Goal: Transaction & Acquisition: Purchase product/service

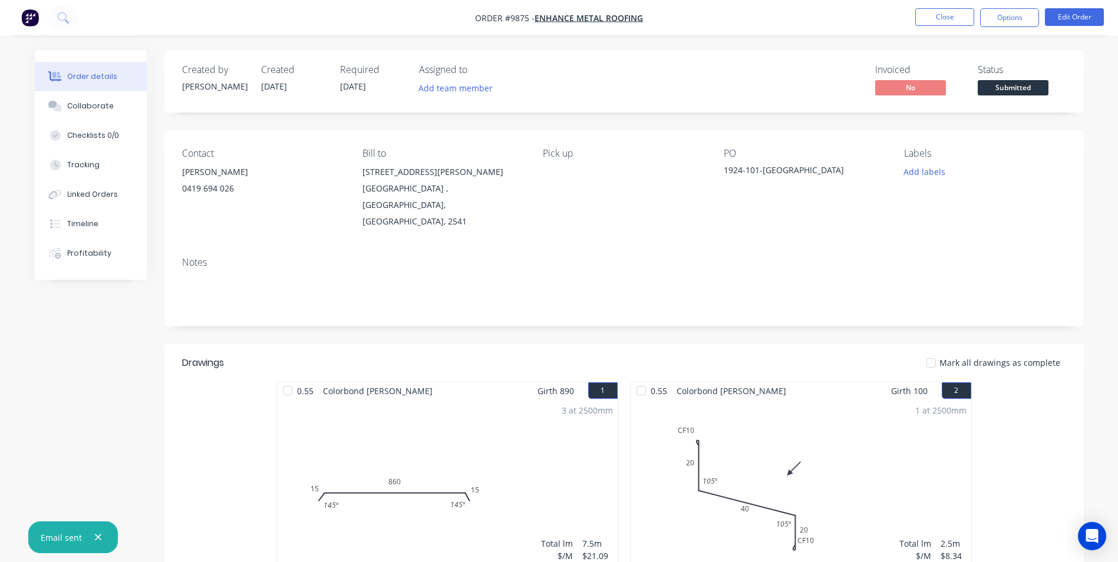
click at [62, 14] on icon at bounding box center [62, 17] width 11 height 11
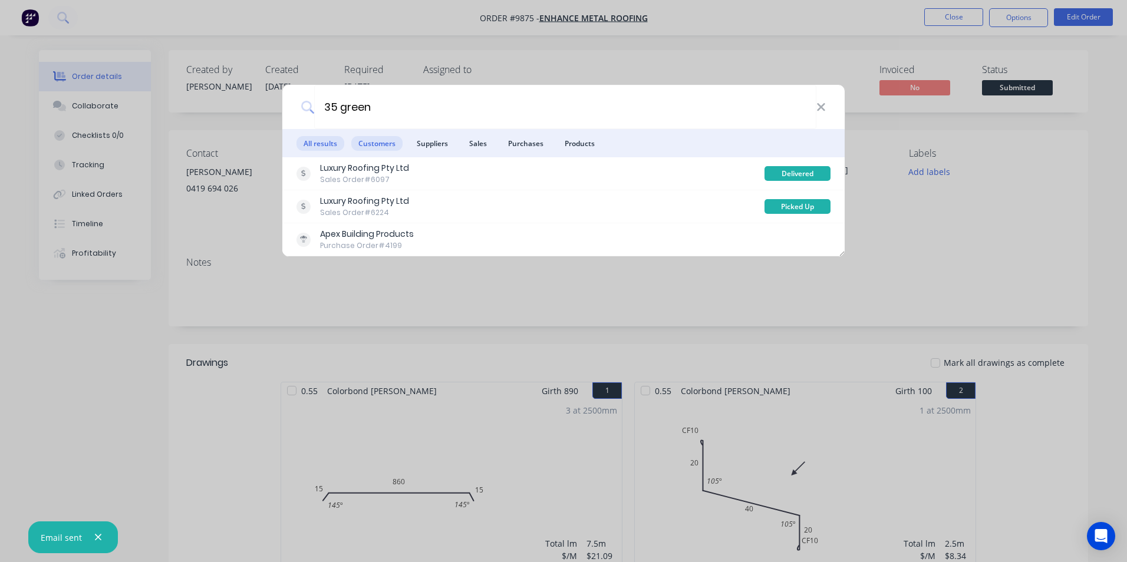
click at [397, 144] on span "Customers" at bounding box center [376, 143] width 51 height 15
click at [374, 145] on span "Customers" at bounding box center [376, 143] width 51 height 15
type input "3"
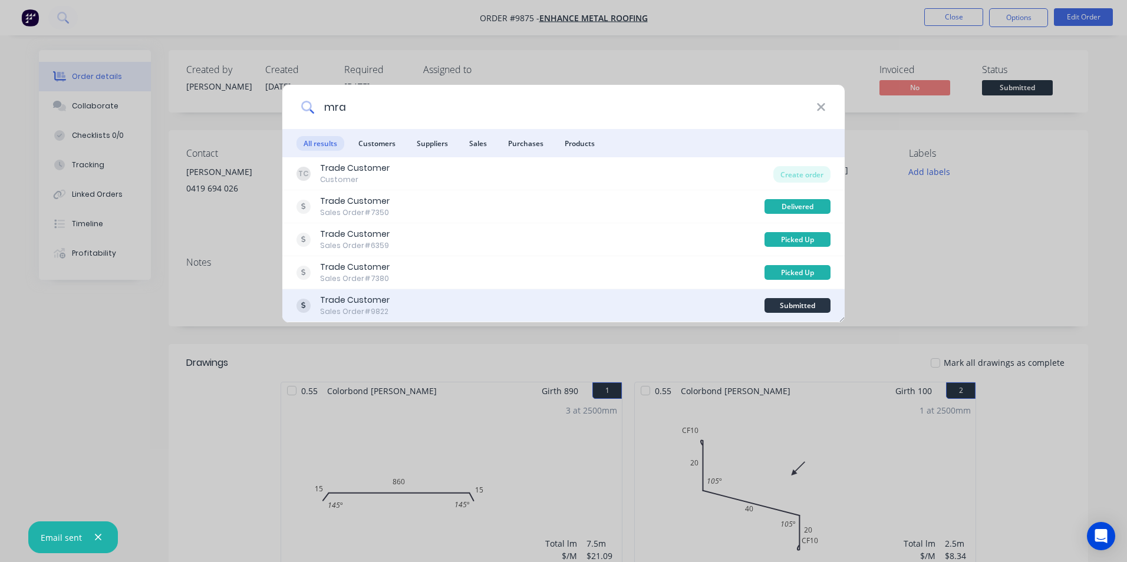
type input "mra"
click at [499, 306] on div "Trade Customer Sales Order #9822" at bounding box center [531, 305] width 468 height 23
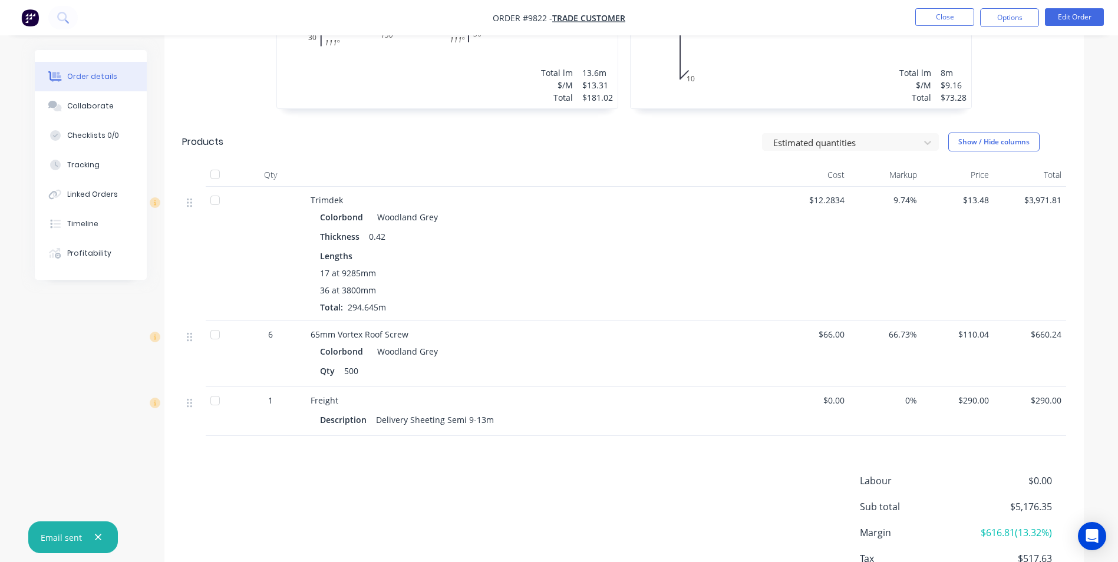
scroll to position [472, 0]
click at [115, 221] on button "Timeline" at bounding box center [91, 223] width 112 height 29
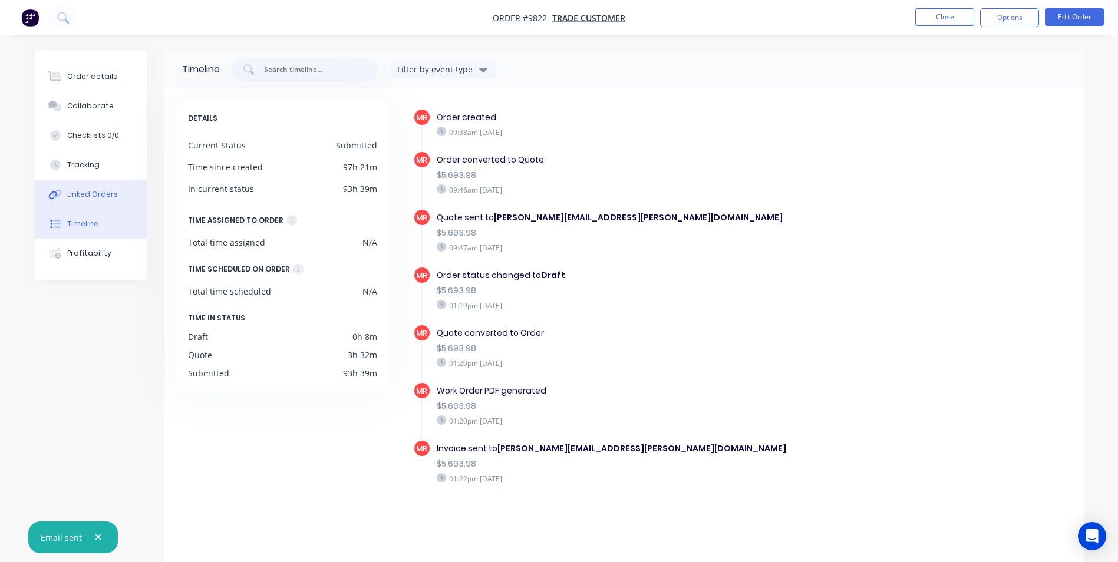
click at [110, 199] on div "Linked Orders" at bounding box center [92, 194] width 51 height 11
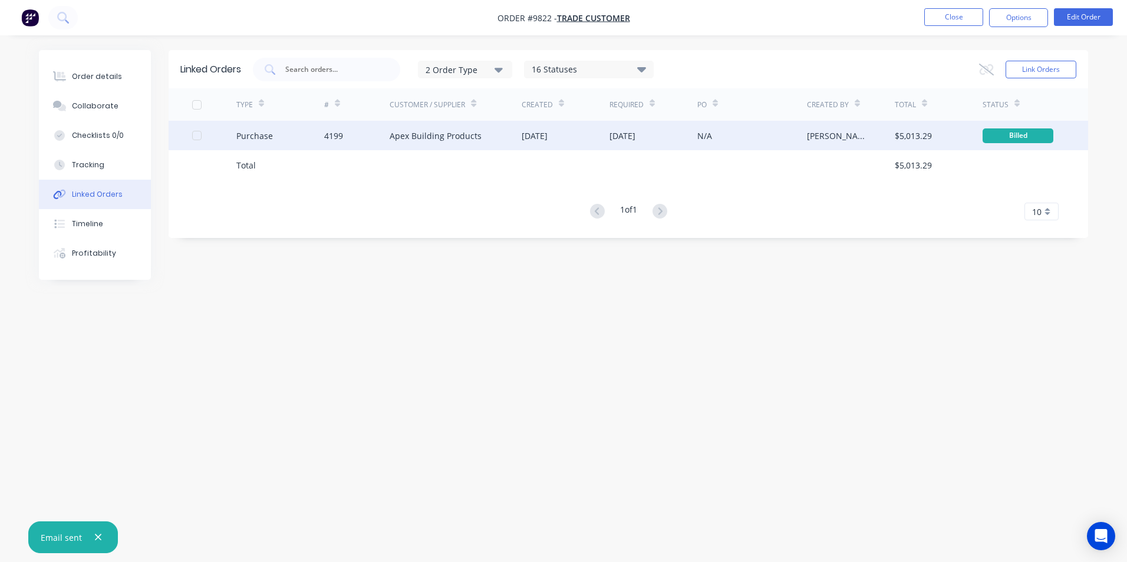
click at [457, 136] on div "Apex Building Products" at bounding box center [436, 136] width 92 height 12
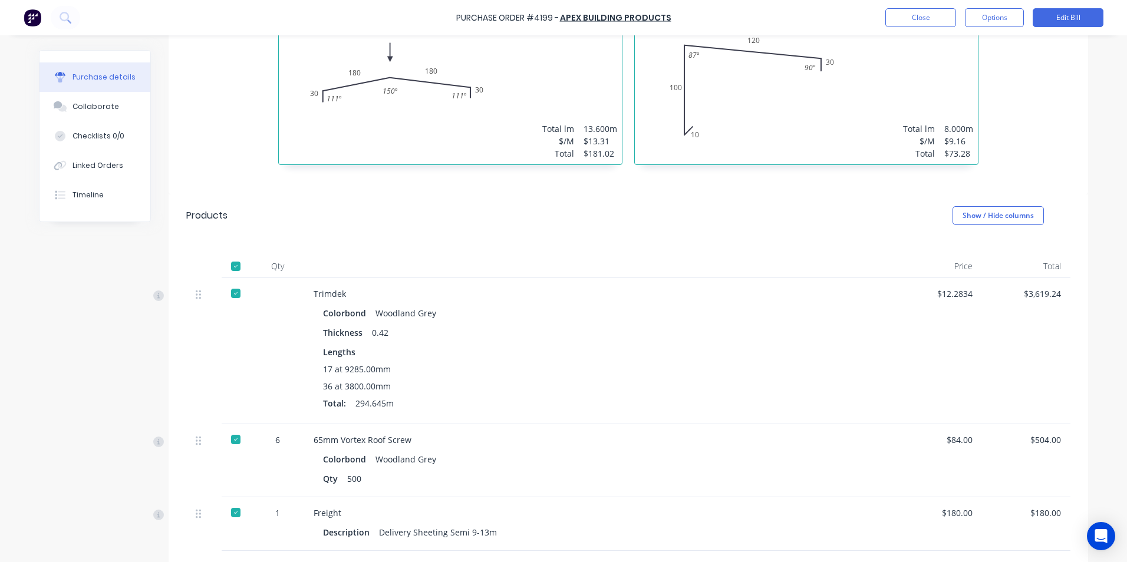
scroll to position [209, 0]
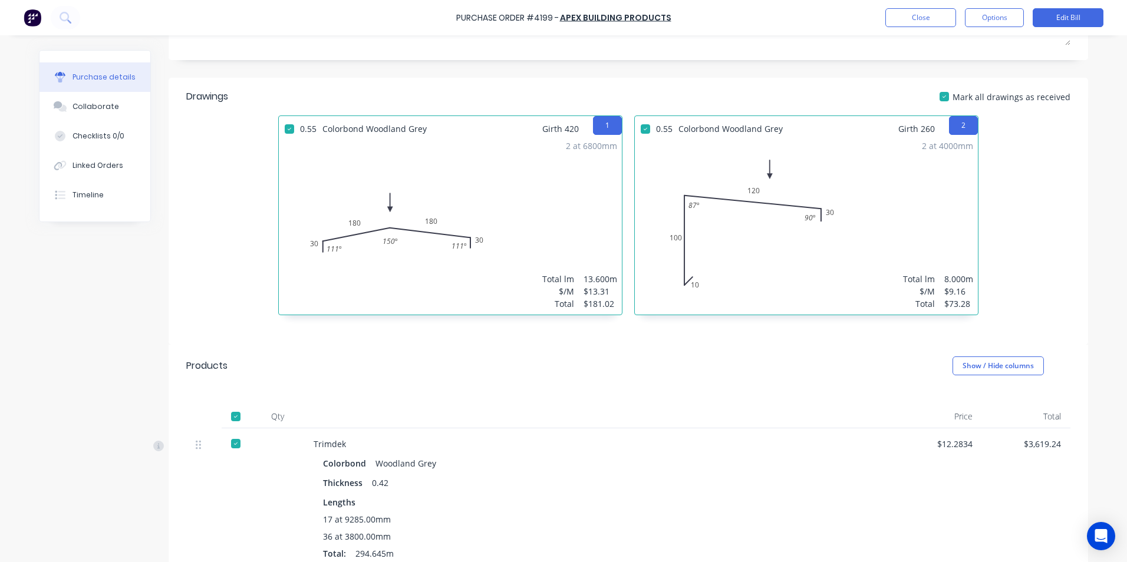
click at [36, 17] on img at bounding box center [33, 18] width 18 height 18
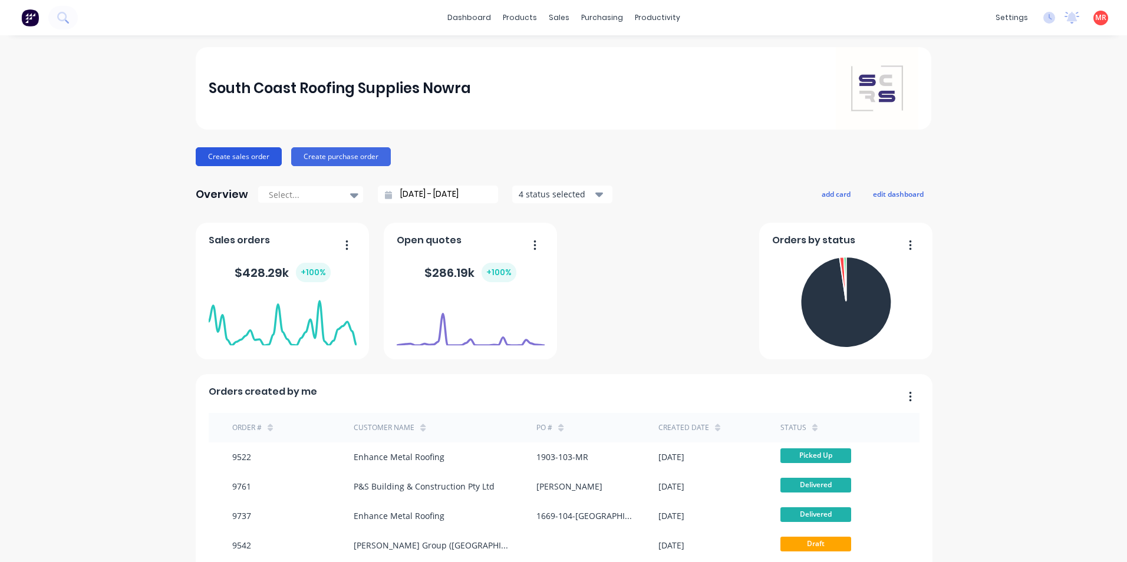
click at [207, 154] on button "Create sales order" at bounding box center [239, 156] width 86 height 19
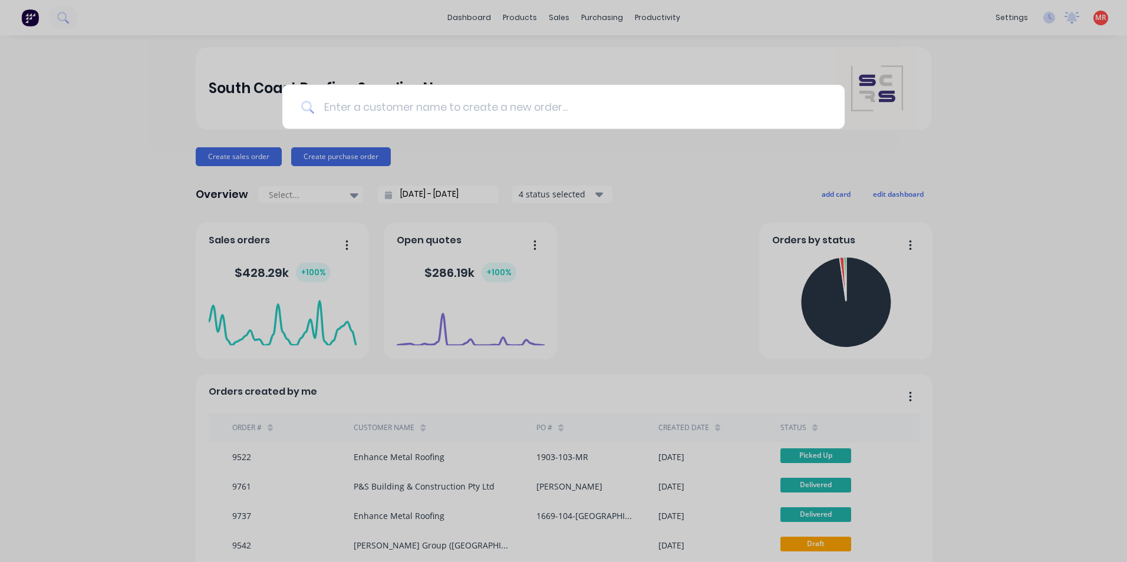
click at [353, 111] on input at bounding box center [570, 107] width 512 height 44
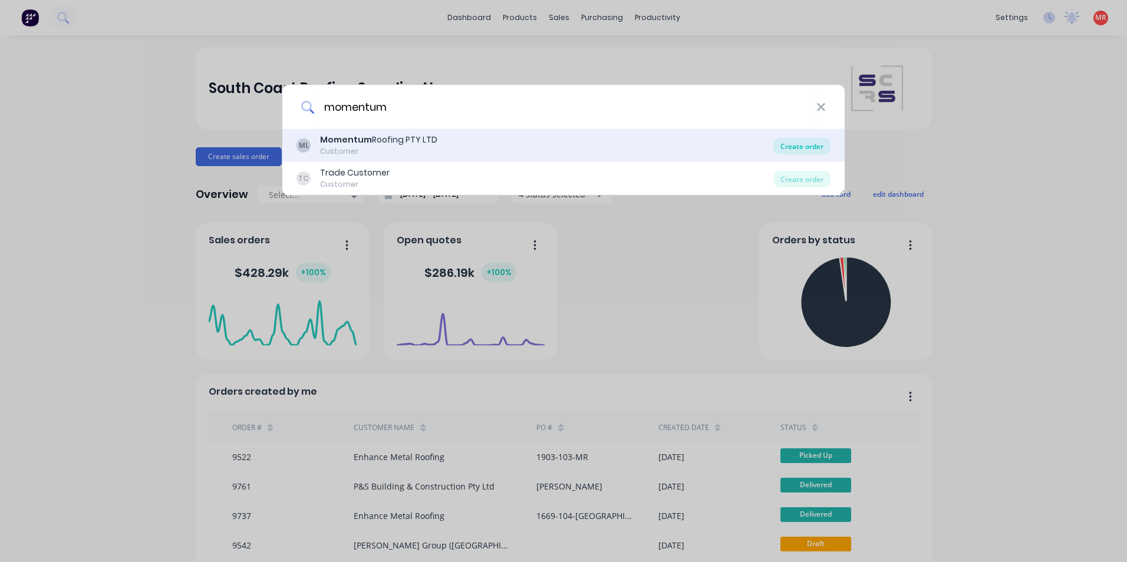
type input "momentum"
click at [801, 147] on div "Create order" at bounding box center [801, 146] width 57 height 17
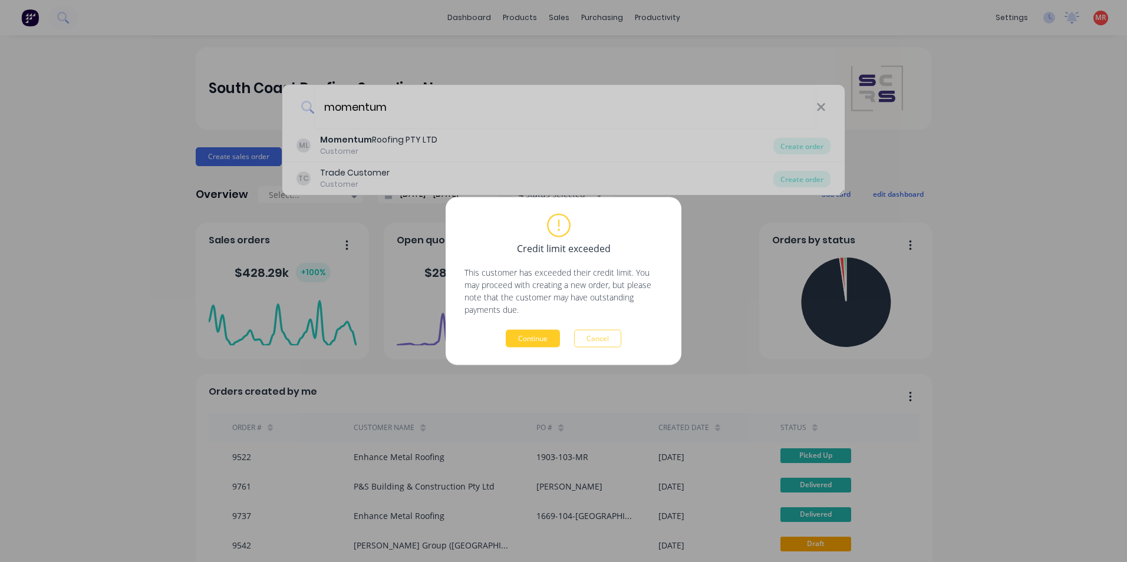
click at [525, 334] on button "Continue" at bounding box center [533, 339] width 54 height 18
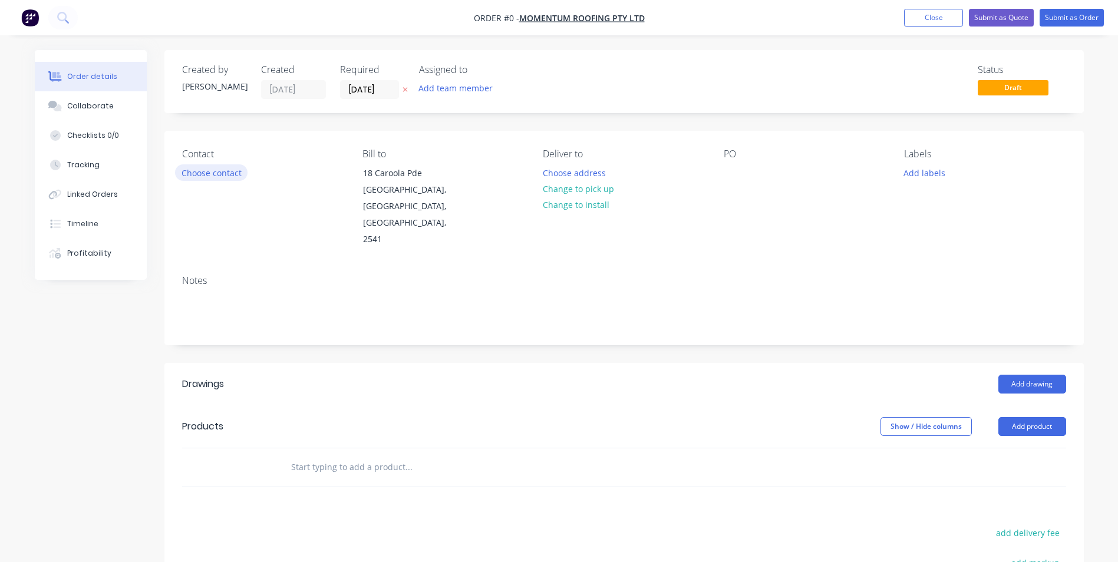
click at [223, 177] on button "Choose contact" at bounding box center [211, 172] width 73 height 16
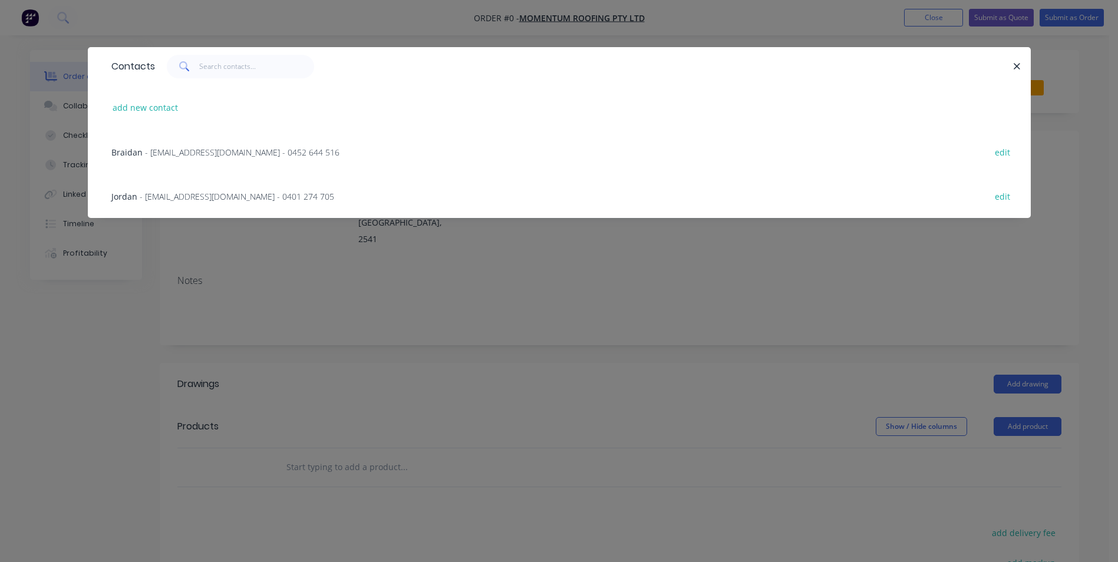
click at [188, 195] on span "- jordan@momentumroofing.com.au - 0401 274 705" at bounding box center [237, 196] width 195 height 11
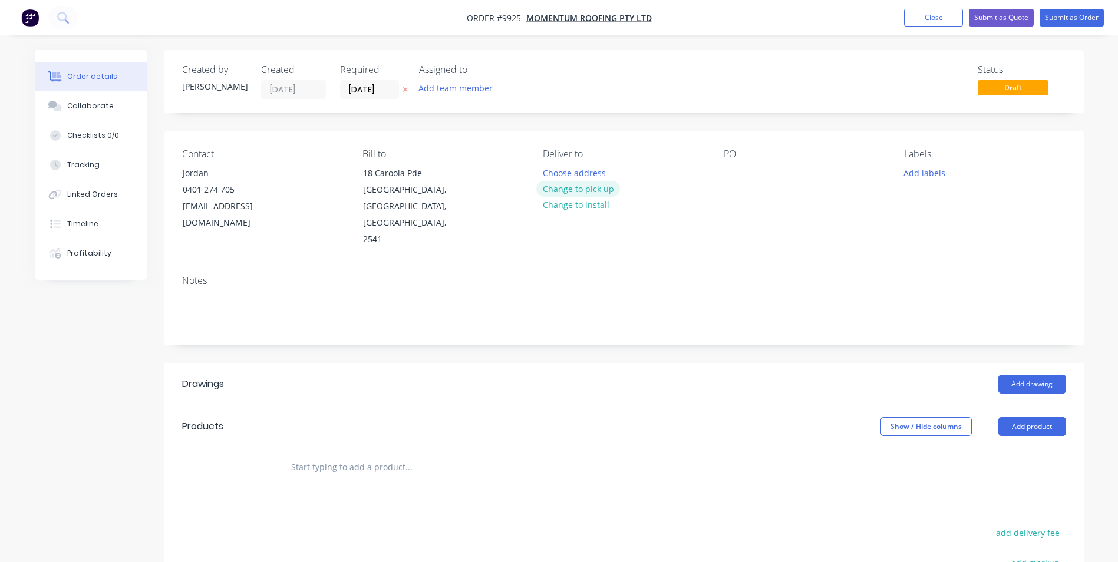
click at [557, 181] on button "Change to pick up" at bounding box center [578, 189] width 84 height 16
click at [564, 186] on button "Change to delivery" at bounding box center [579, 190] width 86 height 16
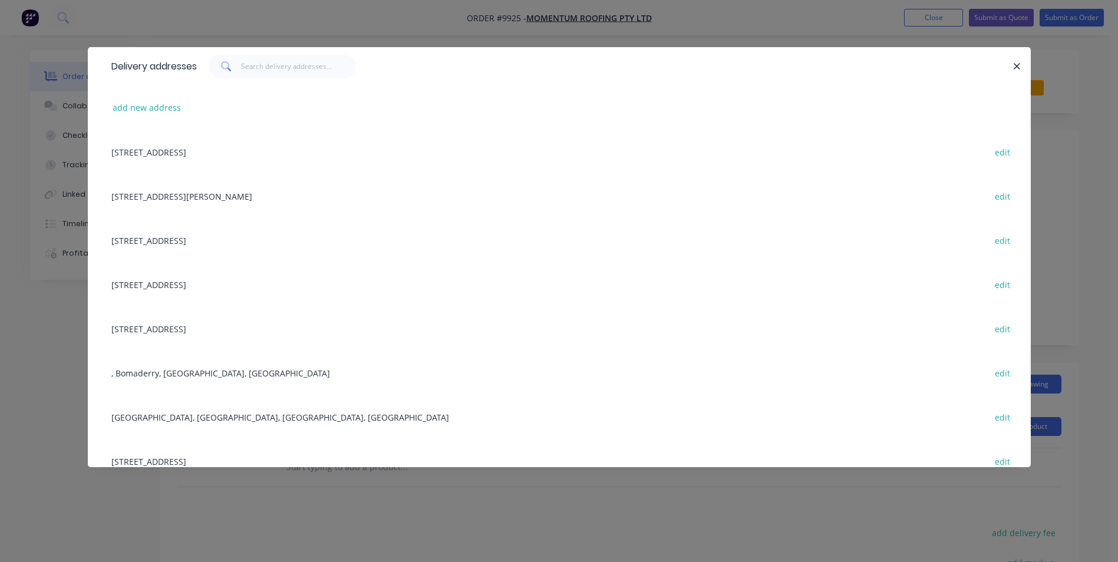
click at [125, 147] on div "18 Caroola Pde, North Nowra, New South Wales, Australia, 2541 edit" at bounding box center [560, 152] width 908 height 44
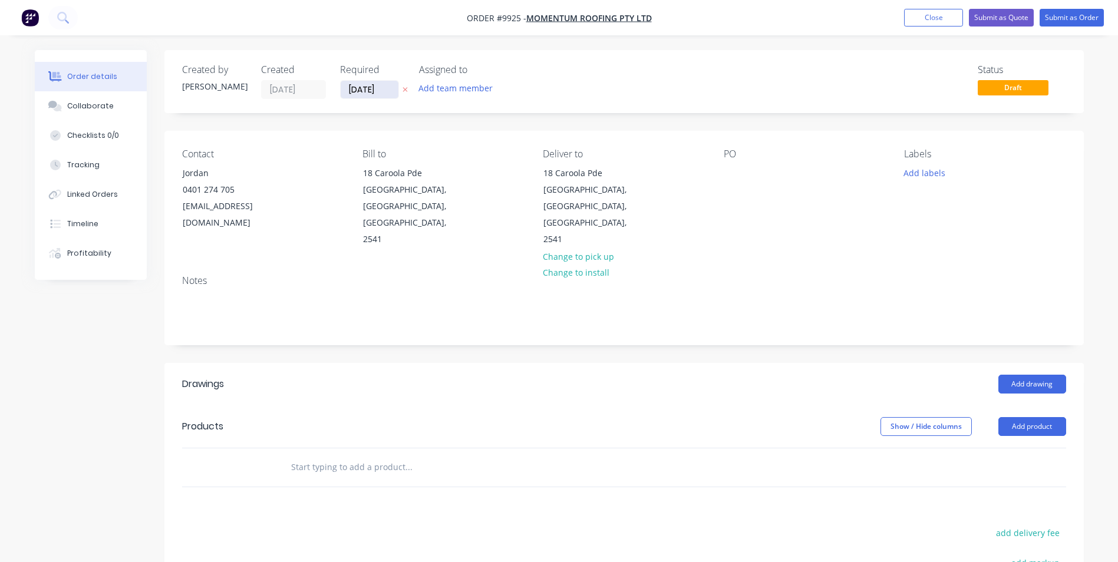
click at [371, 91] on input "[DATE]" at bounding box center [370, 90] width 58 height 18
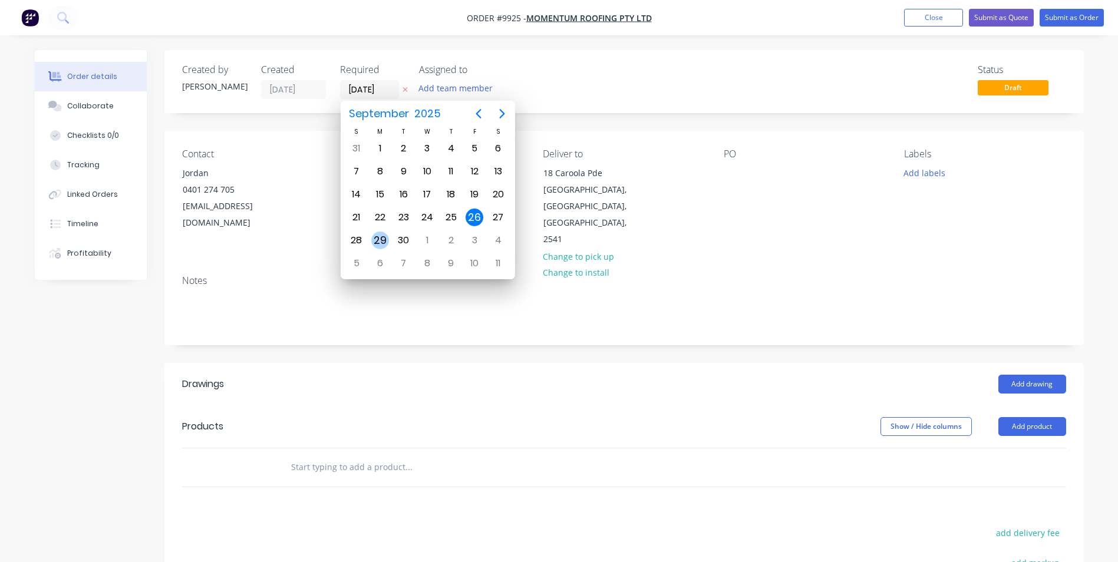
click at [378, 237] on div "29" at bounding box center [380, 241] width 18 height 18
type input "[DATE]"
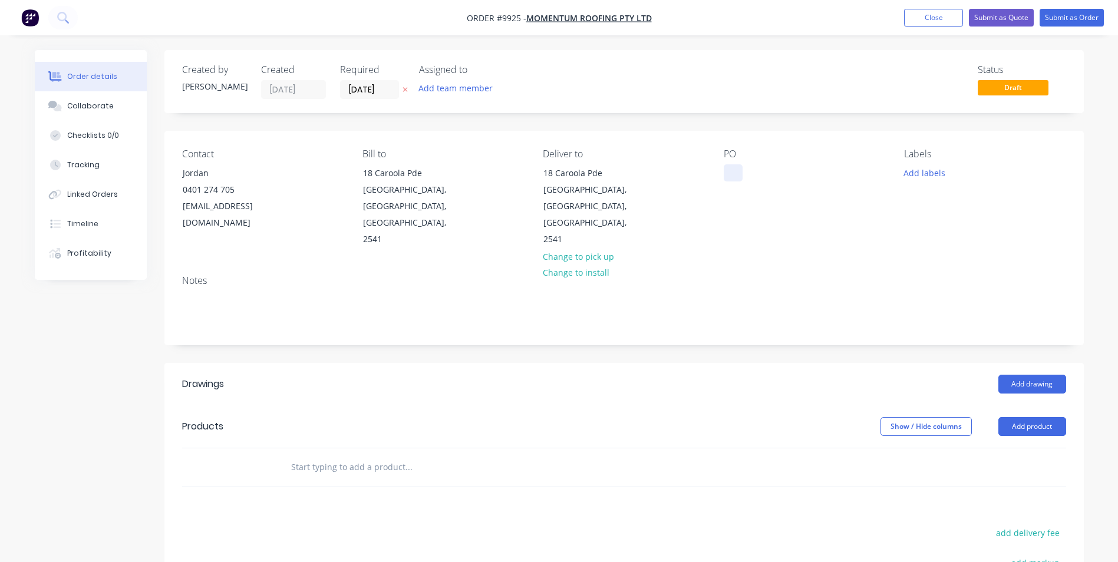
click at [730, 176] on div at bounding box center [733, 172] width 19 height 17
click at [309, 456] on input "text" at bounding box center [409, 468] width 236 height 24
click at [368, 456] on input "text" at bounding box center [409, 468] width 236 height 24
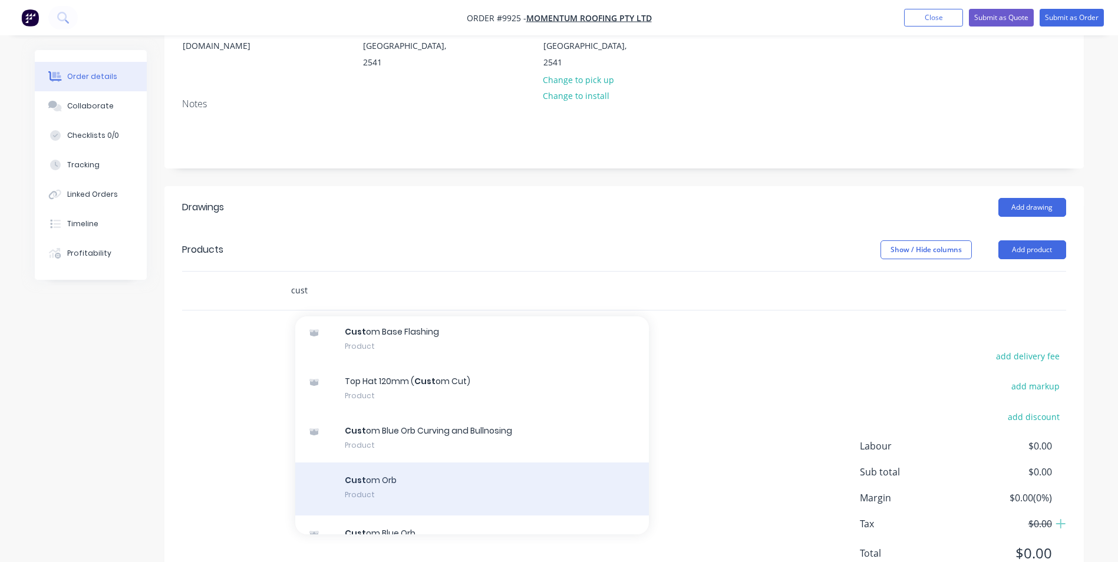
scroll to position [118, 0]
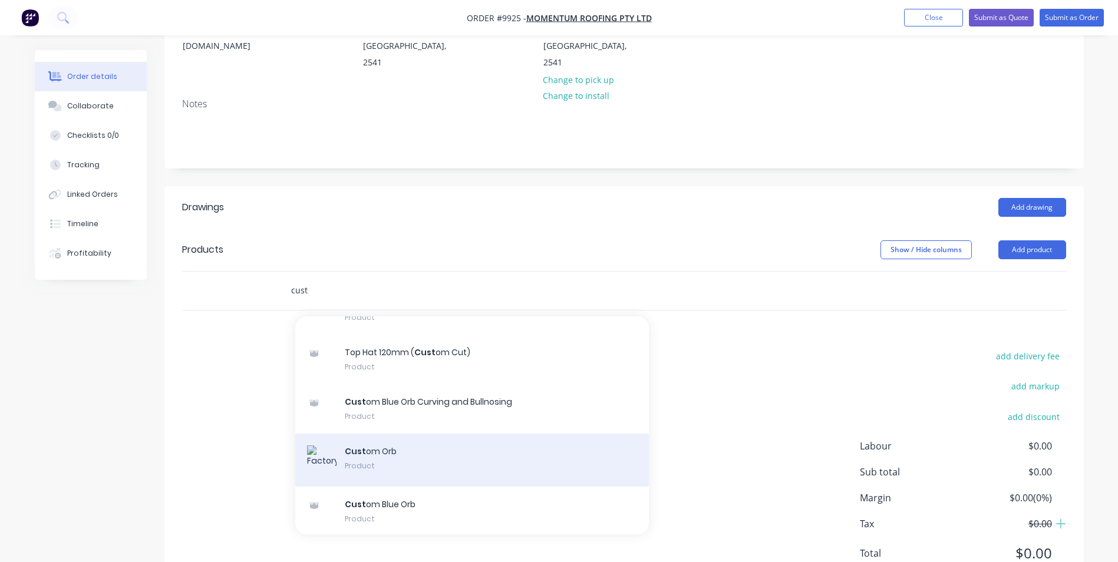
type input "cust"
click at [430, 434] on div "Cust om Orb Product" at bounding box center [472, 460] width 354 height 53
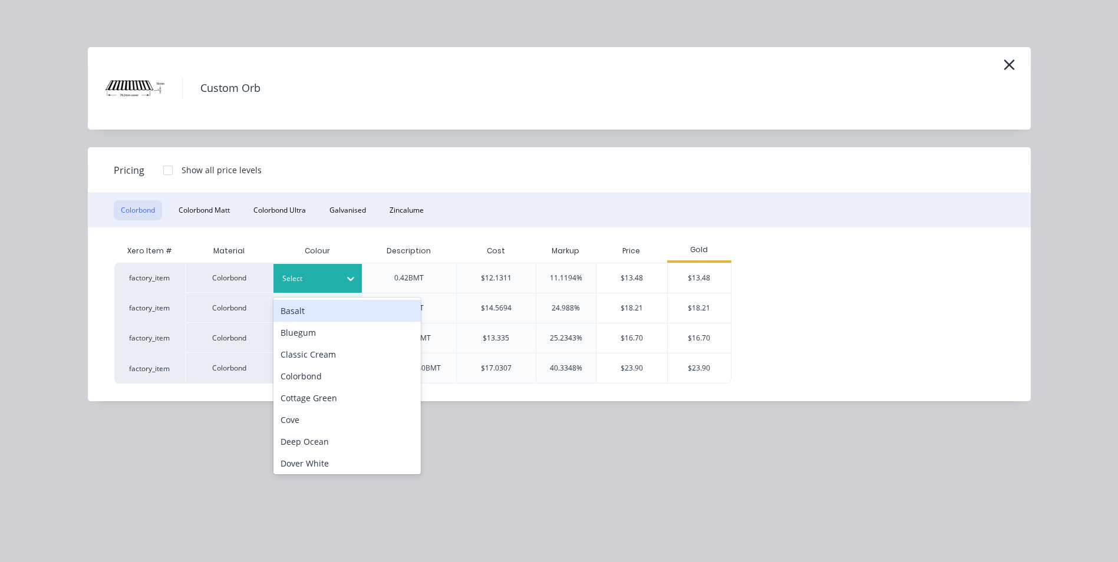
click at [336, 281] on div "Select" at bounding box center [307, 278] width 66 height 15
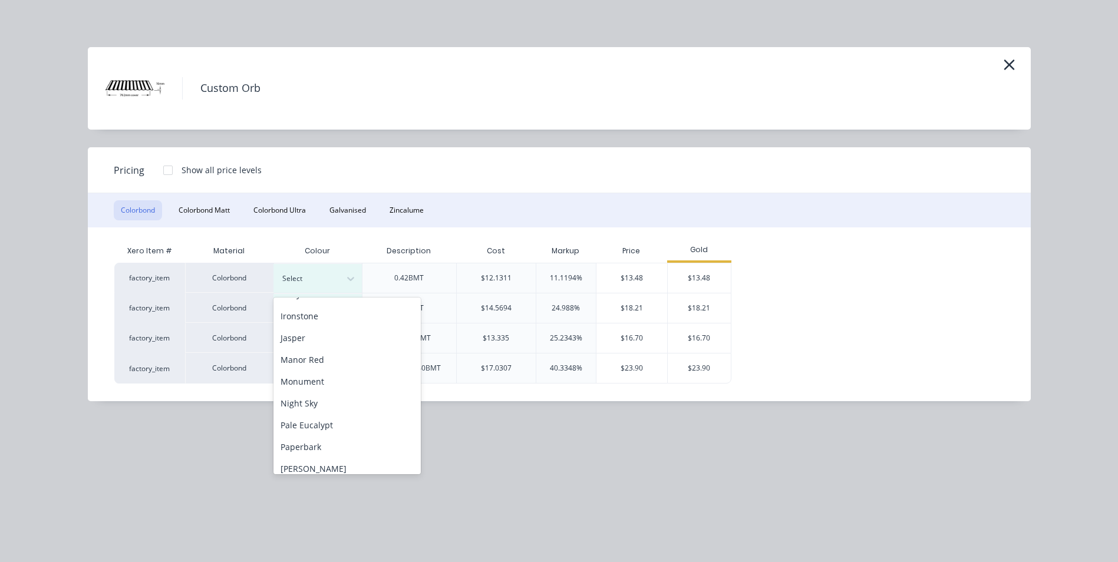
scroll to position [236, 0]
click at [331, 310] on div "Ironstone" at bounding box center [347, 315] width 147 height 22
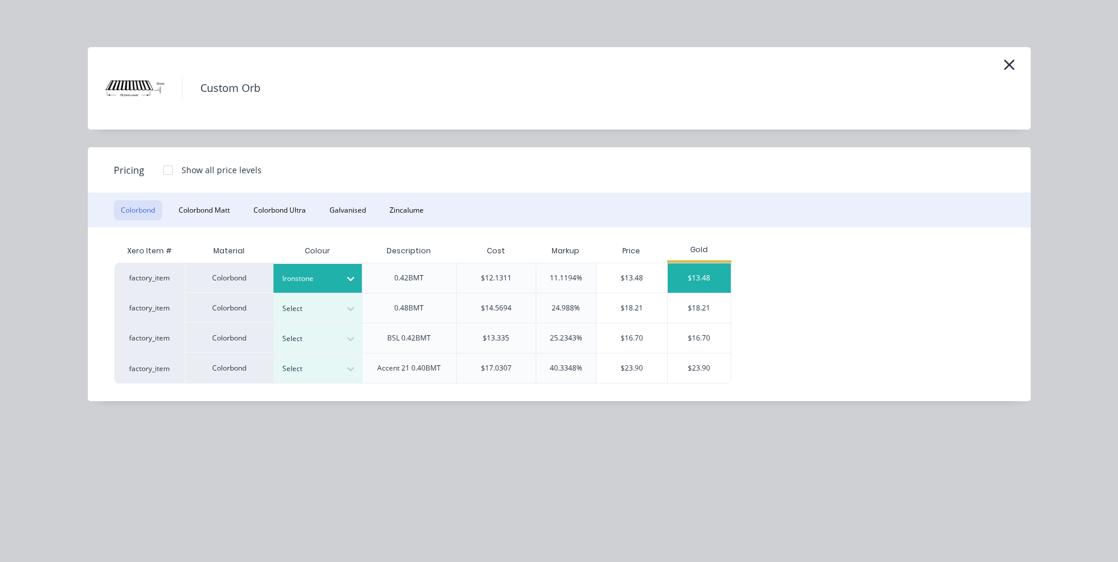
click at [715, 270] on div "$13.48" at bounding box center [699, 278] width 63 height 29
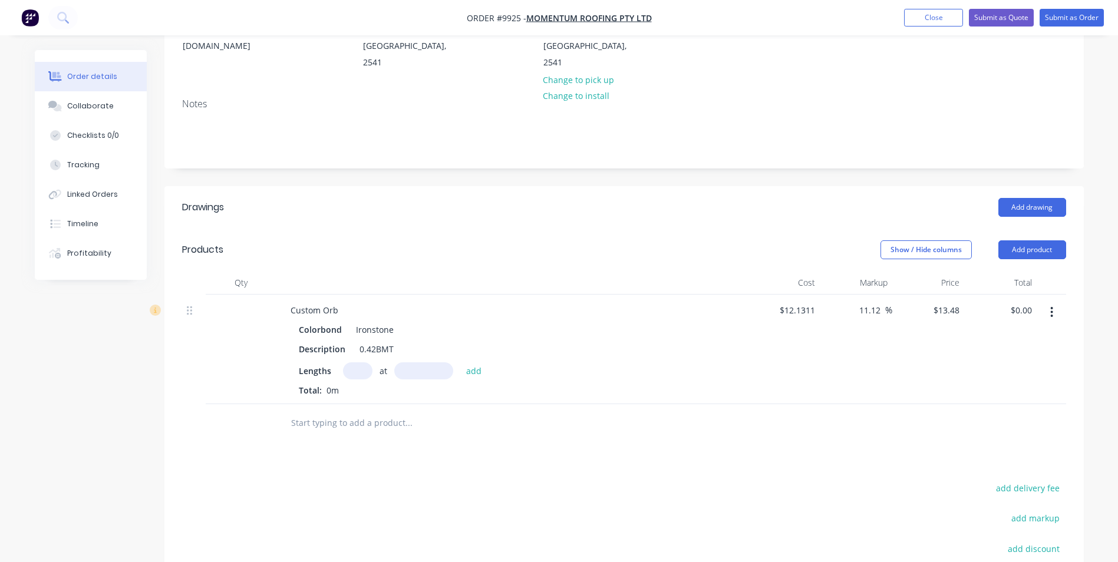
click at [353, 363] on input "text" at bounding box center [357, 371] width 29 height 17
type input "26"
type input "4800"
click at [460, 363] on button "add" at bounding box center [474, 371] width 28 height 16
type input "$1,682.30"
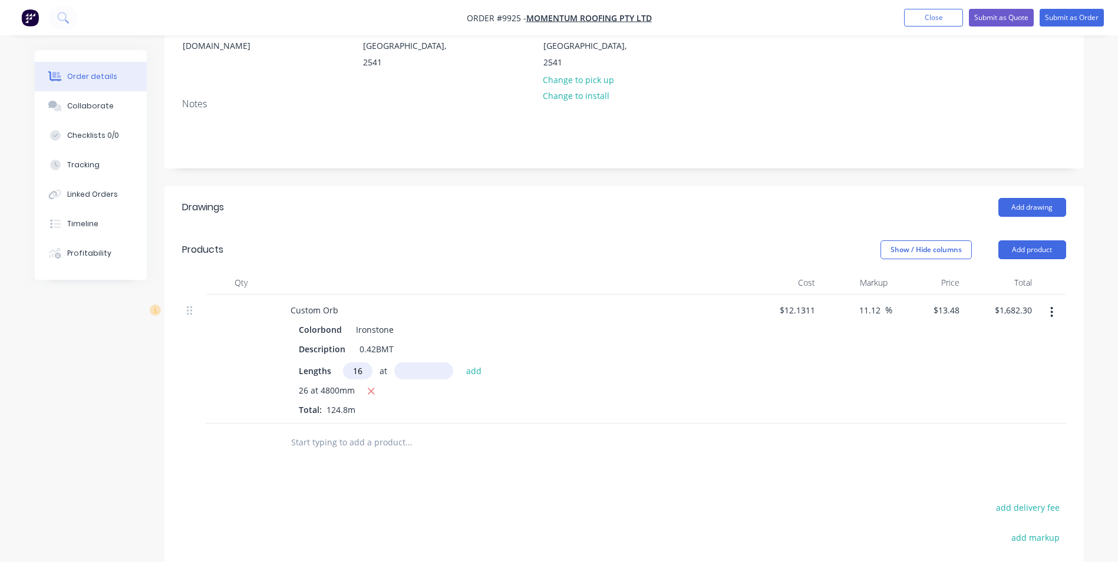
type input "16"
type input "5470"
click at [460, 363] on button "add" at bounding box center [474, 371] width 28 height 16
type input "$2,862.07"
type input "23"
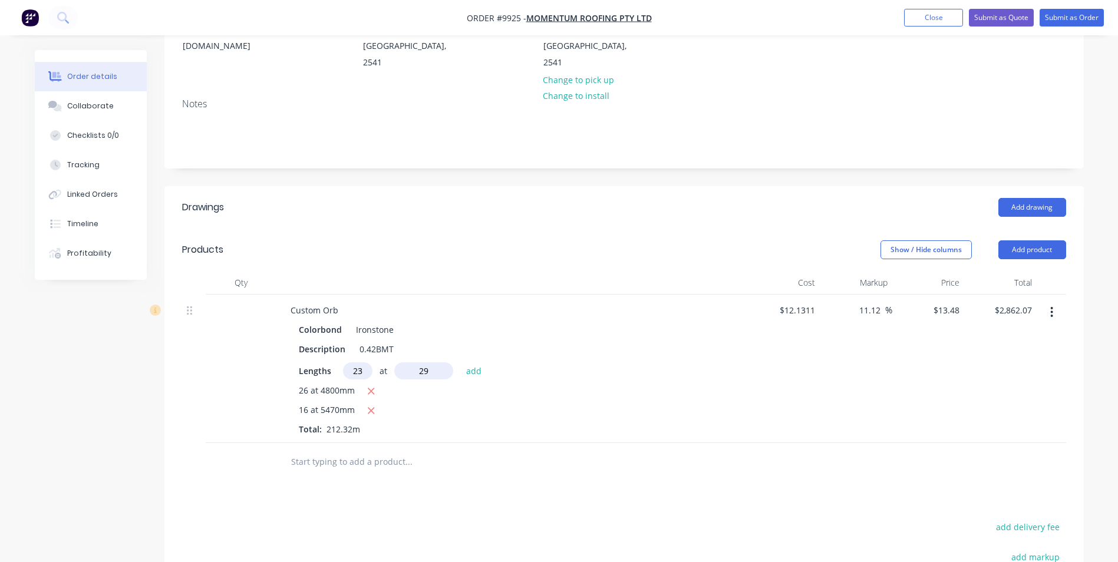
type input "2"
type input "1980"
click at [460, 363] on button "add" at bounding box center [474, 371] width 28 height 16
type input "$3,475.95"
type input "2"
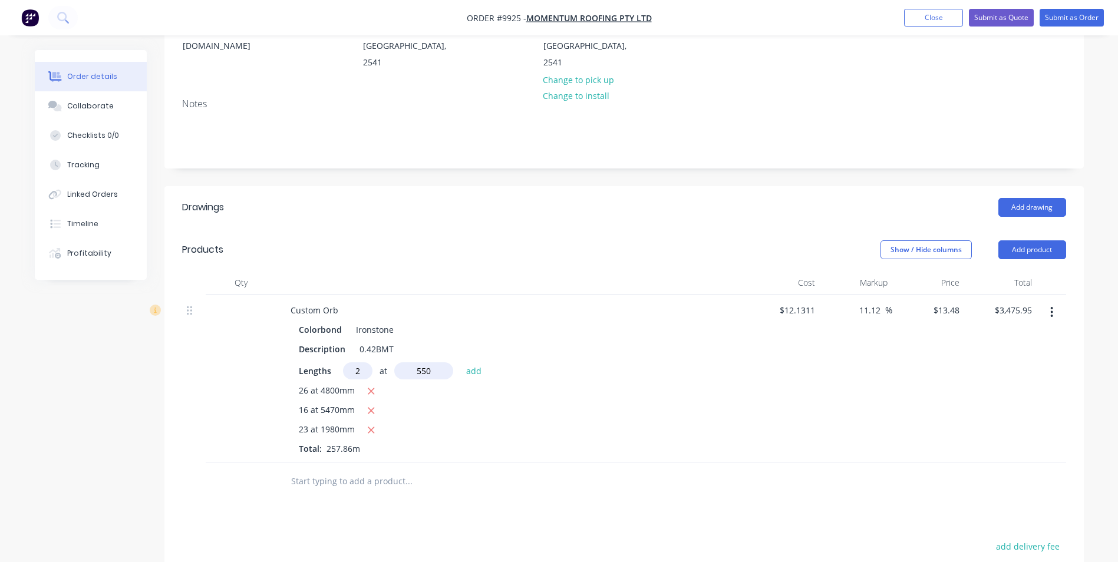
type input "550"
click at [460, 363] on button "add" at bounding box center [474, 371] width 28 height 16
type input "$3,490.78"
click at [344, 489] on input "text" at bounding box center [409, 501] width 236 height 24
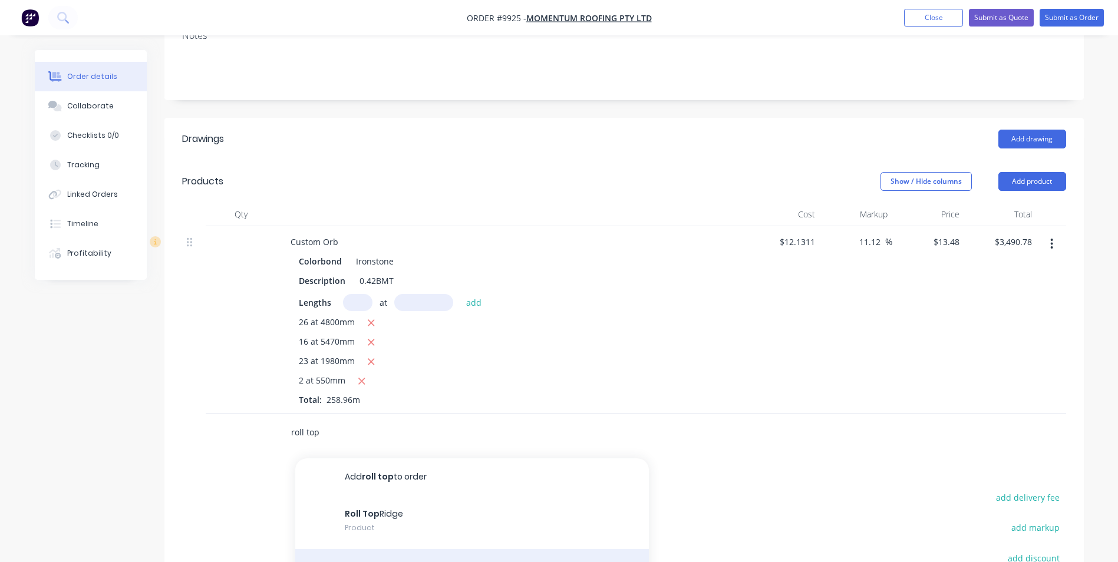
scroll to position [354, 0]
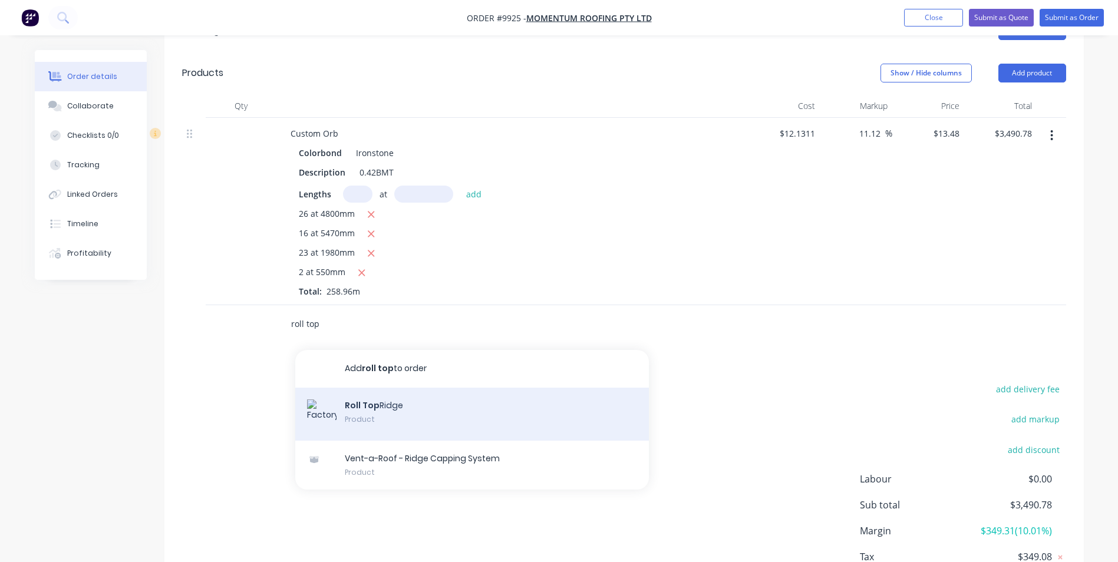
type input "roll top"
click at [337, 393] on div "Roll Top Ridge Product" at bounding box center [472, 414] width 354 height 53
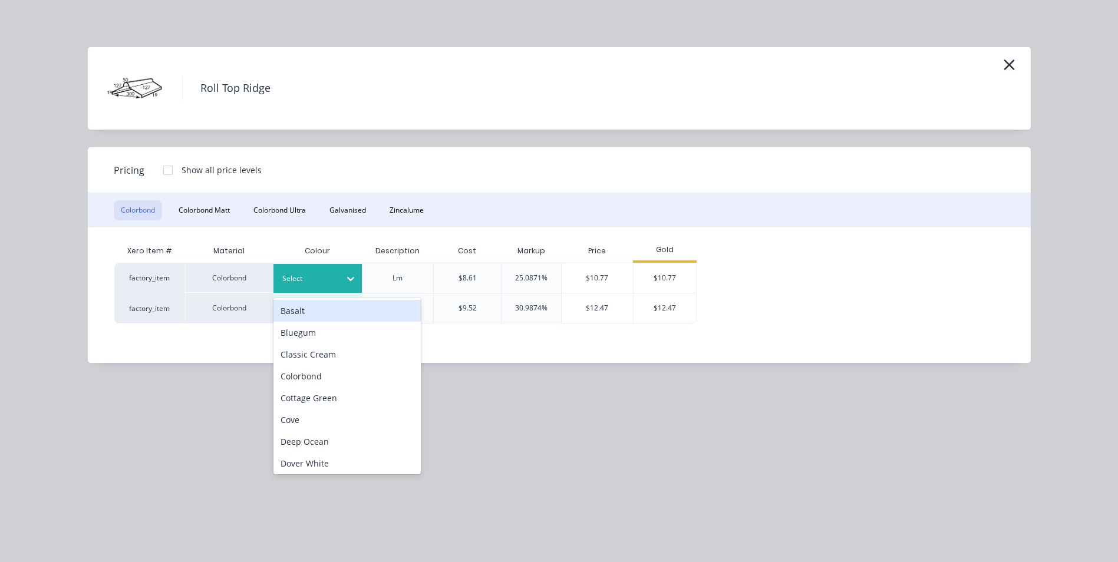
click at [341, 272] on div at bounding box center [350, 278] width 21 height 19
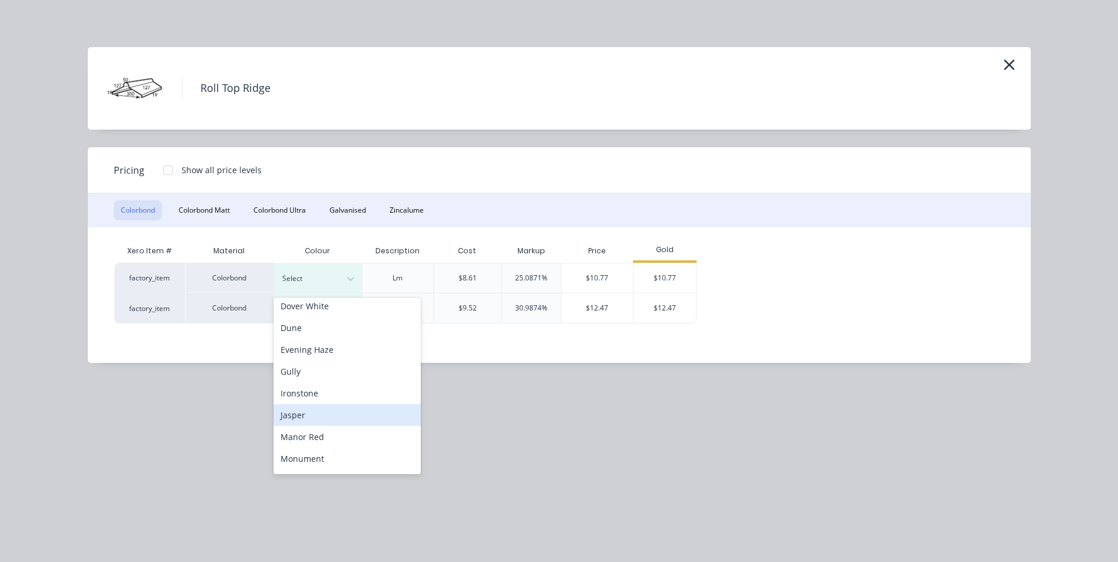
scroll to position [236, 0]
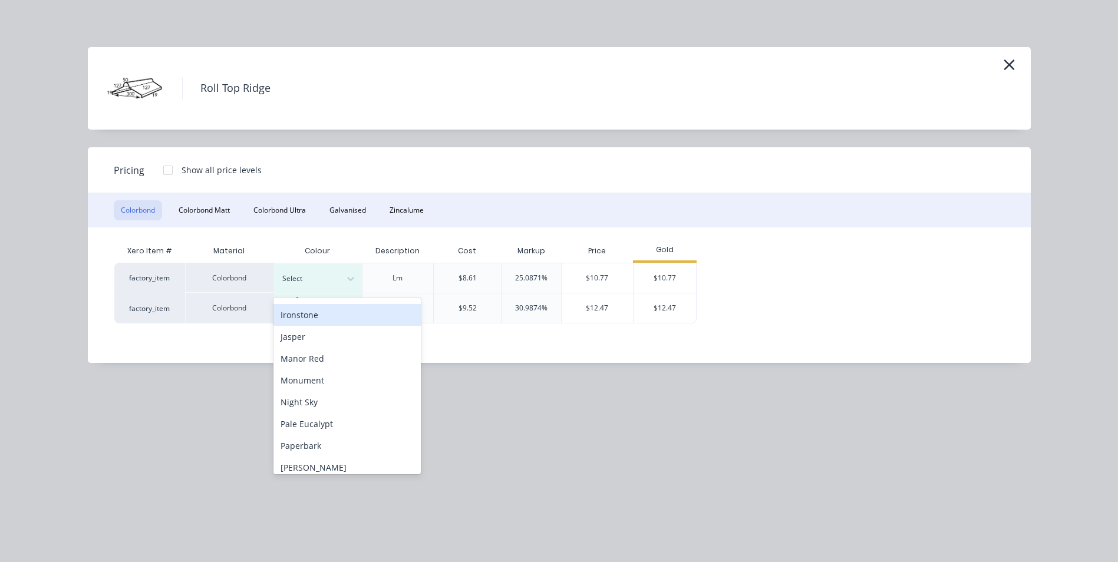
click at [319, 315] on div "Ironstone" at bounding box center [347, 315] width 147 height 22
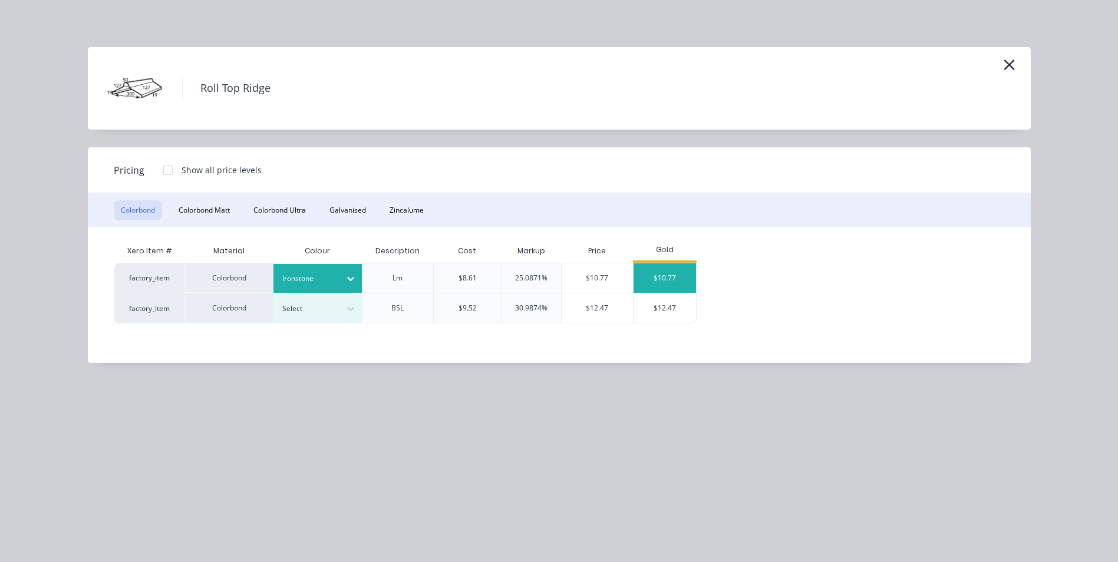
click at [679, 280] on div "$10.77" at bounding box center [665, 278] width 63 height 29
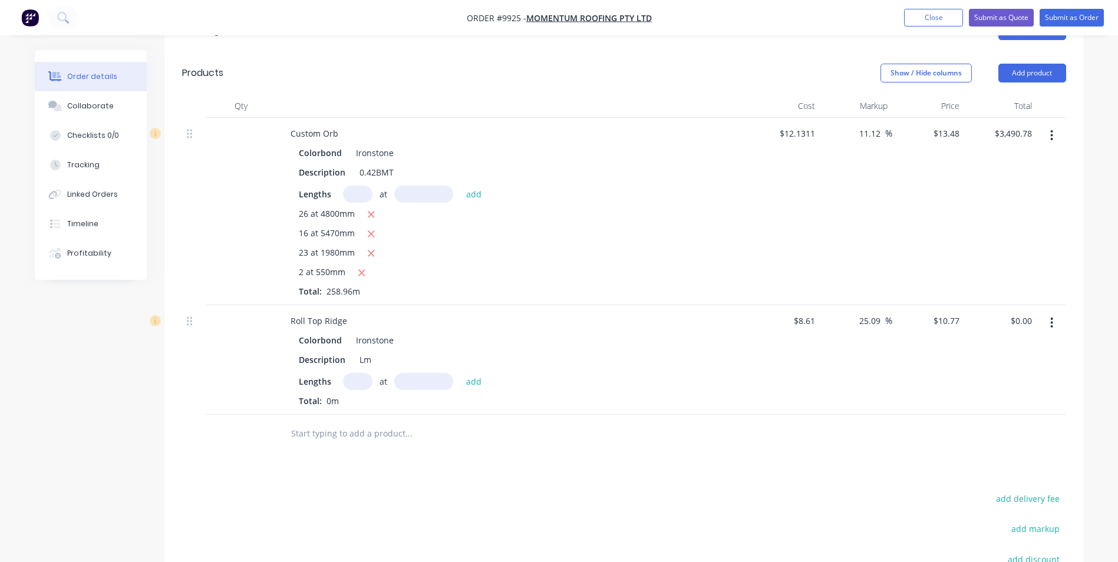
click at [363, 373] on input "text" at bounding box center [357, 381] width 29 height 17
type input "1"
type input "7000"
click at [460, 373] on button "add" at bounding box center [474, 381] width 28 height 16
type input "$75.39"
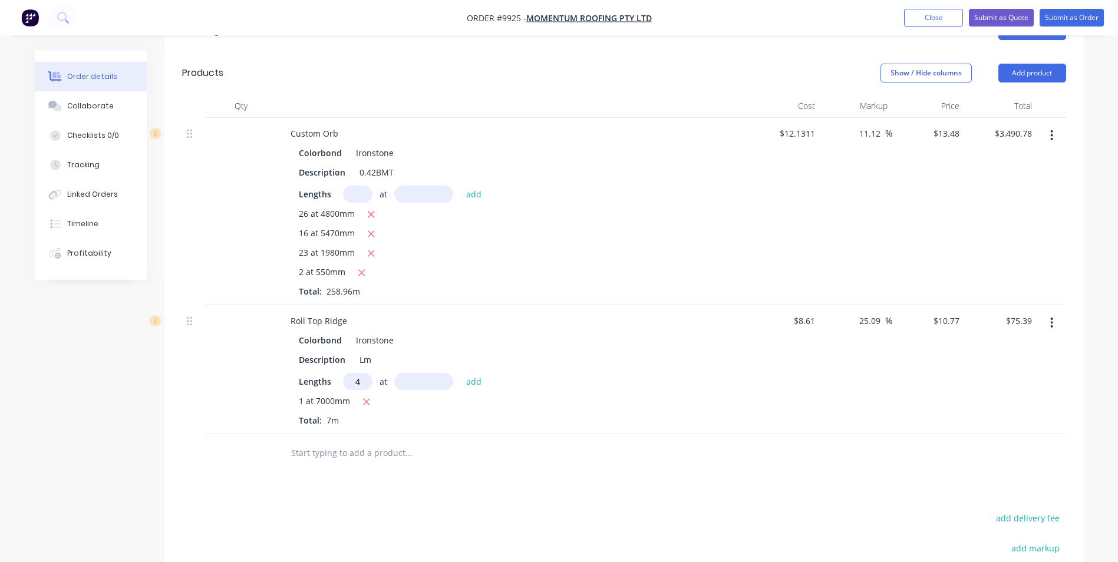
type input "4"
type input "4900"
click at [460, 373] on button "add" at bounding box center [474, 381] width 28 height 16
type input "$286.48"
type input "4"
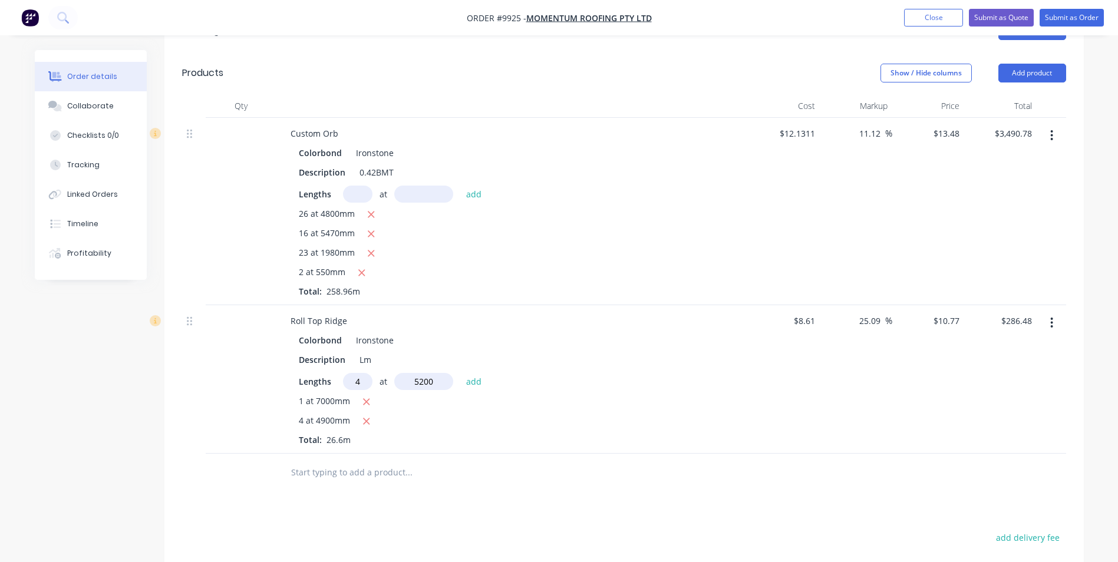
type input "5200"
click at [460, 373] on button "add" at bounding box center [474, 381] width 28 height 16
type input "$510.50"
type input "1"
type input "2300"
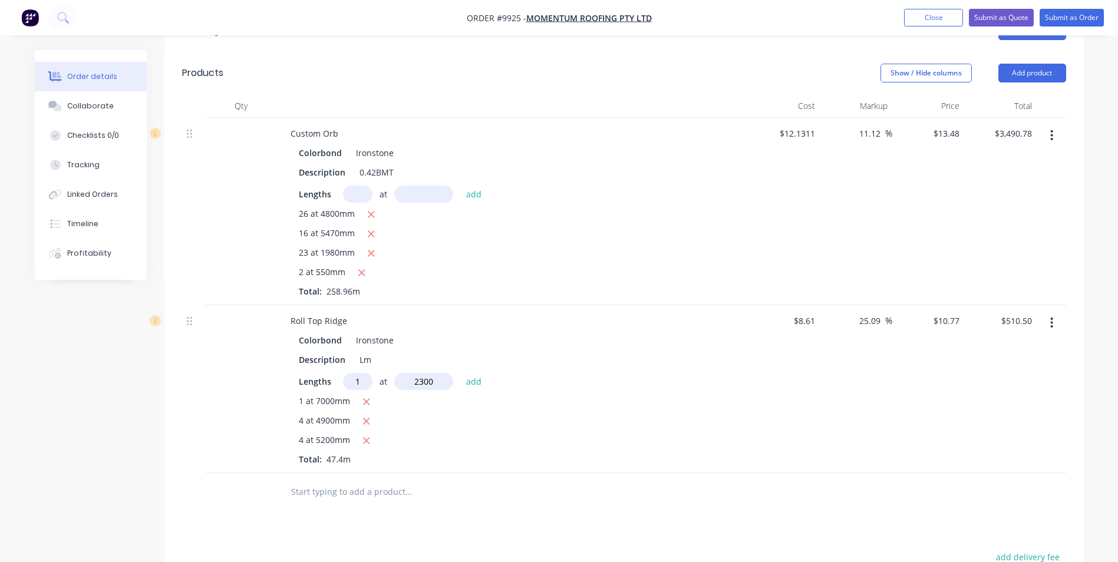
click at [460, 373] on button "add" at bounding box center [474, 381] width 28 height 16
click at [365, 397] on icon "button" at bounding box center [367, 402] width 8 height 11
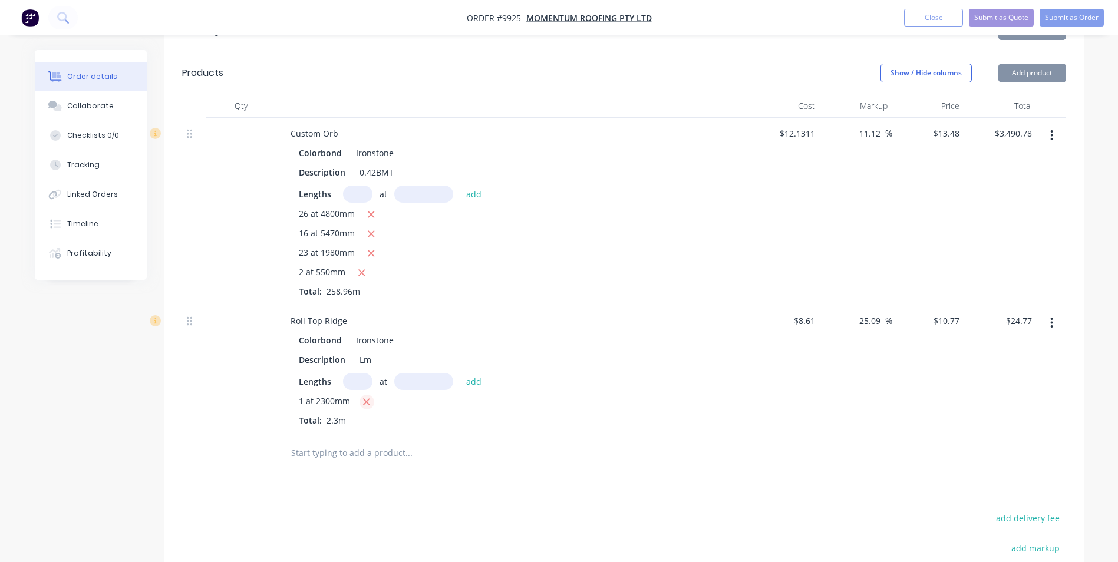
click at [365, 397] on icon "button" at bounding box center [367, 402] width 8 height 11
type input "$0.00"
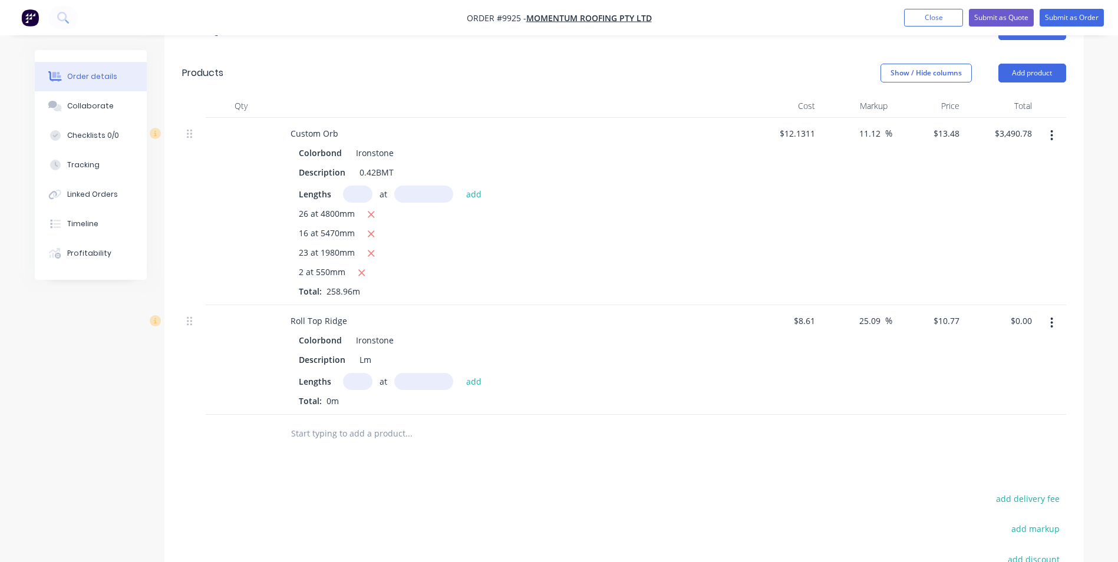
click at [353, 373] on input "text" at bounding box center [357, 381] width 29 height 17
type input "1"
type input "5900"
click at [460, 373] on button "add" at bounding box center [474, 381] width 28 height 16
type input "$63.54"
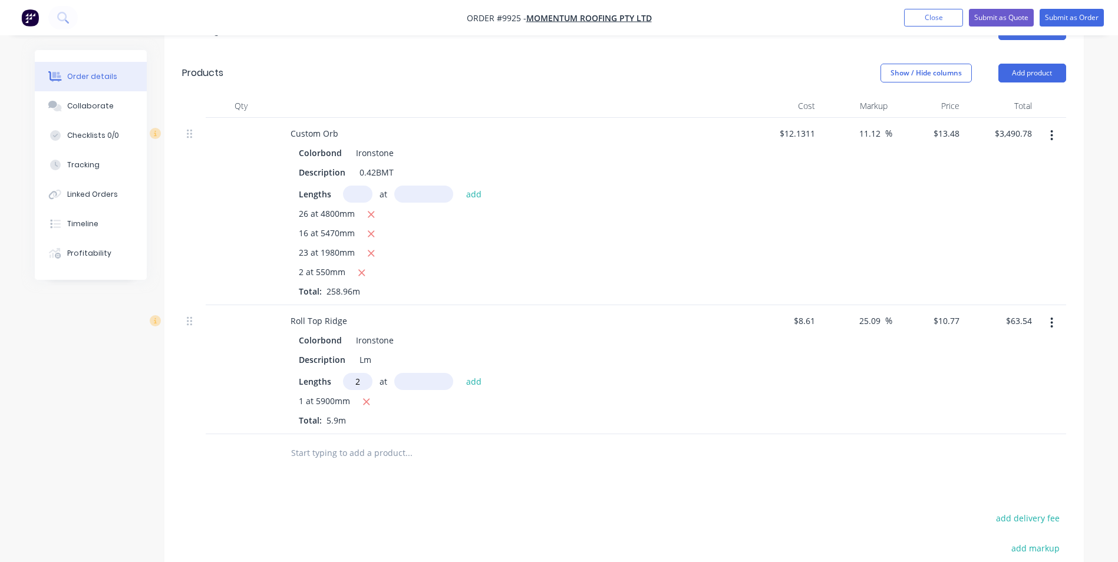
type input "2"
type input "4900"
click at [460, 373] on button "add" at bounding box center [474, 381] width 28 height 16
type input "$169.09"
click at [332, 461] on input "text" at bounding box center [409, 473] width 236 height 24
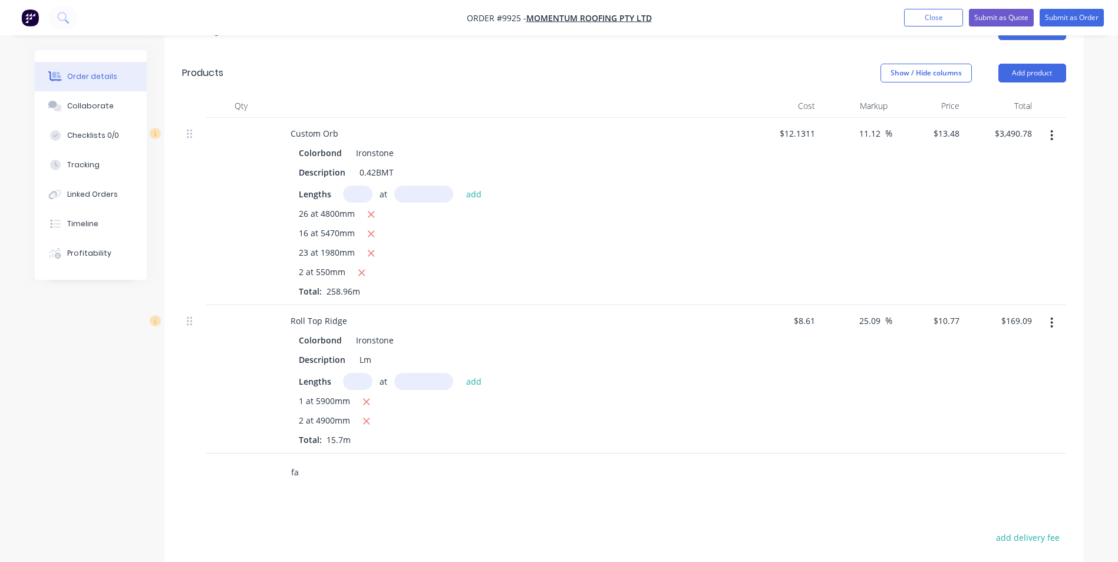
type input "f"
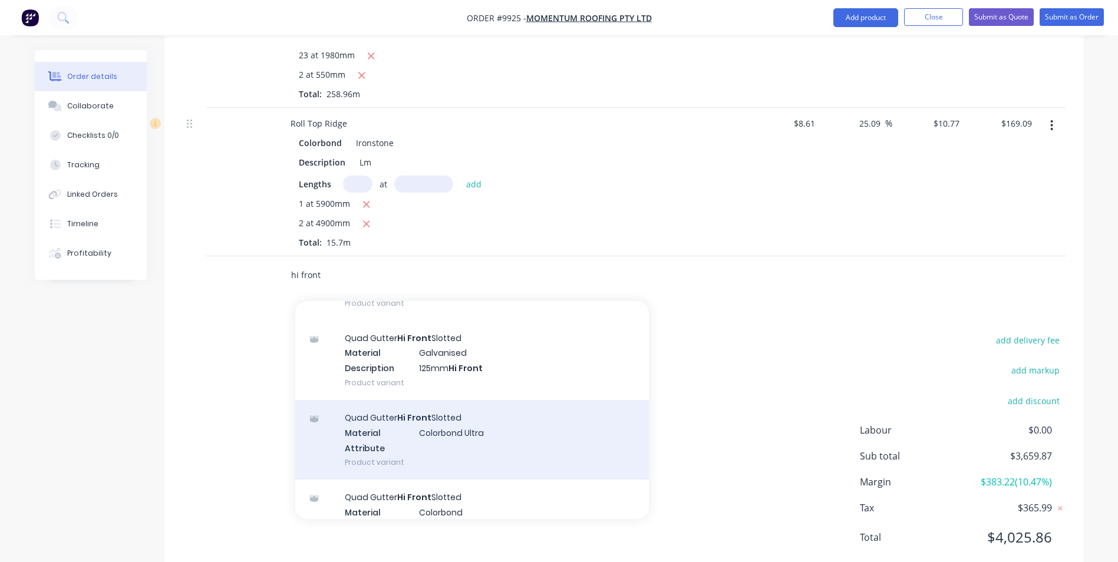
scroll to position [1769, 0]
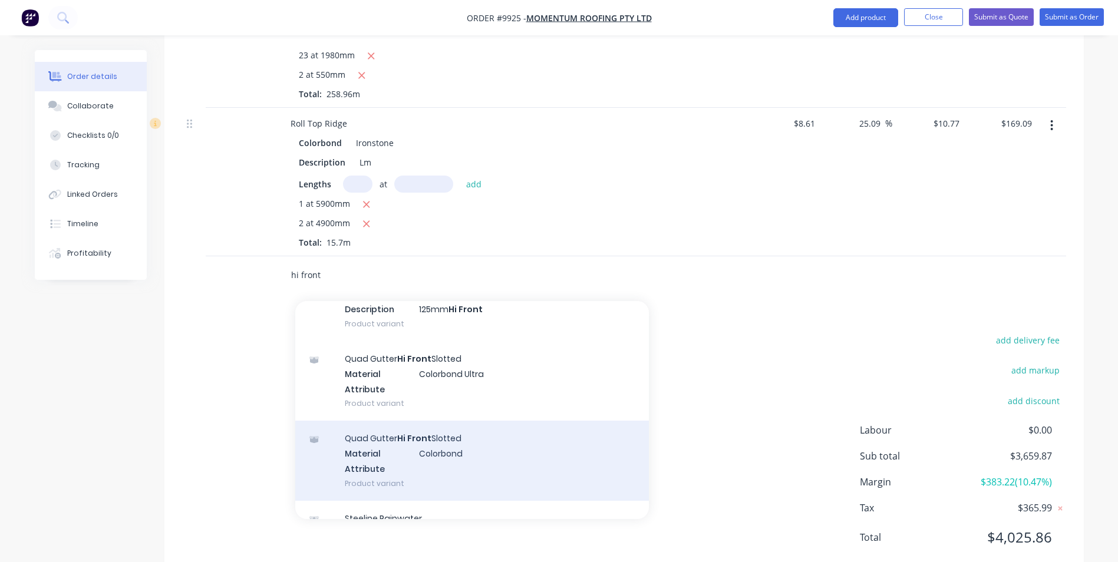
type input "hi front"
click at [468, 428] on div "Quad Gutter Hi Front Slotted Material Colorbond Attribute Product variant" at bounding box center [472, 461] width 354 height 80
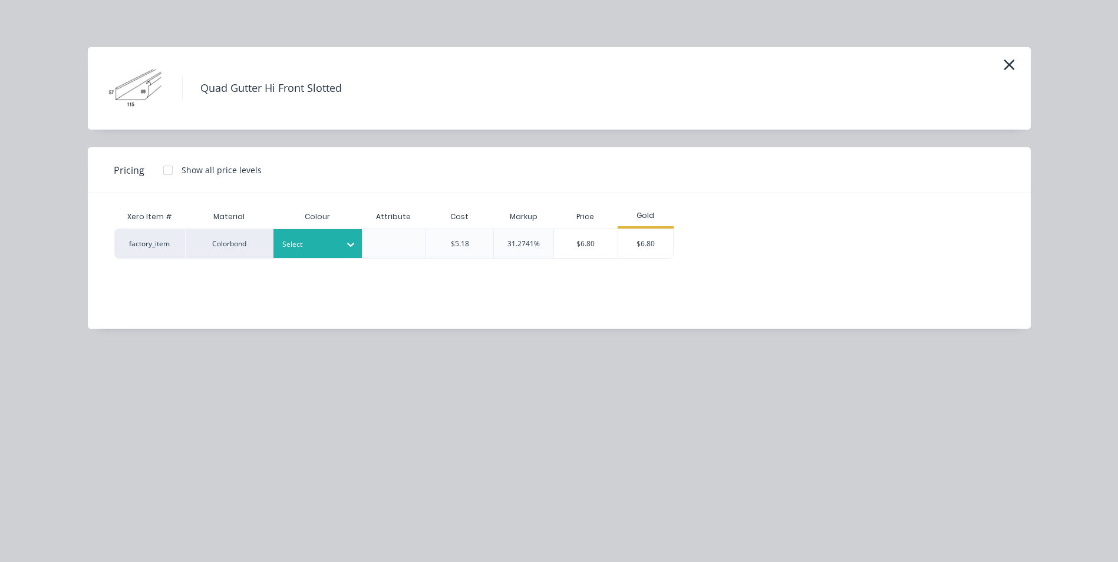
click at [332, 244] on div at bounding box center [308, 244] width 53 height 13
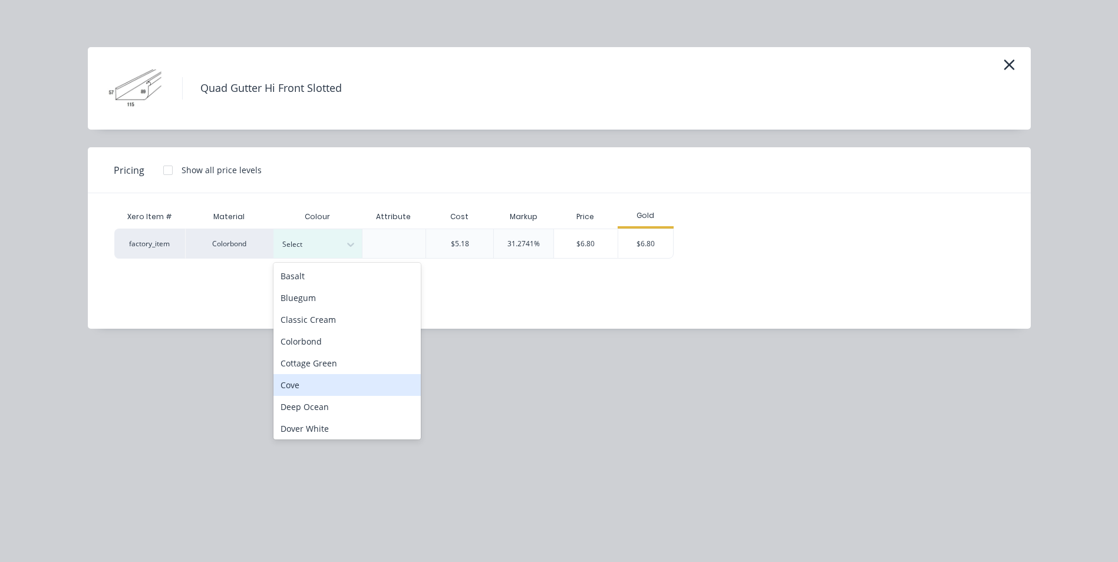
scroll to position [177, 0]
click at [332, 345] on div "Ironstone" at bounding box center [347, 339] width 147 height 22
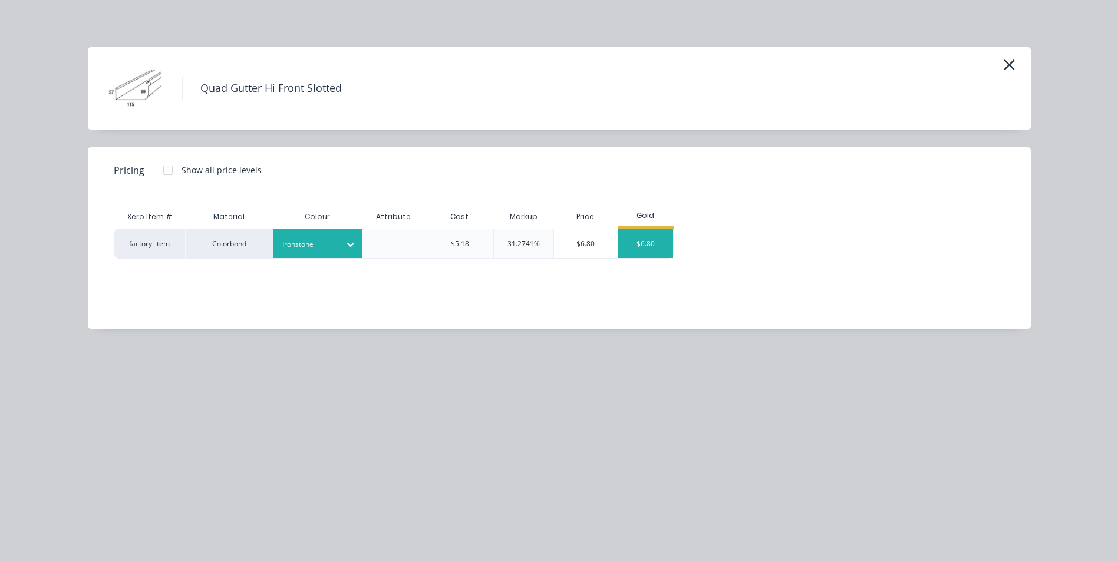
click at [635, 247] on div "$6.80" at bounding box center [645, 243] width 55 height 29
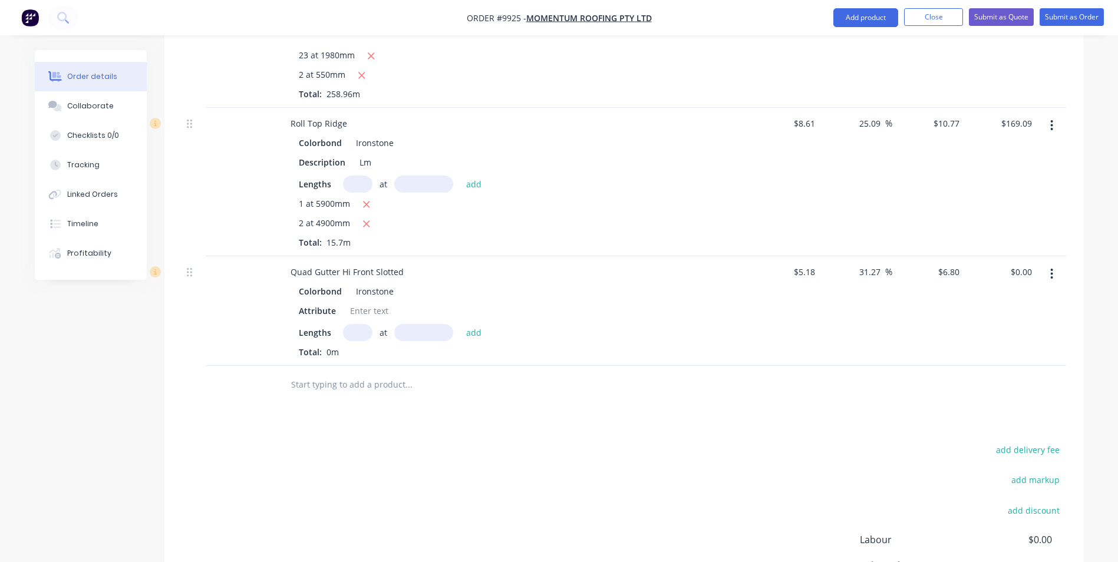
click at [356, 324] on input "text" at bounding box center [357, 332] width 29 height 17
type input "1"
type input "7000"
click at [460, 324] on button "add" at bounding box center [474, 332] width 28 height 16
type input "$47.60"
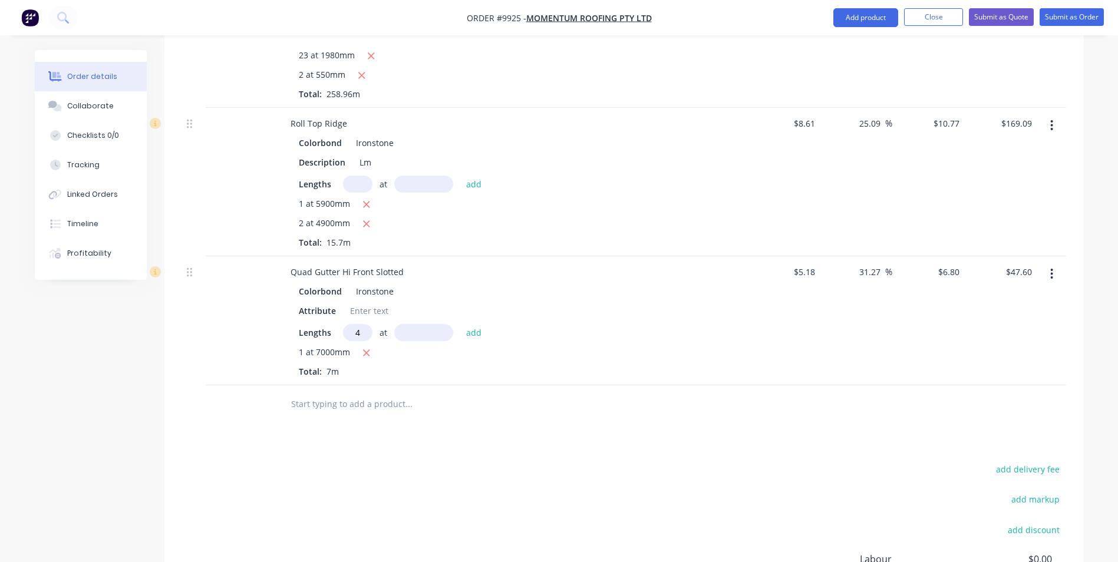
type input "4"
type input "4900"
click at [460, 324] on button "add" at bounding box center [474, 332] width 28 height 16
type input "$180.88"
type input "2"
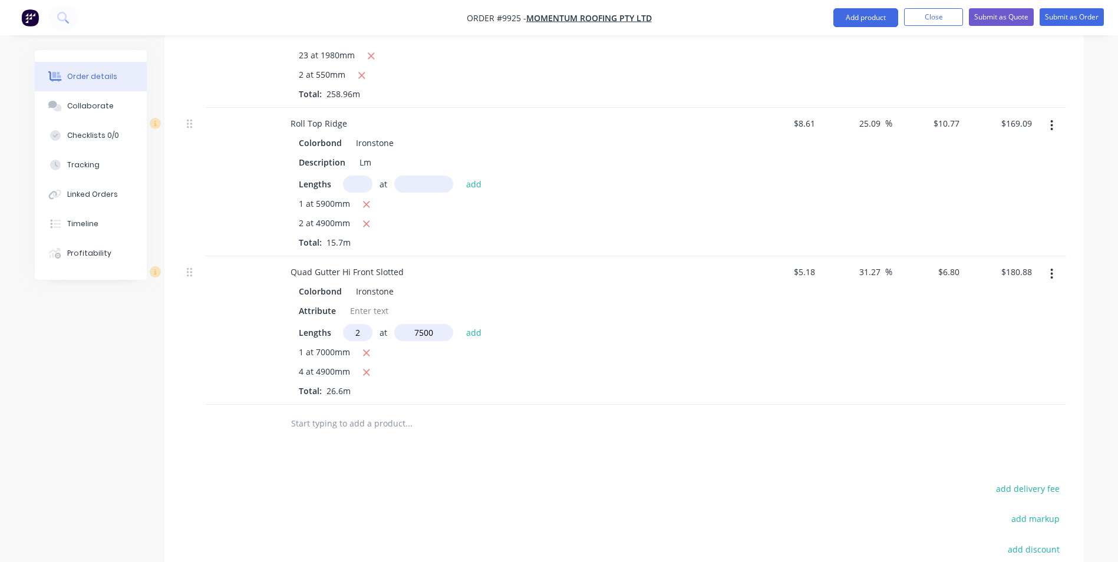
type input "7500"
click at [460, 324] on button "add" at bounding box center [474, 332] width 28 height 16
type input "$282.88"
click at [346, 432] on input "text" at bounding box center [409, 444] width 236 height 24
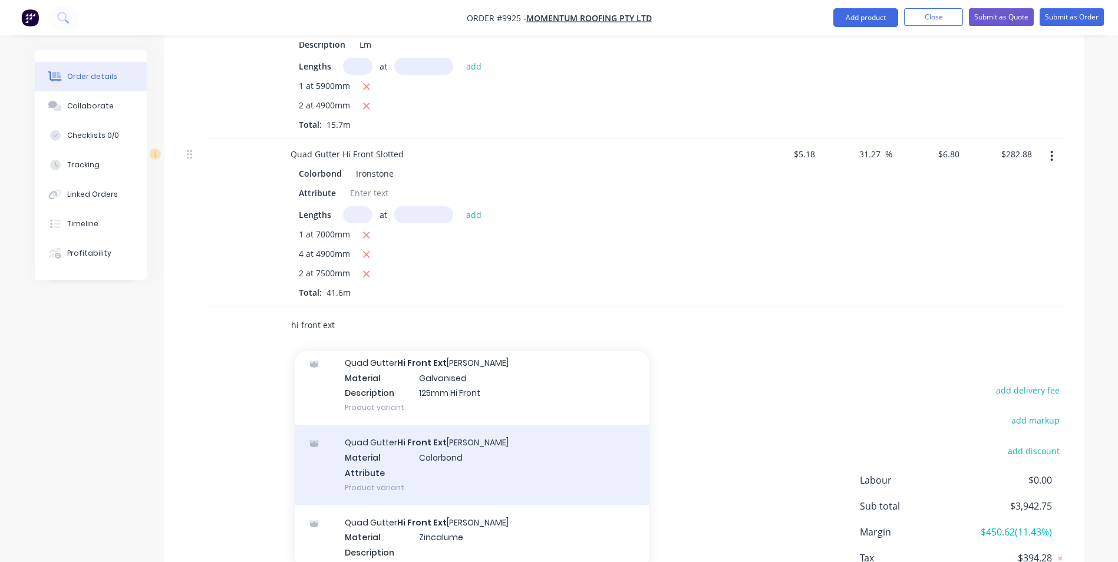
scroll to position [118, 0]
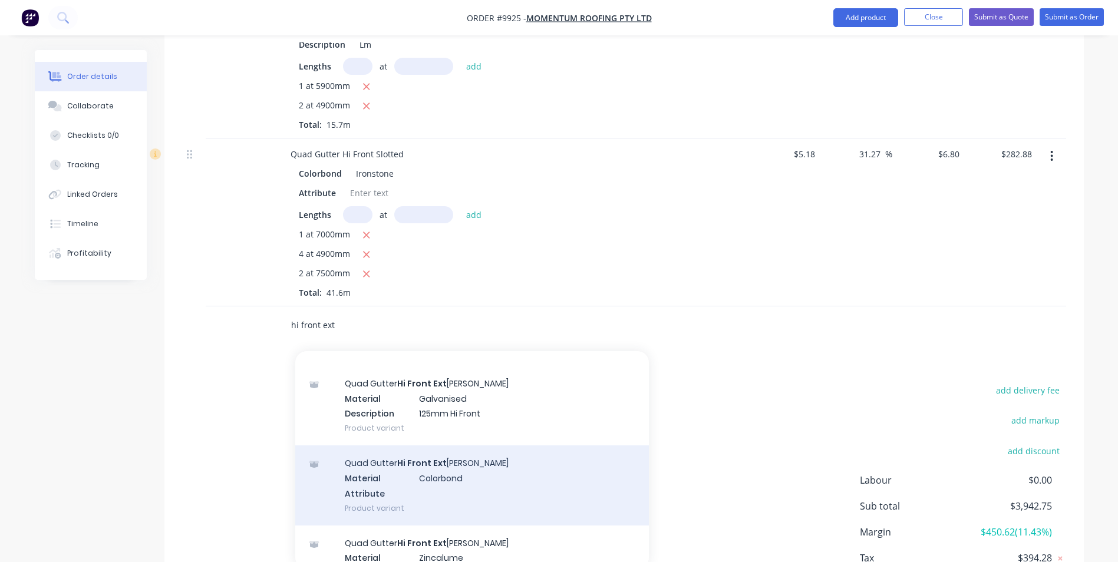
type input "hi front ext"
click at [422, 446] on div "Quad Gutter Hi Front Ext ernal Bracket Material Colorbond Attribute Product var…" at bounding box center [472, 486] width 354 height 80
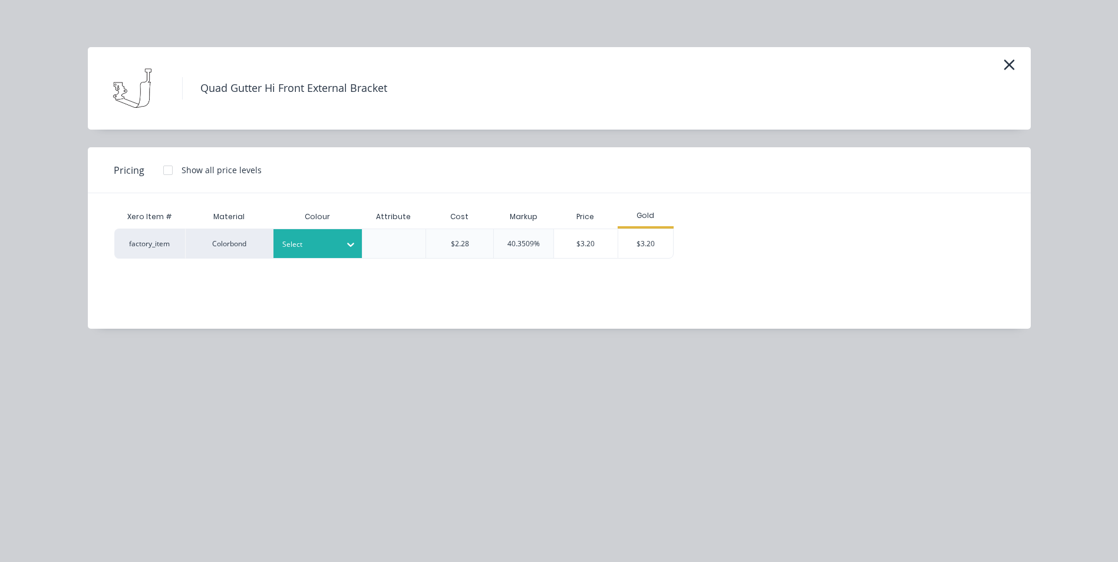
click at [322, 252] on div "Select" at bounding box center [307, 244] width 66 height 15
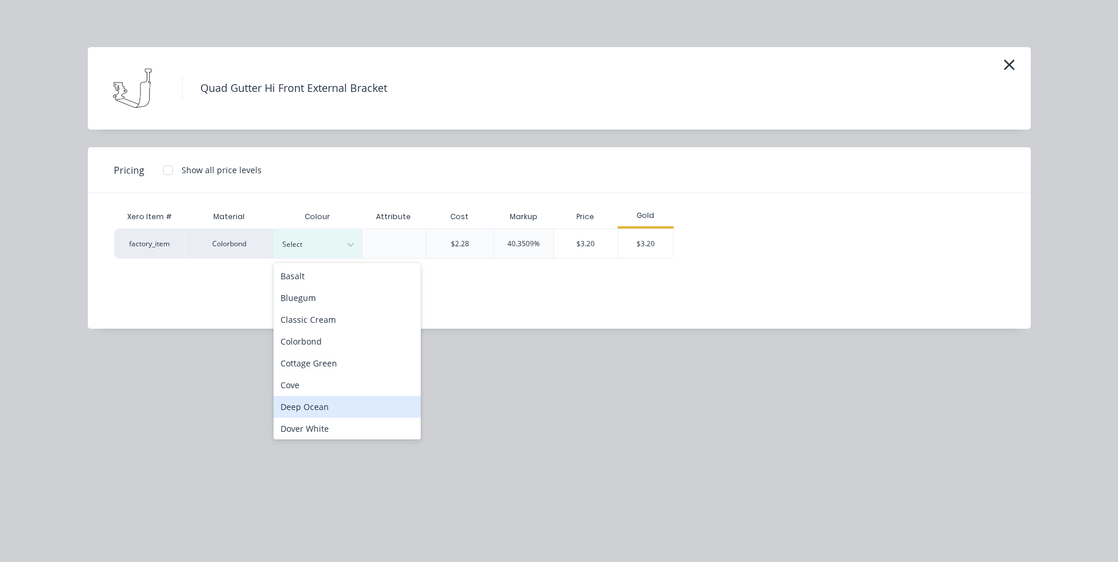
scroll to position [177, 0]
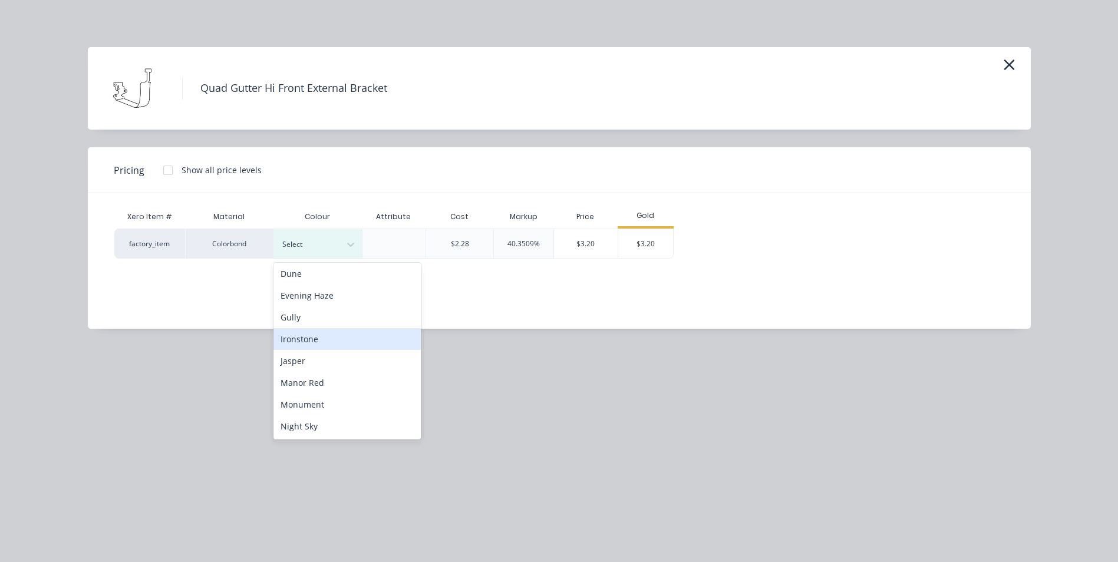
click at [335, 347] on div "Ironstone" at bounding box center [347, 339] width 147 height 22
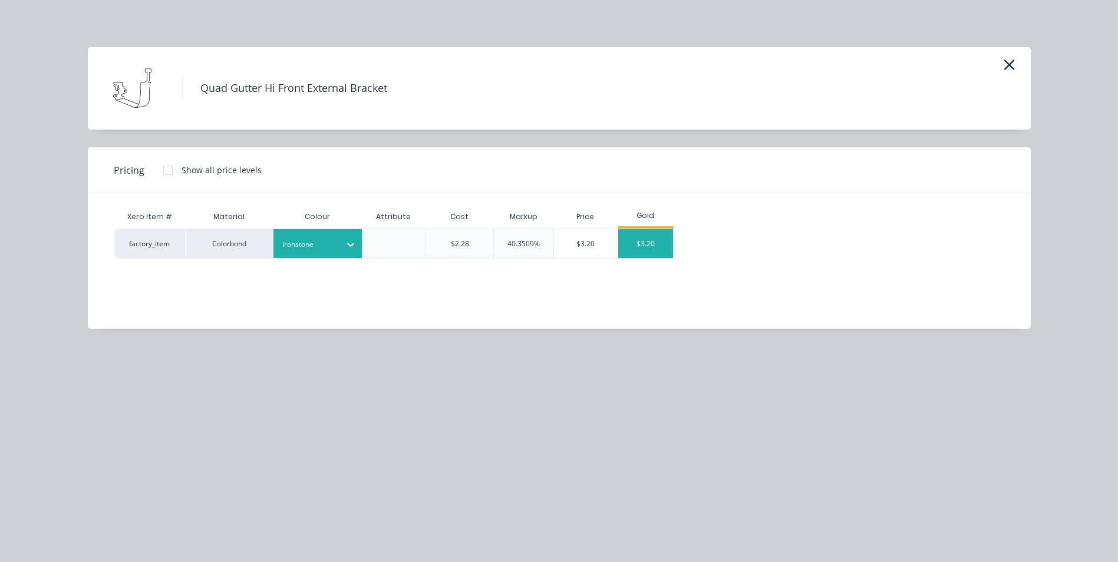
click at [637, 249] on div "$3.20" at bounding box center [645, 243] width 55 height 29
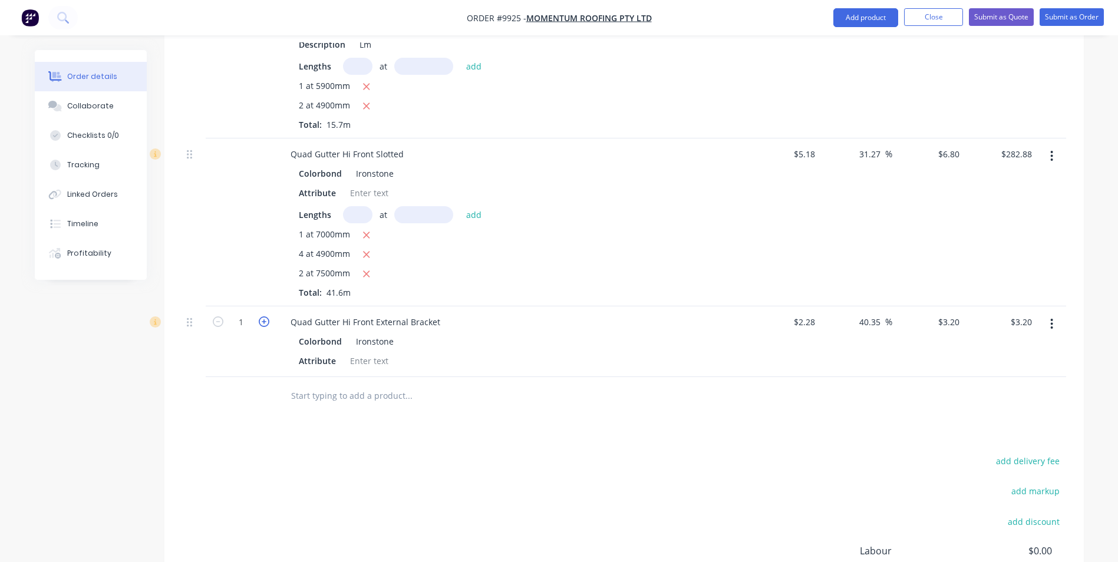
click at [260, 317] on icon "button" at bounding box center [264, 322] width 11 height 11
type input "2"
type input "$6.40"
click at [260, 317] on icon "button" at bounding box center [264, 322] width 11 height 11
type input "3"
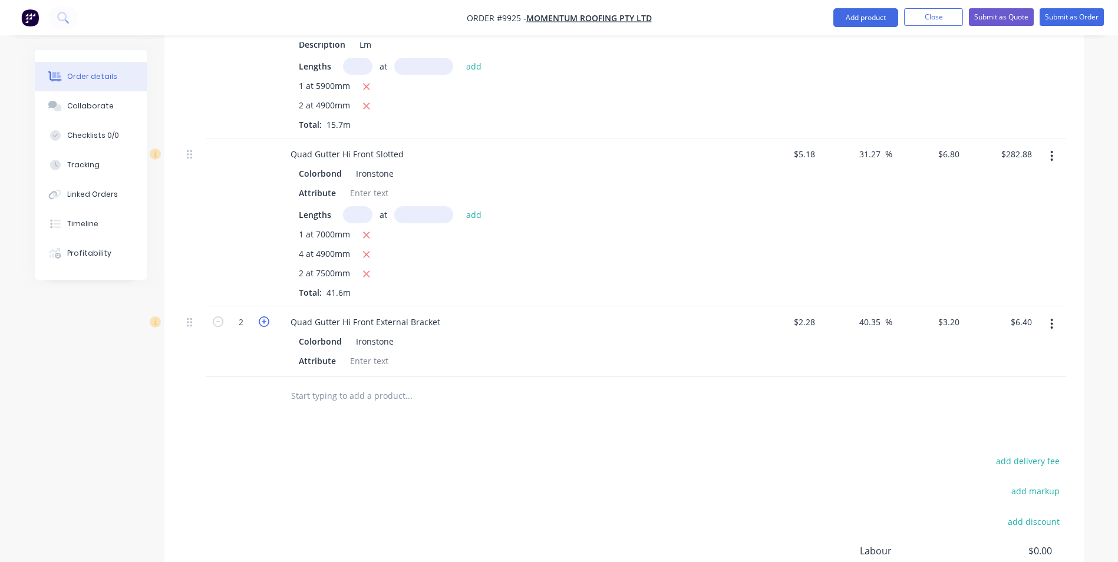
type input "$9.60"
click at [260, 317] on icon "button" at bounding box center [264, 322] width 11 height 11
type input "4"
type input "$12.80"
click at [260, 317] on icon "button" at bounding box center [264, 322] width 11 height 11
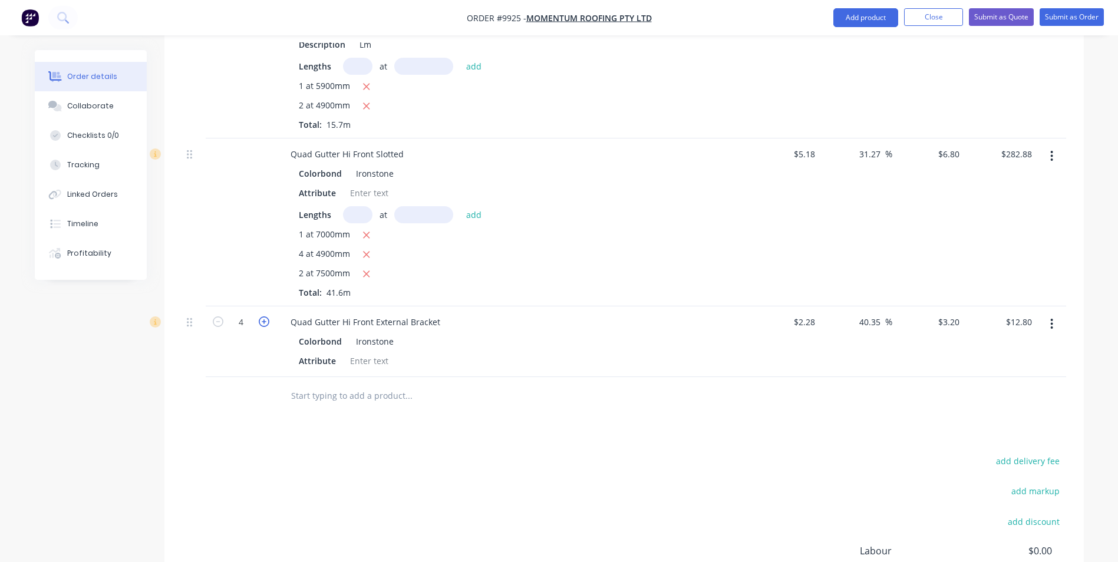
type input "5"
type input "$16.00"
click at [260, 317] on icon "button" at bounding box center [264, 322] width 11 height 11
type input "6"
type input "$19.20"
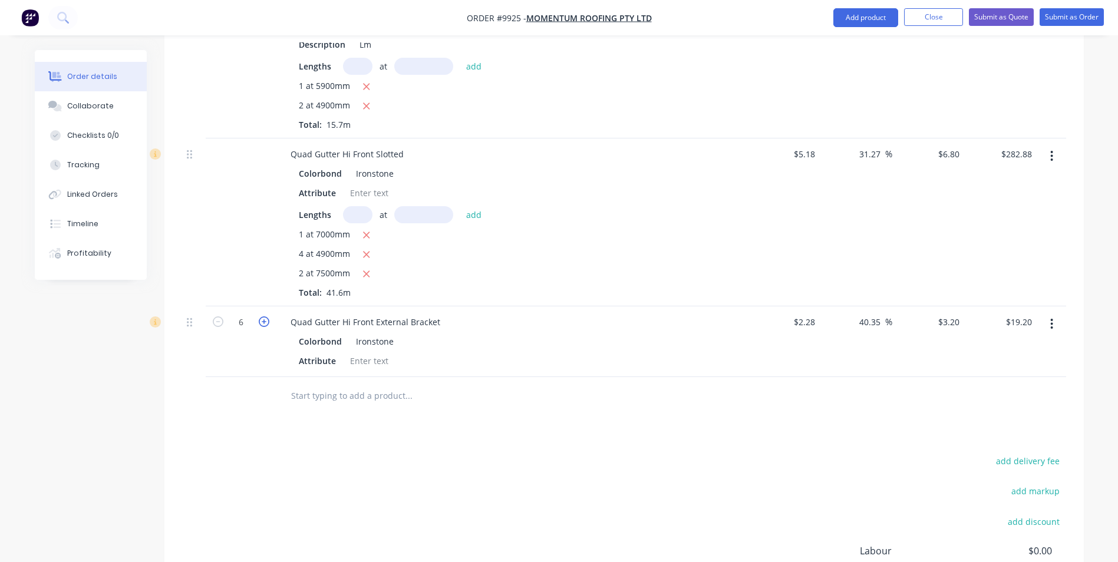
click at [260, 317] on icon "button" at bounding box center [264, 322] width 11 height 11
type input "7"
type input "$22.40"
click at [260, 317] on icon "button" at bounding box center [264, 322] width 11 height 11
type input "8"
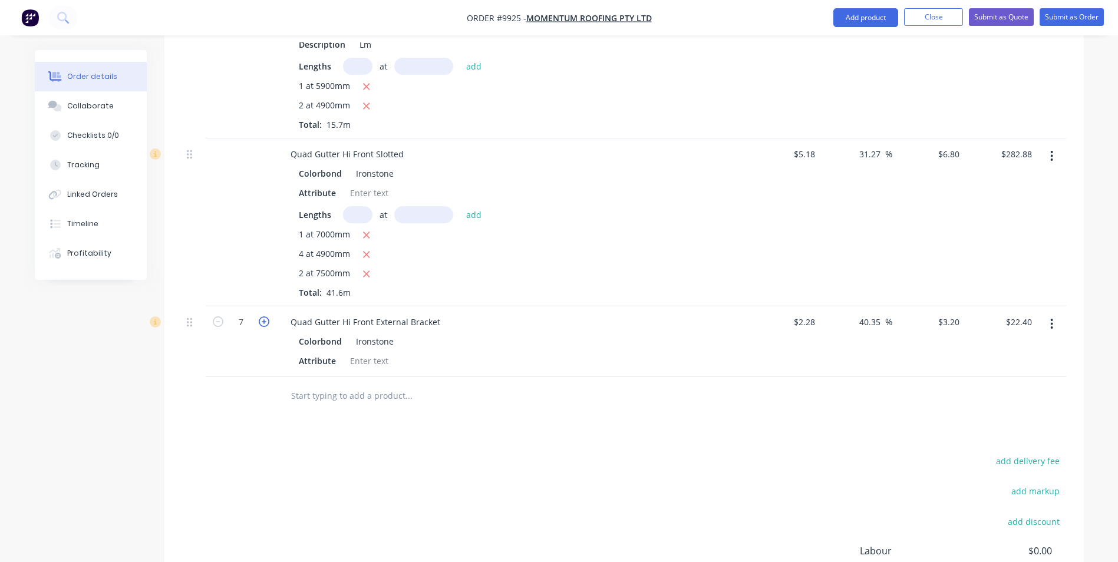
type input "$25.60"
click at [260, 317] on icon "button" at bounding box center [264, 322] width 11 height 11
type input "9"
type input "$28.80"
click at [260, 317] on icon "button" at bounding box center [264, 322] width 11 height 11
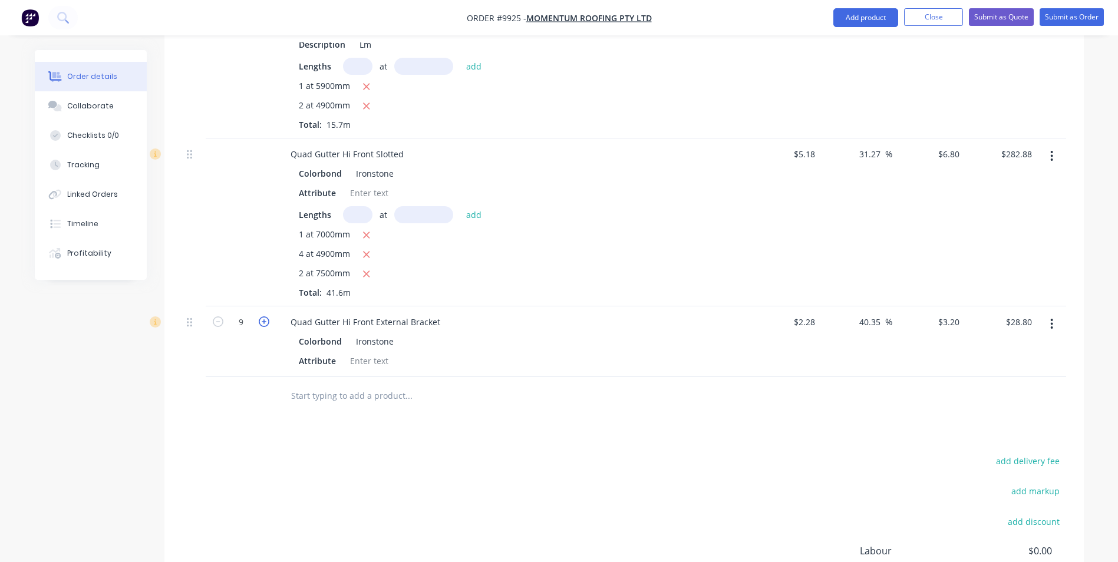
type input "10"
type input "$32.00"
click at [260, 317] on icon "button" at bounding box center [264, 322] width 11 height 11
type input "11"
type input "$35.20"
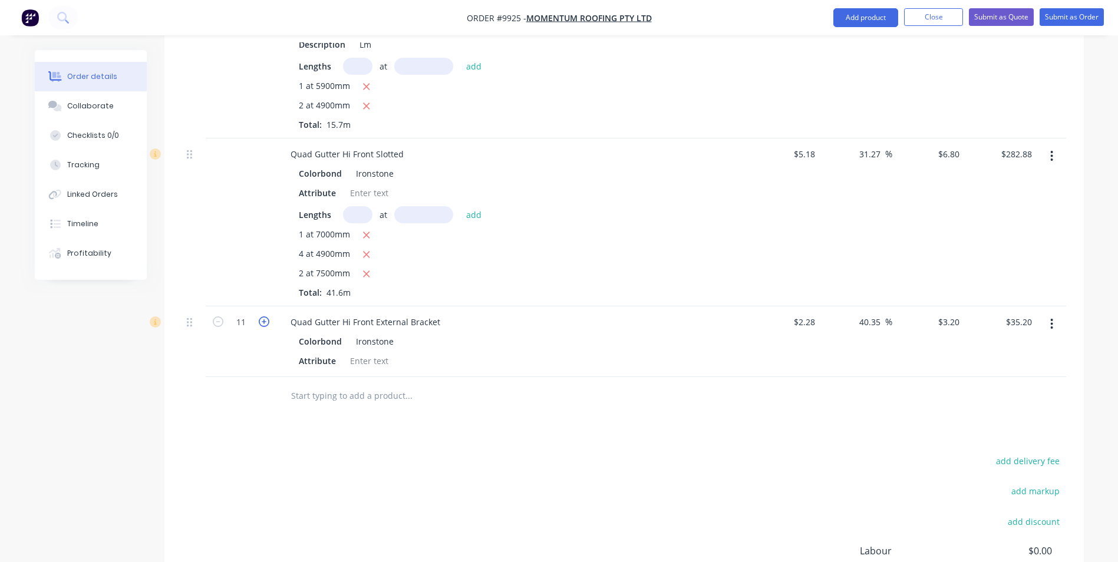
click at [260, 317] on icon "button" at bounding box center [264, 322] width 11 height 11
type input "12"
type input "$38.40"
click at [260, 317] on icon "button" at bounding box center [264, 322] width 11 height 11
type input "13"
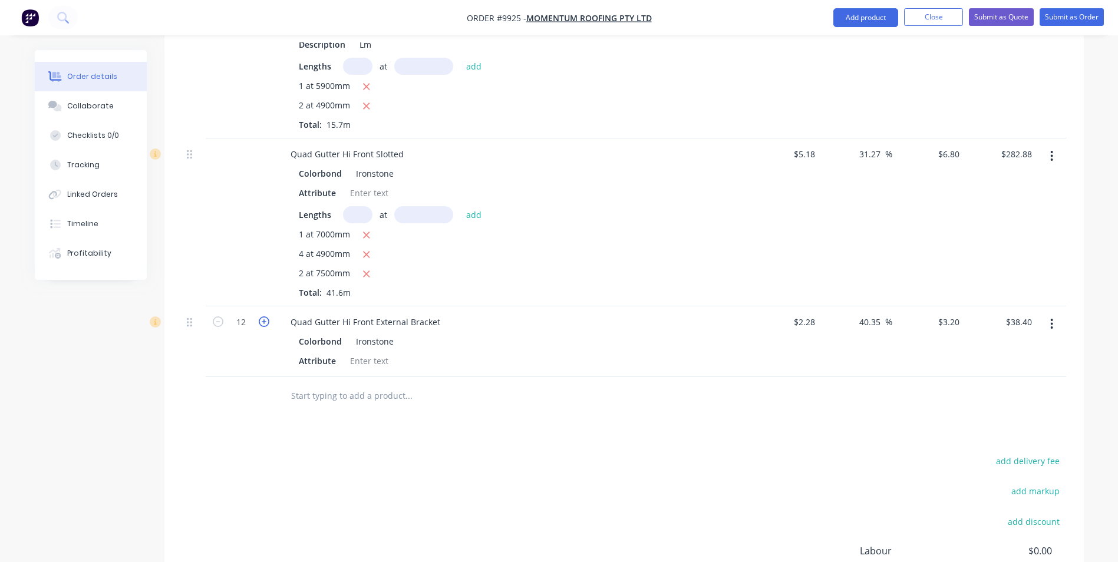
type input "$41.60"
click at [260, 317] on icon "button" at bounding box center [264, 322] width 11 height 11
type input "14"
type input "$44.80"
click at [260, 317] on icon "button" at bounding box center [264, 322] width 11 height 11
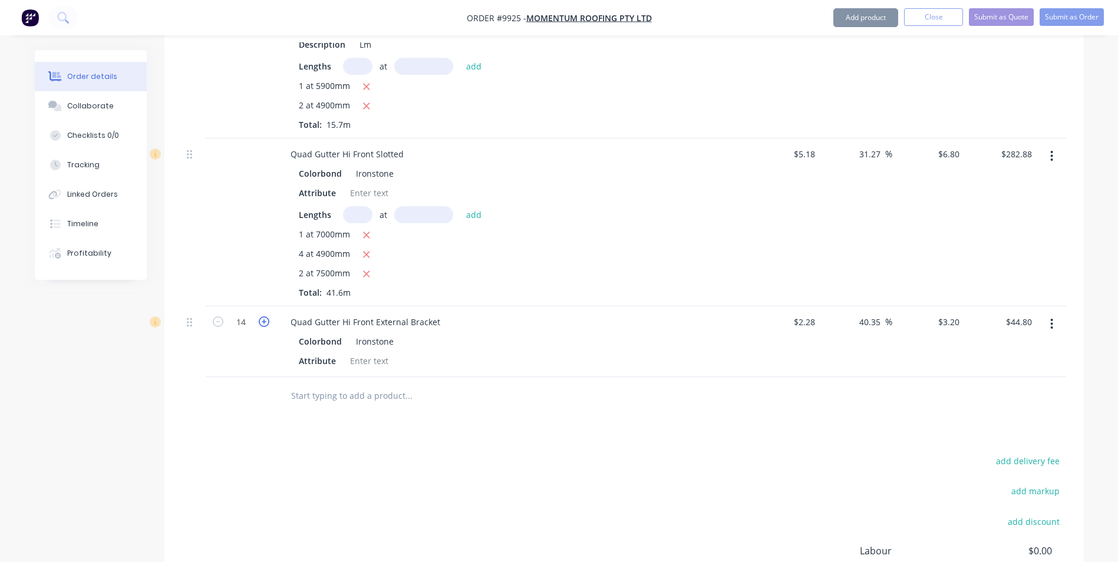
type input "15"
type input "$48.00"
click at [260, 317] on icon "button" at bounding box center [264, 322] width 11 height 11
type input "16"
type input "$51.20"
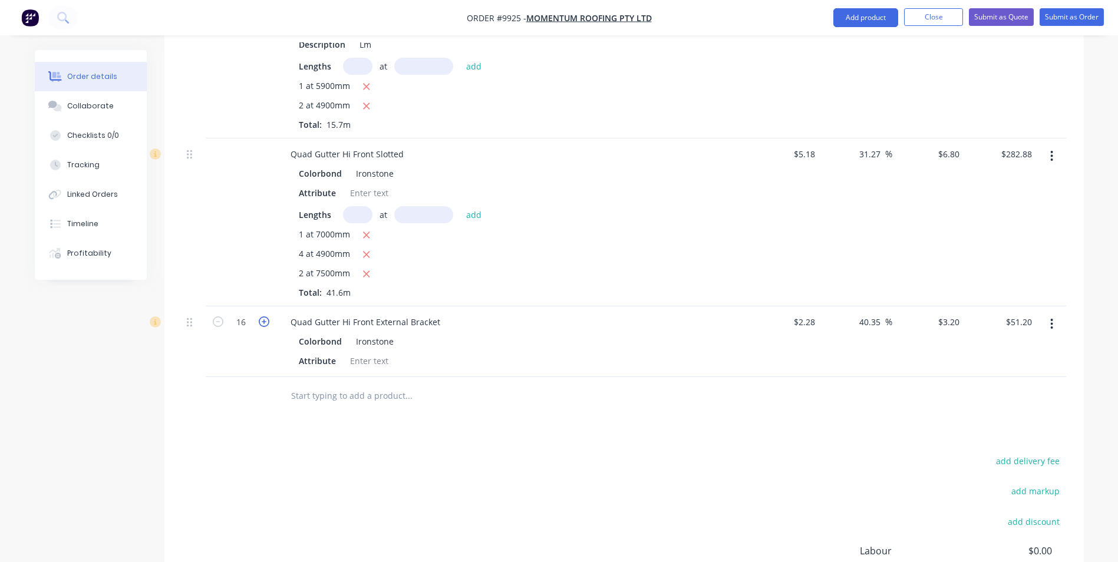
click at [260, 317] on icon "button" at bounding box center [264, 322] width 11 height 11
type input "17"
type input "$54.40"
click at [260, 317] on icon "button" at bounding box center [264, 322] width 11 height 11
type input "18"
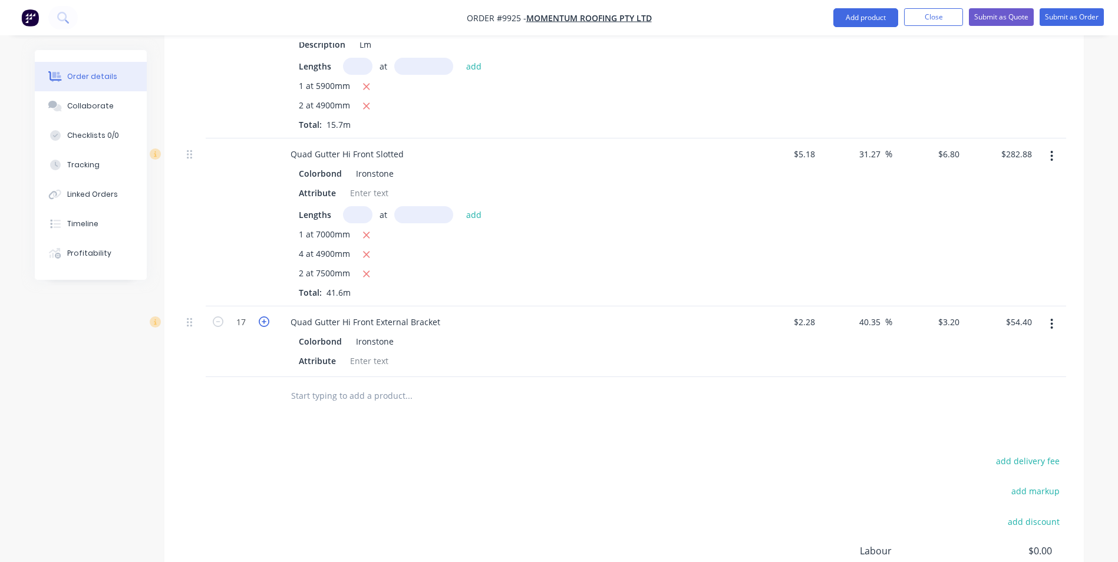
type input "$57.60"
click at [260, 317] on icon "button" at bounding box center [264, 322] width 11 height 11
type input "19"
type input "$60.80"
click at [260, 317] on icon "button" at bounding box center [264, 322] width 11 height 11
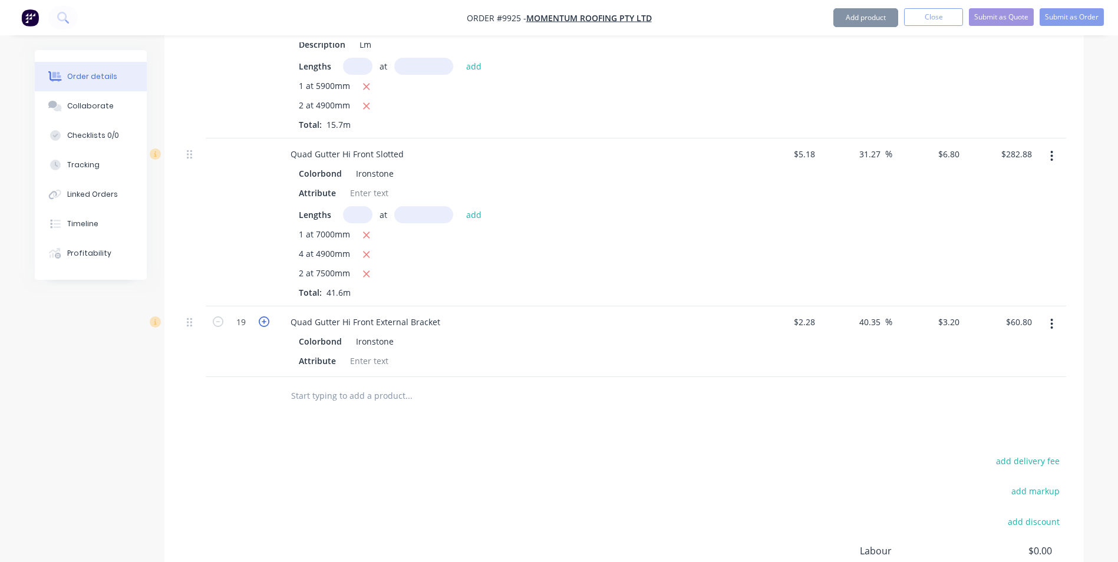
type input "20"
type input "$64.00"
click at [260, 317] on icon "button" at bounding box center [264, 322] width 11 height 11
type input "21"
type input "$67.20"
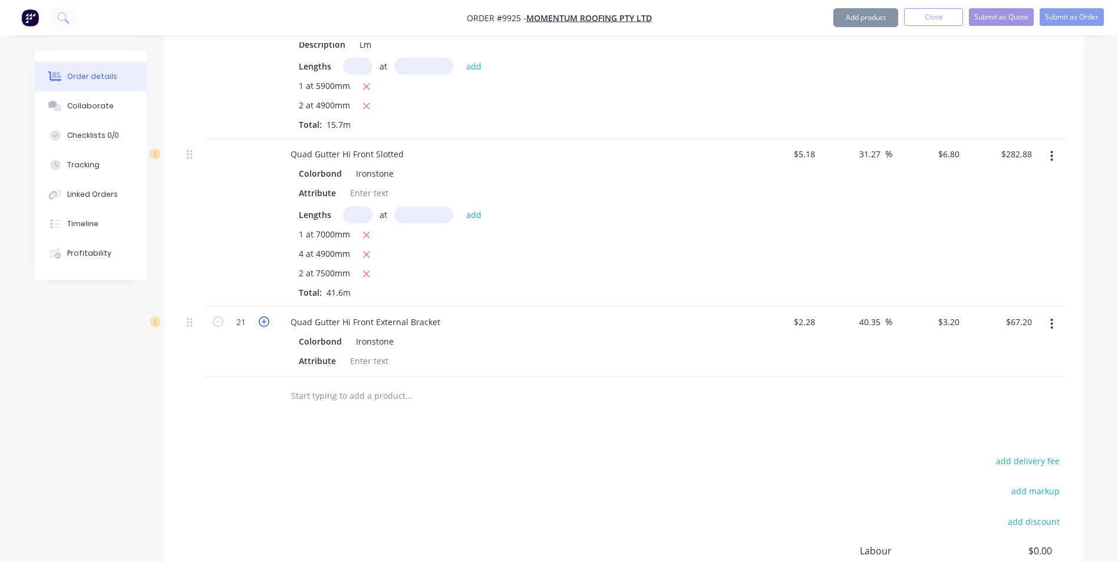
click at [260, 317] on icon "button" at bounding box center [264, 322] width 11 height 11
type input "22"
type input "$70.40"
click at [260, 317] on icon "button" at bounding box center [264, 322] width 11 height 11
type input "23"
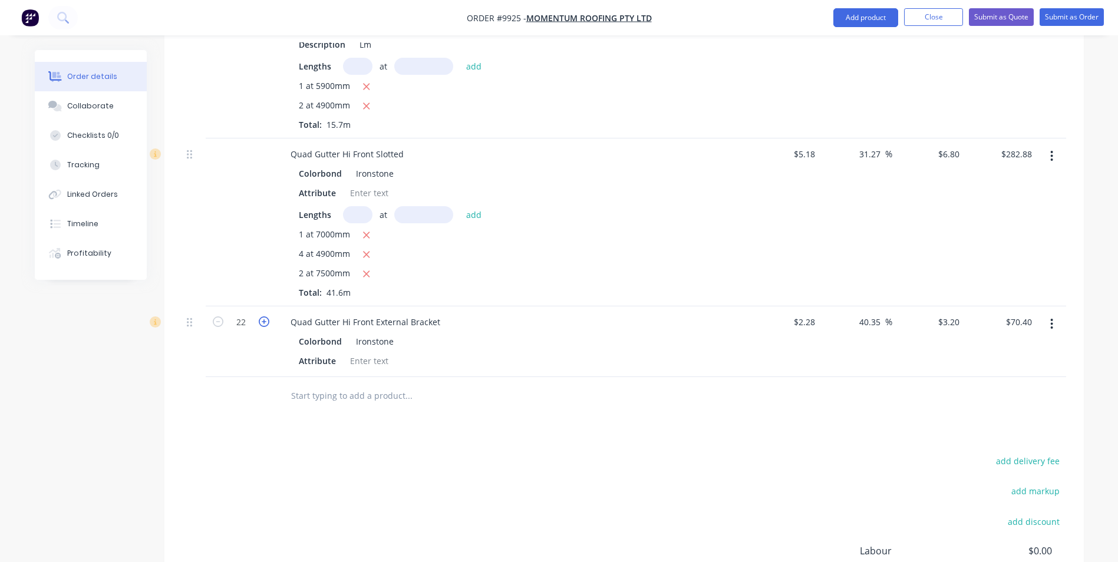
type input "$73.60"
click at [260, 317] on icon "button" at bounding box center [264, 322] width 11 height 11
type input "24"
type input "$76.80"
click at [260, 317] on icon "button" at bounding box center [264, 322] width 11 height 11
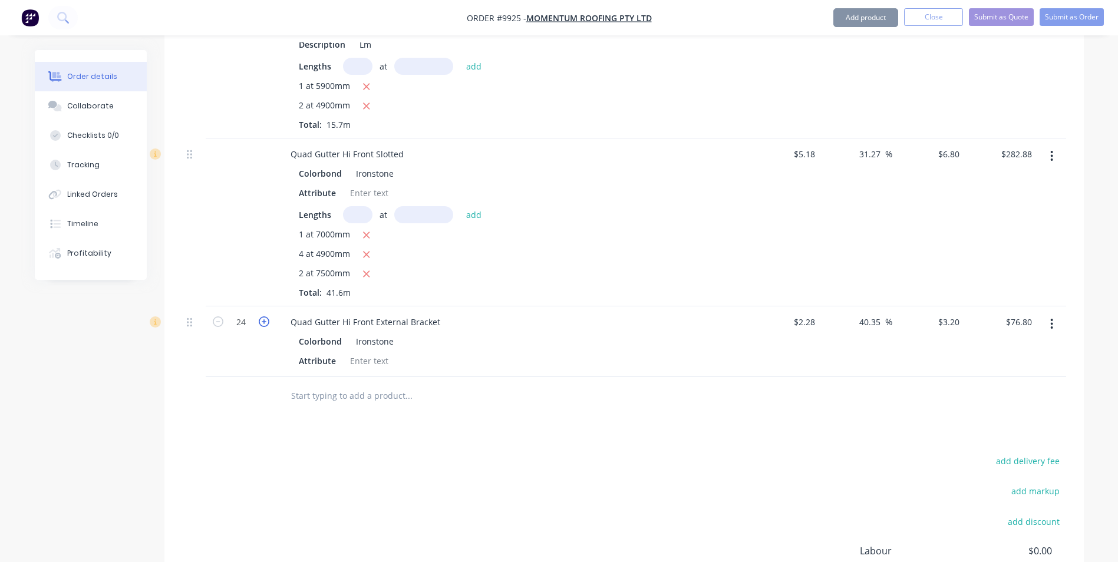
type input "25"
type input "$80.00"
click at [260, 317] on icon "button" at bounding box center [264, 322] width 11 height 11
type input "26"
type input "$83.20"
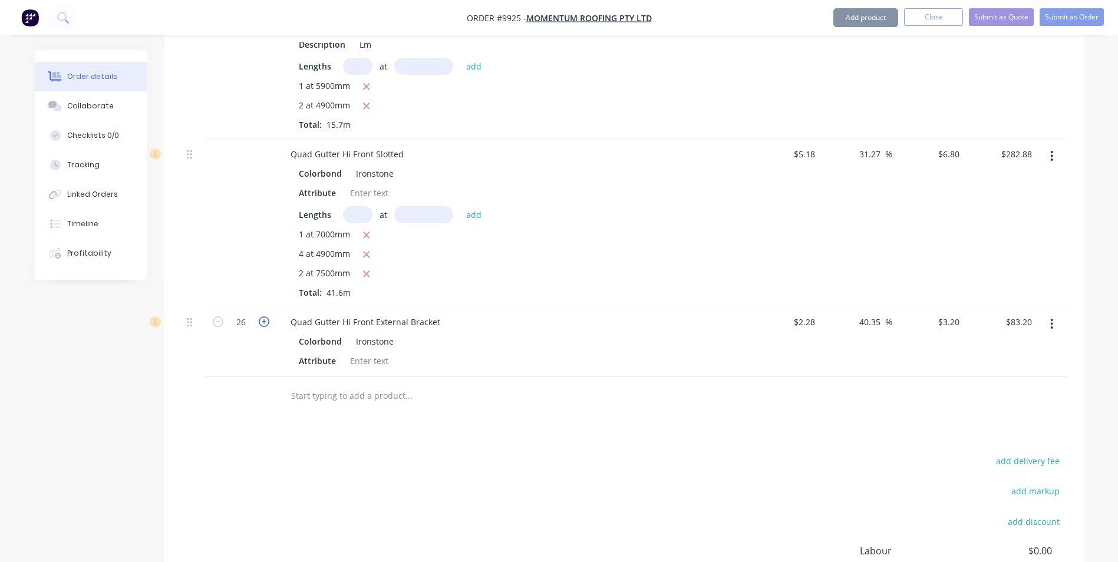
click at [260, 317] on icon "button" at bounding box center [264, 322] width 11 height 11
type input "27"
type input "$86.40"
click at [260, 317] on icon "button" at bounding box center [264, 322] width 11 height 11
type input "28"
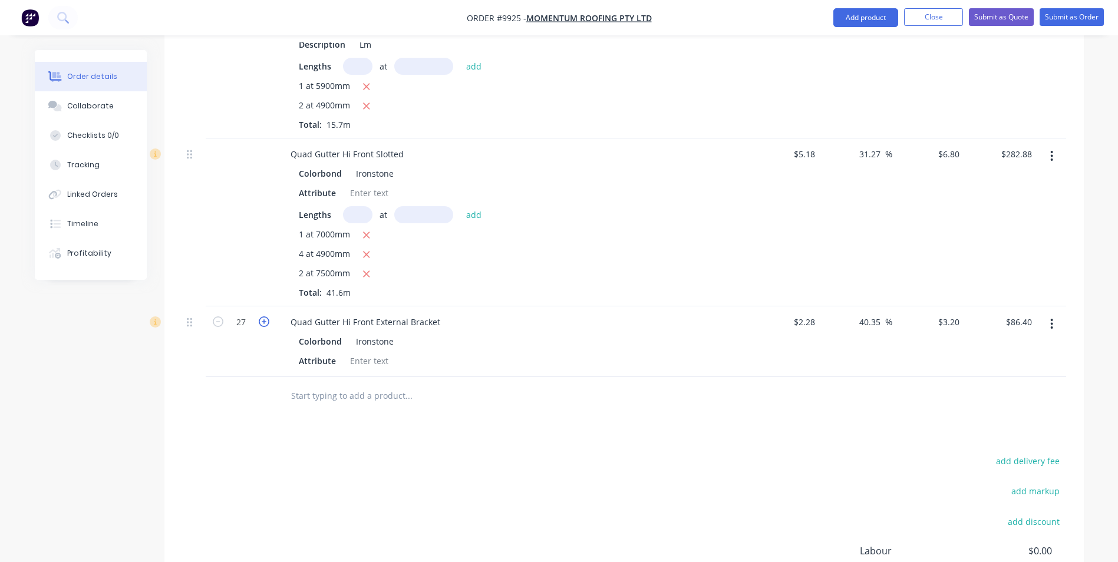
type input "$89.60"
click at [260, 317] on icon "button" at bounding box center [264, 322] width 11 height 11
type input "29"
type input "$92.80"
click at [260, 317] on icon "button" at bounding box center [264, 322] width 11 height 11
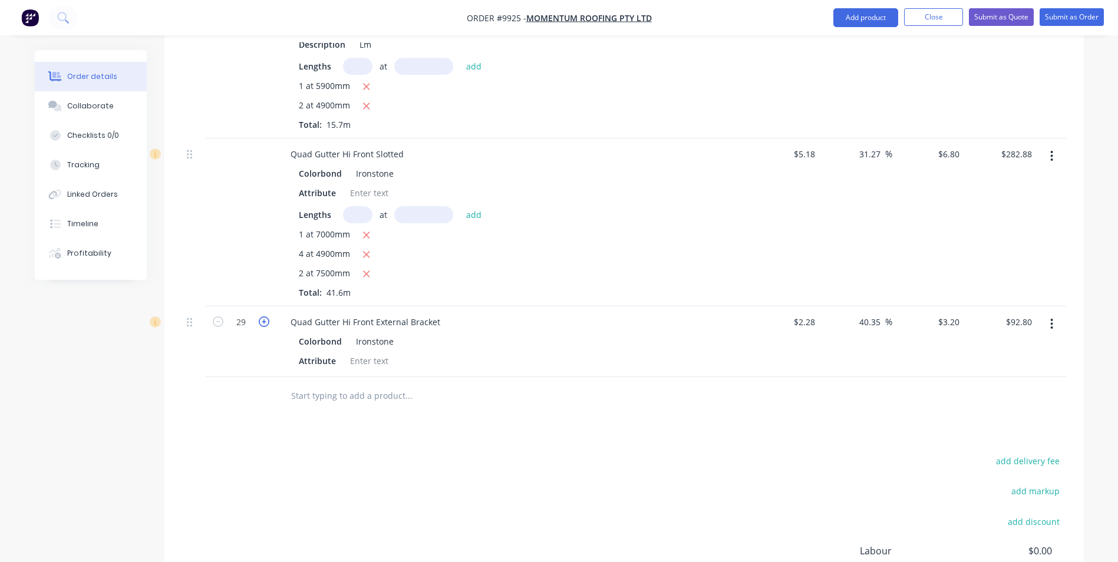
type input "30"
type input "$96.00"
click at [260, 317] on icon "button" at bounding box center [264, 322] width 11 height 11
type input "31"
type input "$99.20"
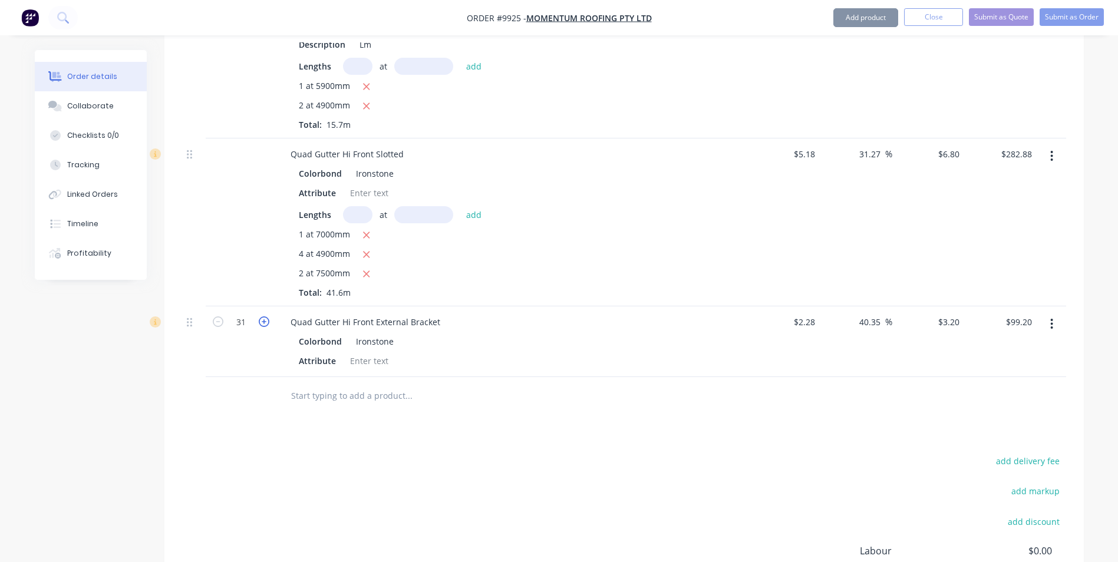
click at [260, 317] on icon "button" at bounding box center [264, 322] width 11 height 11
type input "32"
type input "$102.40"
click at [260, 317] on icon "button" at bounding box center [264, 322] width 11 height 11
type input "33"
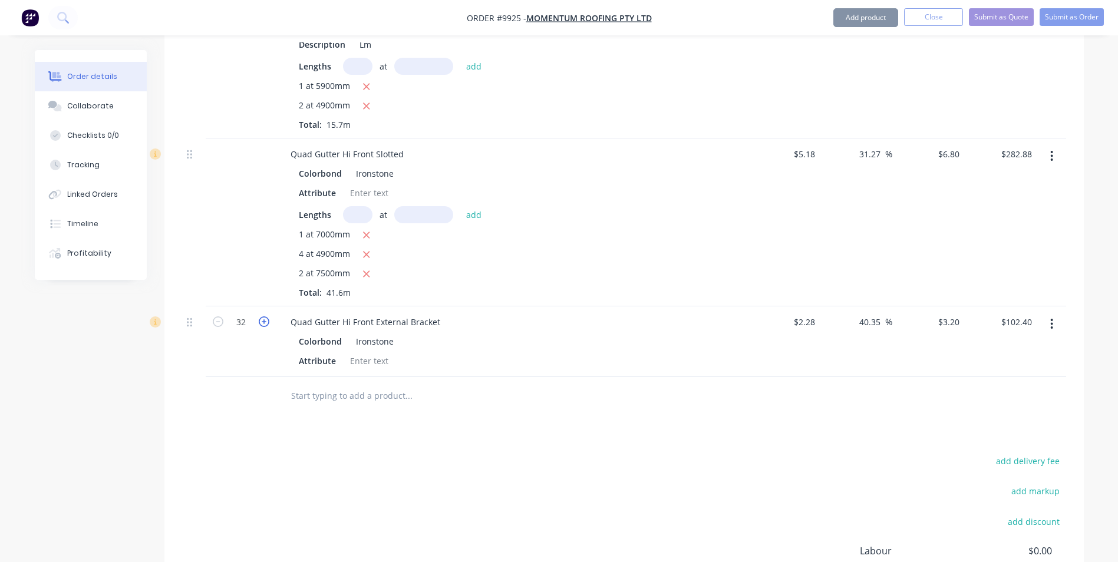
type input "$105.60"
click at [260, 317] on icon "button" at bounding box center [264, 322] width 11 height 11
type input "34"
type input "$108.80"
click at [260, 317] on icon "button" at bounding box center [264, 322] width 11 height 11
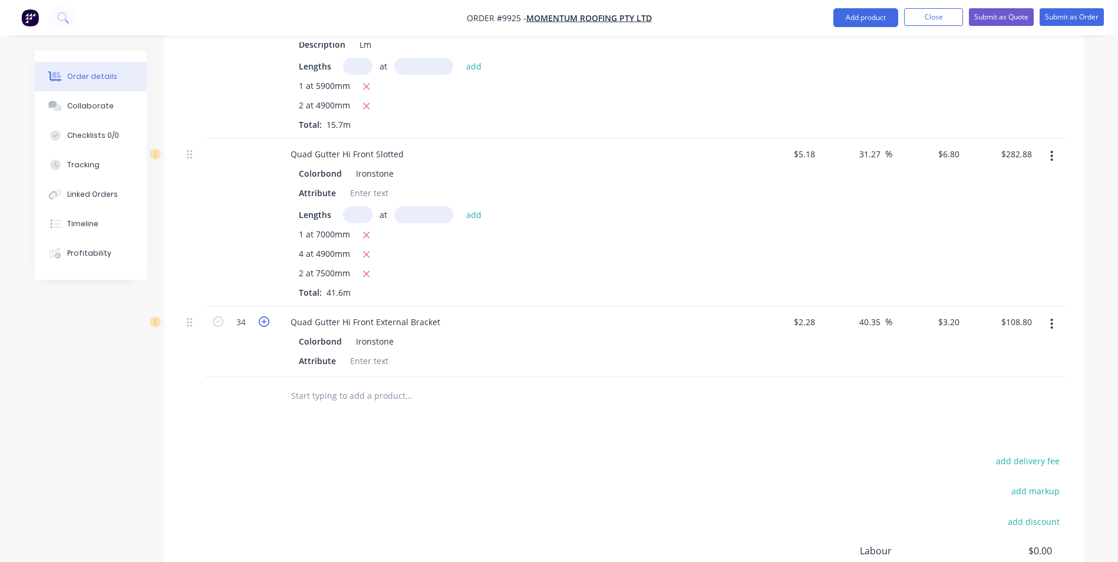
type input "35"
type input "$112.00"
click at [260, 317] on icon "button" at bounding box center [264, 322] width 11 height 11
type input "36"
type input "$115.20"
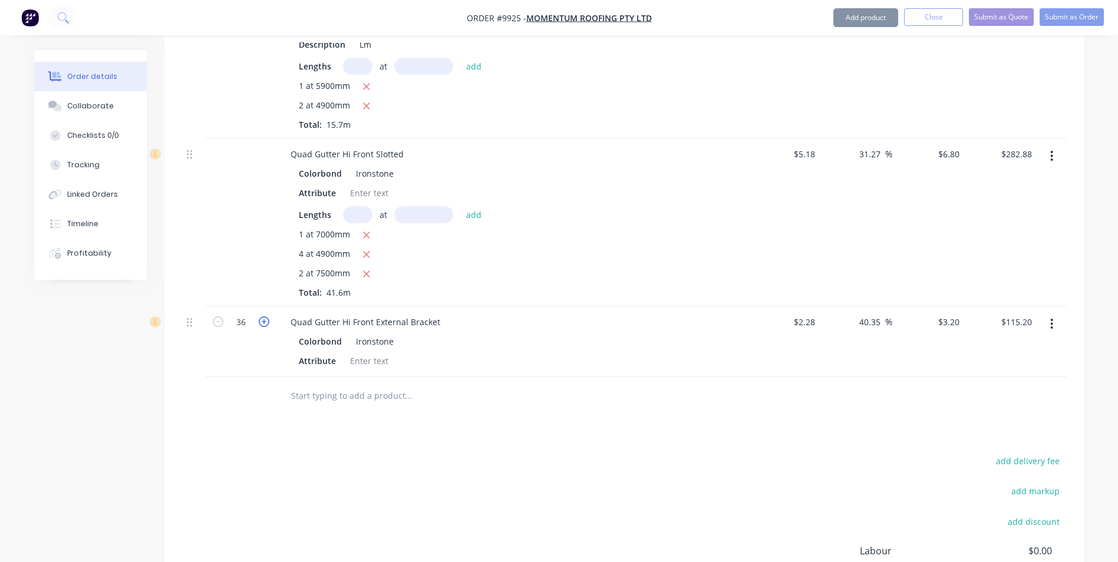
click at [260, 317] on icon "button" at bounding box center [264, 322] width 11 height 11
type input "37"
type input "$118.40"
click at [260, 317] on icon "button" at bounding box center [264, 322] width 11 height 11
type input "38"
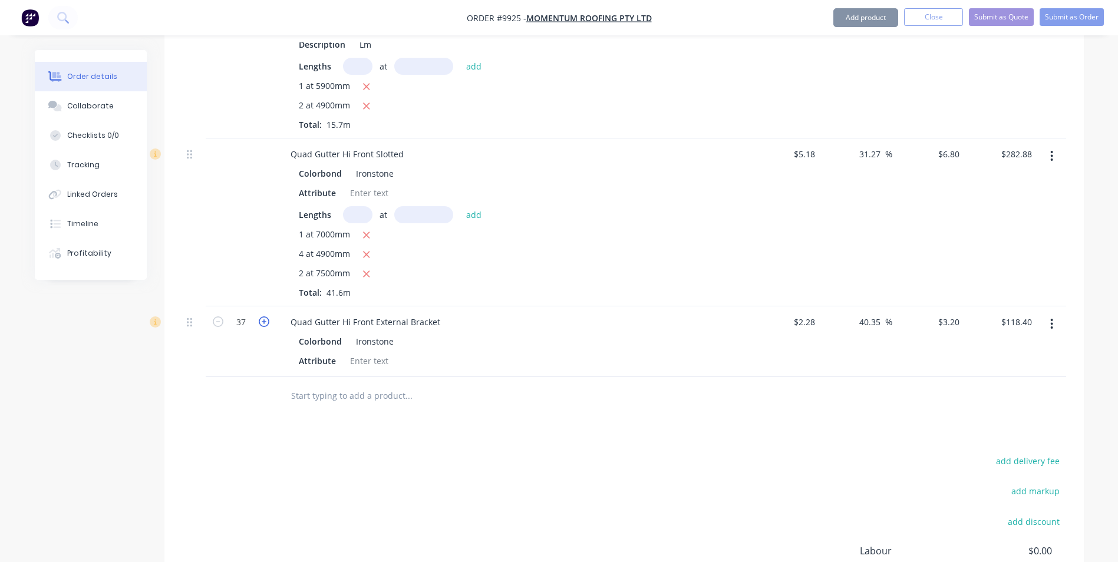
type input "$121.60"
click at [260, 317] on icon "button" at bounding box center [264, 322] width 11 height 11
type input "39"
type input "$124.80"
click at [260, 317] on icon "button" at bounding box center [264, 322] width 11 height 11
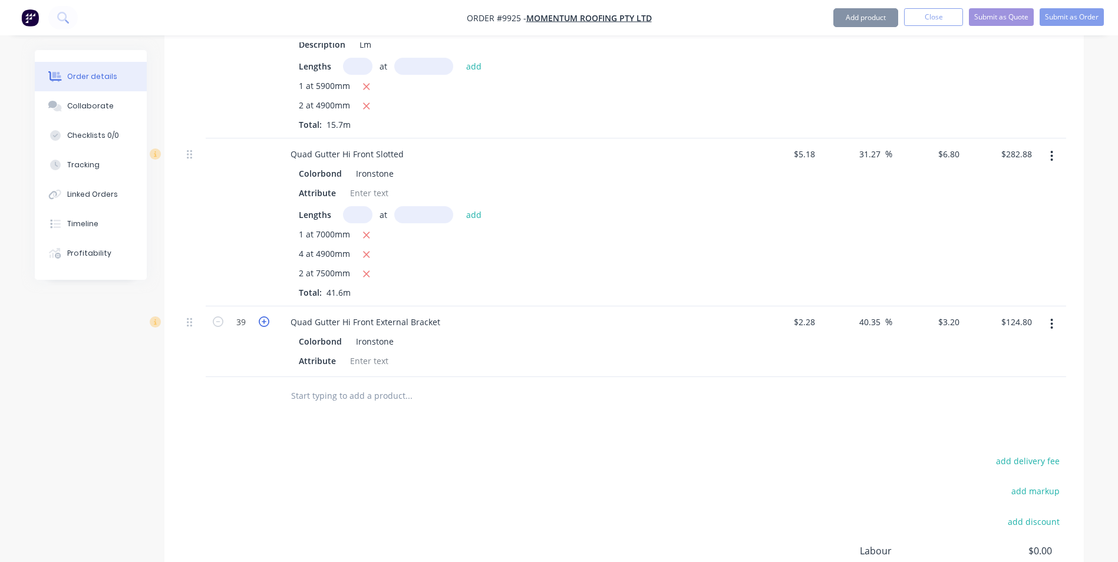
type input "40"
type input "$128.00"
click at [260, 317] on icon "button" at bounding box center [264, 322] width 11 height 11
type input "41"
type input "$131.20"
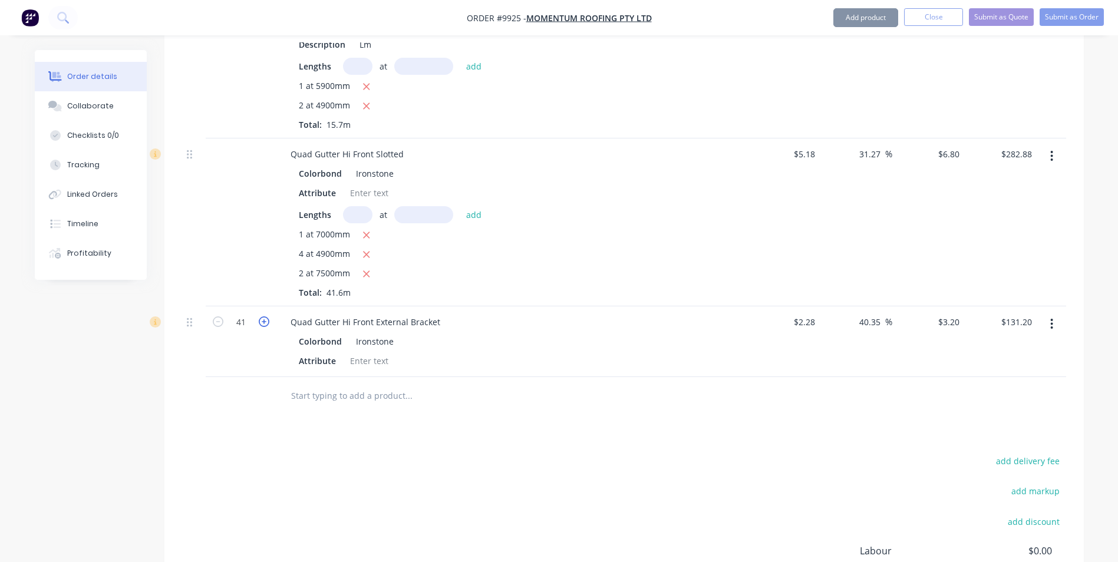
click at [260, 317] on icon "button" at bounding box center [264, 322] width 11 height 11
type input "42"
type input "$134.40"
click at [260, 317] on icon "button" at bounding box center [264, 322] width 11 height 11
type input "43"
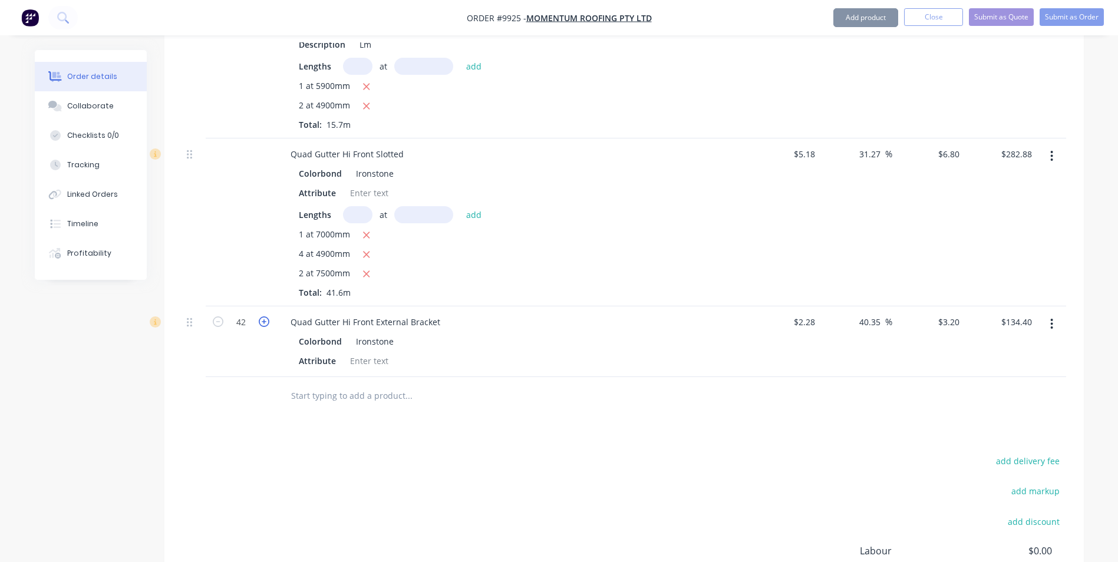
type input "$137.60"
click at [260, 317] on icon "button" at bounding box center [264, 322] width 11 height 11
type input "44"
type input "$140.80"
click at [260, 317] on icon "button" at bounding box center [264, 322] width 11 height 11
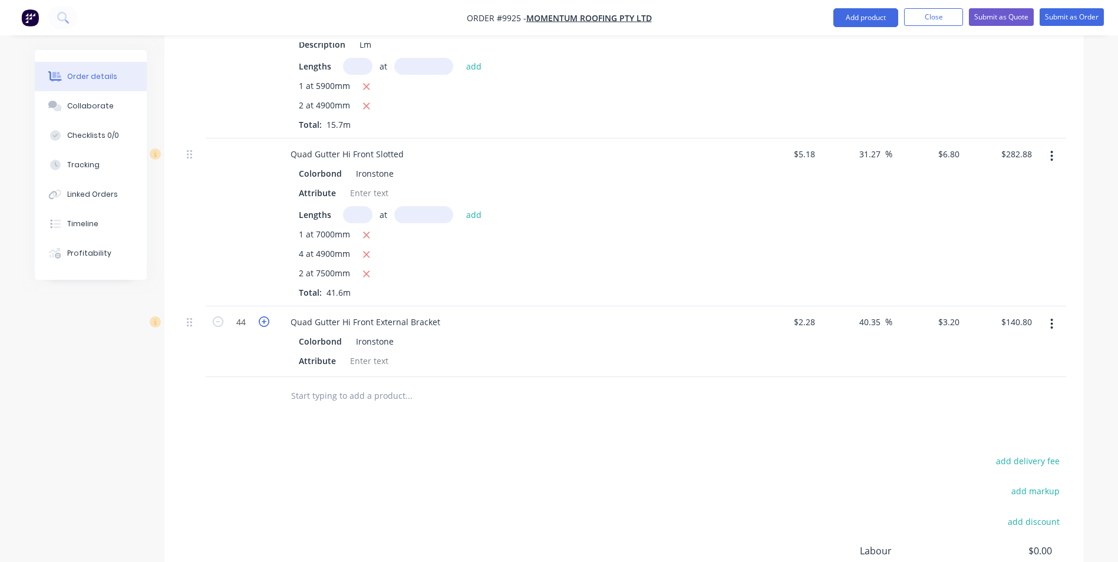
type input "45"
type input "$144.00"
click at [260, 317] on icon "button" at bounding box center [264, 322] width 11 height 11
type input "46"
type input "$147.20"
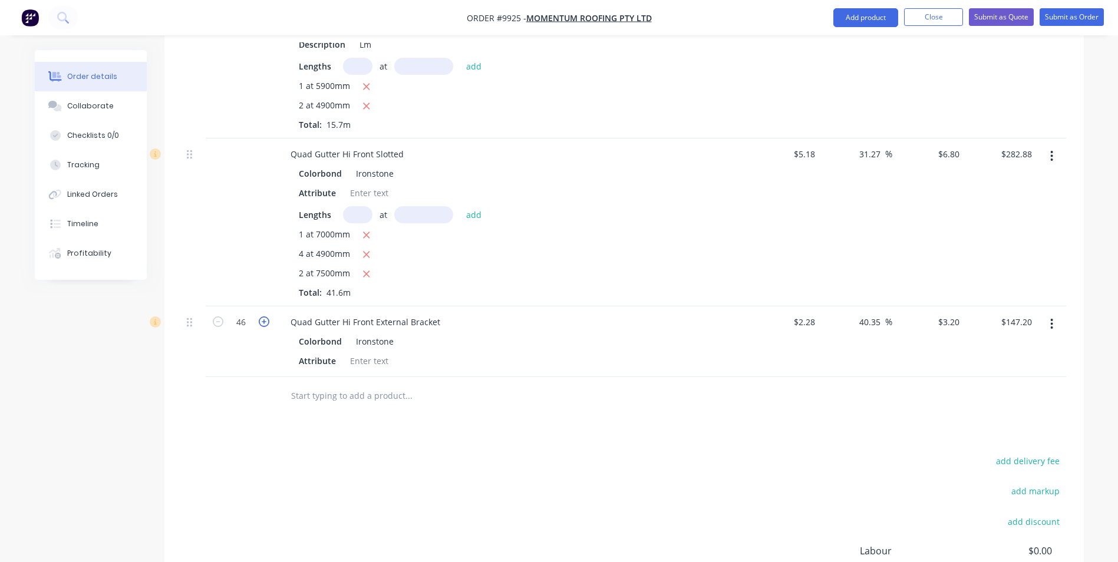
click at [260, 317] on icon "button" at bounding box center [264, 322] width 11 height 11
type input "47"
type input "$150.40"
click at [260, 317] on icon "button" at bounding box center [264, 322] width 11 height 11
type input "48"
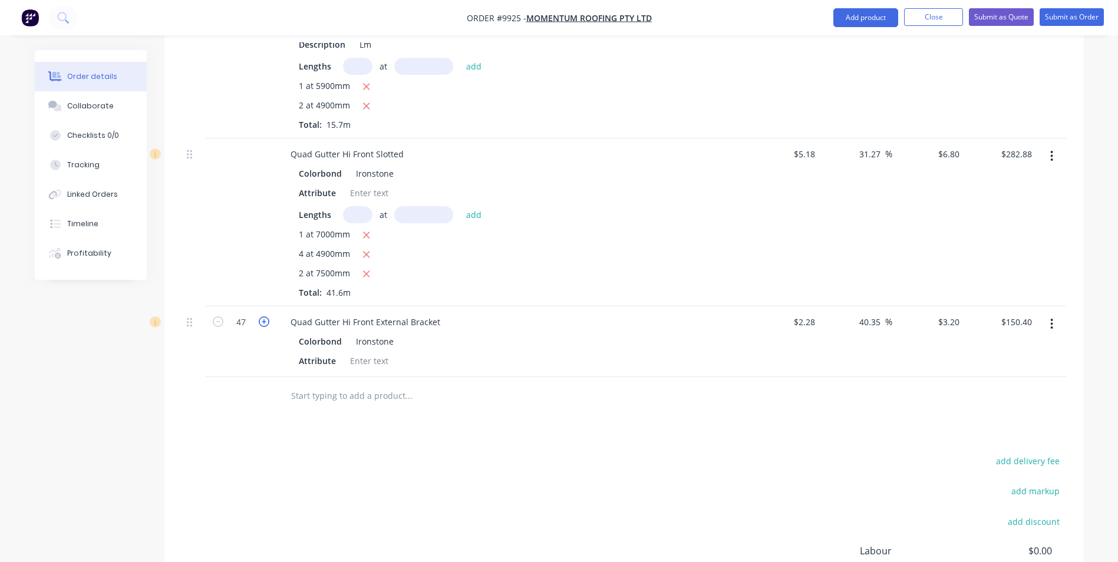
type input "$153.60"
click at [260, 317] on icon "button" at bounding box center [264, 322] width 11 height 11
type input "49"
type input "$156.80"
click at [260, 317] on icon "button" at bounding box center [264, 322] width 11 height 11
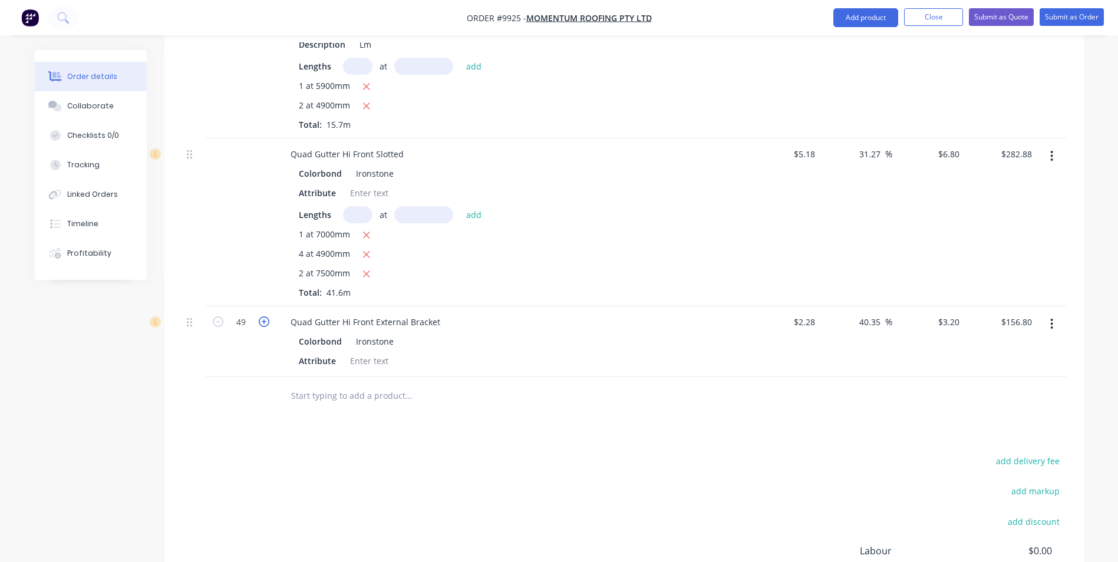
type input "50"
type input "$160.00"
click at [328, 384] on input "text" at bounding box center [409, 396] width 236 height 24
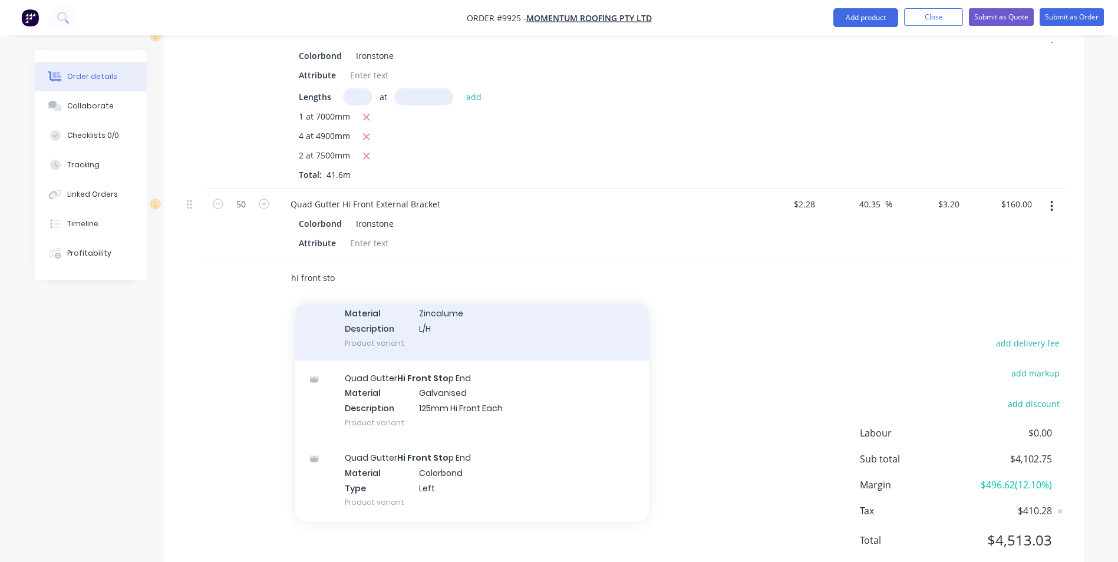
scroll to position [295, 0]
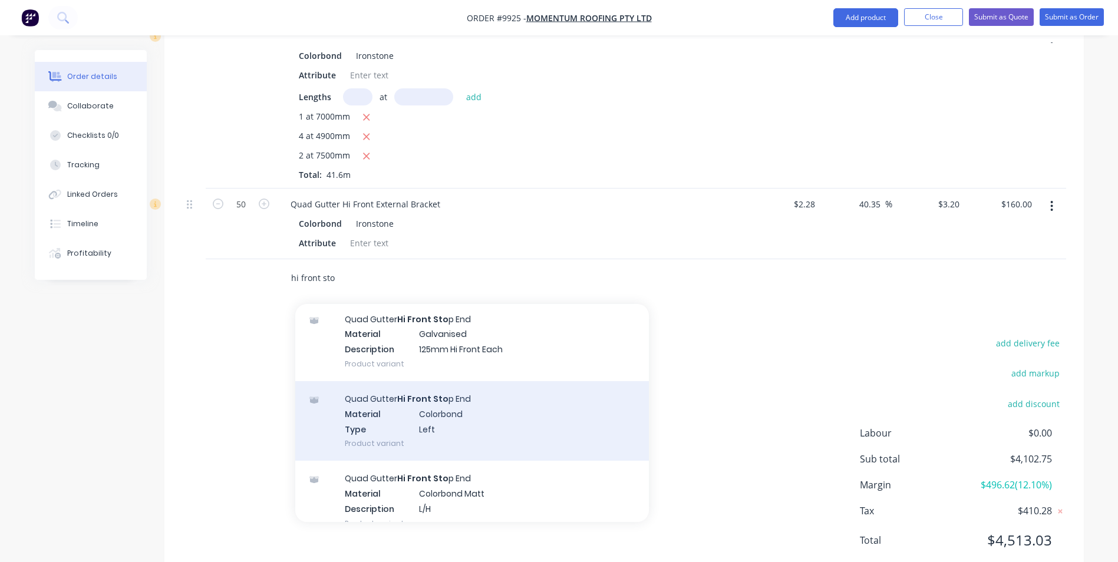
type input "hi front sto"
click at [469, 401] on div "Quad Gutter Hi Front Sto p End Material Colorbond Type Left Product variant" at bounding box center [472, 421] width 354 height 80
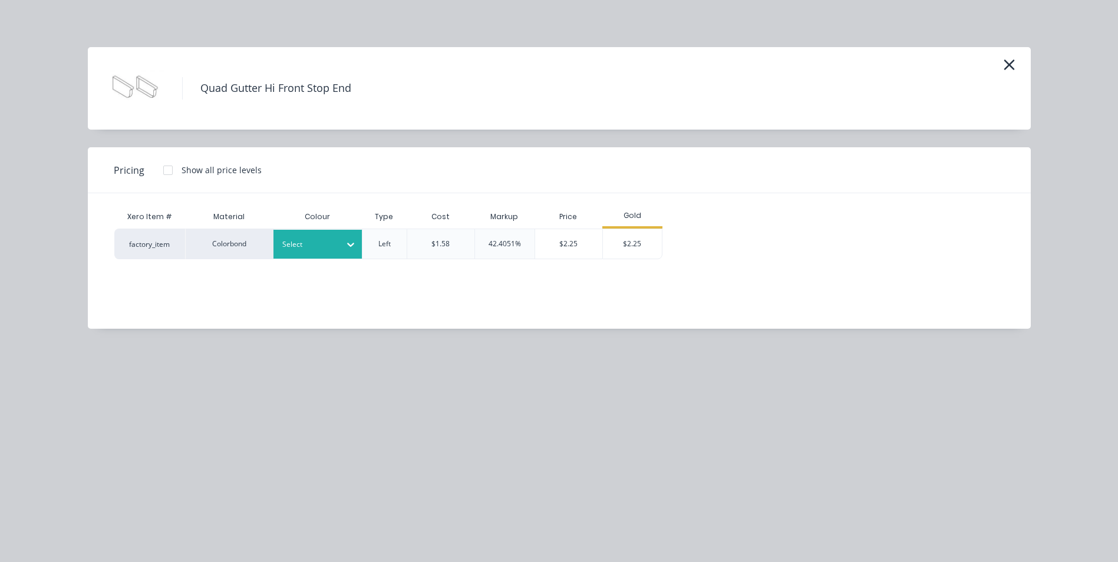
click at [328, 256] on div "Select" at bounding box center [318, 244] width 88 height 29
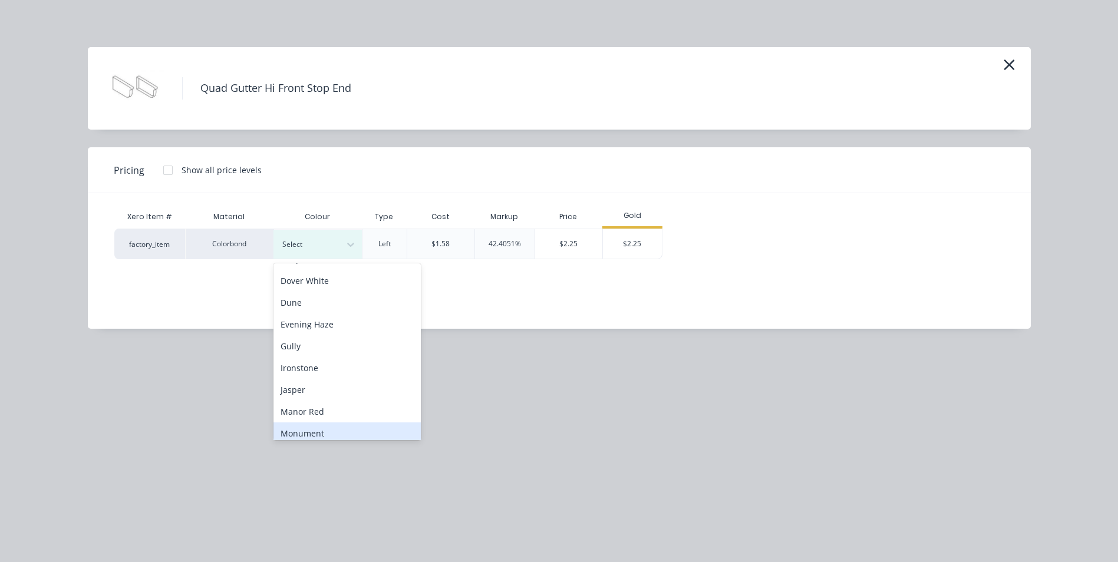
scroll to position [177, 0]
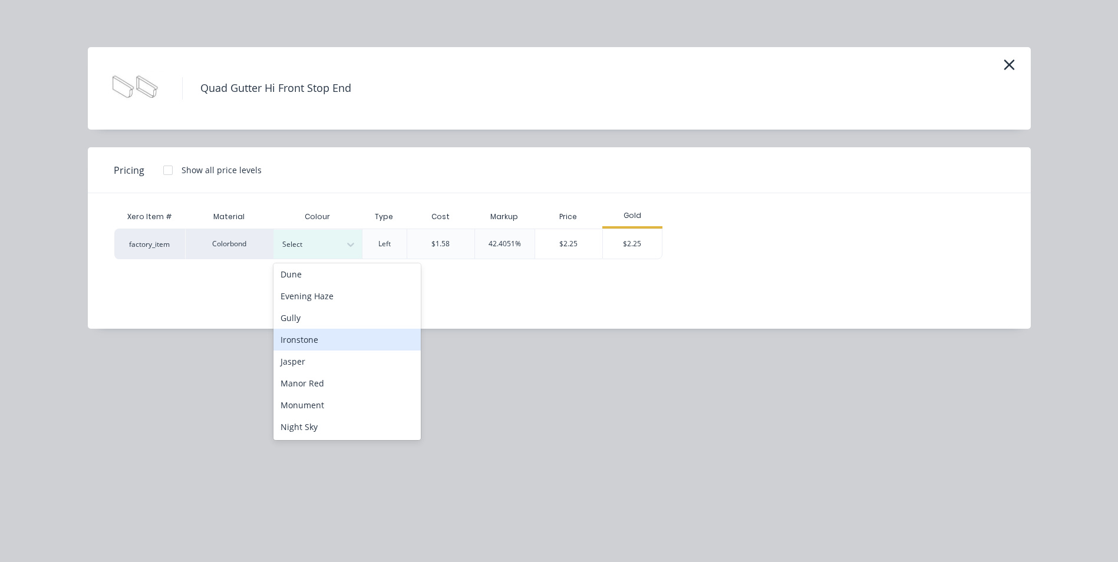
click at [318, 347] on div "Ironstone" at bounding box center [347, 340] width 147 height 22
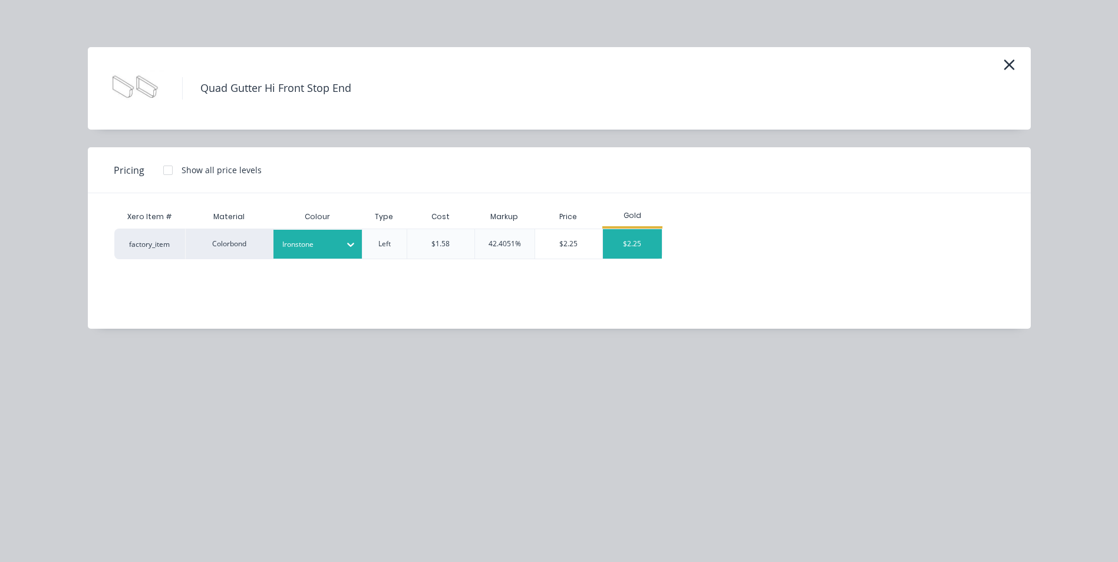
click at [647, 239] on div "$2.25" at bounding box center [632, 243] width 59 height 29
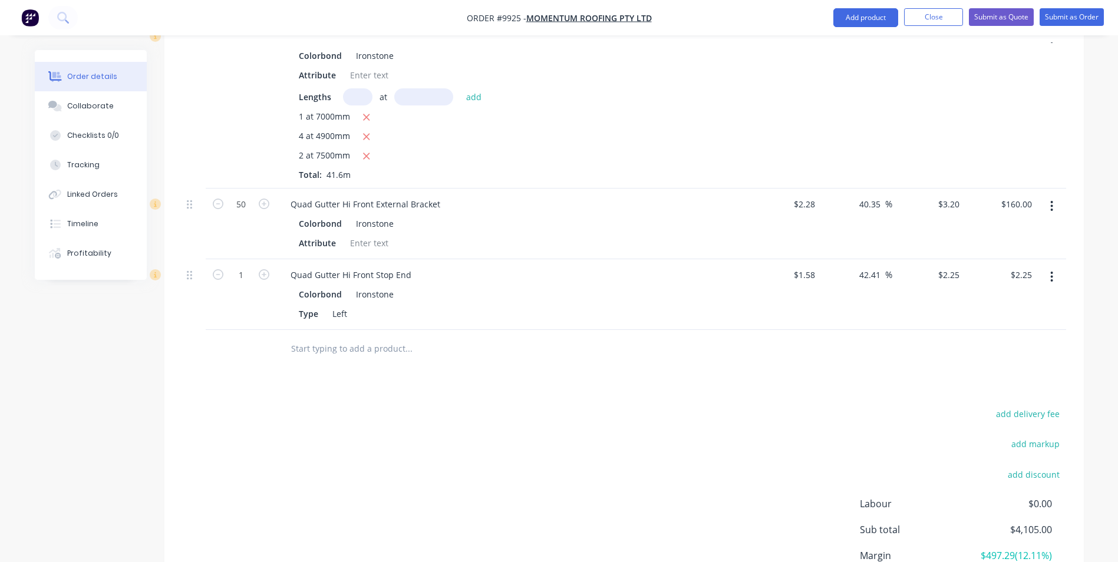
click at [1052, 271] on icon "button" at bounding box center [1052, 277] width 3 height 13
click at [999, 323] on div "Duplicate" at bounding box center [1010, 331] width 91 height 17
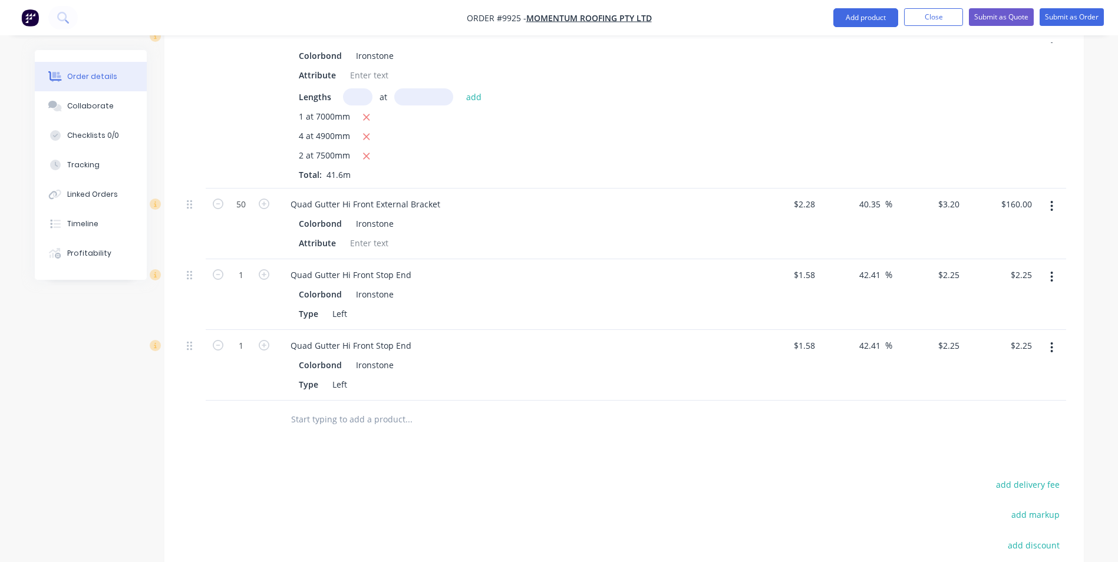
click at [1053, 337] on button "button" at bounding box center [1052, 347] width 28 height 21
click at [1000, 370] on div "Edit" at bounding box center [1010, 378] width 91 height 17
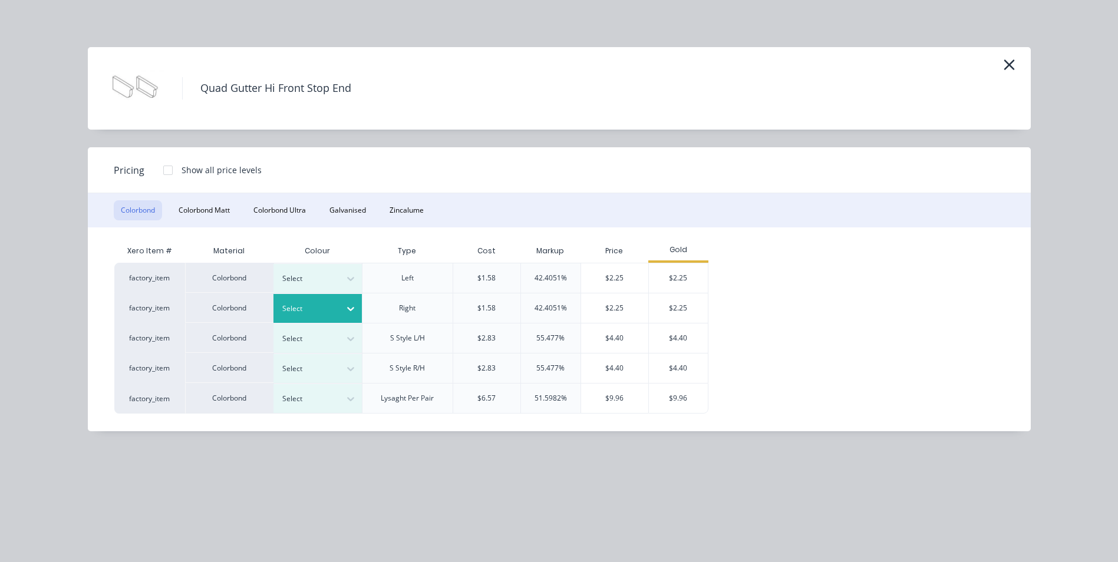
click at [333, 299] on div "Select" at bounding box center [318, 308] width 88 height 29
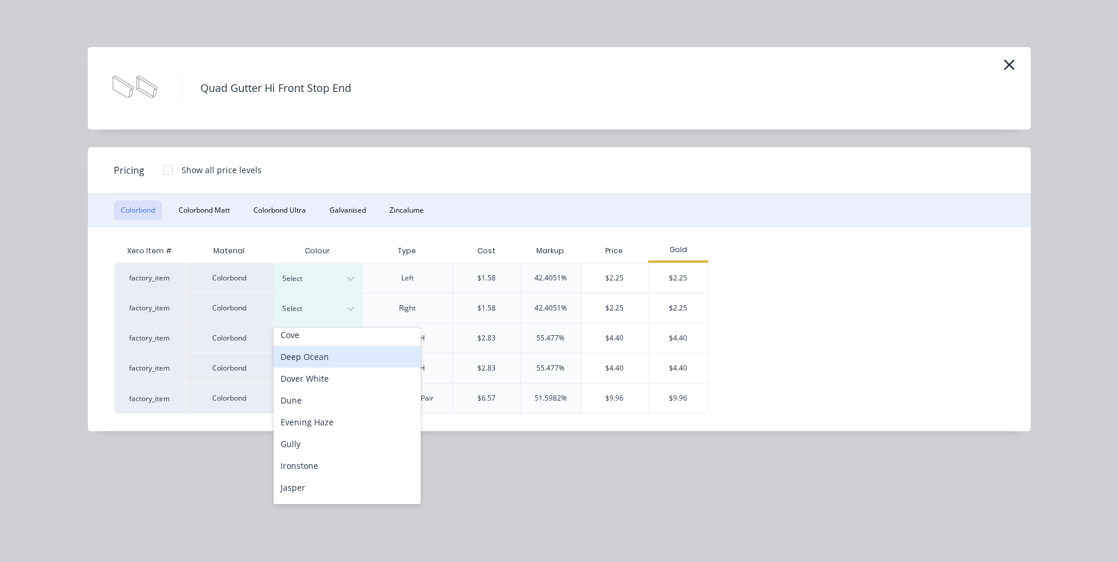
scroll to position [236, 0]
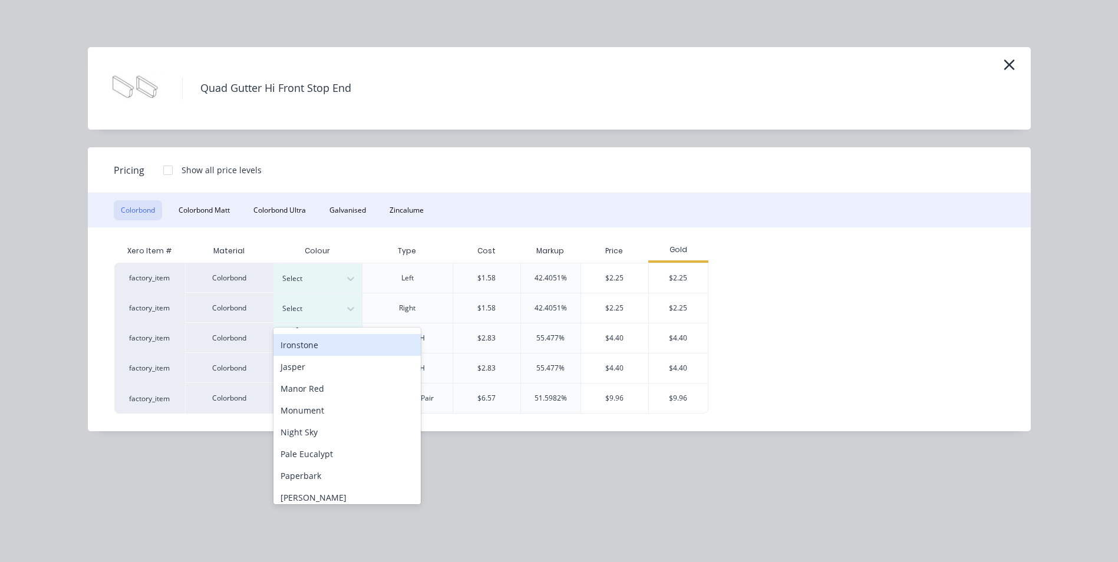
click at [341, 353] on div "Ironstone" at bounding box center [347, 345] width 147 height 22
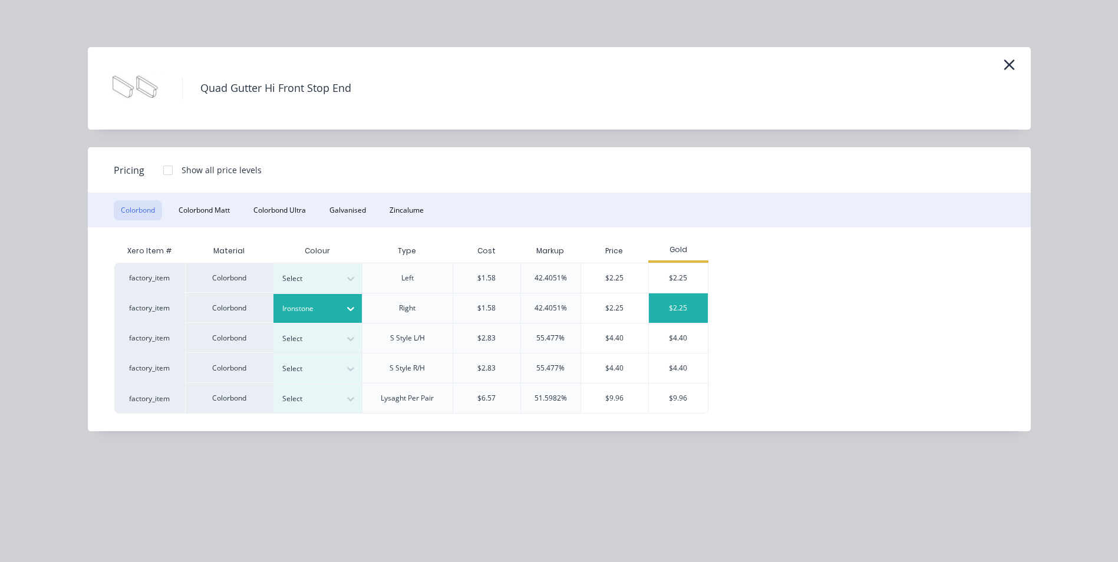
click at [680, 308] on div "$2.25" at bounding box center [678, 308] width 59 height 29
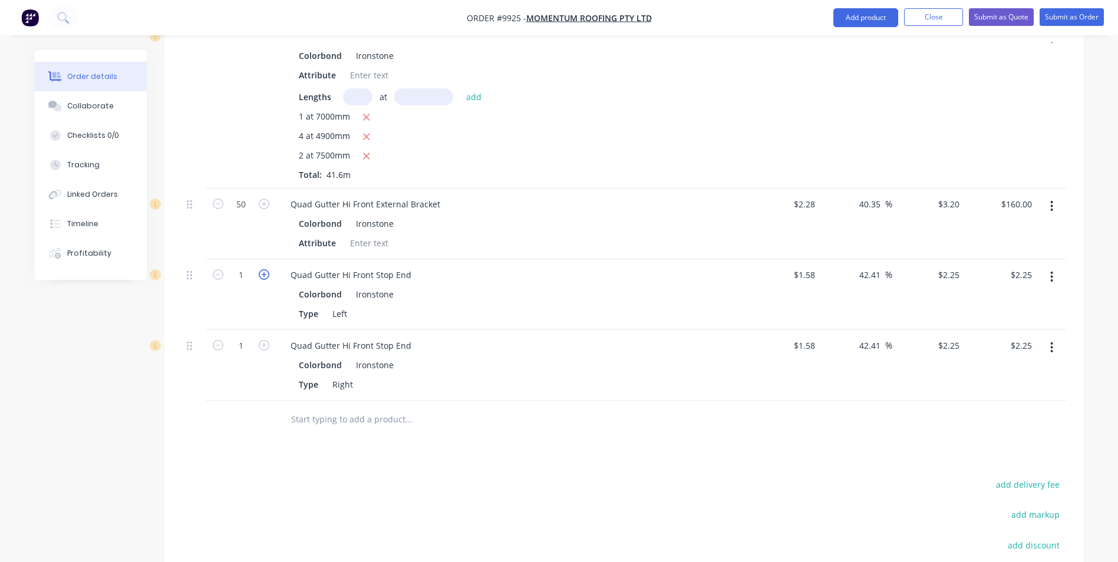
click at [265, 269] on icon "button" at bounding box center [264, 274] width 11 height 11
type input "2"
type input "$4.50"
click at [265, 269] on icon "button" at bounding box center [264, 274] width 11 height 11
type input "3"
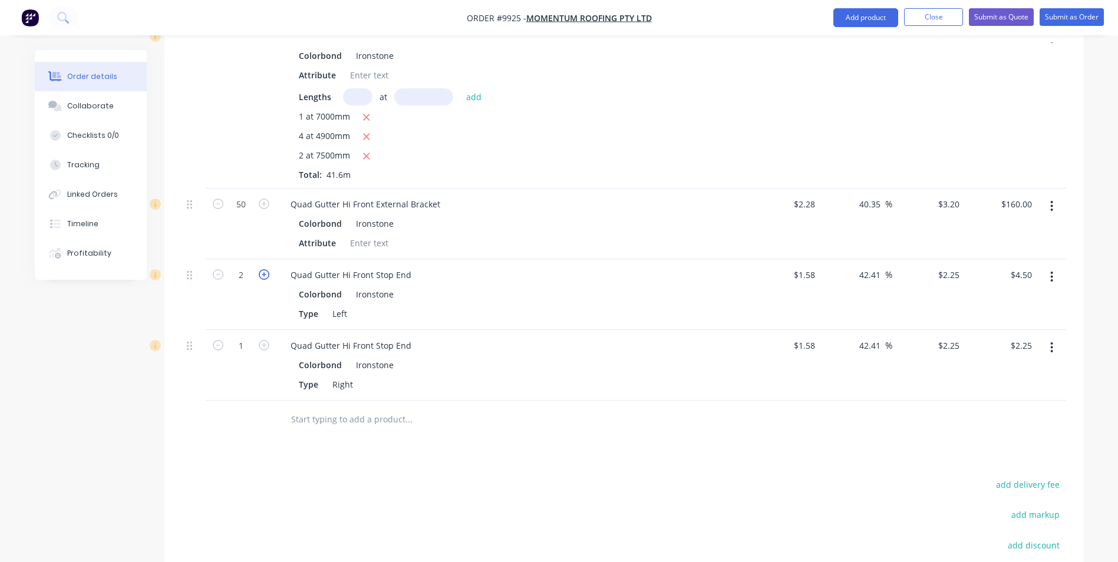
type input "$6.75"
click at [265, 269] on icon "button" at bounding box center [264, 274] width 11 height 11
type input "4"
type input "$9.00"
click at [270, 338] on button "button" at bounding box center [263, 344] width 15 height 12
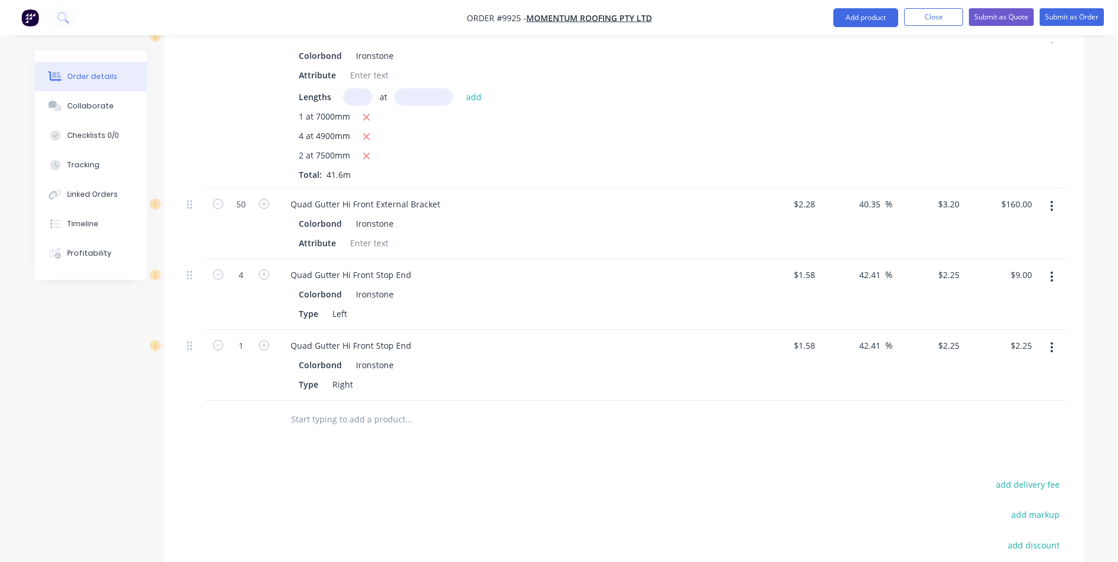
type input "2"
type input "$4.50"
click at [270, 338] on button "button" at bounding box center [263, 344] width 15 height 12
type input "3"
type input "$6.75"
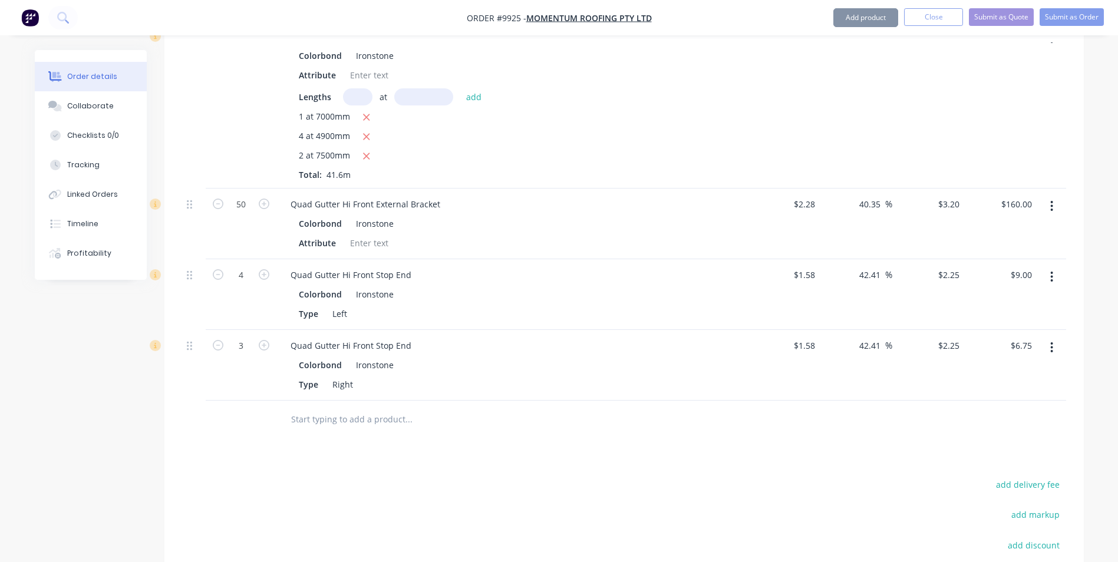
click at [270, 338] on button "button" at bounding box center [263, 344] width 15 height 12
type input "4"
type input "$9.00"
click at [270, 338] on button "button" at bounding box center [263, 344] width 15 height 12
type input "5"
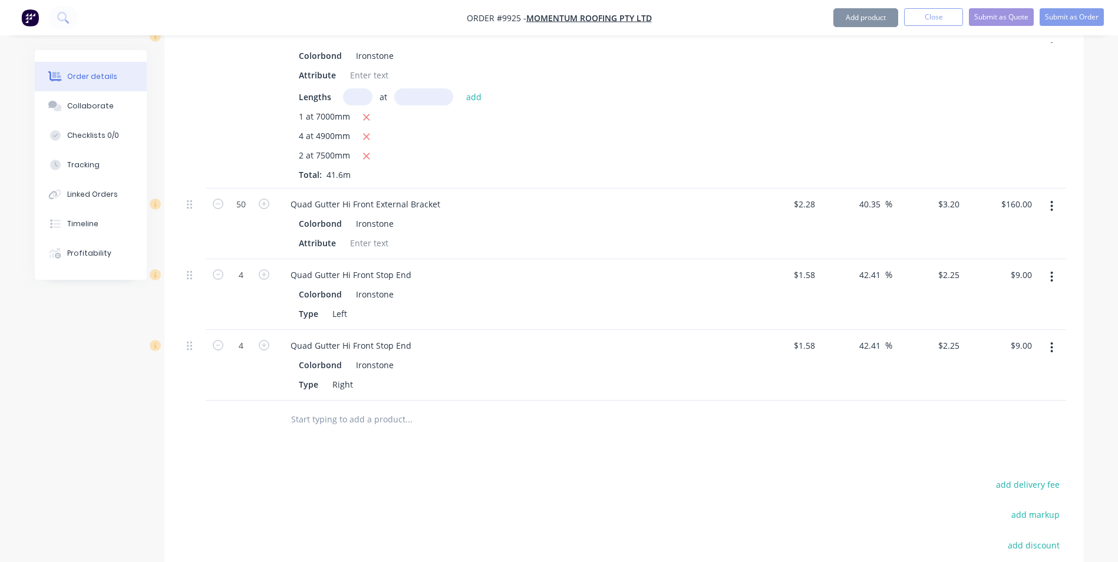
type input "$11.25"
click at [219, 340] on icon "button" at bounding box center [218, 345] width 11 height 11
type input "4"
type input "$9.00"
click at [310, 408] on input "text" at bounding box center [409, 420] width 236 height 24
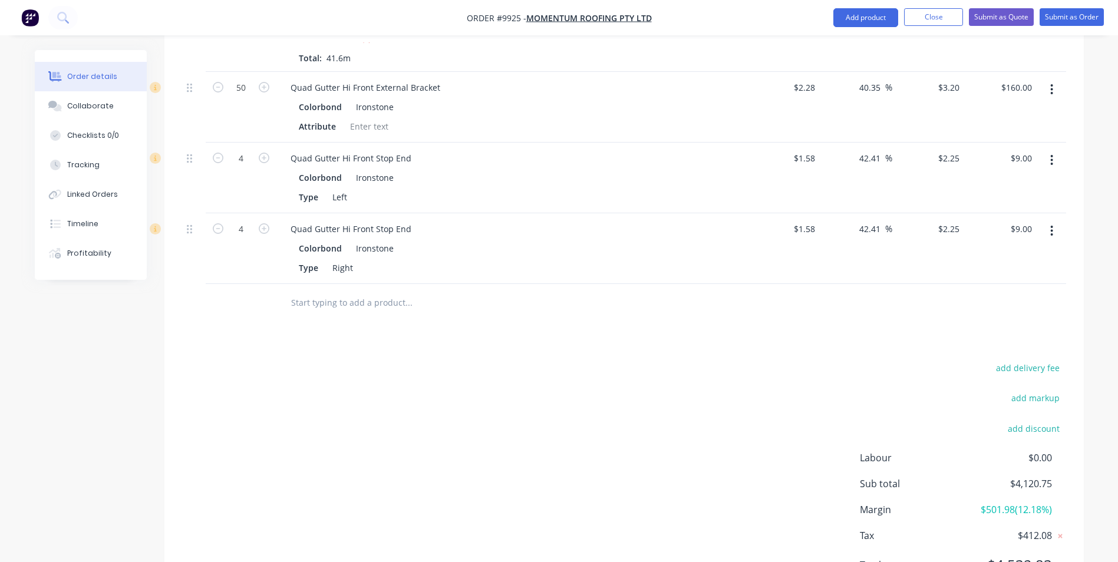
scroll to position [905, 0]
click at [332, 290] on input "text" at bounding box center [409, 302] width 236 height 24
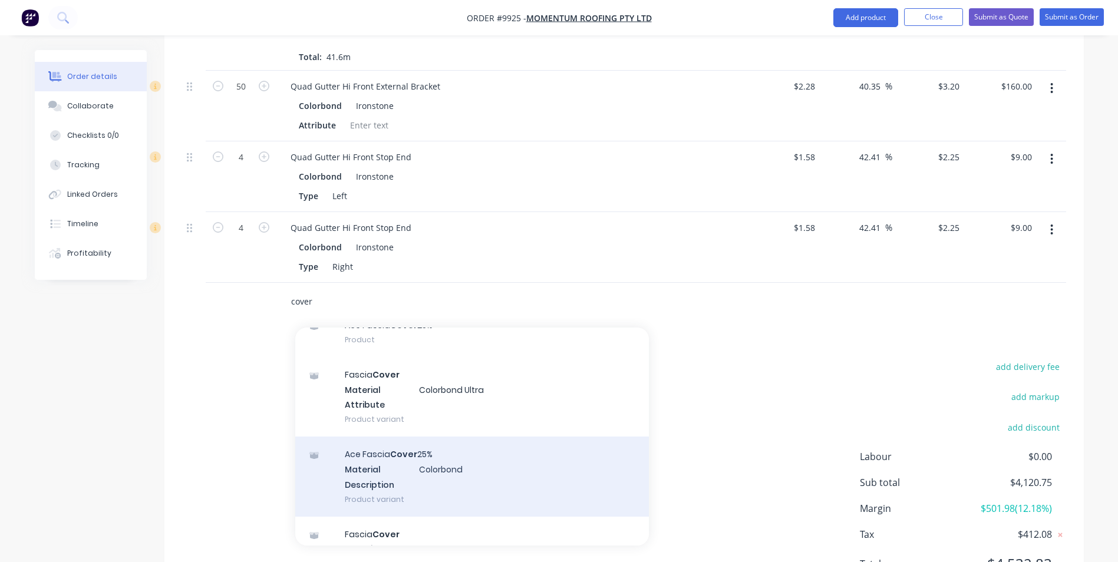
scroll to position [766, 0]
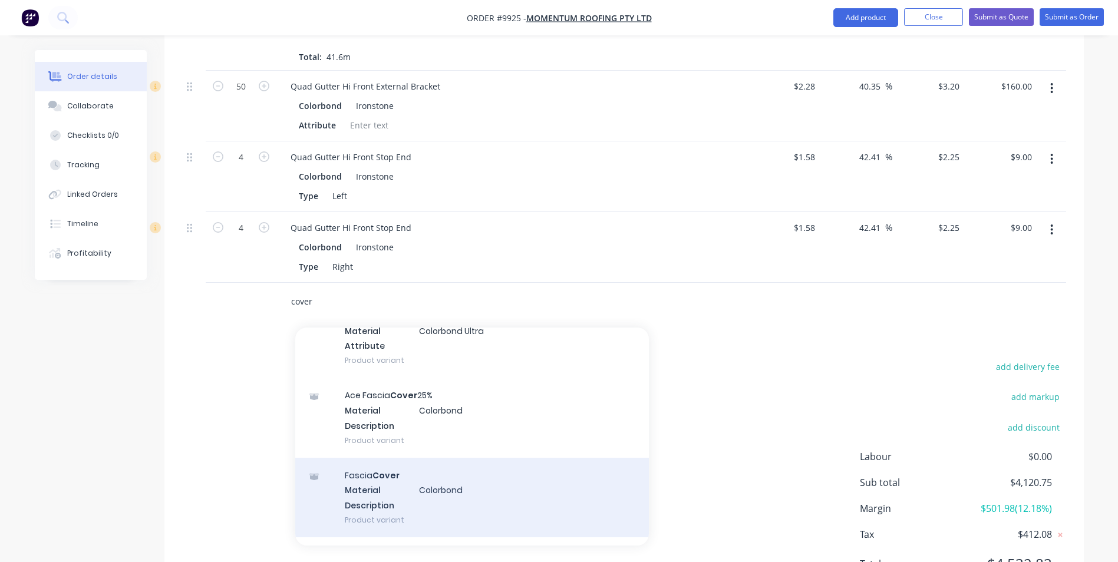
type input "cover"
click at [404, 466] on div "Fascia Cover Material Colorbond Description Product variant" at bounding box center [472, 498] width 354 height 80
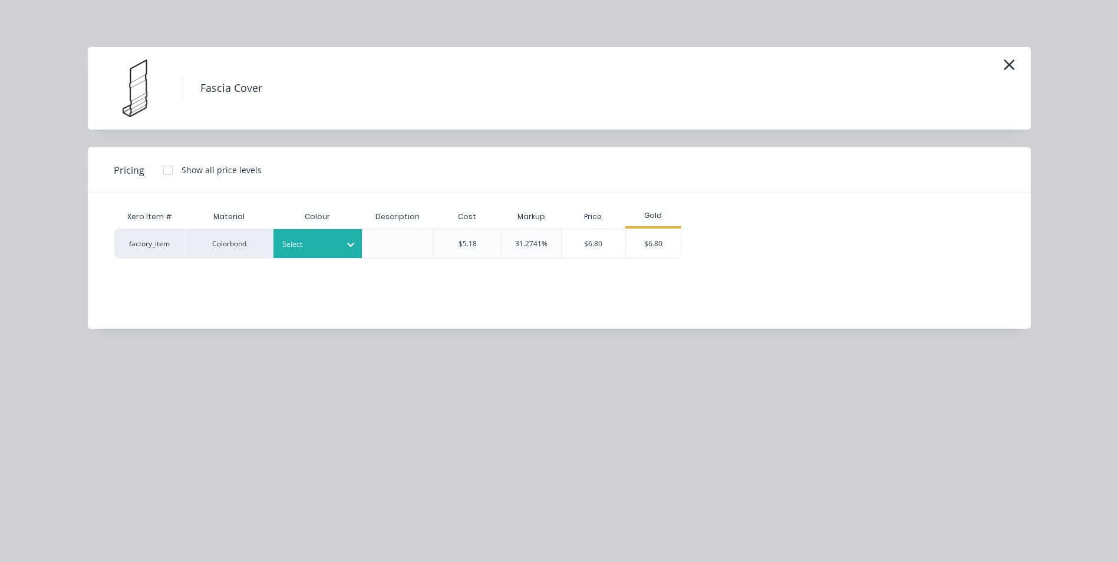
click at [324, 239] on div at bounding box center [308, 244] width 53 height 13
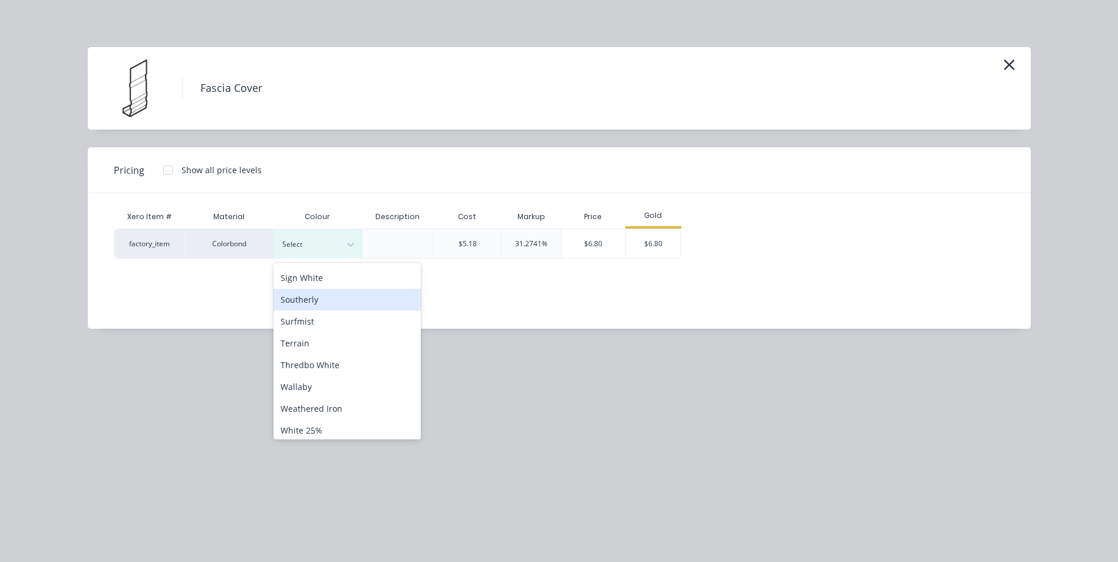
scroll to position [177, 0]
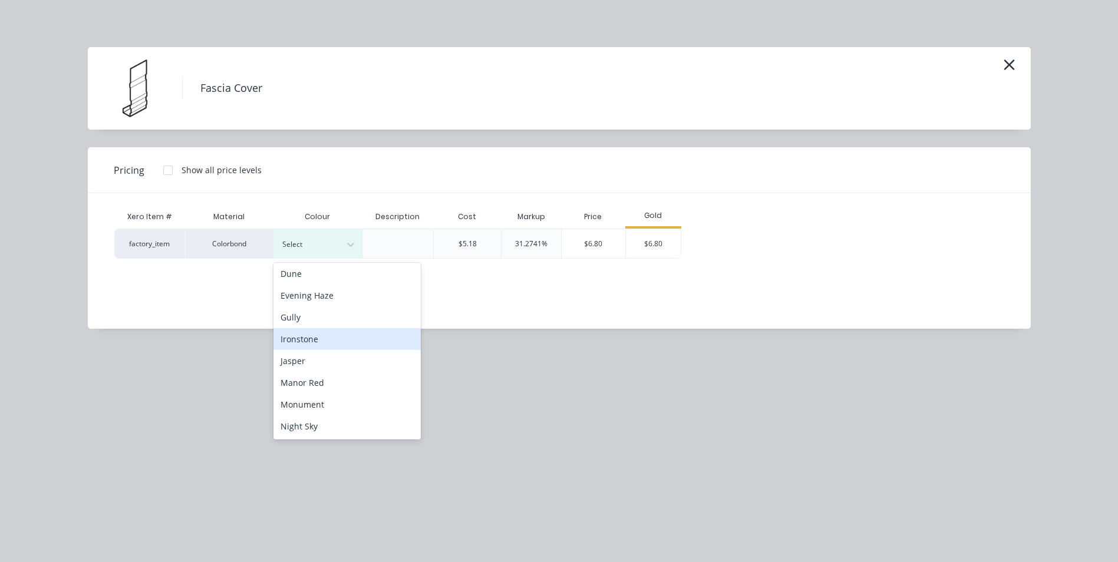
click at [313, 345] on div "Ironstone" at bounding box center [347, 339] width 147 height 22
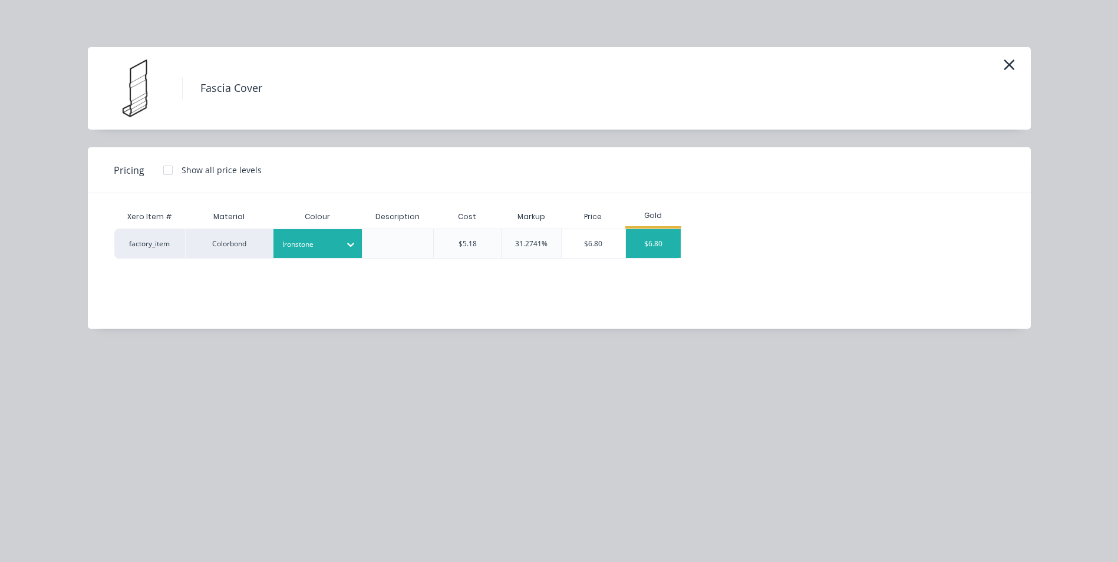
click at [650, 243] on div "$6.80" at bounding box center [653, 243] width 55 height 29
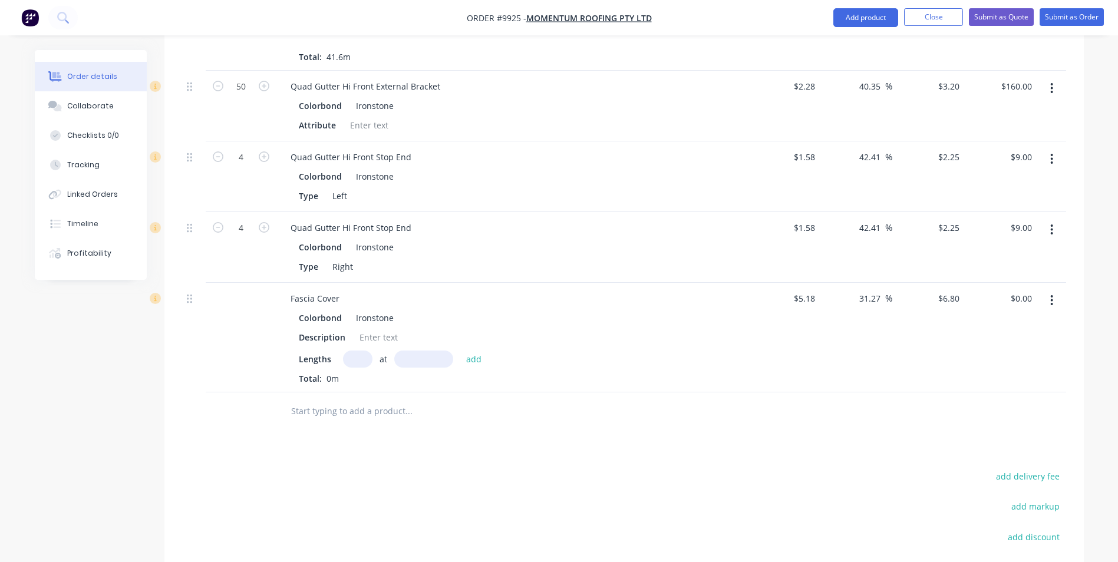
click at [352, 351] on input "text" at bounding box center [357, 359] width 29 height 17
type input "1"
type input "7000"
click at [460, 351] on button "add" at bounding box center [474, 359] width 28 height 16
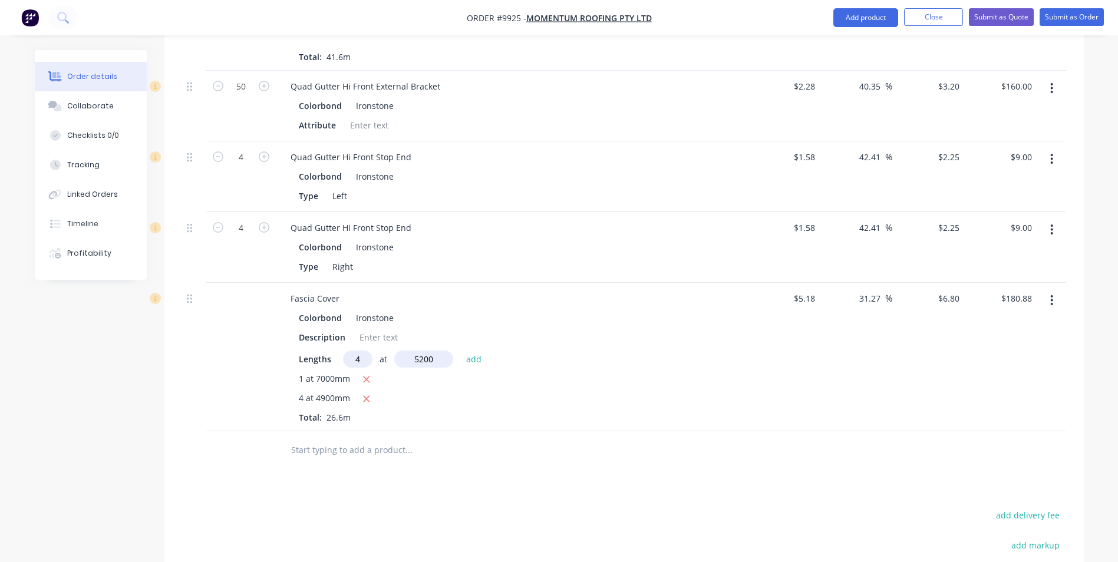
click at [460, 351] on button "add" at bounding box center [474, 359] width 28 height 16
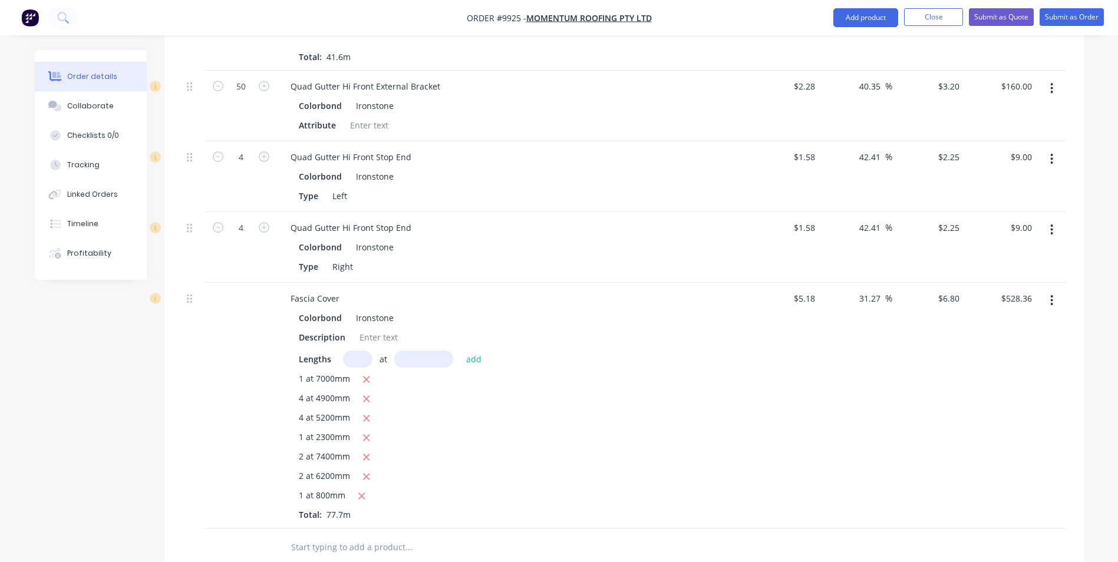
click at [315, 536] on input "text" at bounding box center [409, 548] width 236 height 24
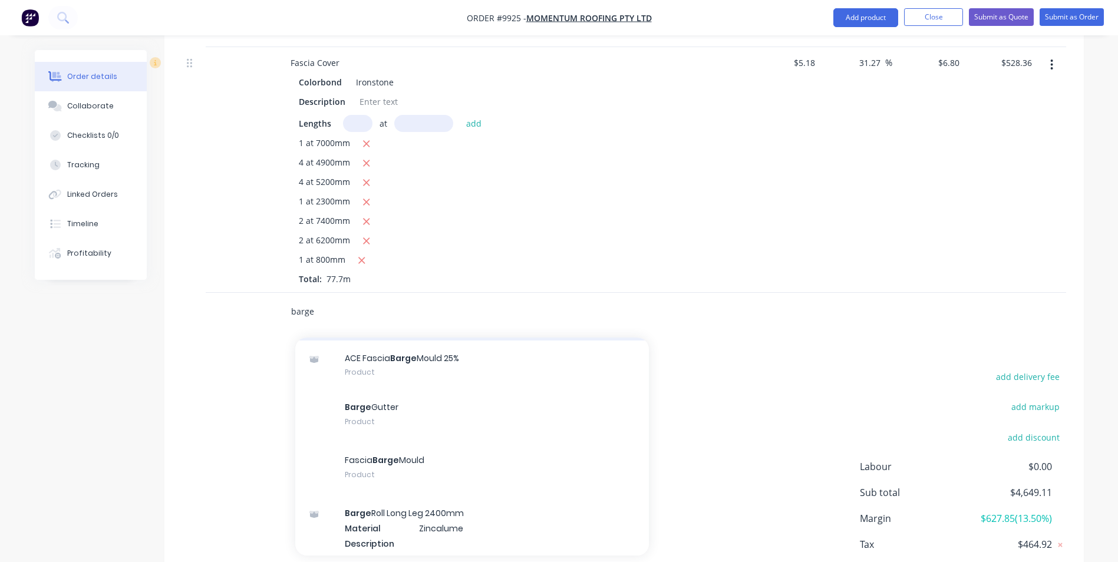
scroll to position [766, 0]
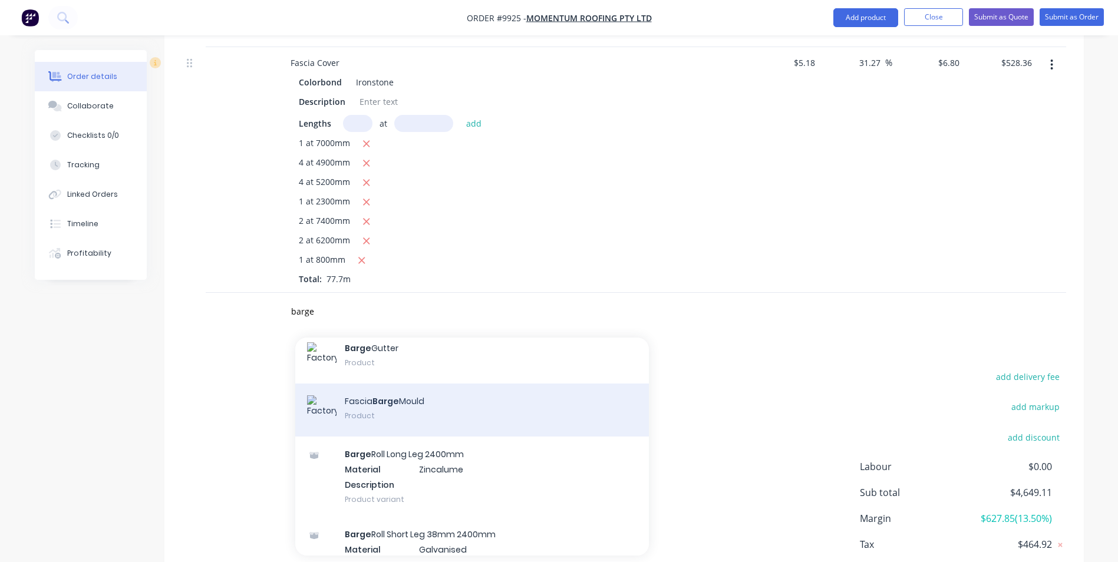
click at [420, 393] on div "Fascia Barge Mould Product" at bounding box center [472, 410] width 354 height 53
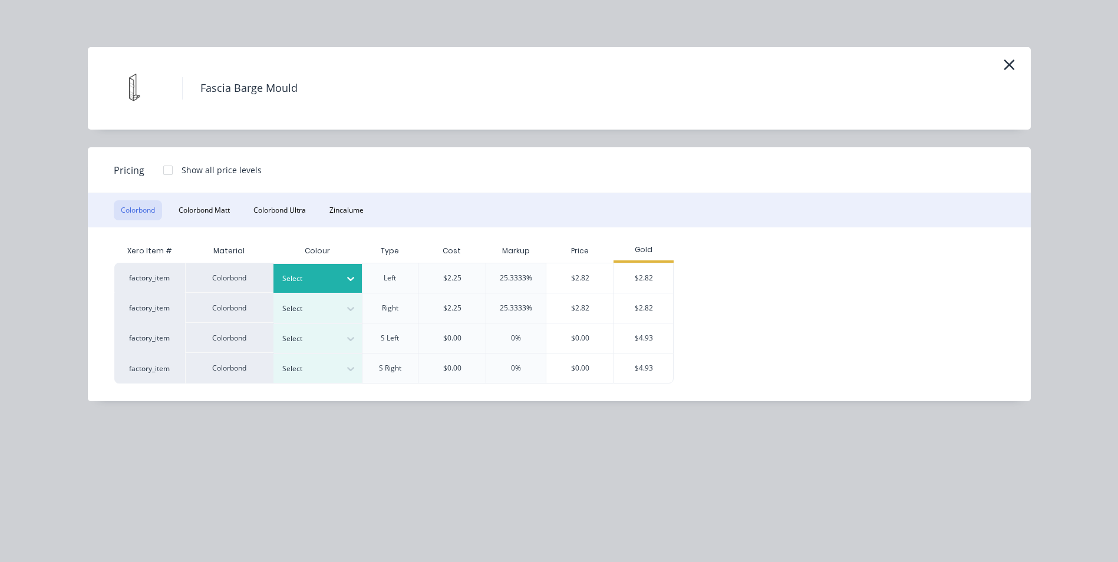
click at [340, 287] on div "Select" at bounding box center [307, 278] width 66 height 15
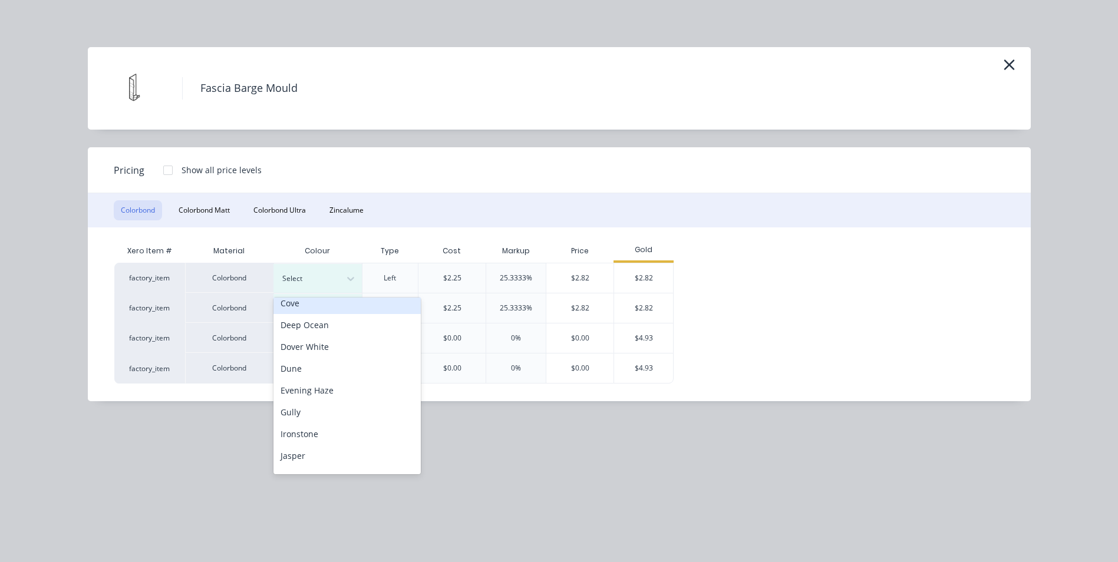
scroll to position [118, 0]
click at [339, 435] on div "Ironstone" at bounding box center [347, 433] width 147 height 22
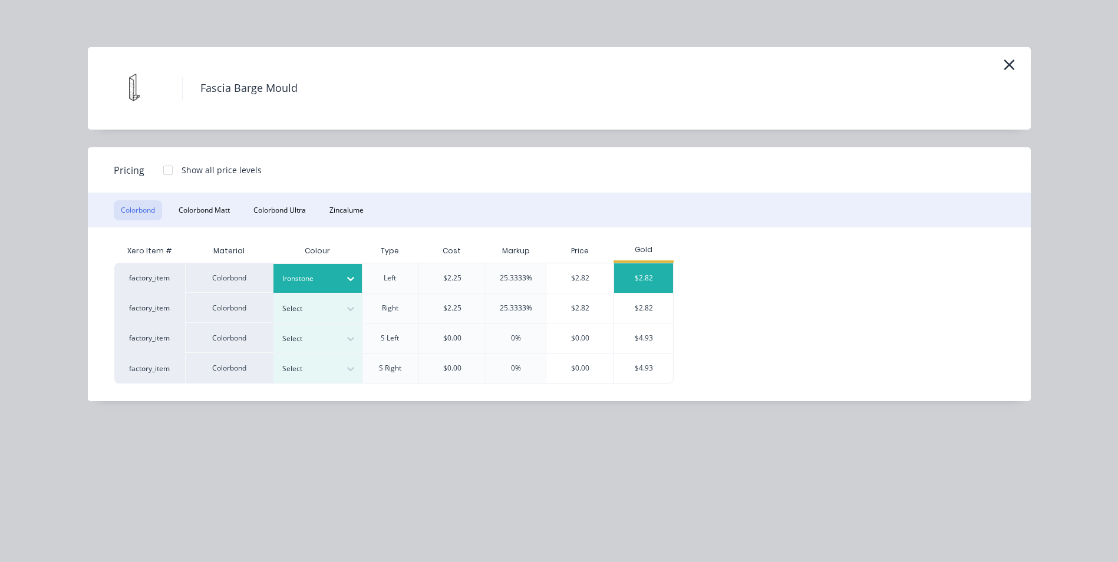
click at [651, 286] on div "$2.82" at bounding box center [643, 278] width 59 height 29
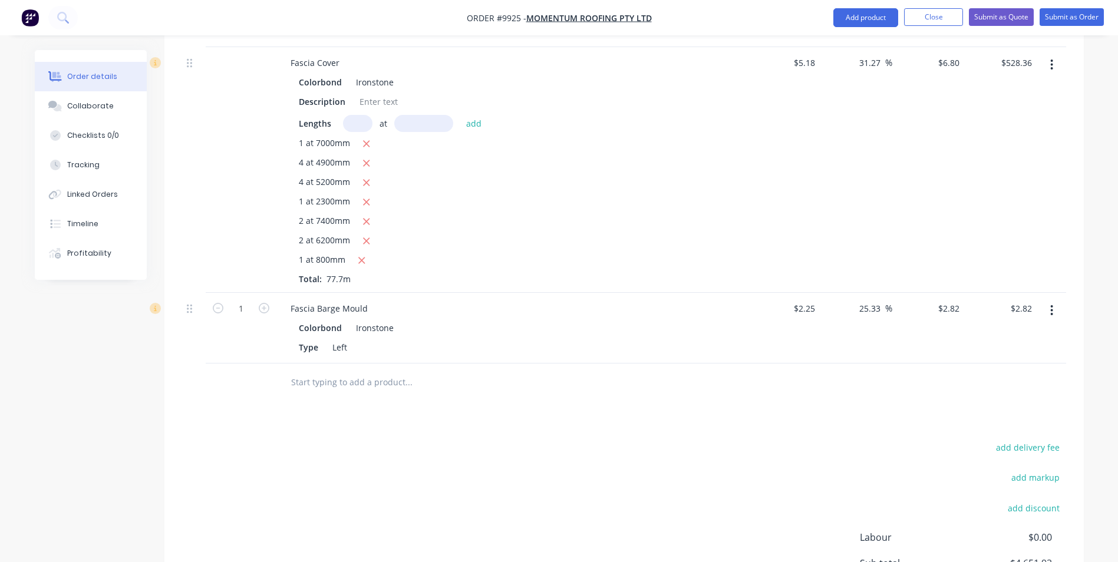
click at [330, 371] on input "text" at bounding box center [409, 383] width 236 height 24
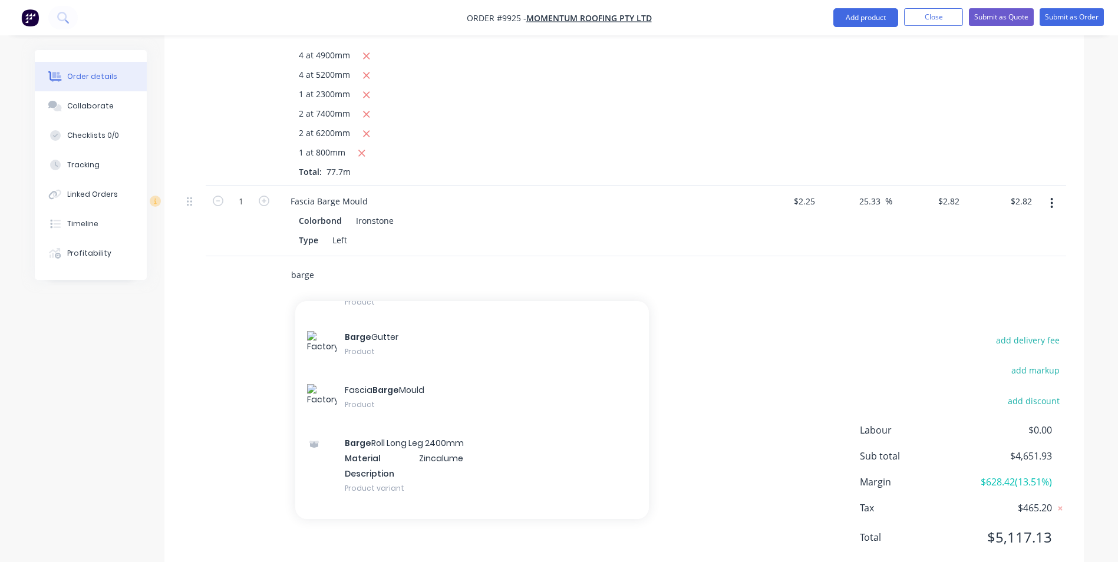
scroll to position [766, 0]
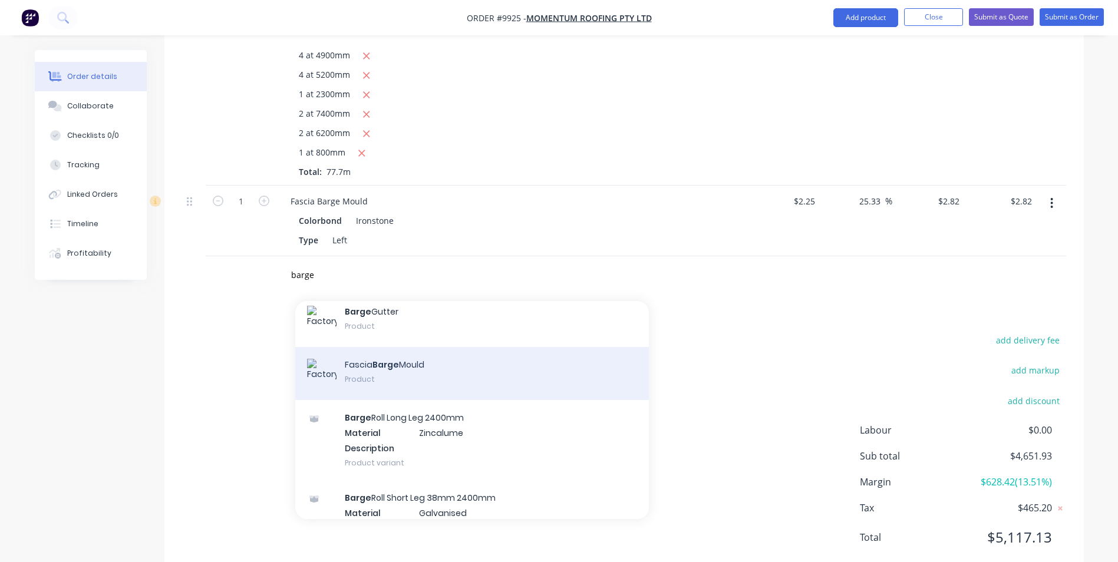
click at [380, 359] on div "Fascia Barge Mould Product" at bounding box center [472, 373] width 354 height 53
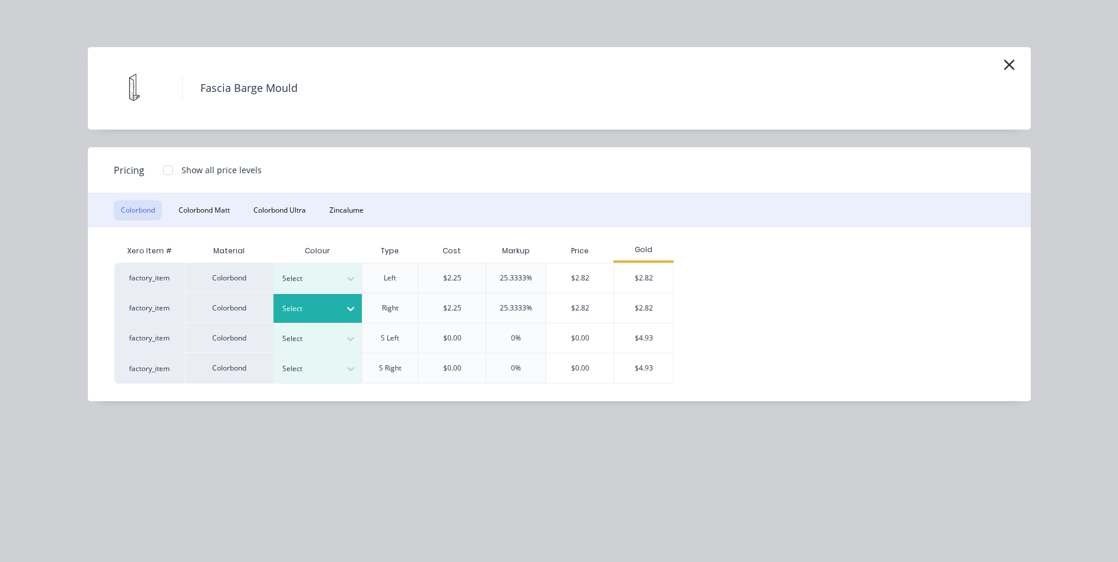
click at [324, 304] on div at bounding box center [308, 308] width 53 height 13
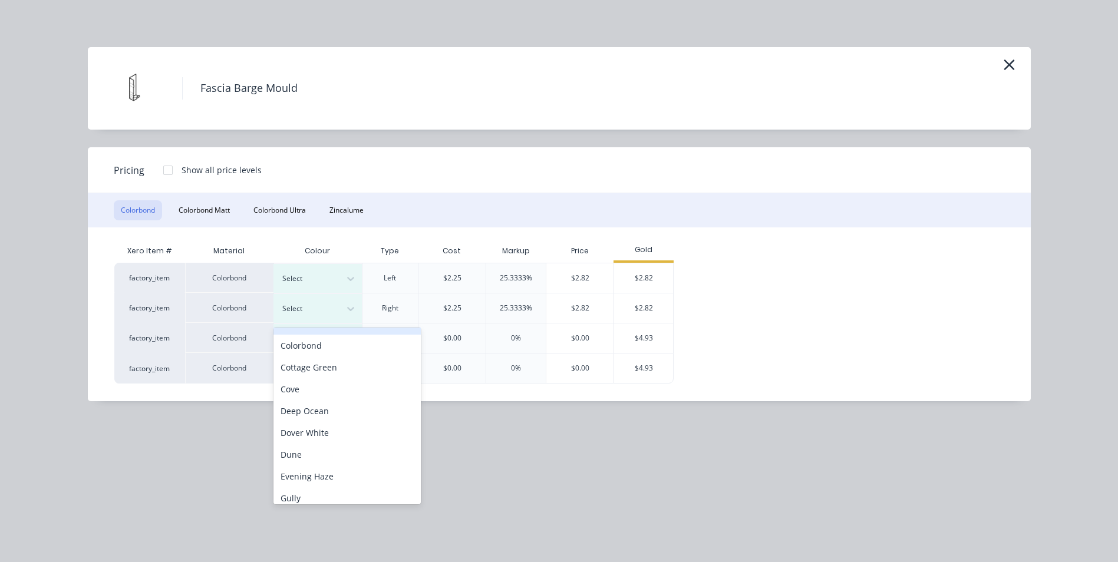
scroll to position [177, 0]
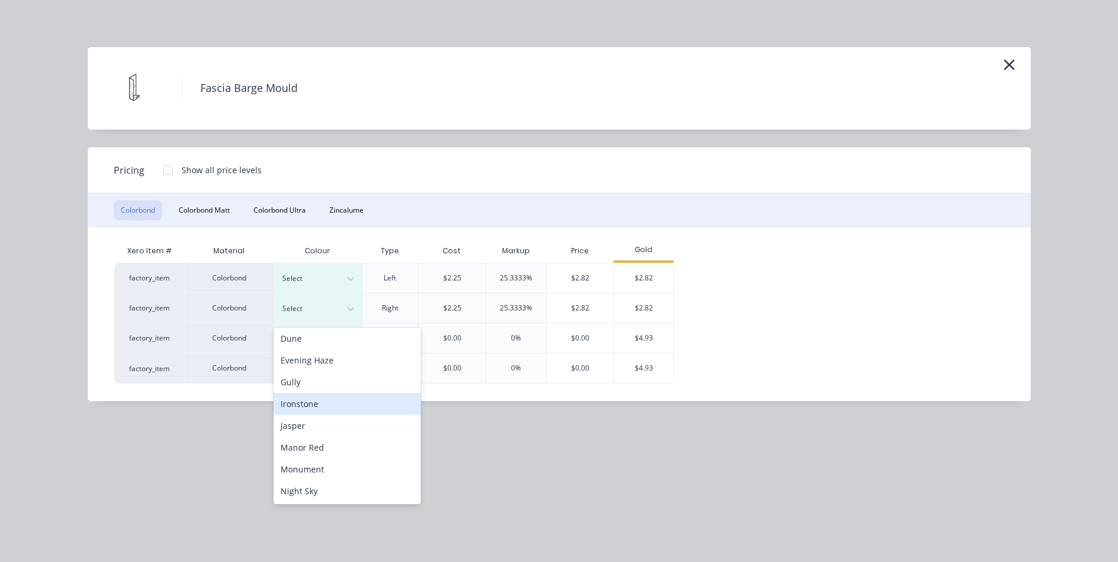
click at [312, 411] on div "Ironstone" at bounding box center [347, 404] width 147 height 22
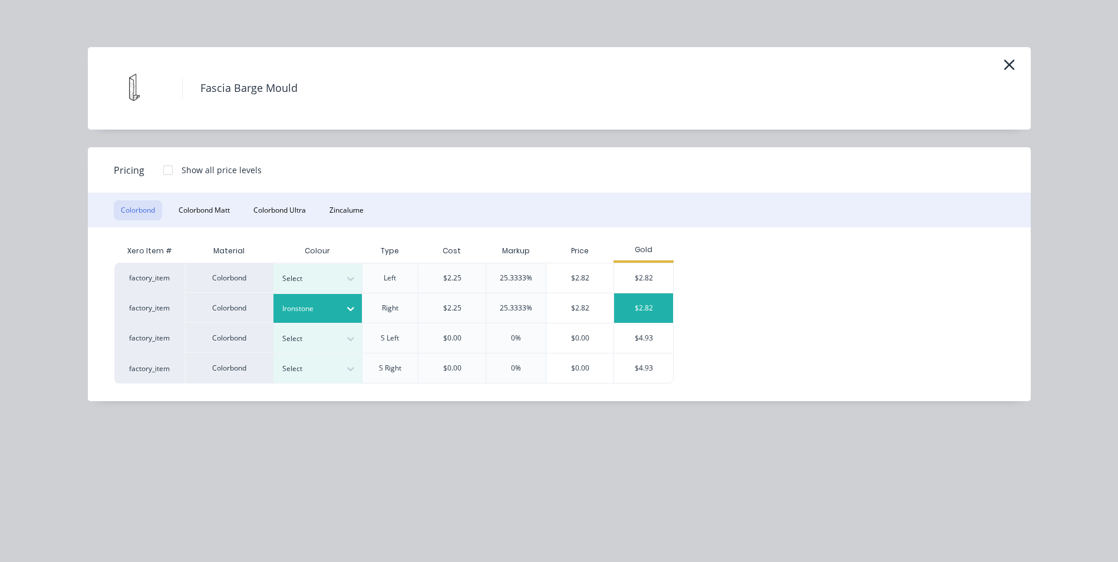
click at [641, 316] on div "$2.82" at bounding box center [643, 308] width 59 height 29
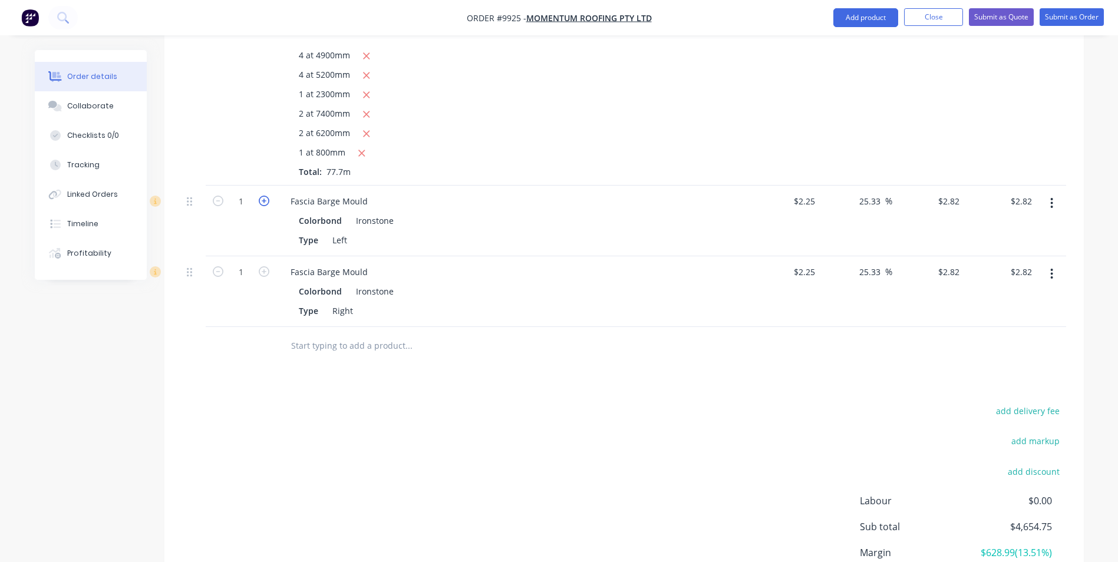
click at [264, 196] on icon "button" at bounding box center [264, 201] width 11 height 11
click at [266, 266] on icon "button" at bounding box center [264, 271] width 11 height 11
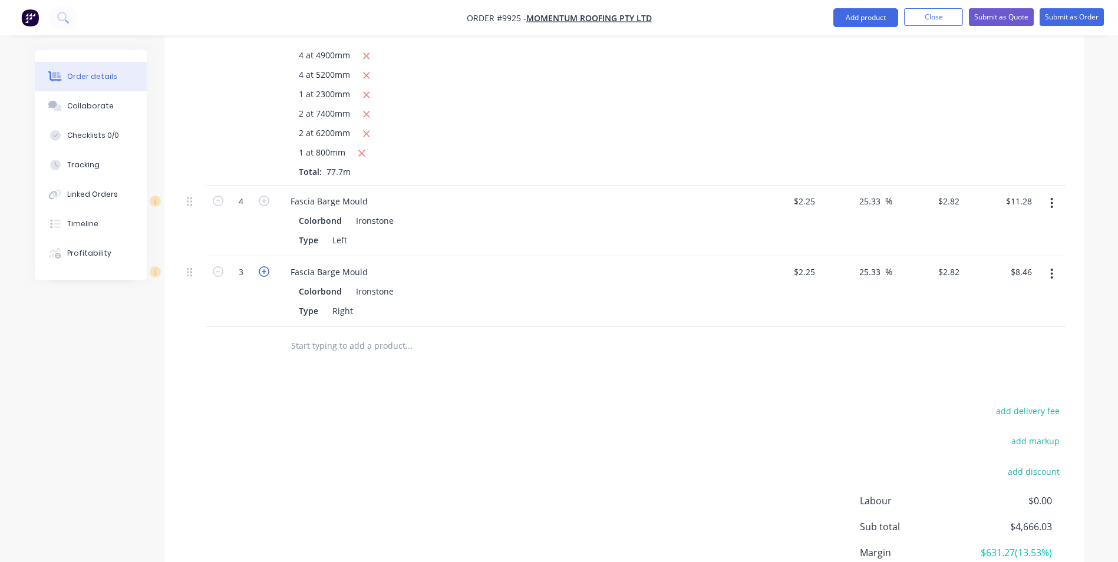
click at [266, 266] on icon "button" at bounding box center [264, 271] width 11 height 11
click at [307, 334] on input "text" at bounding box center [409, 346] width 236 height 24
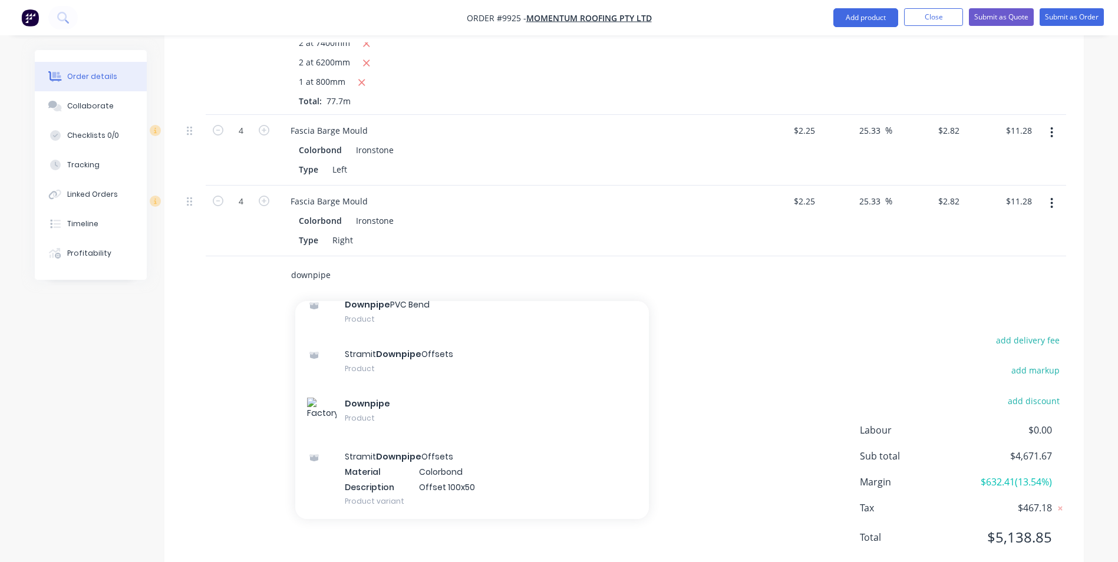
scroll to position [884, 0]
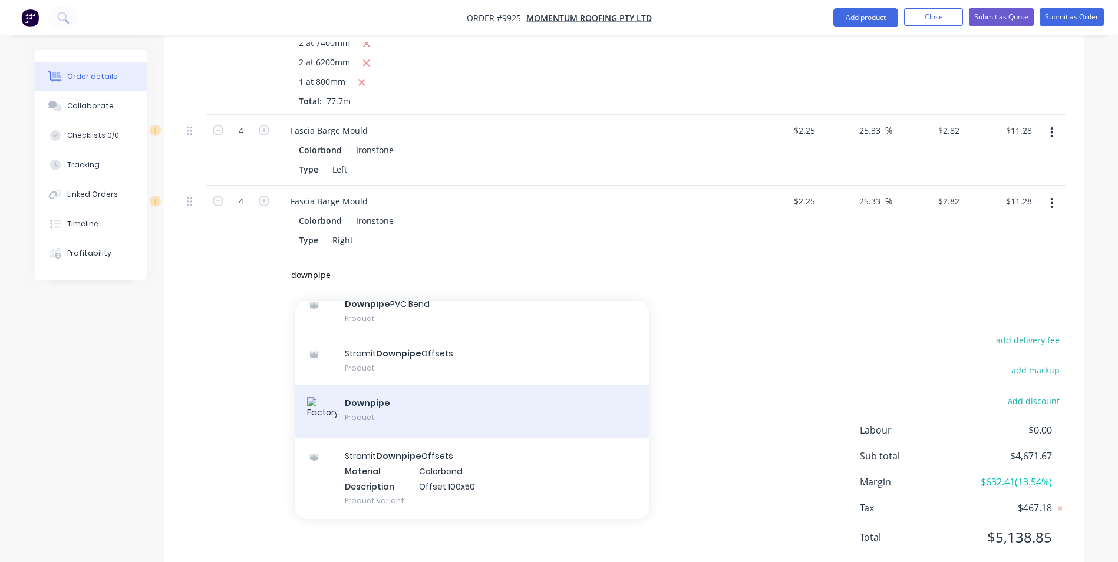
click at [413, 386] on div "Downpipe Product" at bounding box center [472, 412] width 354 height 53
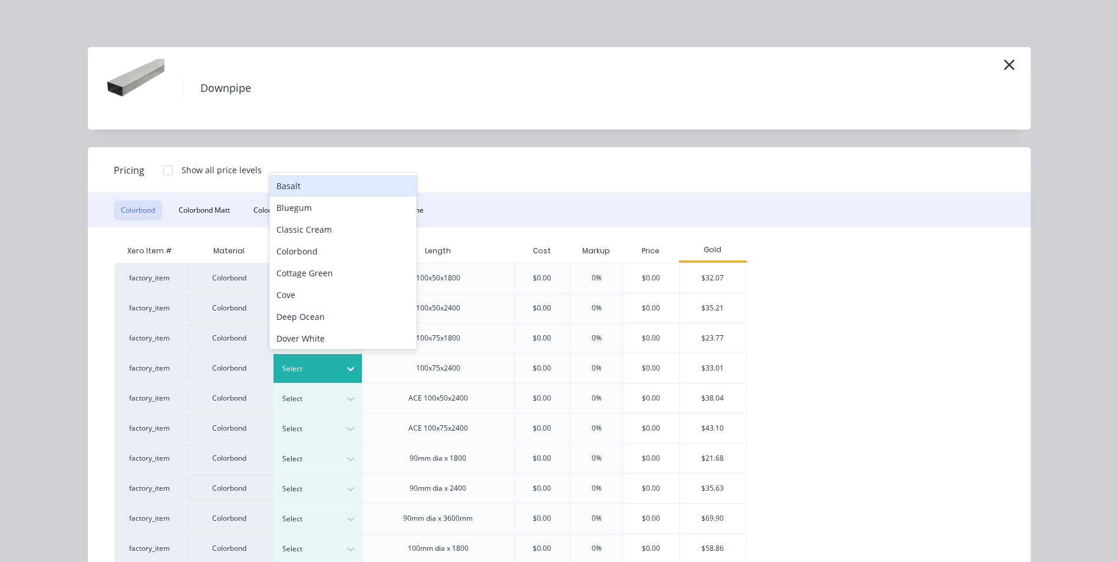
click at [345, 368] on icon at bounding box center [351, 369] width 12 height 12
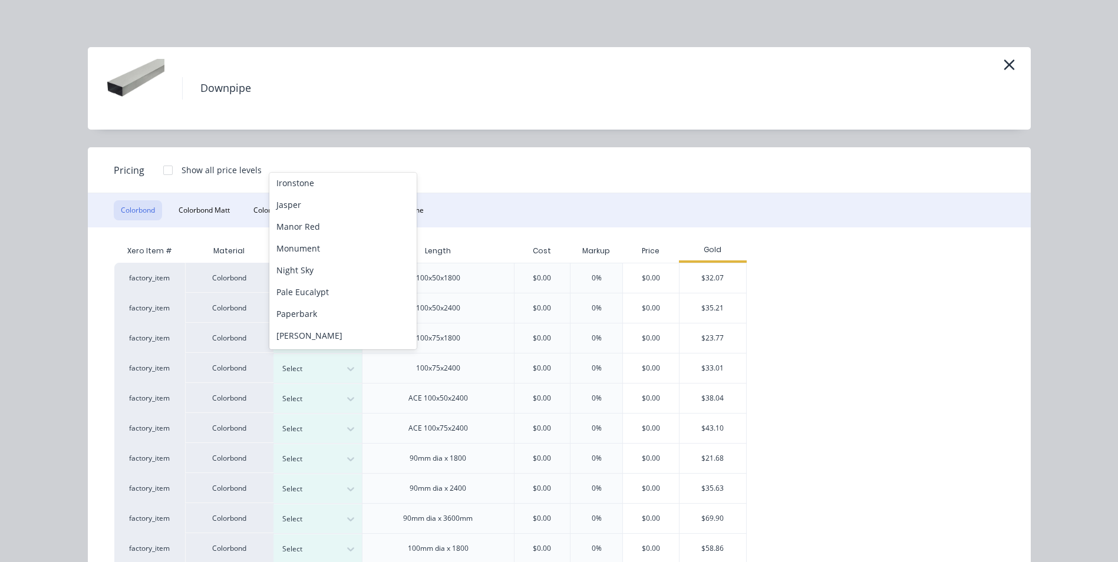
scroll to position [125, 0]
click at [332, 300] on div "Ironstone" at bounding box center [342, 301] width 147 height 22
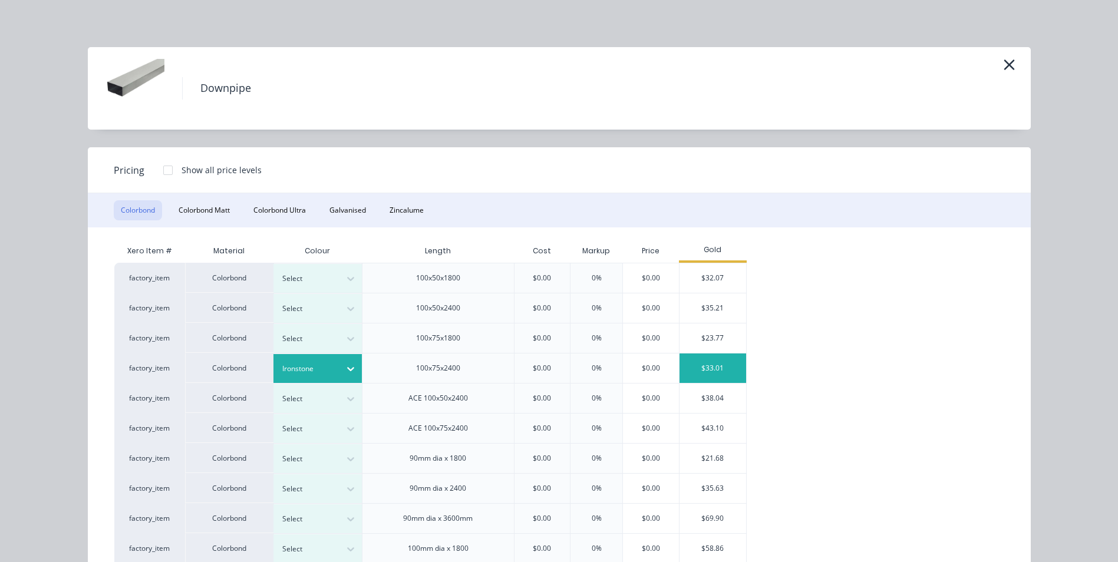
click at [698, 369] on div "$33.01" at bounding box center [713, 368] width 67 height 29
click at [712, 368] on div at bounding box center [713, 368] width 67 height 29
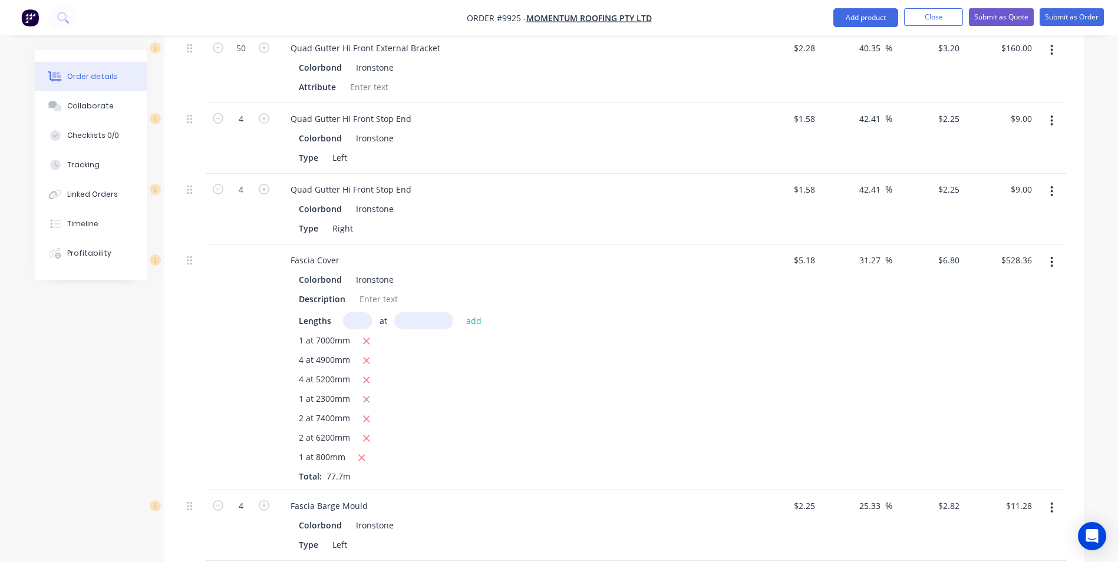
scroll to position [1120, 0]
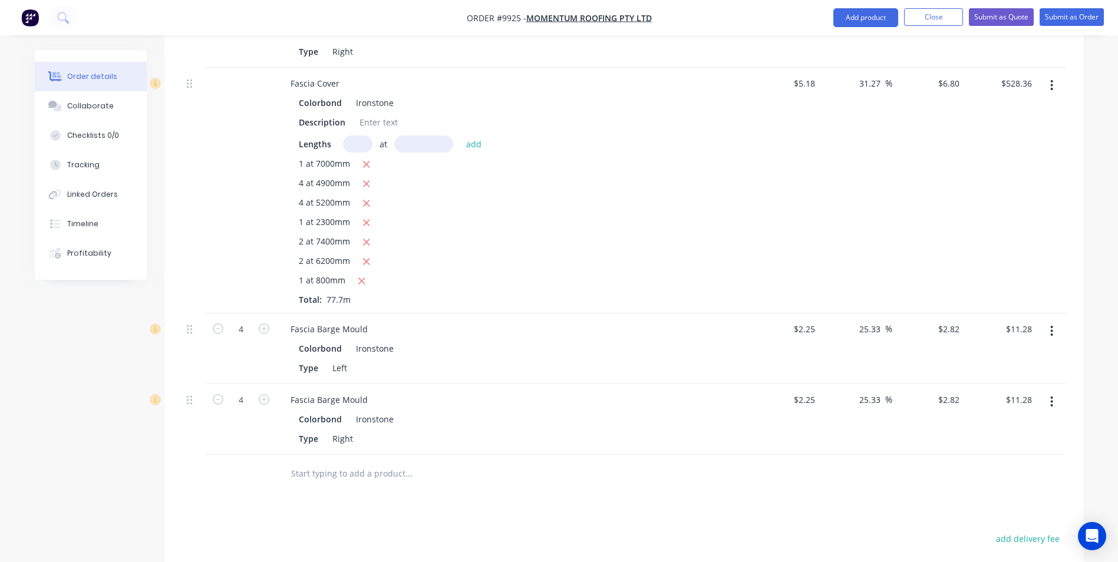
click at [374, 462] on input "text" at bounding box center [409, 474] width 236 height 24
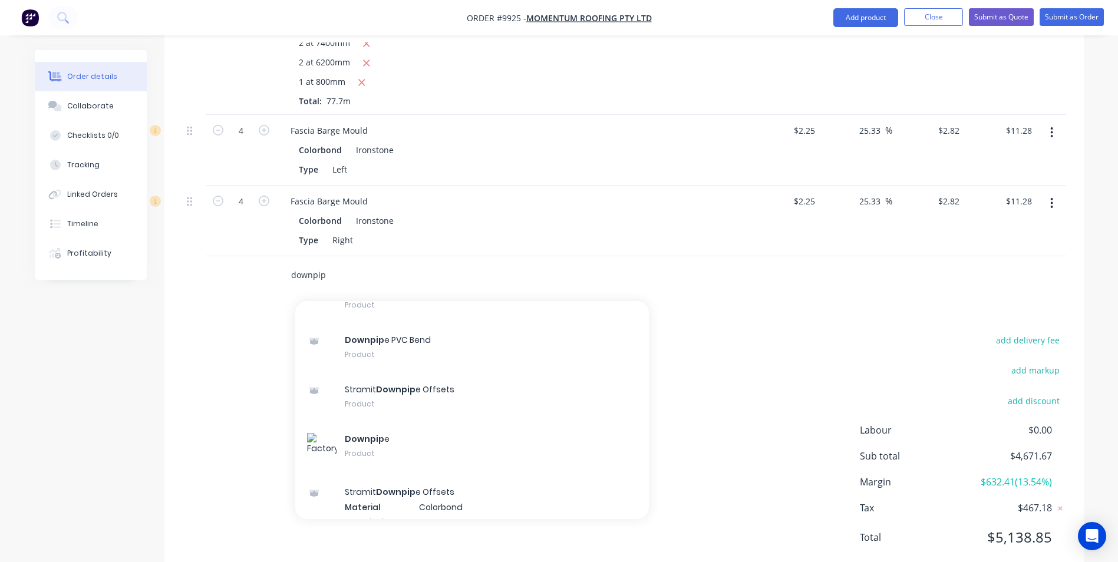
scroll to position [884, 0]
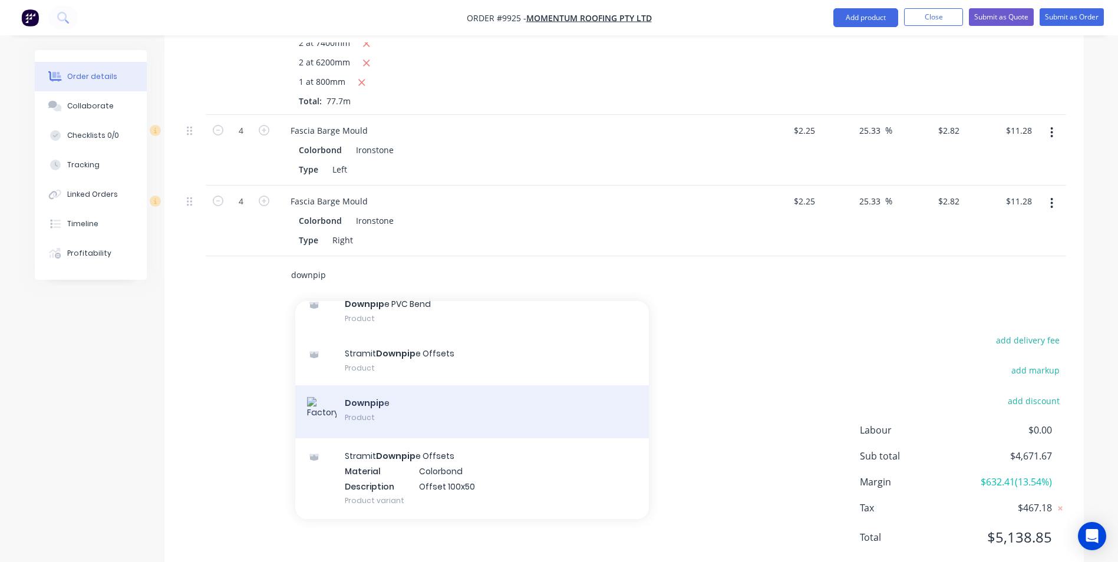
type input "downpip"
click at [437, 386] on div "Downpip e Product" at bounding box center [472, 412] width 354 height 53
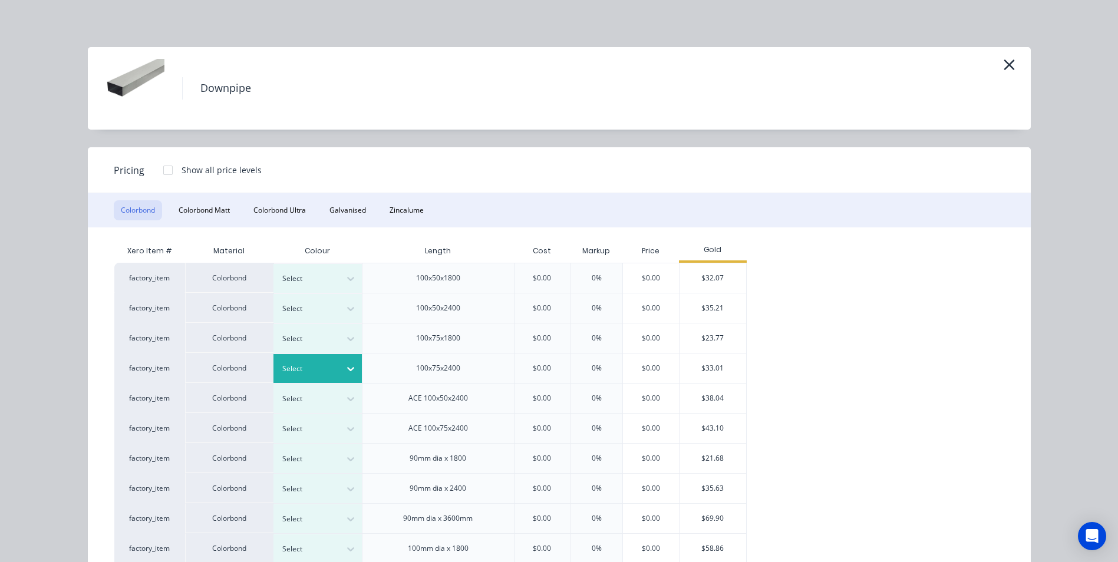
click at [304, 363] on div at bounding box center [308, 369] width 53 height 13
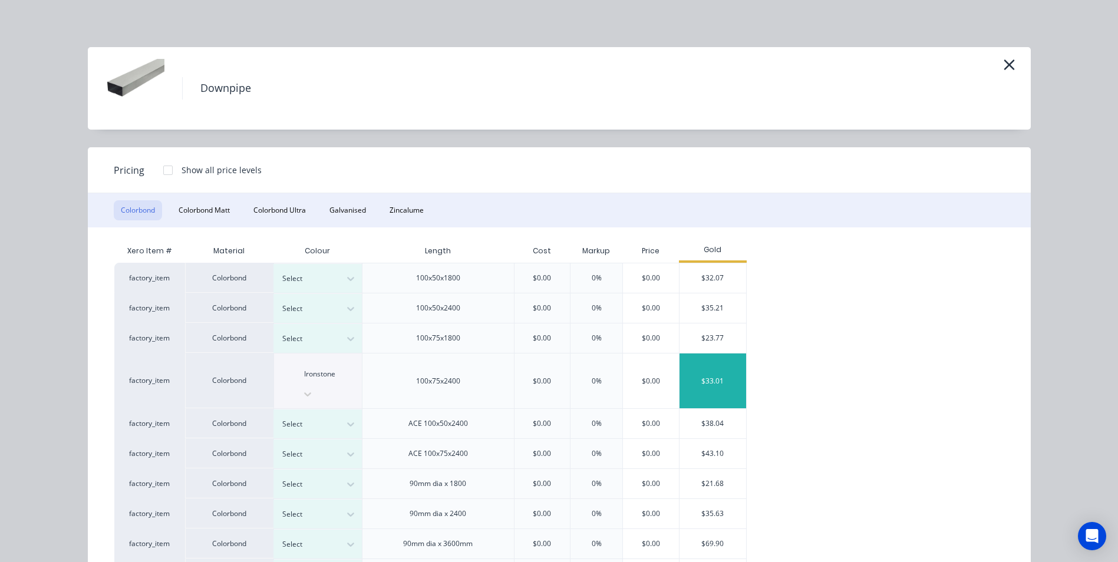
click at [706, 367] on div "$33.01" at bounding box center [713, 381] width 67 height 55
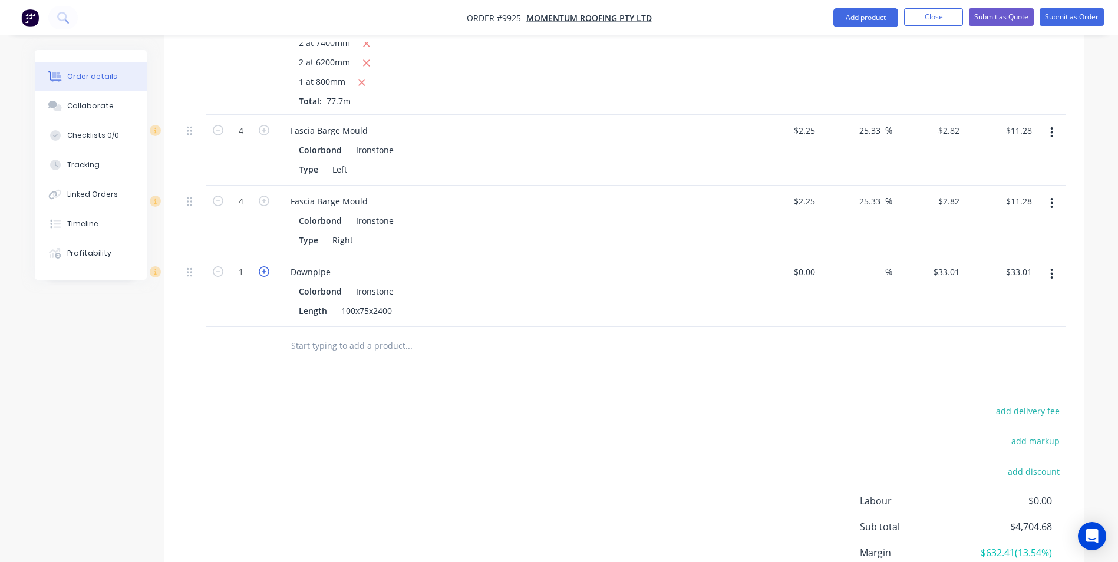
click at [269, 266] on icon "button" at bounding box center [264, 271] width 11 height 11
type input "2"
type input "$66.02"
click at [269, 266] on icon "button" at bounding box center [264, 271] width 11 height 11
type input "3"
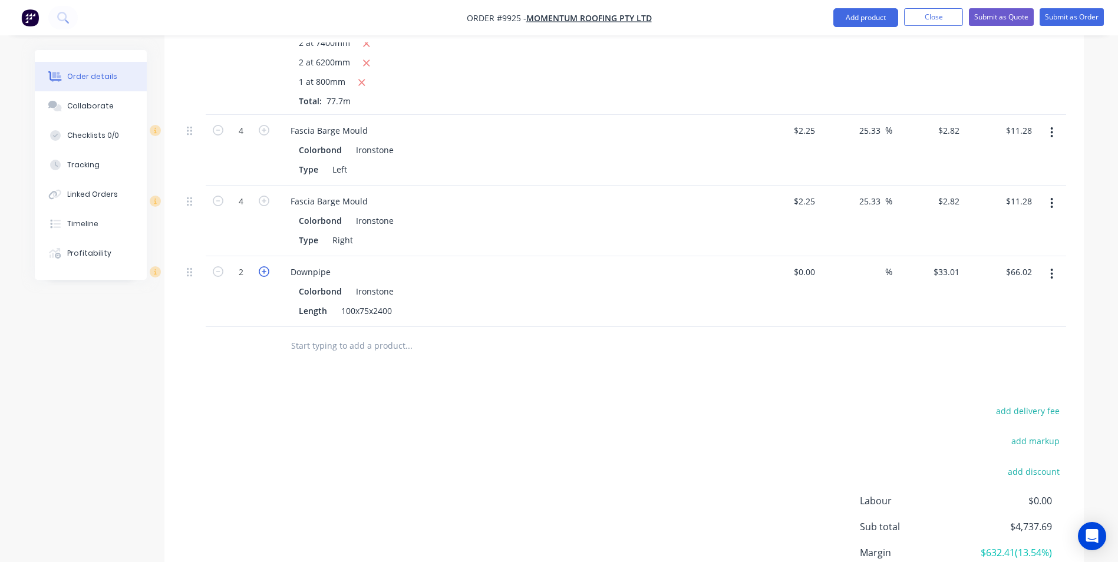
type input "$99.03"
click at [269, 266] on icon "button" at bounding box center [264, 271] width 11 height 11
type input "4"
type input "$132.04"
click at [269, 266] on icon "button" at bounding box center [264, 271] width 11 height 11
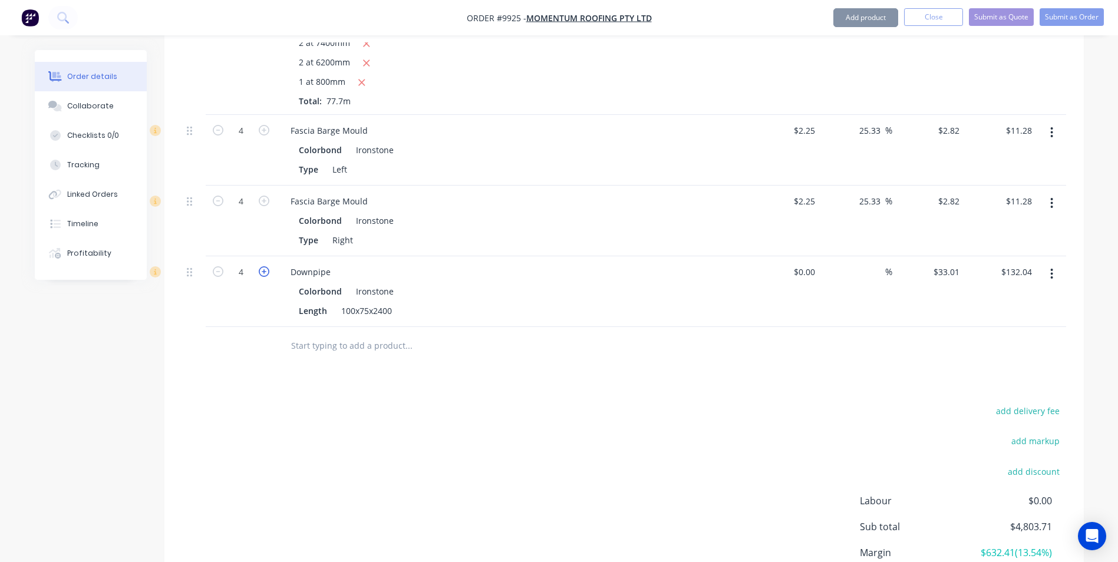
type input "5"
type input "$165.05"
click at [269, 266] on icon "button" at bounding box center [264, 271] width 11 height 11
type input "6"
type input "$198.06"
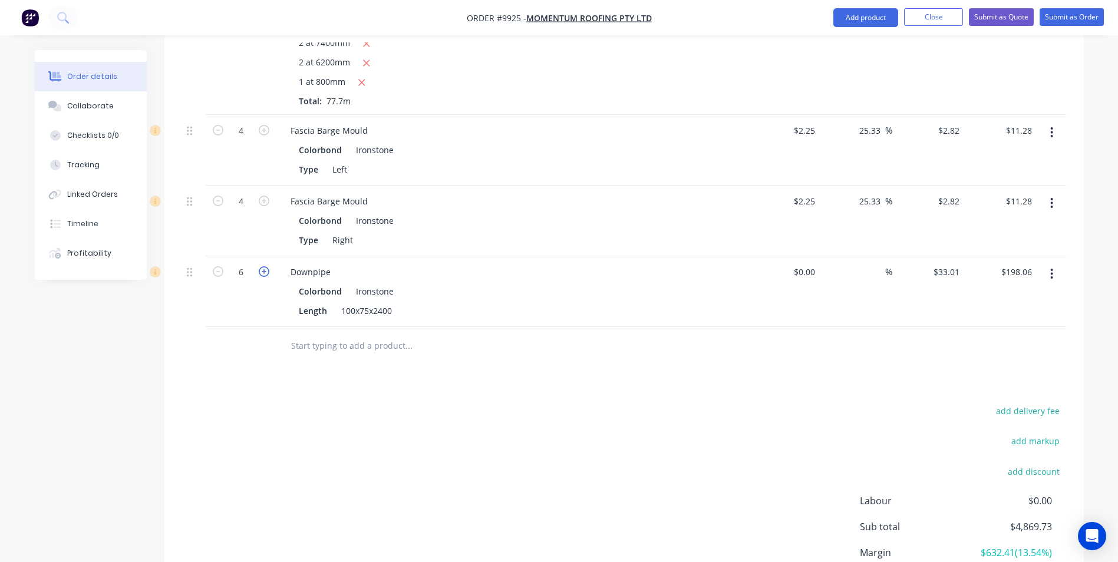
click at [269, 266] on icon "button" at bounding box center [264, 271] width 11 height 11
type input "7"
type input "$231.07"
click at [223, 265] on button "button" at bounding box center [217, 271] width 15 height 12
type input "6"
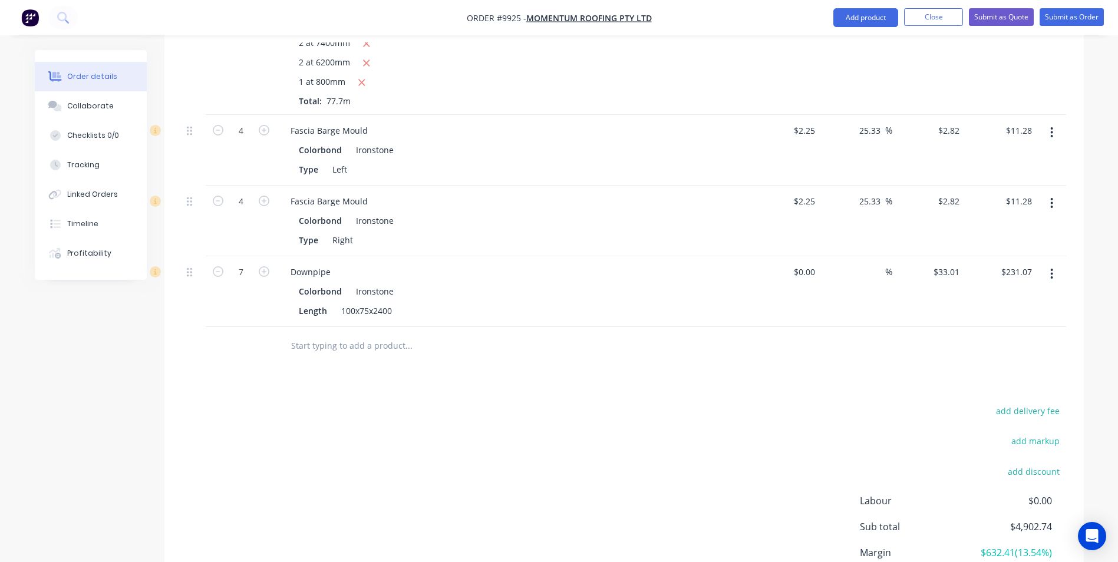
type input "$198.06"
click at [330, 334] on input "text" at bounding box center [409, 346] width 236 height 24
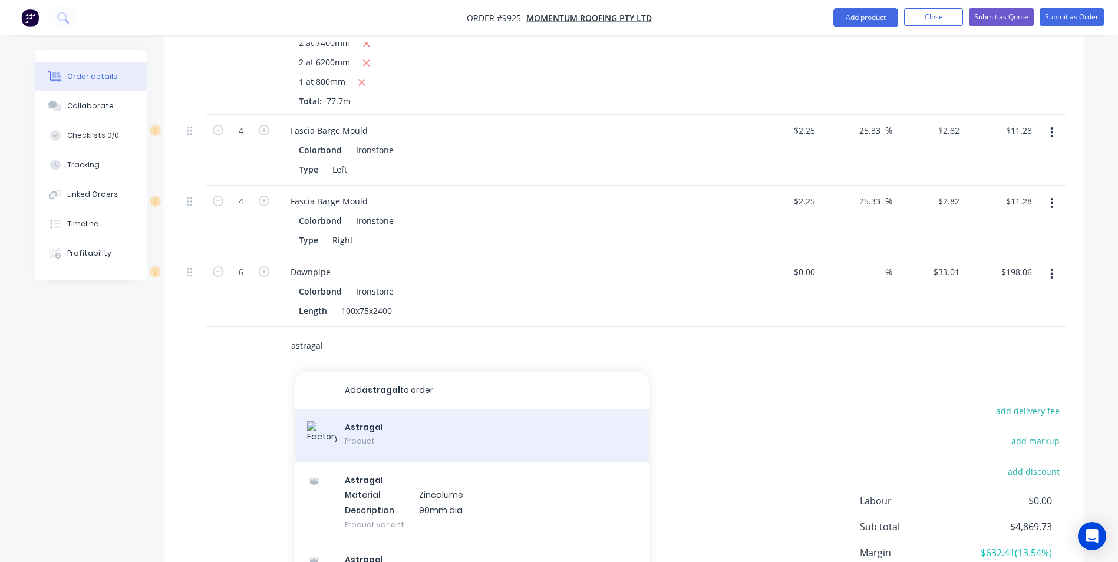
type input "astragal"
click at [325, 410] on div "Astragal Product" at bounding box center [472, 436] width 354 height 53
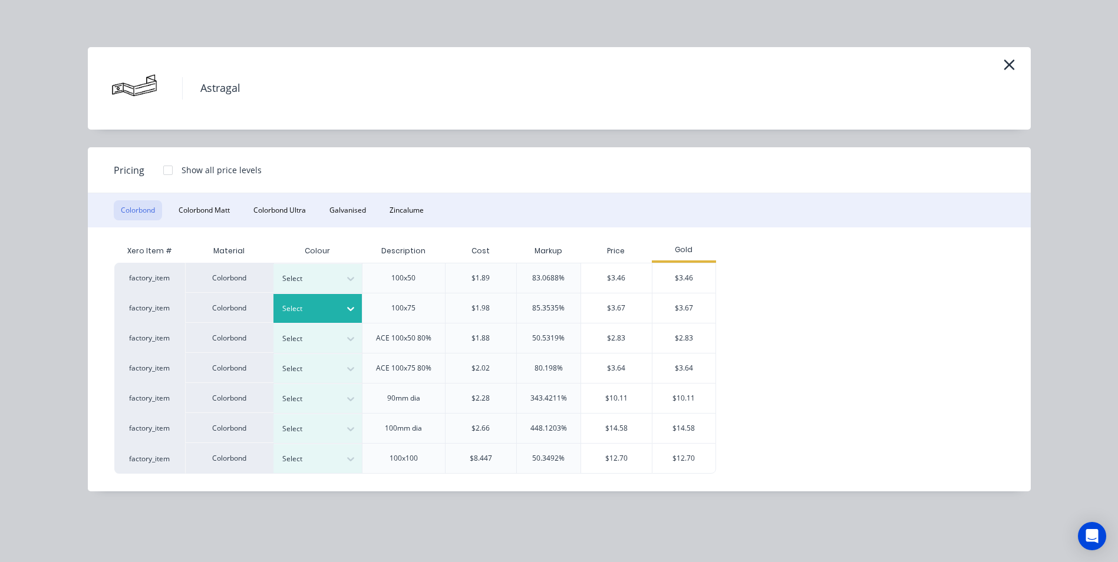
click at [332, 306] on div at bounding box center [308, 308] width 53 height 13
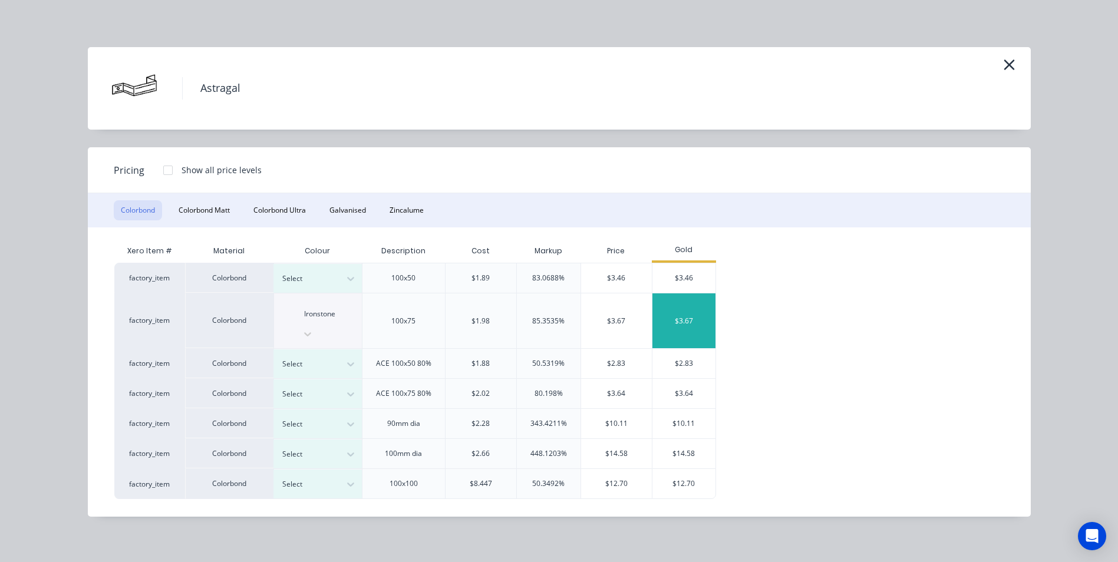
click at [695, 311] on div "$3.67" at bounding box center [684, 321] width 63 height 55
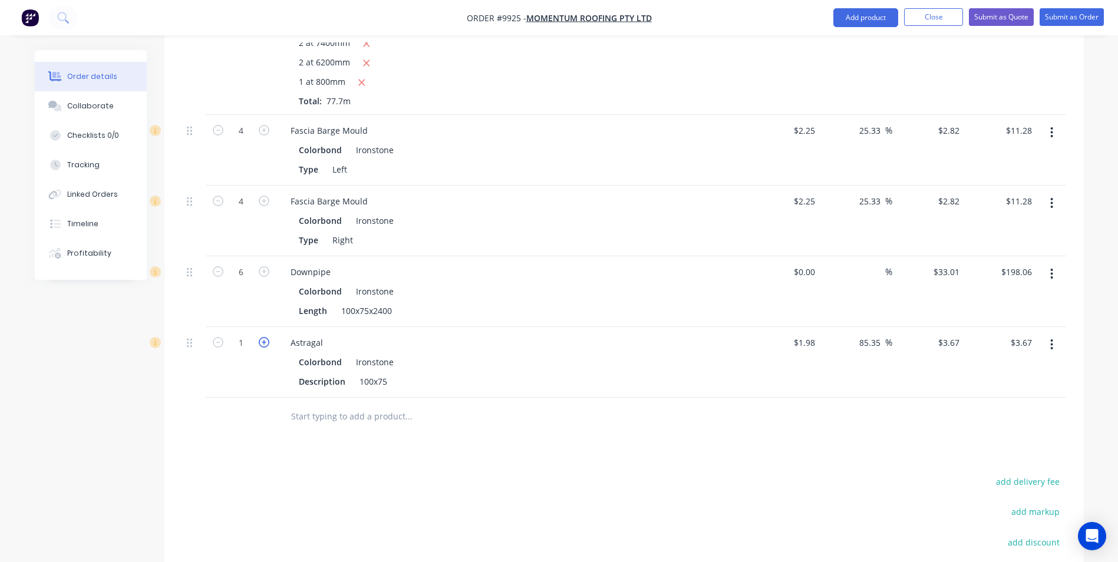
click at [266, 337] on icon "button" at bounding box center [264, 342] width 11 height 11
type input "2"
type input "$7.34"
click at [266, 337] on icon "button" at bounding box center [264, 342] width 11 height 11
type input "3"
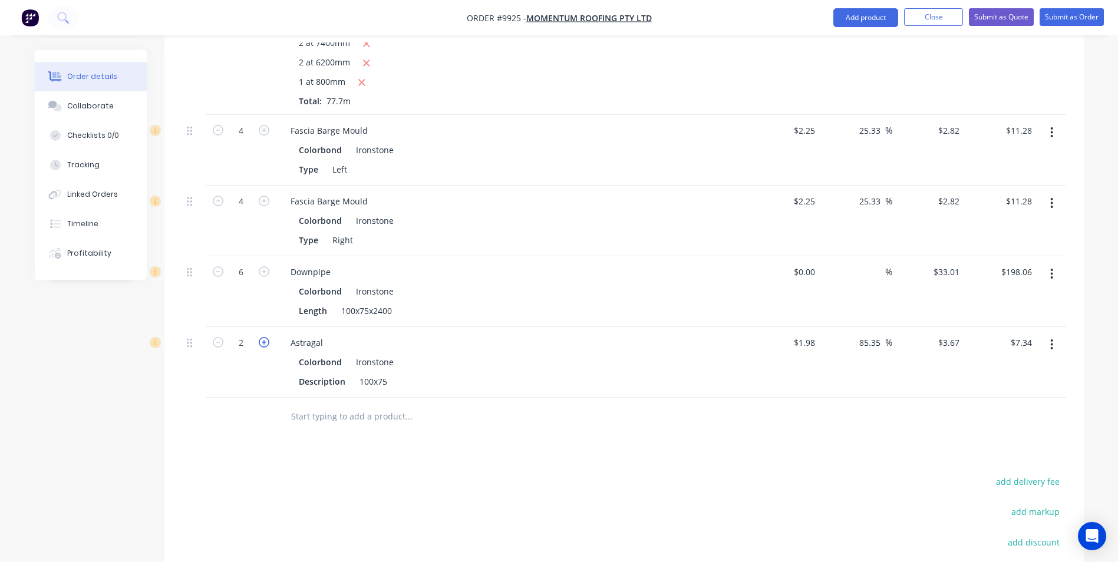
type input "$11.01"
click at [266, 337] on icon "button" at bounding box center [264, 342] width 11 height 11
type input "4"
type input "$14.68"
click at [266, 337] on icon "button" at bounding box center [264, 342] width 11 height 11
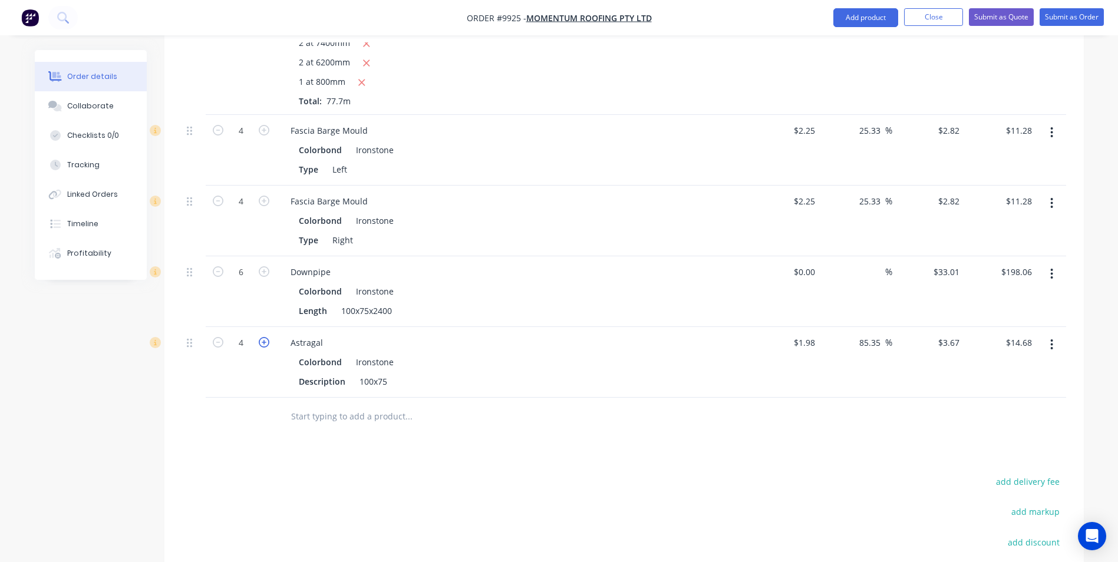
type input "5"
type input "$18.35"
click at [266, 337] on icon "button" at bounding box center [264, 342] width 11 height 11
type input "6"
type input "$22.02"
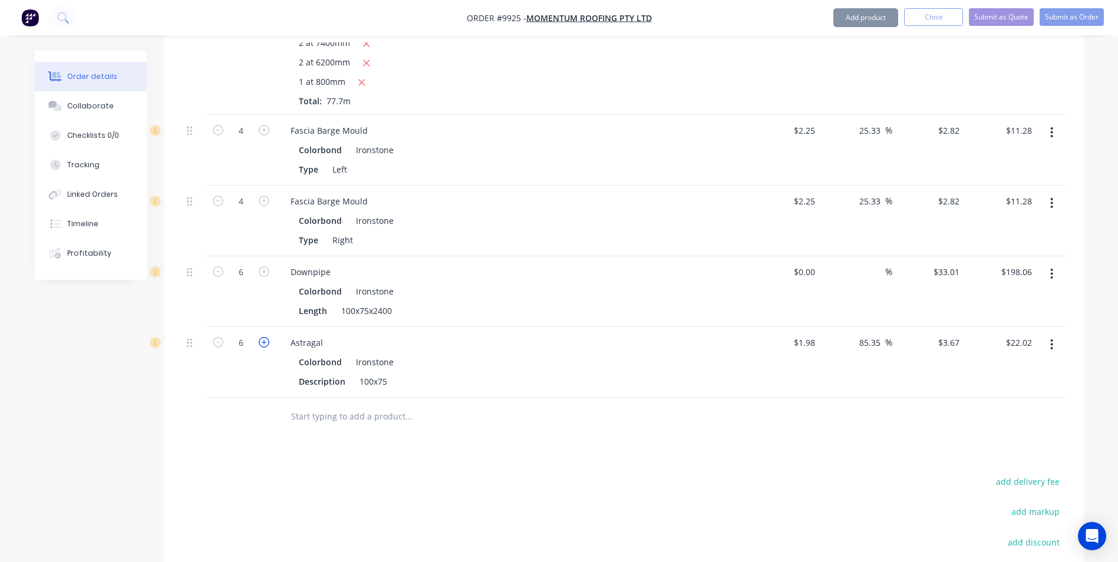
click at [266, 337] on icon "button" at bounding box center [264, 342] width 11 height 11
type input "7"
type input "$25.69"
click at [266, 337] on icon "button" at bounding box center [264, 342] width 11 height 11
type input "8"
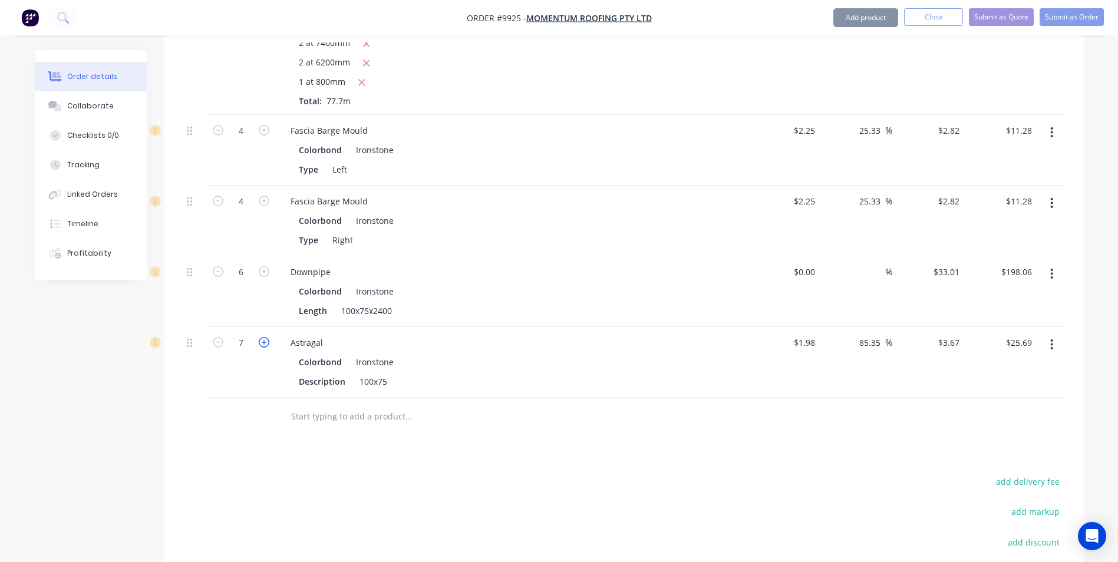
type input "$29.36"
click at [266, 337] on icon "button" at bounding box center [264, 342] width 11 height 11
type input "9"
type input "$33.03"
click at [266, 337] on icon "button" at bounding box center [264, 342] width 11 height 11
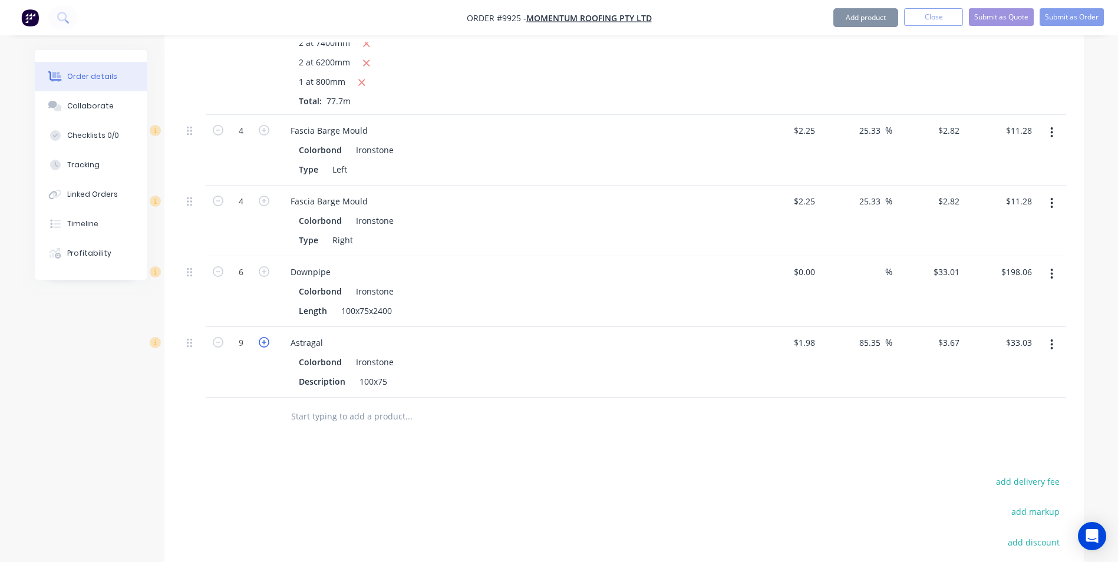
type input "10"
type input "$36.70"
click at [359, 405] on input "text" at bounding box center [409, 417] width 236 height 24
click at [365, 405] on input "text" at bounding box center [409, 417] width 236 height 24
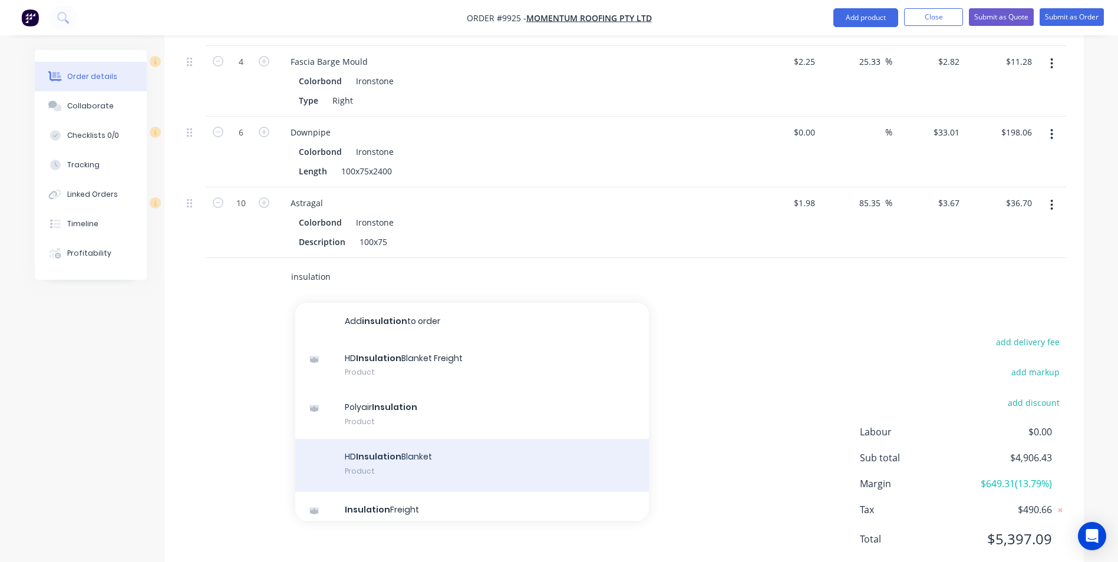
scroll to position [1460, 0]
type input "insulation"
click at [386, 437] on div "HD Insulation Blanket Product" at bounding box center [472, 463] width 354 height 53
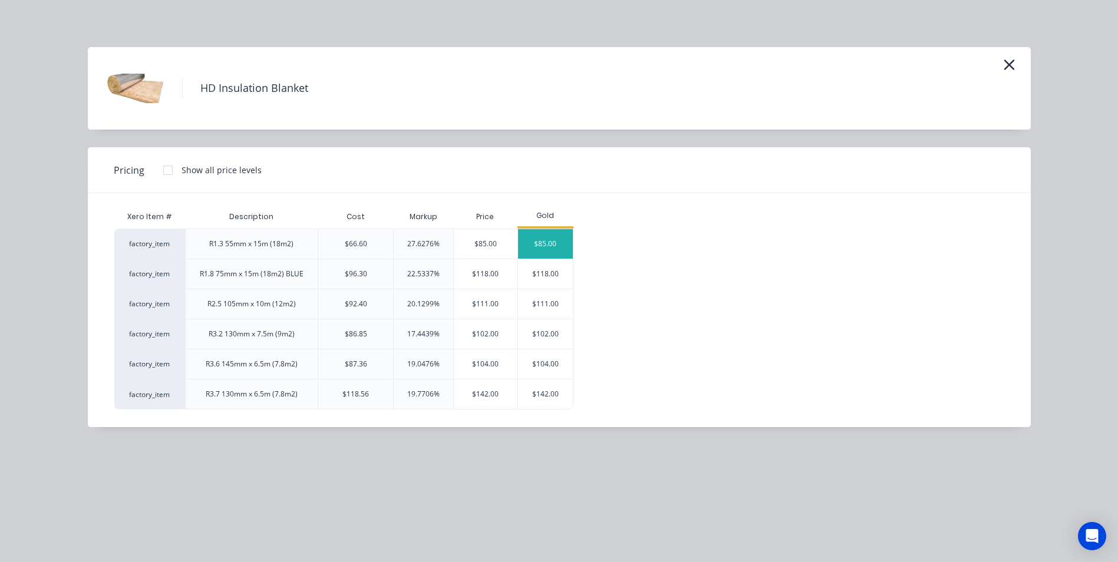
click at [528, 249] on div "$85.00" at bounding box center [545, 243] width 55 height 29
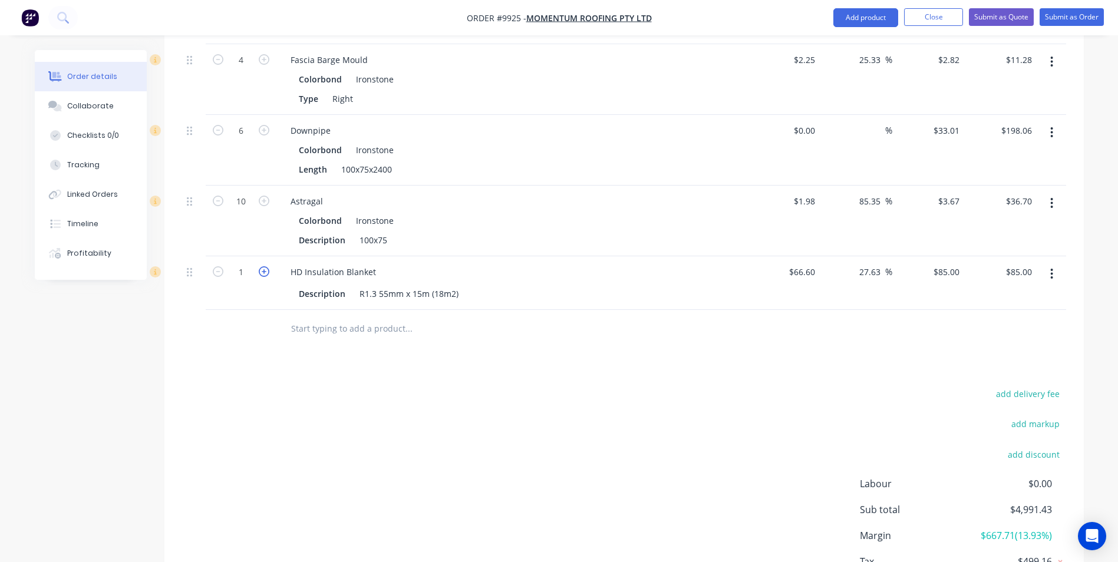
click at [261, 266] on icon "button" at bounding box center [264, 271] width 11 height 11
type input "2"
type input "$170.00"
click at [261, 266] on icon "button" at bounding box center [264, 271] width 11 height 11
type input "3"
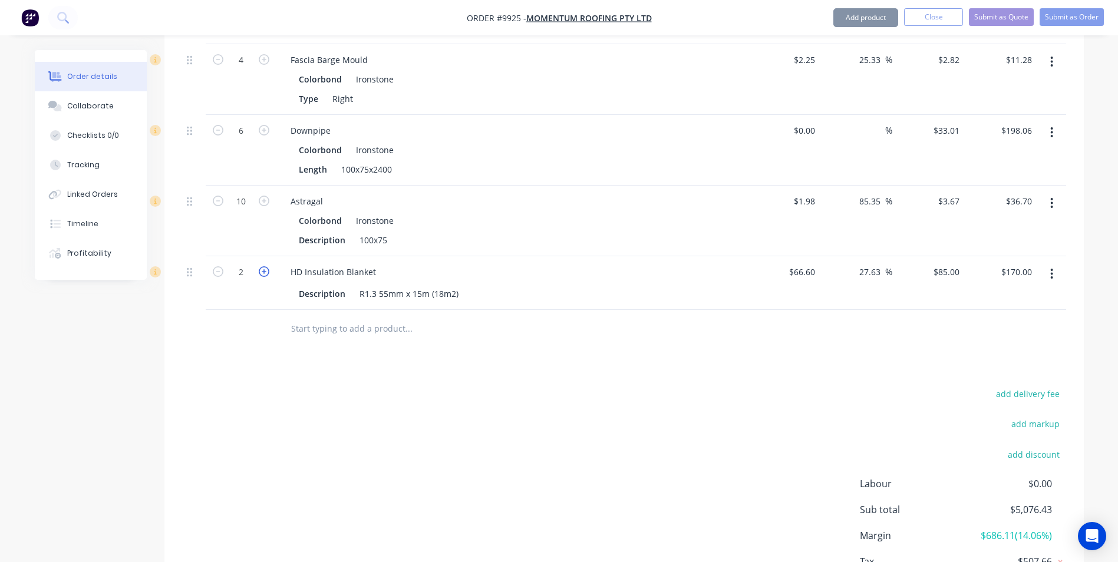
type input "$255.00"
click at [261, 266] on icon "button" at bounding box center [264, 271] width 11 height 11
type input "4"
type input "$340.00"
click at [261, 266] on icon "button" at bounding box center [264, 271] width 11 height 11
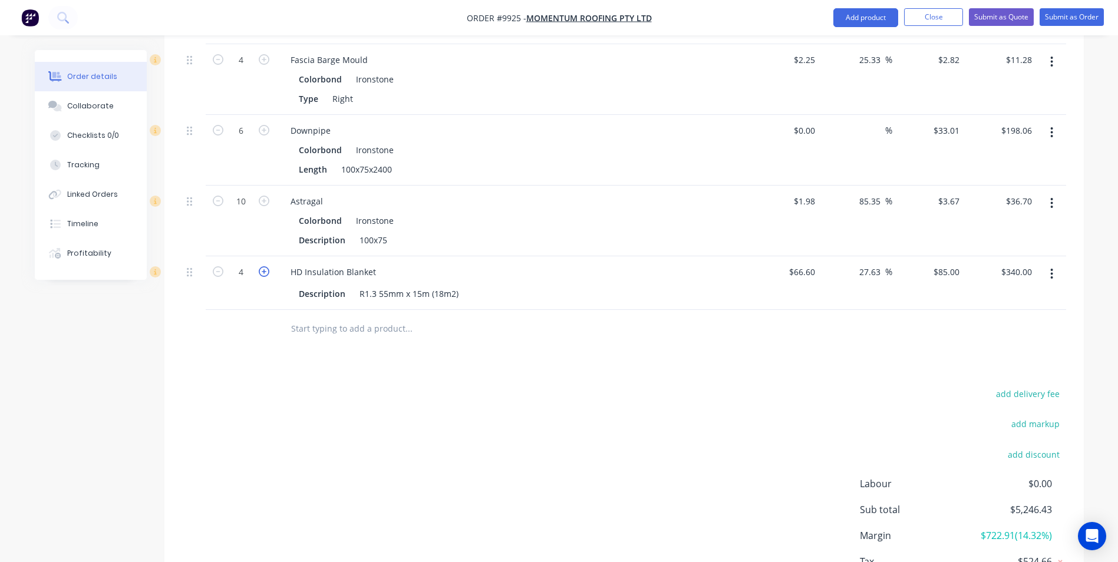
type input "5"
type input "$425.00"
click at [261, 266] on icon "button" at bounding box center [264, 271] width 11 height 11
type input "6"
type input "$510.00"
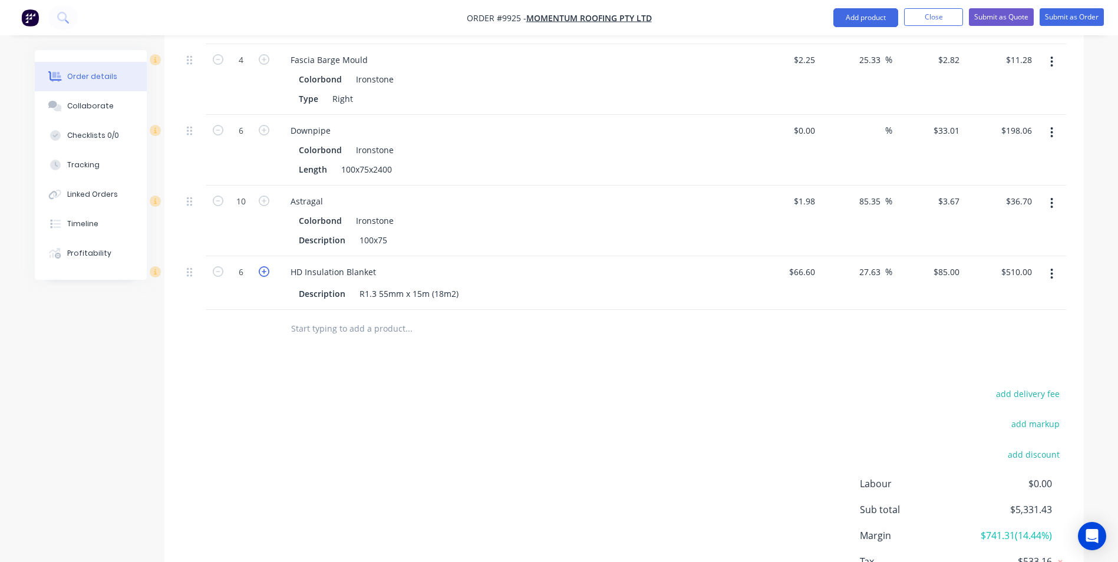
click at [261, 266] on icon "button" at bounding box center [264, 271] width 11 height 11
type input "7"
type input "$595.00"
click at [261, 266] on icon "button" at bounding box center [264, 271] width 11 height 11
type input "8"
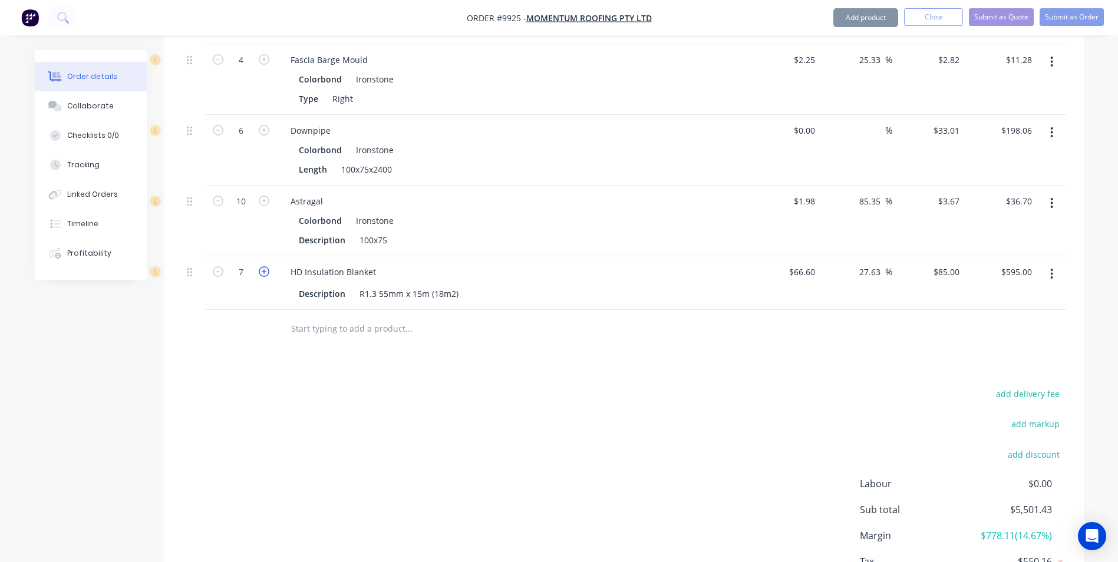
type input "$680.00"
click at [261, 266] on icon "button" at bounding box center [264, 271] width 11 height 11
type input "9"
type input "$765.00"
click at [261, 266] on icon "button" at bounding box center [264, 271] width 11 height 11
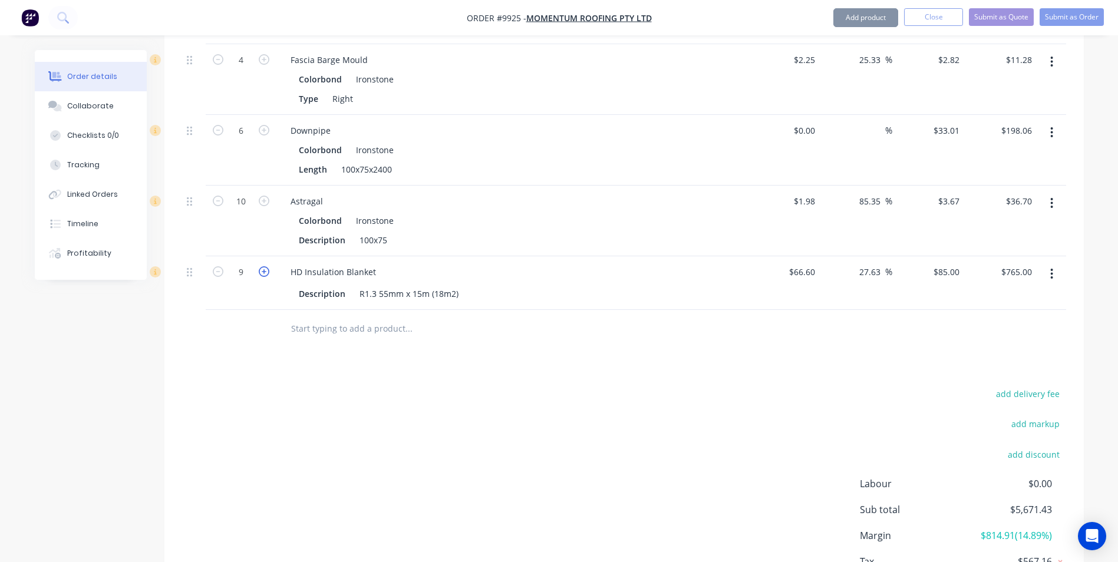
type input "10"
type input "$850.00"
click at [334, 317] on input "text" at bounding box center [409, 329] width 236 height 24
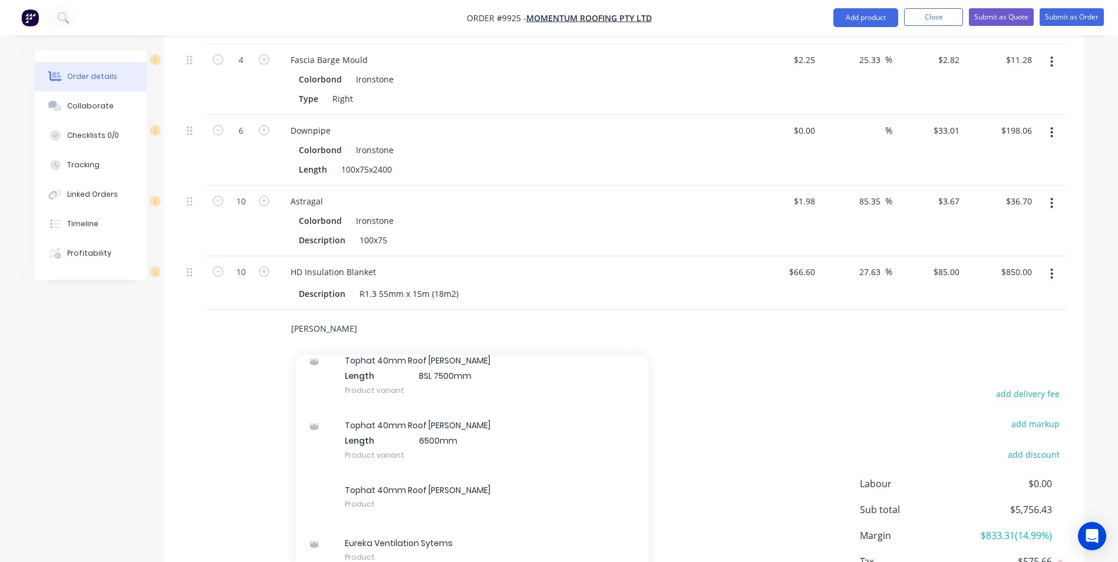
scroll to position [442, 0]
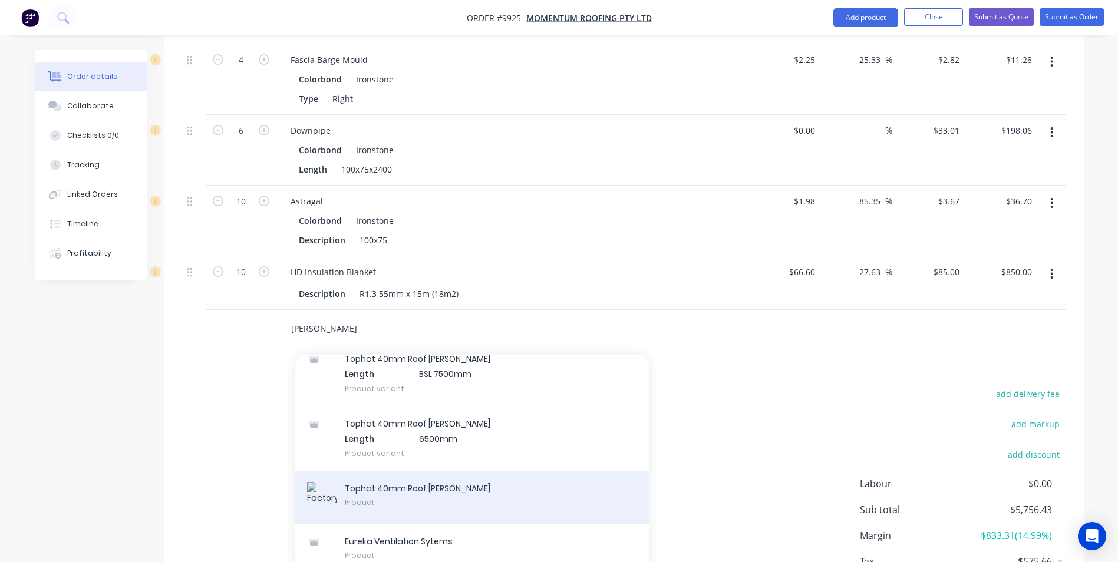
type input "batten"
click at [367, 471] on div "Tophat 40mm Roof Batten Product" at bounding box center [472, 497] width 354 height 53
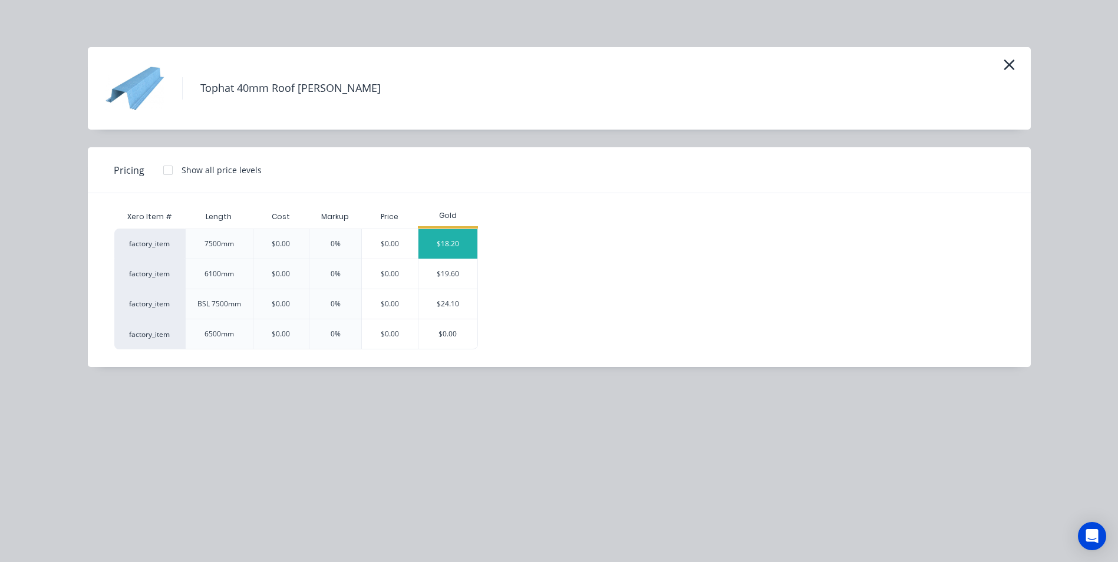
click at [450, 249] on div "$18.20" at bounding box center [448, 243] width 59 height 29
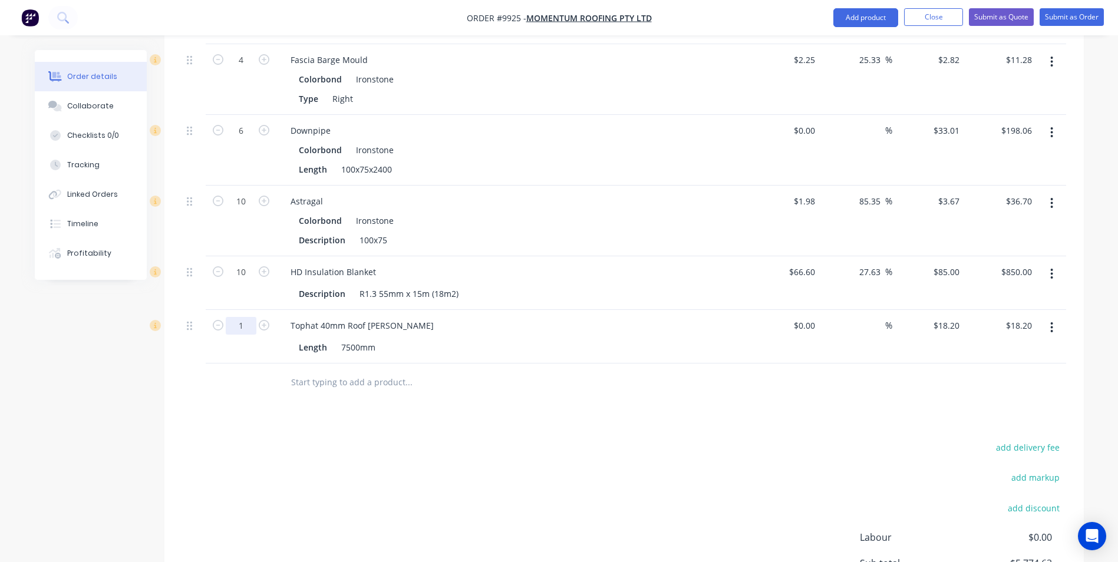
click at [246, 317] on input "1" at bounding box center [241, 326] width 31 height 18
type input "35"
type input "$637.00"
click at [310, 371] on input "text" at bounding box center [409, 383] width 236 height 24
click at [309, 371] on input "text" at bounding box center [409, 383] width 236 height 24
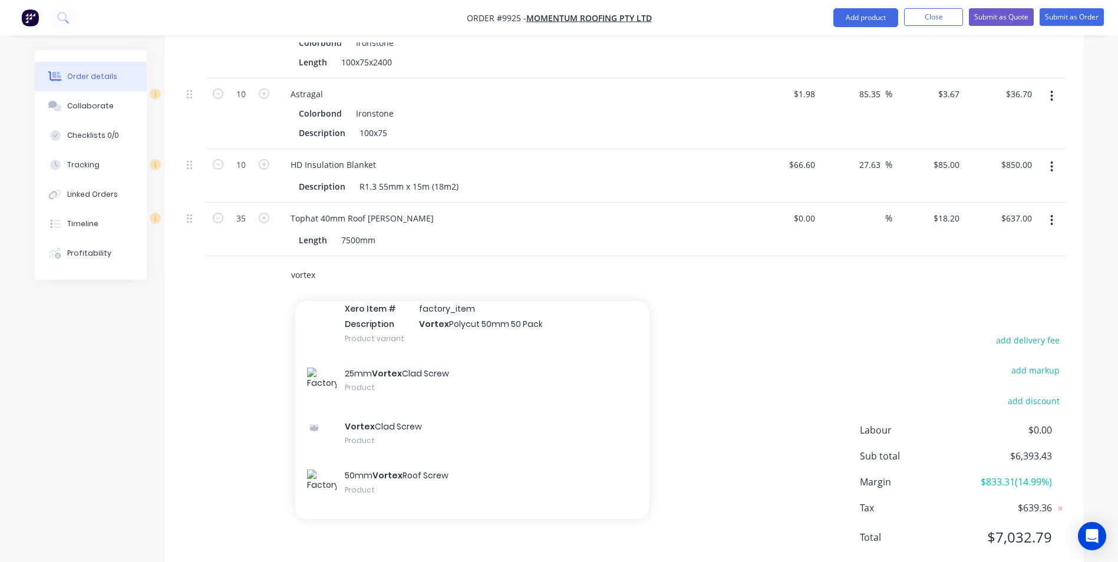
scroll to position [413, 0]
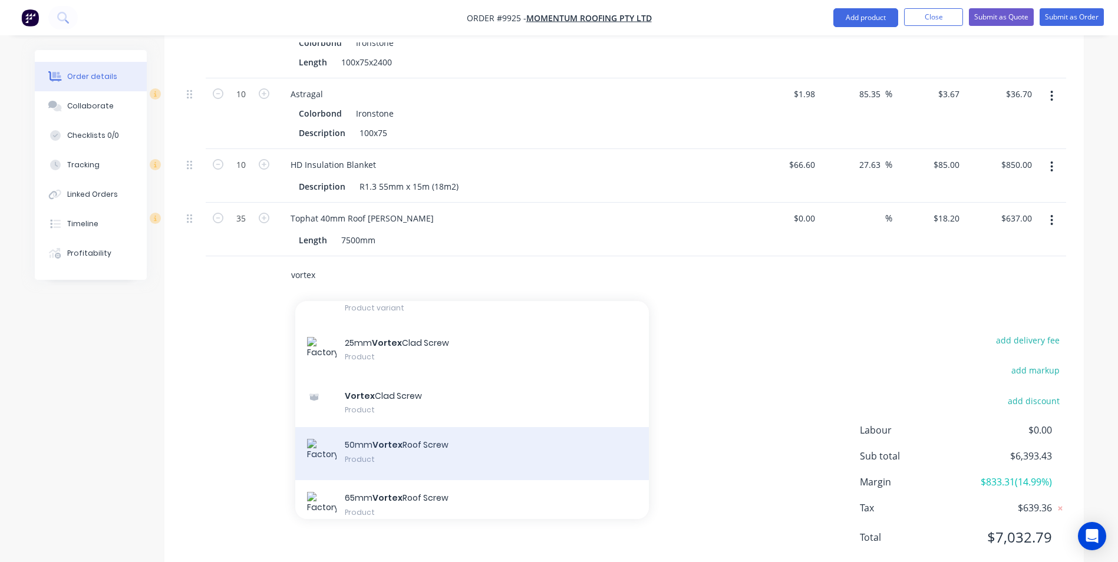
type input "vortex"
click at [376, 427] on div "50mm Vortex Roof Screw Product" at bounding box center [472, 453] width 354 height 53
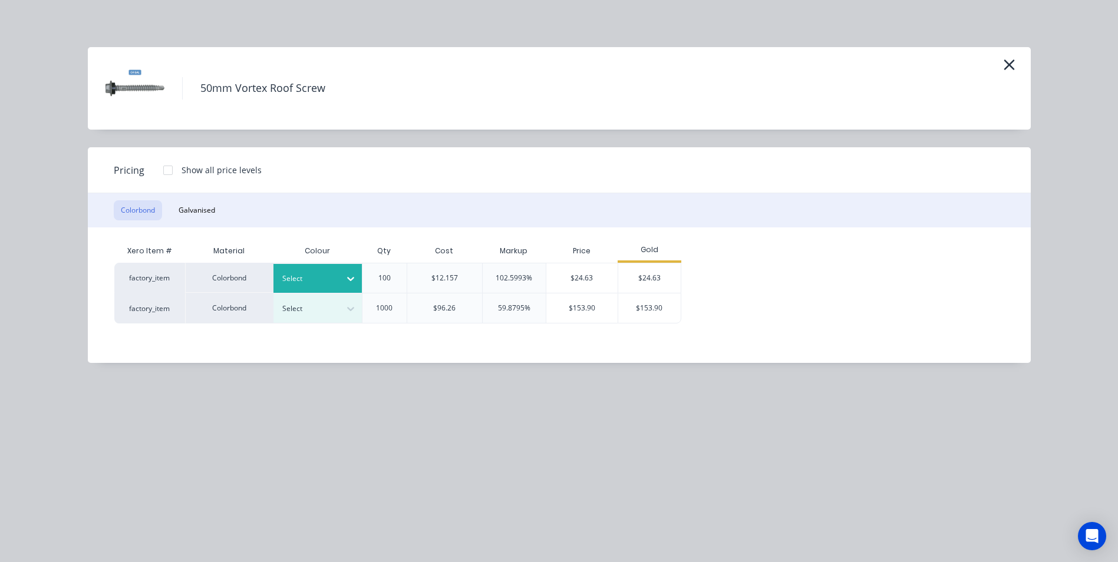
click at [340, 279] on div at bounding box center [350, 278] width 21 height 19
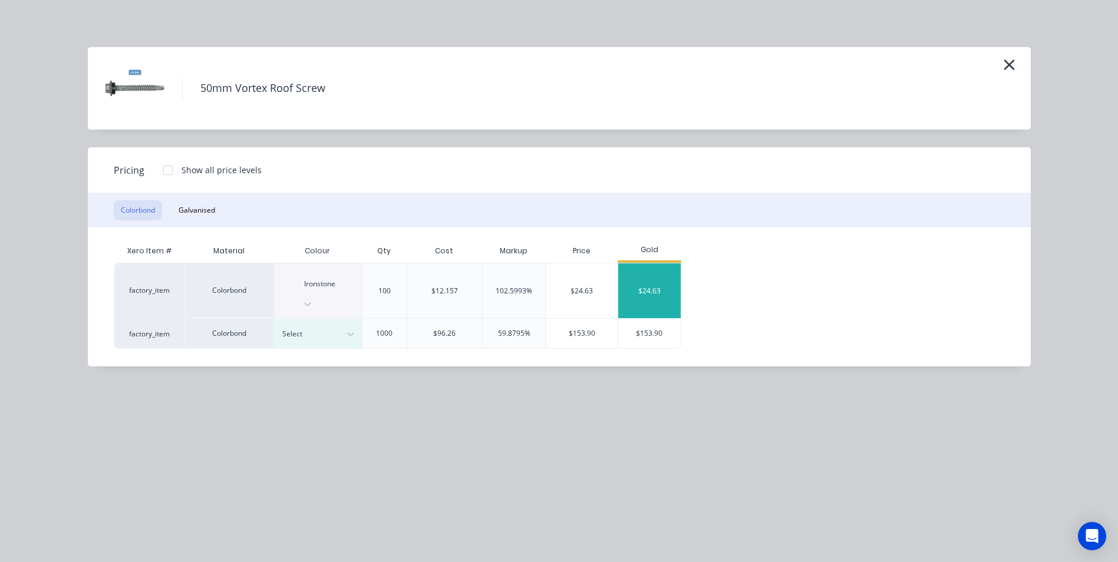
click at [634, 269] on div "$24.63" at bounding box center [649, 291] width 63 height 55
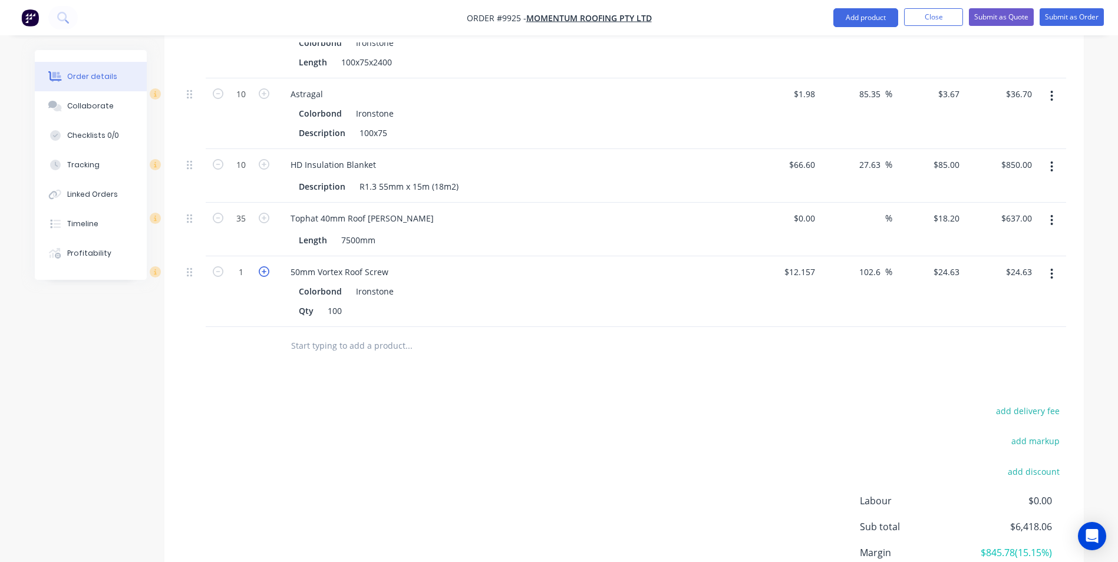
click at [264, 266] on icon "button" at bounding box center [264, 271] width 11 height 11
type input "2"
type input "$49.26"
click at [264, 266] on icon "button" at bounding box center [264, 271] width 11 height 11
type input "3"
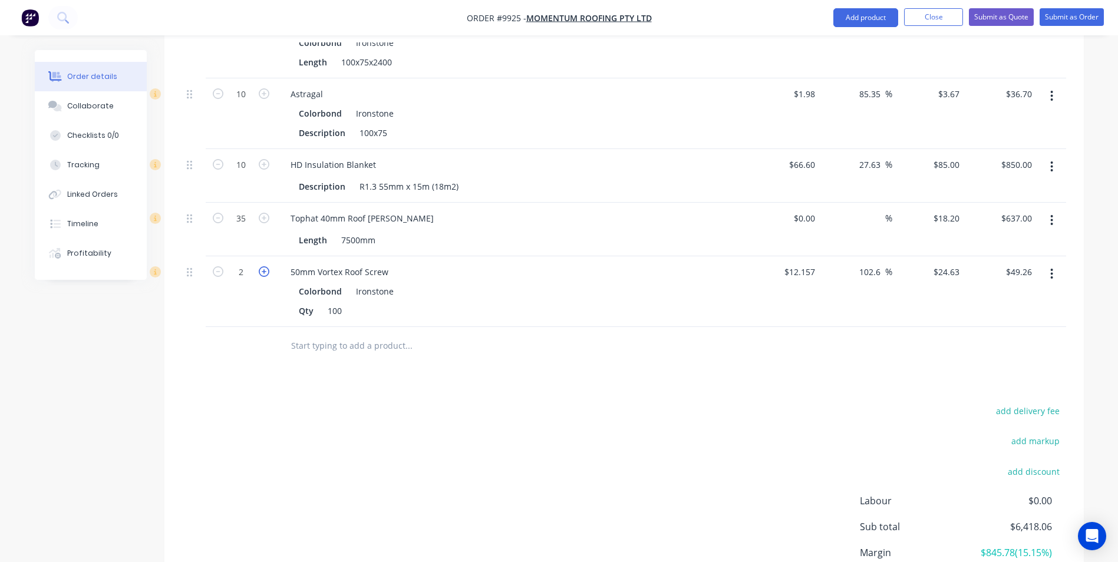
type input "$73.89"
click at [322, 334] on input "text" at bounding box center [409, 346] width 236 height 24
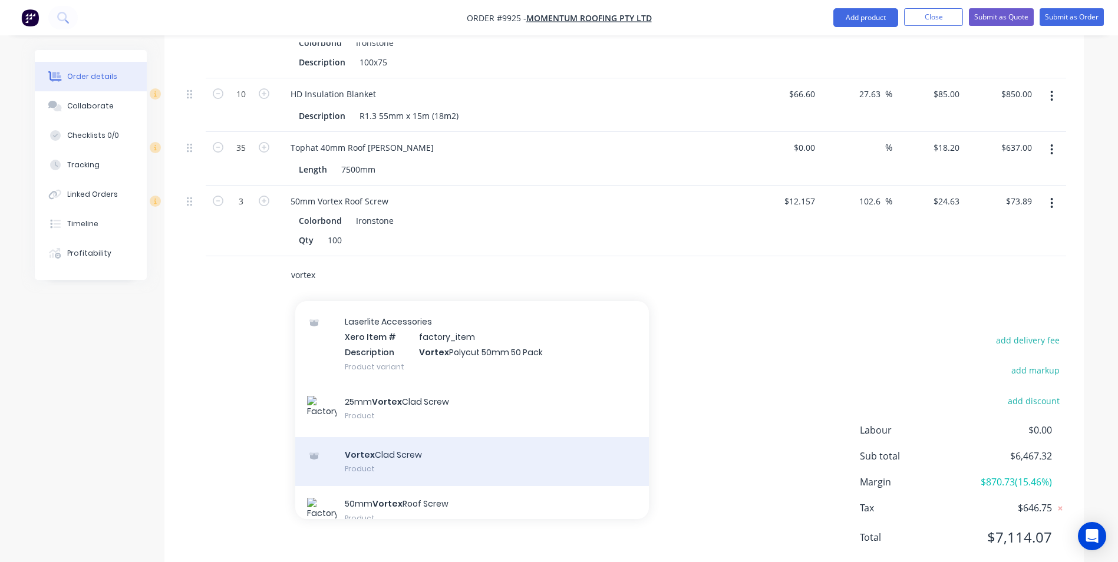
scroll to position [472, 0]
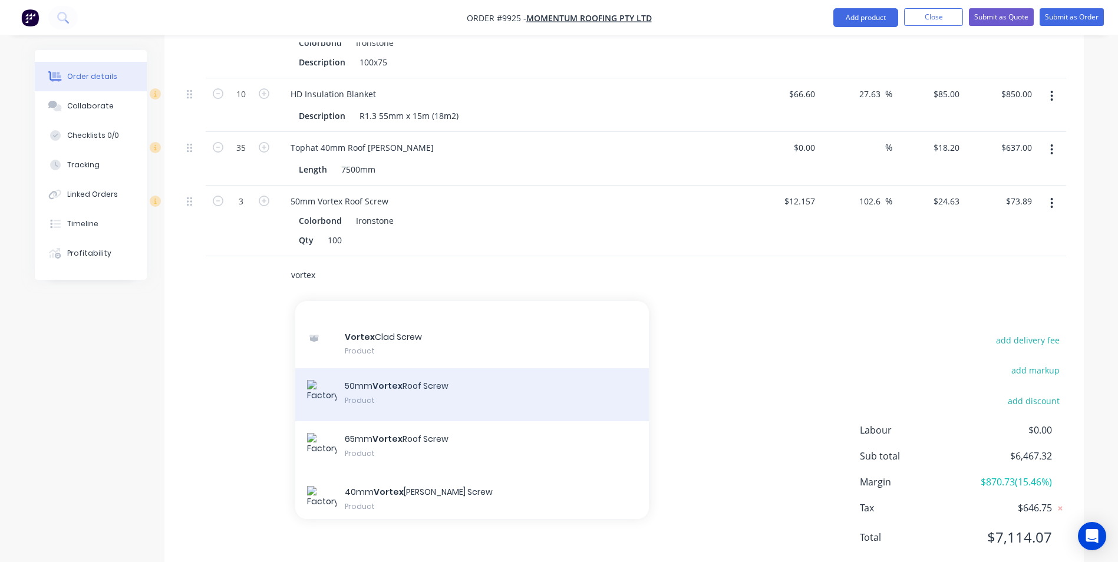
type input "vortex"
click at [421, 375] on div "50mm Vortex Roof Screw Product" at bounding box center [472, 394] width 354 height 53
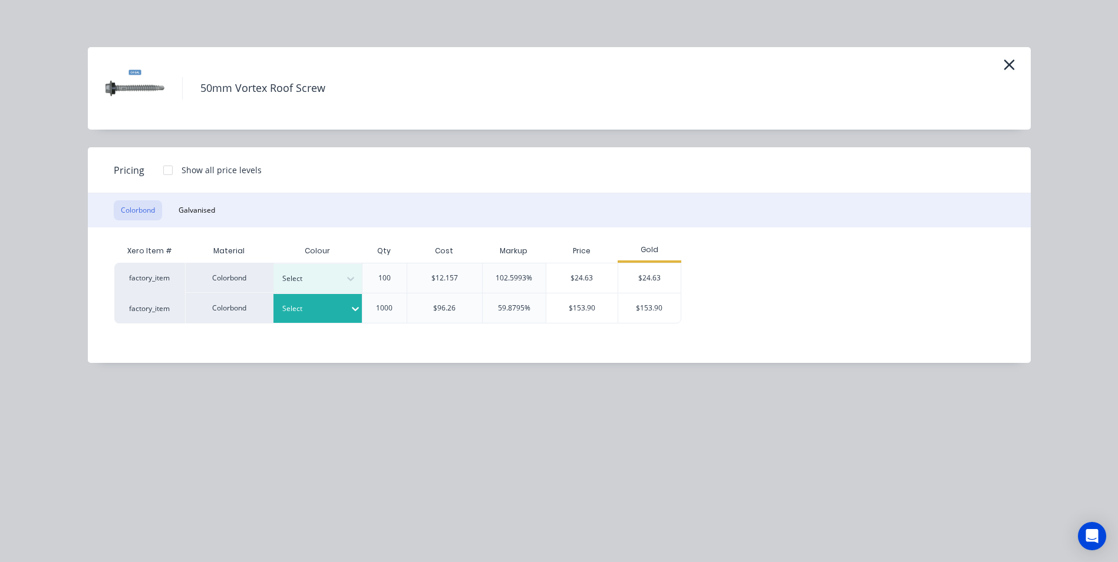
click at [350, 303] on div at bounding box center [356, 309] width 12 height 12
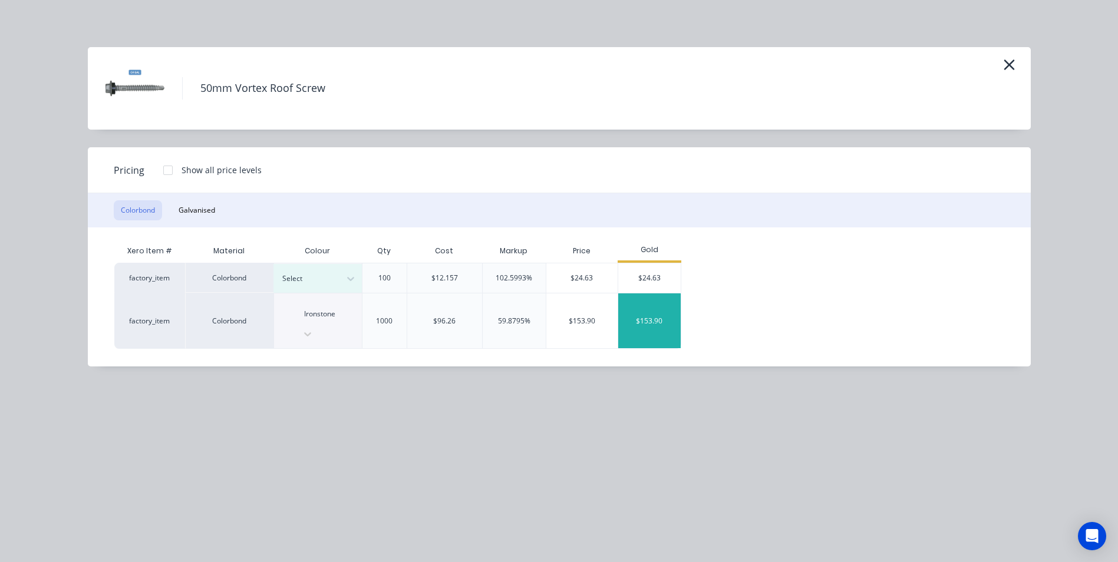
click at [633, 310] on div "$153.90" at bounding box center [649, 321] width 63 height 55
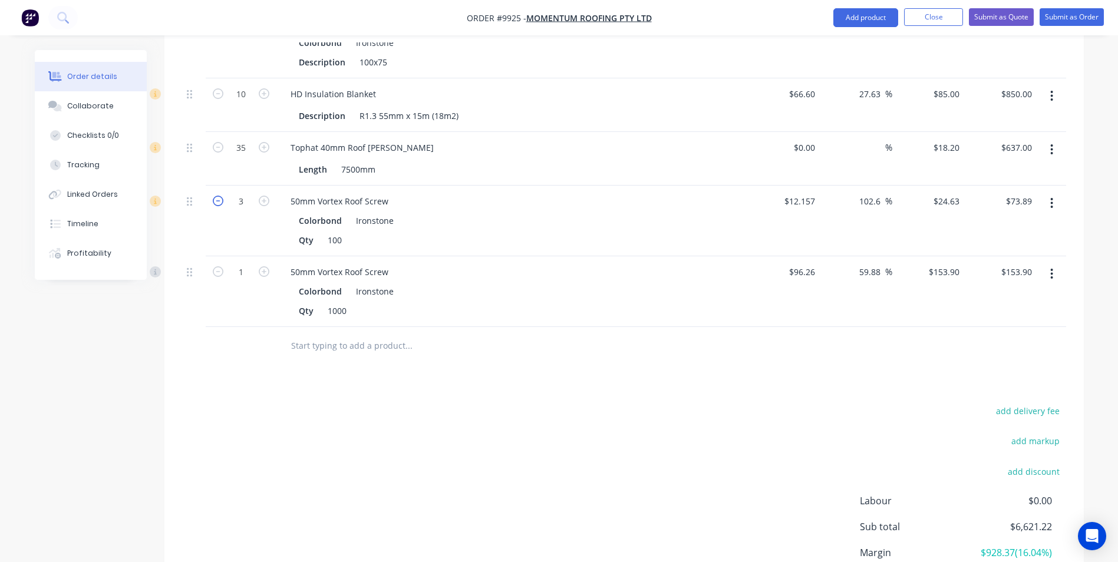
click at [216, 196] on icon "button" at bounding box center [218, 201] width 11 height 11
type input "2"
type input "$49.26"
click at [348, 334] on input "text" at bounding box center [409, 346] width 236 height 24
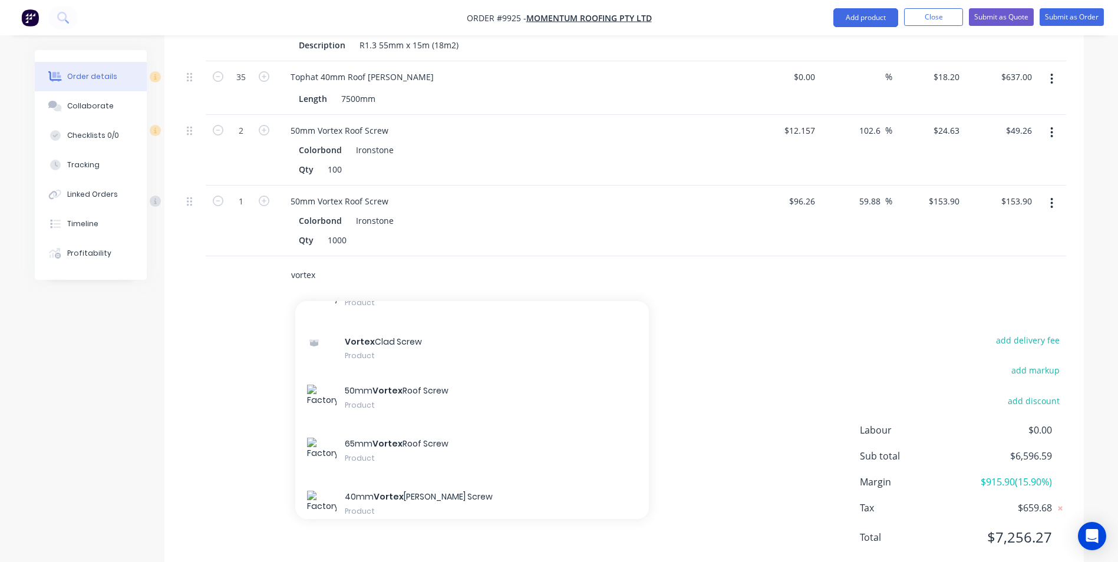
scroll to position [472, 0]
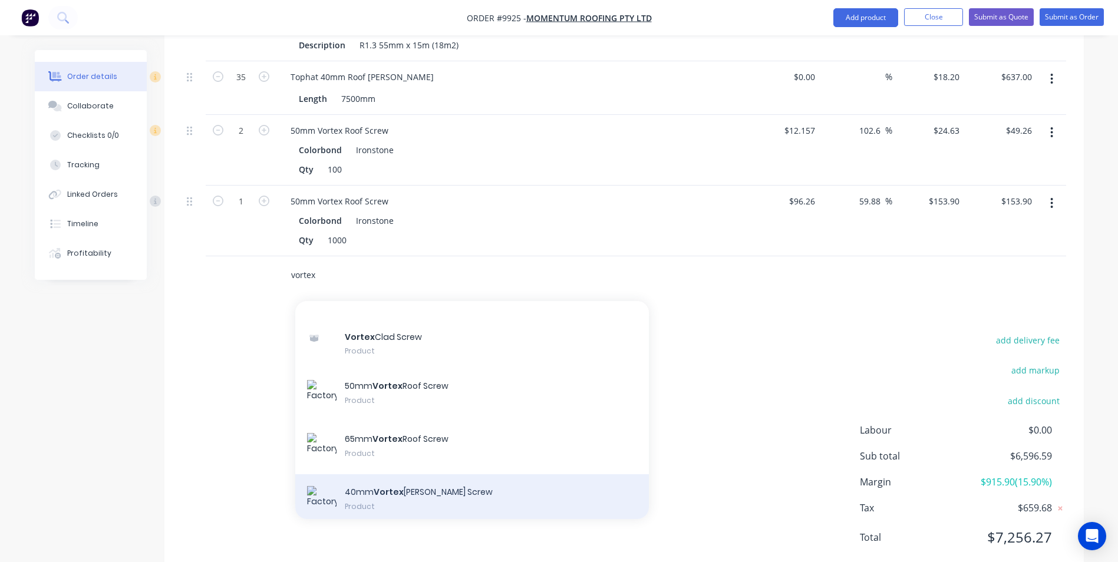
type input "vortex"
click at [414, 475] on div "40mm Vortex Batten Screw Product" at bounding box center [472, 501] width 354 height 53
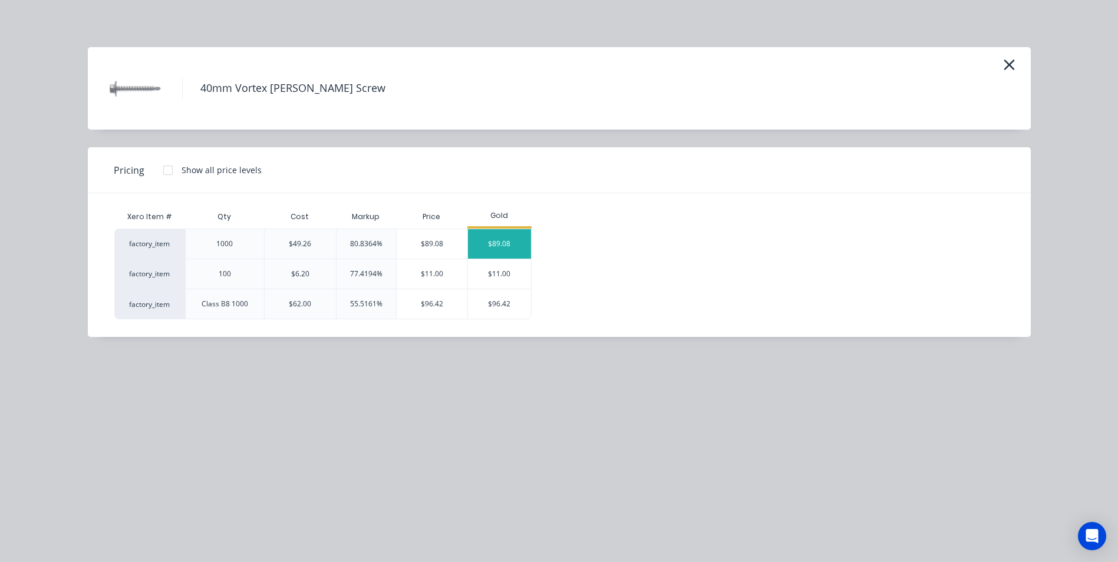
click at [501, 241] on div "$89.08" at bounding box center [499, 243] width 63 height 29
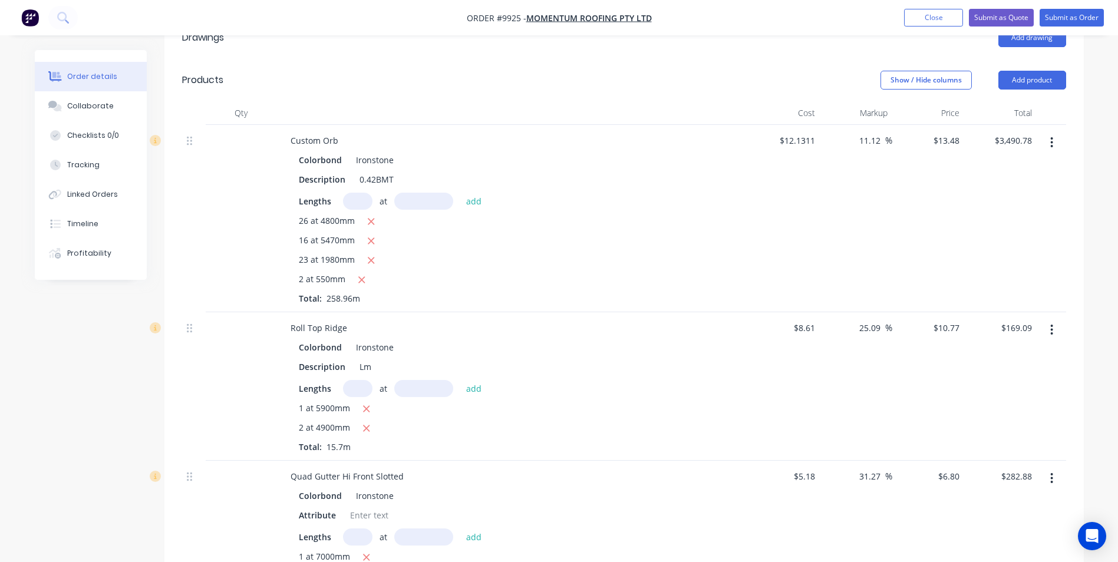
scroll to position [176, 0]
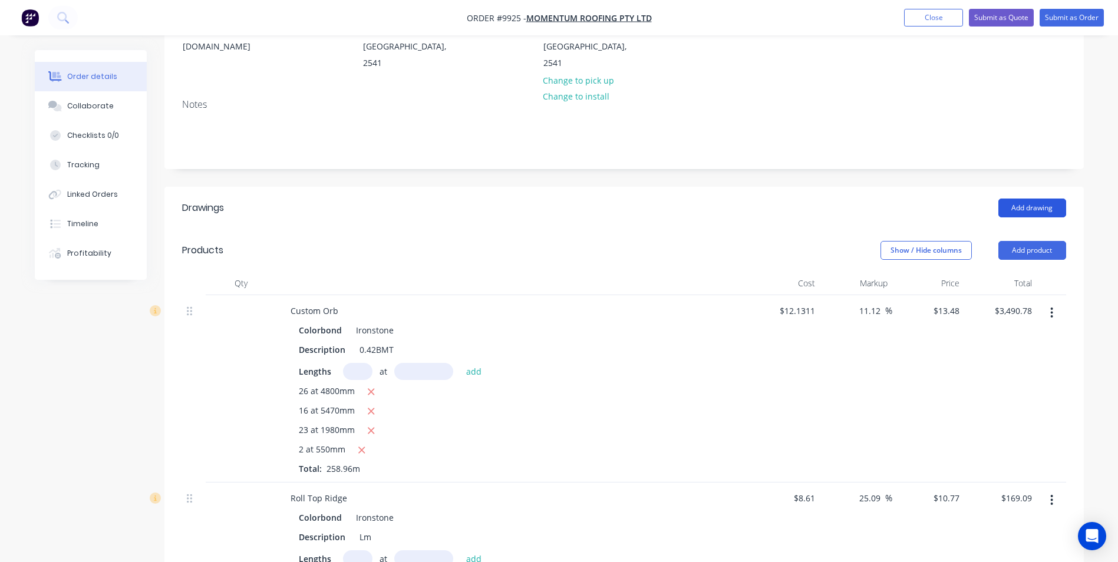
click at [1018, 199] on button "Add drawing" at bounding box center [1033, 208] width 68 height 19
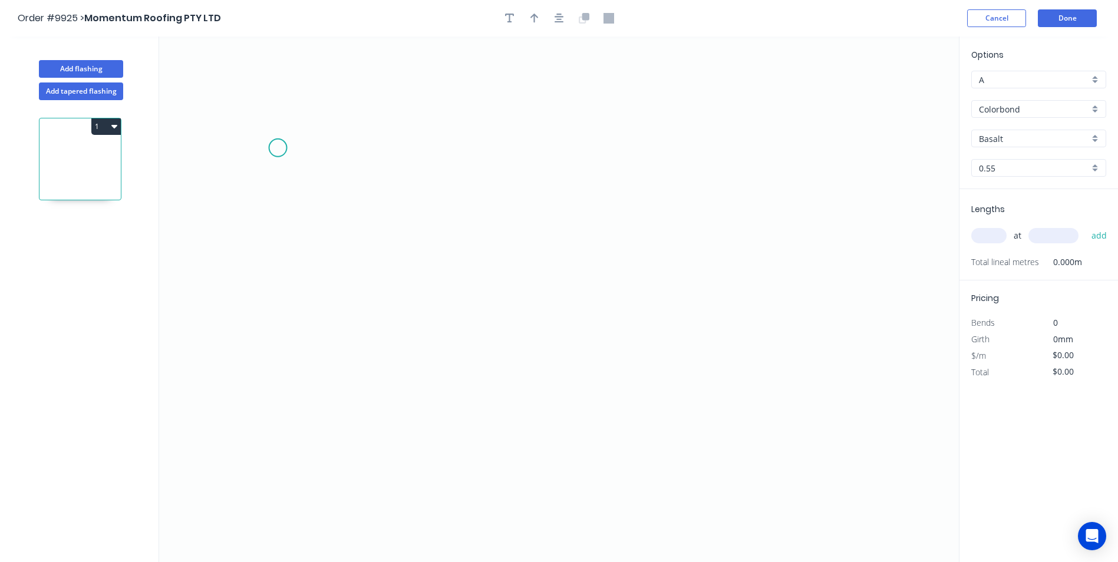
click at [278, 148] on icon "0" at bounding box center [559, 300] width 800 height 526
click at [279, 427] on icon "0" at bounding box center [559, 300] width 800 height 526
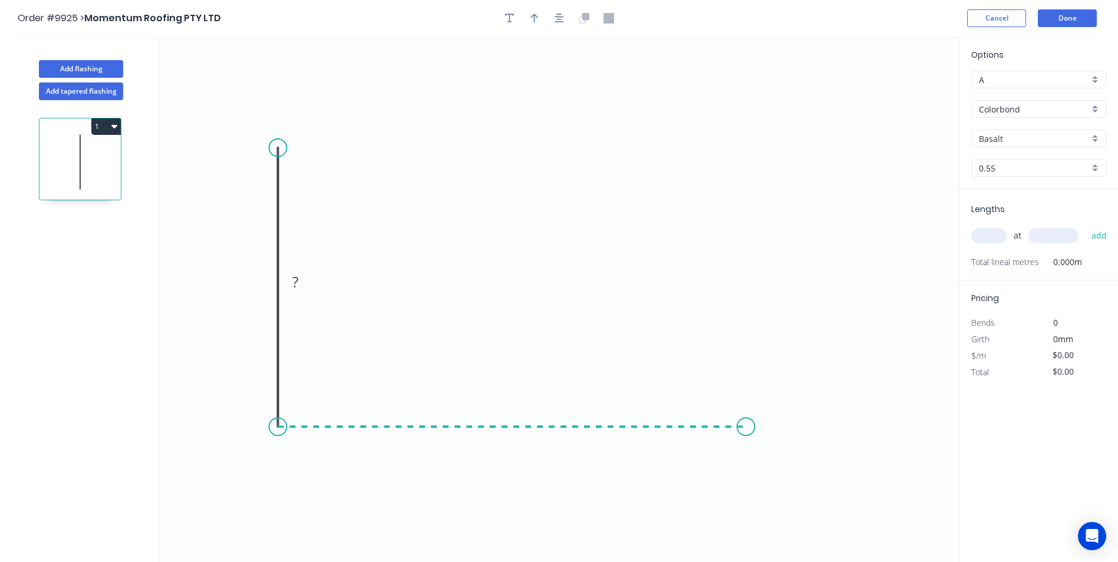
drag, startPoint x: 775, startPoint y: 426, endPoint x: 800, endPoint y: 427, distance: 24.8
click at [778, 426] on icon "0 ?" at bounding box center [559, 300] width 800 height 526
click at [824, 441] on icon "0 ? ?" at bounding box center [559, 300] width 800 height 526
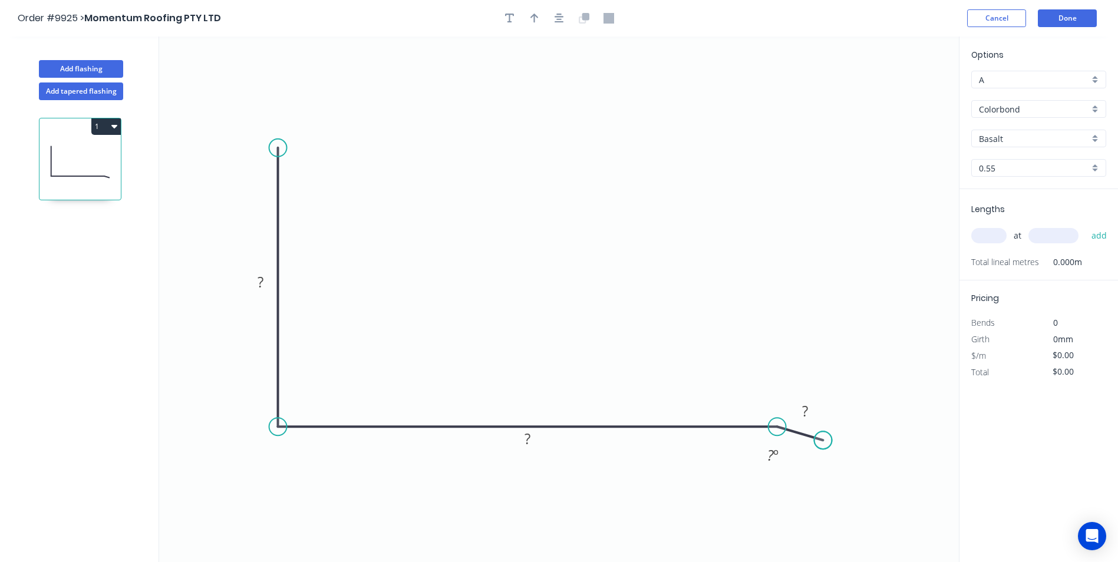
click at [824, 441] on circle at bounding box center [824, 441] width 18 height 18
click at [258, 285] on tspan "?" at bounding box center [261, 281] width 6 height 19
click at [282, 264] on icon "0 100 190 10 155 º" at bounding box center [559, 300] width 800 height 526
type input "$9.07"
click at [538, 21] on icon "button" at bounding box center [535, 18] width 8 height 11
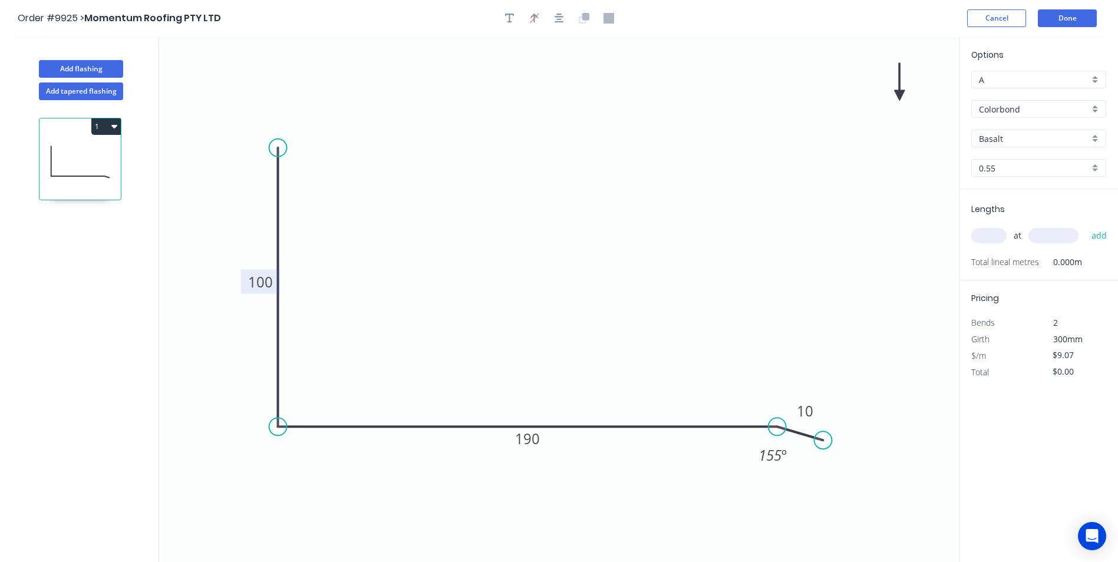
click at [898, 88] on icon "0 100 190 10 155 º" at bounding box center [559, 300] width 800 height 526
drag, startPoint x: 898, startPoint y: 90, endPoint x: 891, endPoint y: 94, distance: 8.5
click at [891, 94] on icon "0 100 190 10 155 º" at bounding box center [559, 300] width 800 height 526
click at [898, 94] on icon at bounding box center [899, 82] width 11 height 38
drag, startPoint x: 898, startPoint y: 94, endPoint x: 538, endPoint y: 299, distance: 414.0
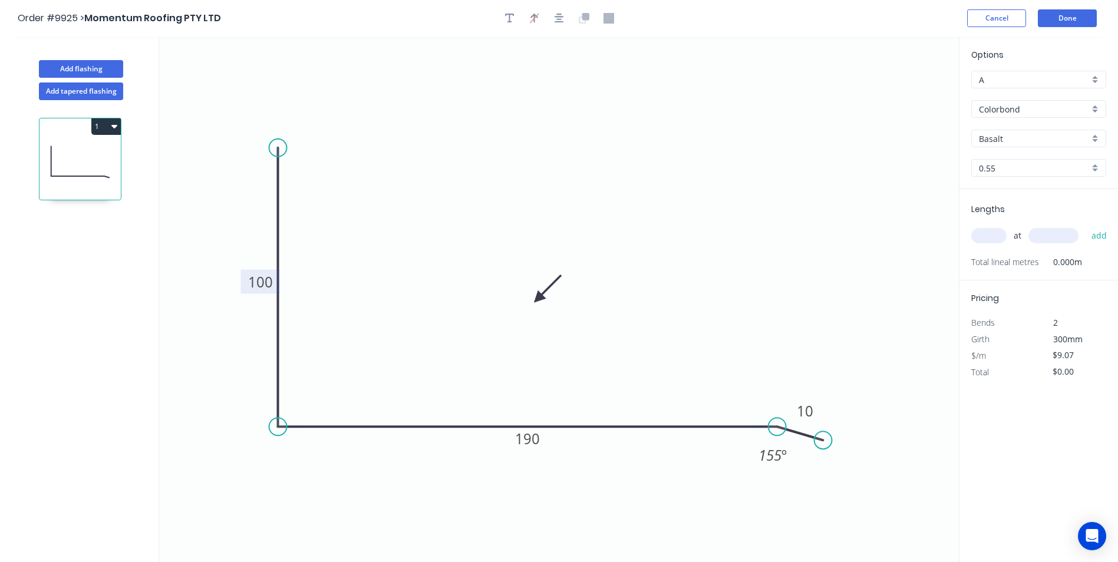
click at [538, 299] on icon at bounding box center [548, 289] width 34 height 34
click at [1104, 139] on div "Basalt" at bounding box center [1039, 139] width 135 height 18
click at [1017, 251] on div "Ironstone" at bounding box center [1039, 249] width 134 height 21
type input "Ironstone"
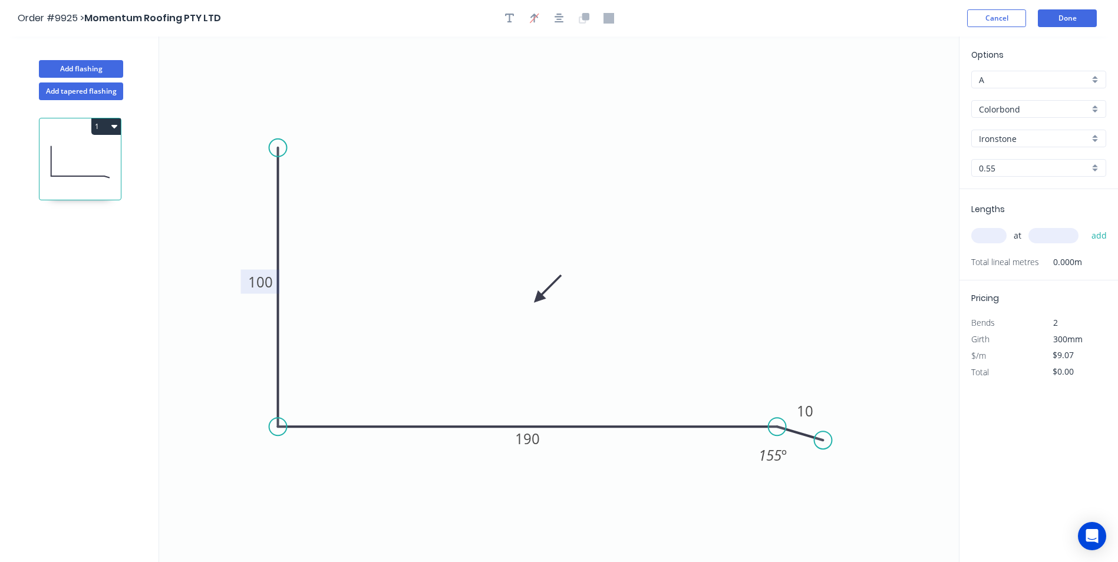
click at [992, 238] on input "text" at bounding box center [989, 235] width 35 height 15
type input "1"
type input "3900"
click at [1086, 226] on button "add" at bounding box center [1100, 236] width 28 height 20
type input "$35.37"
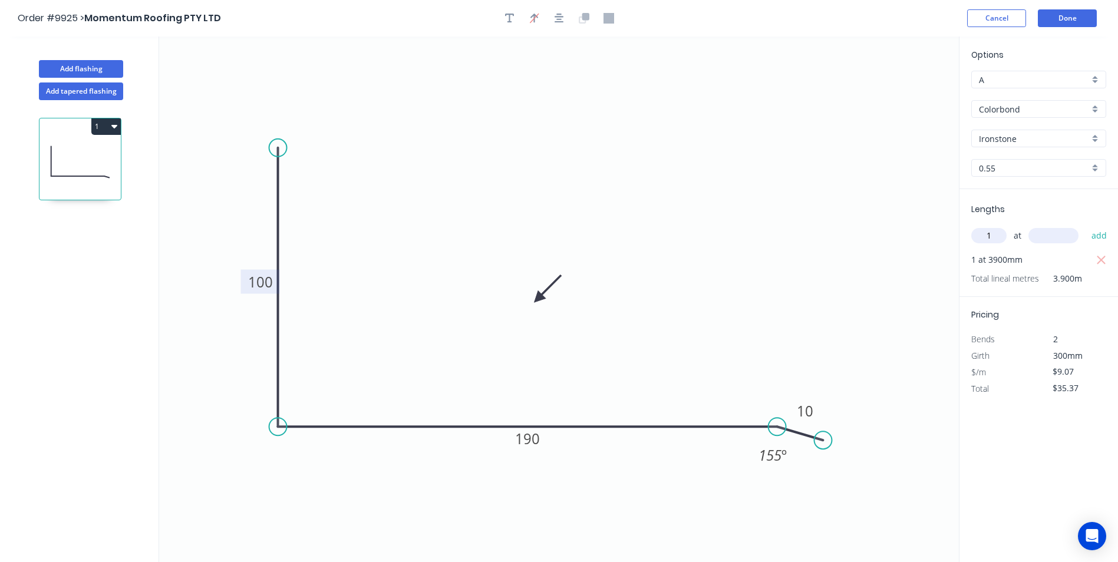
type input "1"
type input "5400"
click at [1086, 226] on button "add" at bounding box center [1100, 236] width 28 height 20
click at [112, 137] on icon at bounding box center [79, 161] width 81 height 75
click at [111, 133] on button "1" at bounding box center [105, 126] width 29 height 17
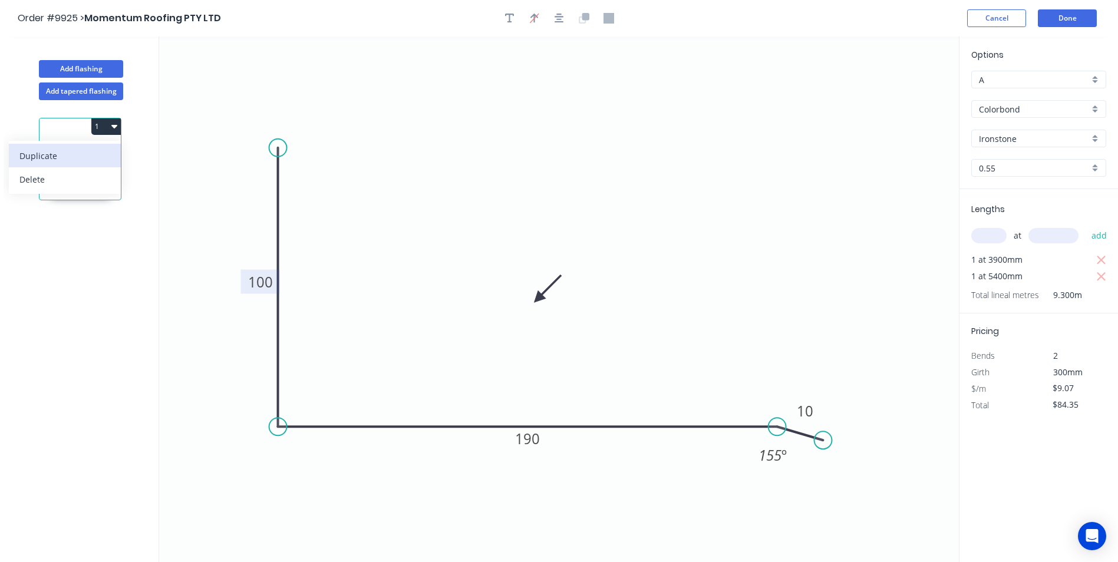
click at [97, 153] on div "Duplicate" at bounding box center [64, 155] width 91 height 17
type input "$0.00"
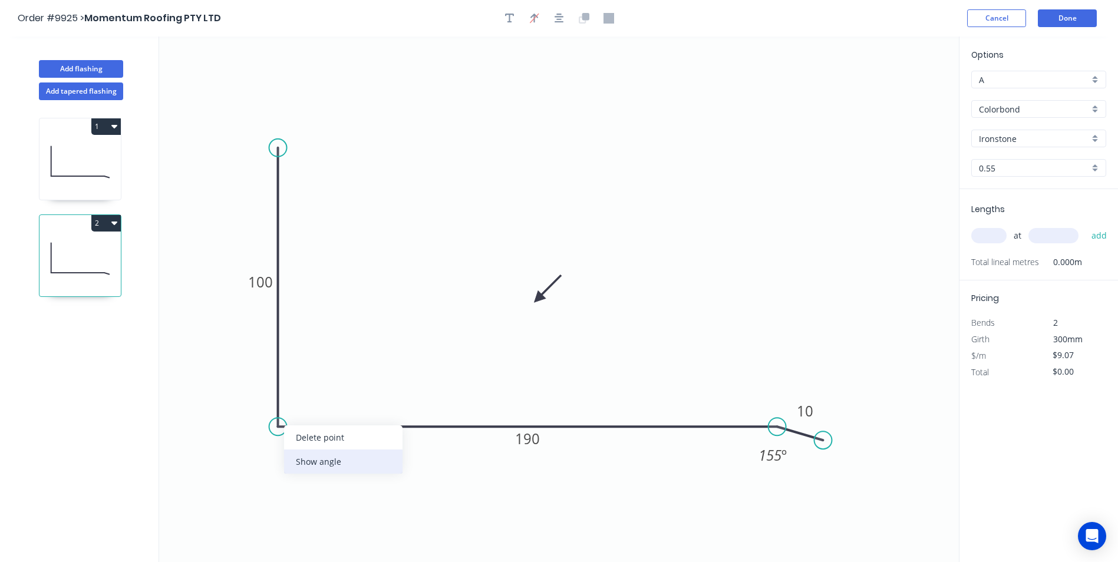
click at [315, 463] on div "Show angle" at bounding box center [343, 462] width 118 height 24
click at [300, 407] on tspan "º" at bounding box center [301, 405] width 5 height 19
click at [743, 365] on icon "0 100 190 10 110 º 155 º" at bounding box center [559, 300] width 800 height 526
click at [1001, 236] on input "text" at bounding box center [989, 235] width 35 height 15
type input "2"
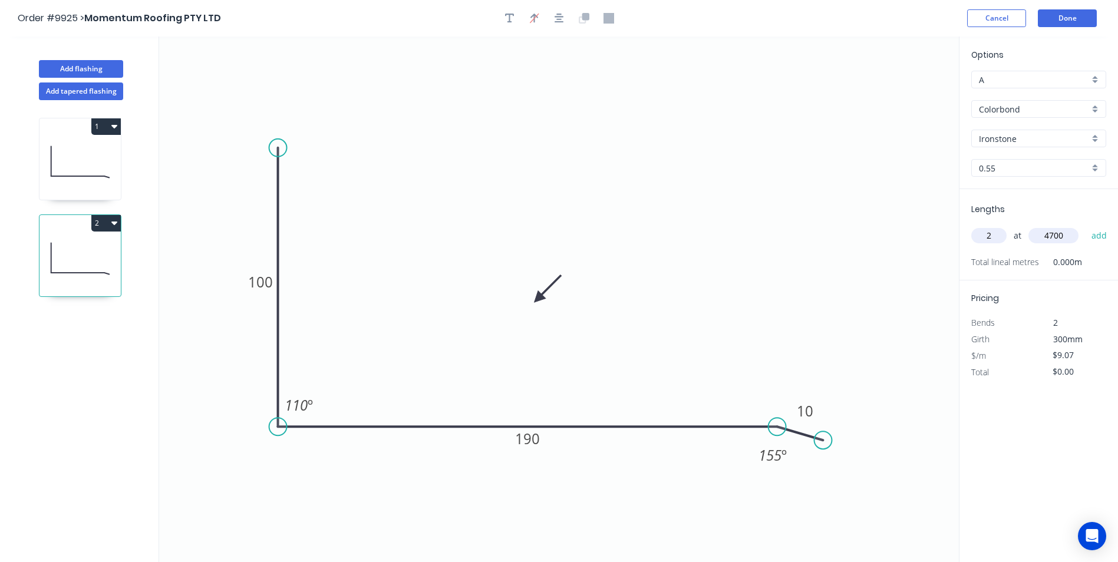
type input "4700"
click at [1086, 226] on button "add" at bounding box center [1100, 236] width 28 height 20
type input "$85.26"
type input "1"
type input "5"
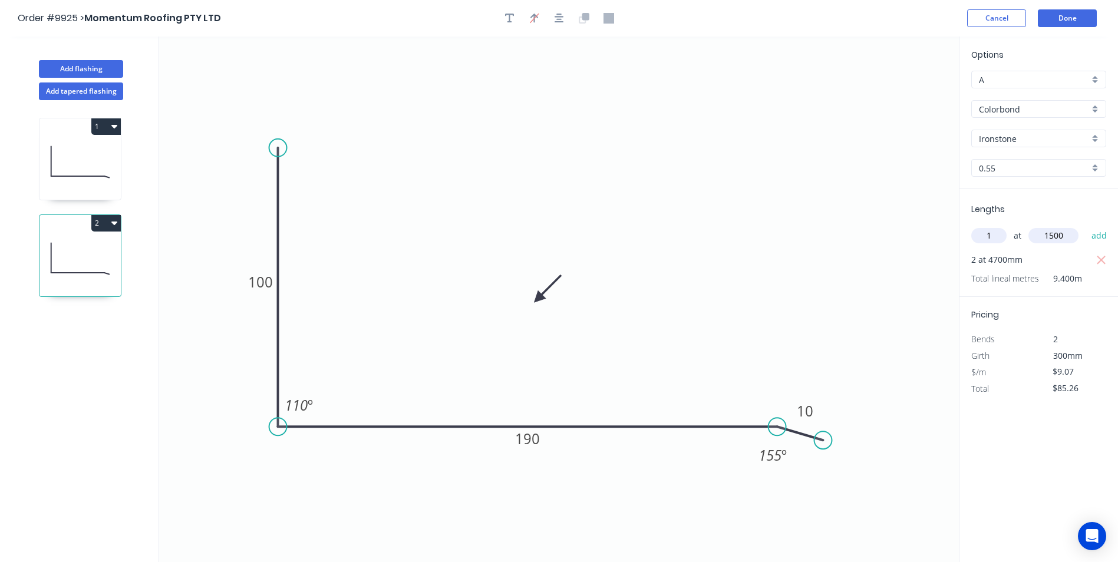
type input "1500"
click at [1086, 226] on button "add" at bounding box center [1100, 236] width 28 height 20
type input "$98.86"
click at [97, 65] on button "Add flashing" at bounding box center [81, 69] width 84 height 18
type input "$0.00"
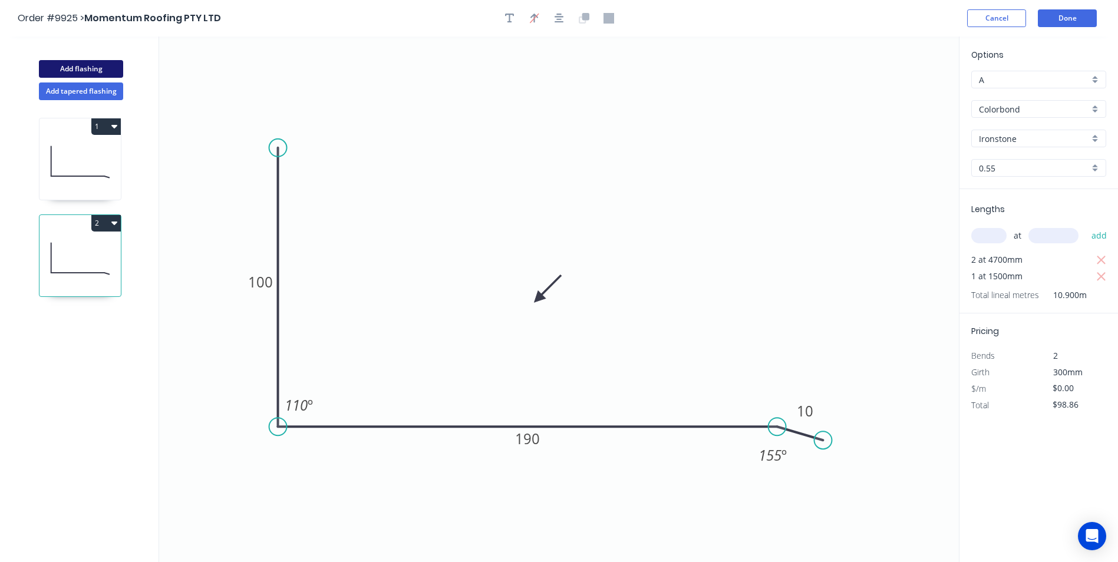
type input "$0.00"
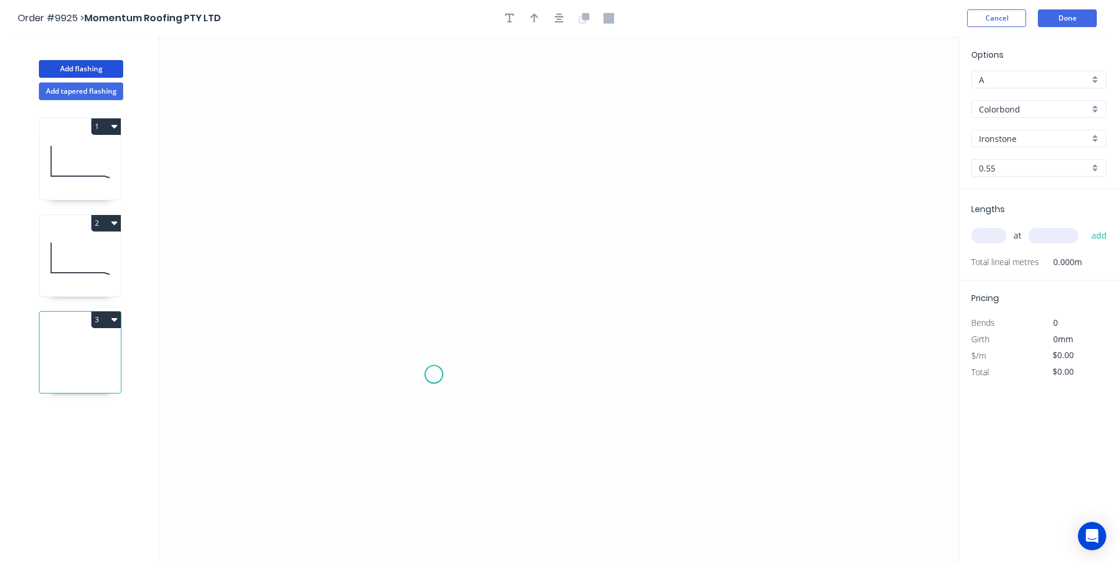
click at [434, 375] on icon "0" at bounding box center [559, 300] width 800 height 526
click at [411, 394] on icon "0" at bounding box center [559, 300] width 800 height 526
click at [410, 203] on icon "0 ?" at bounding box center [559, 300] width 800 height 526
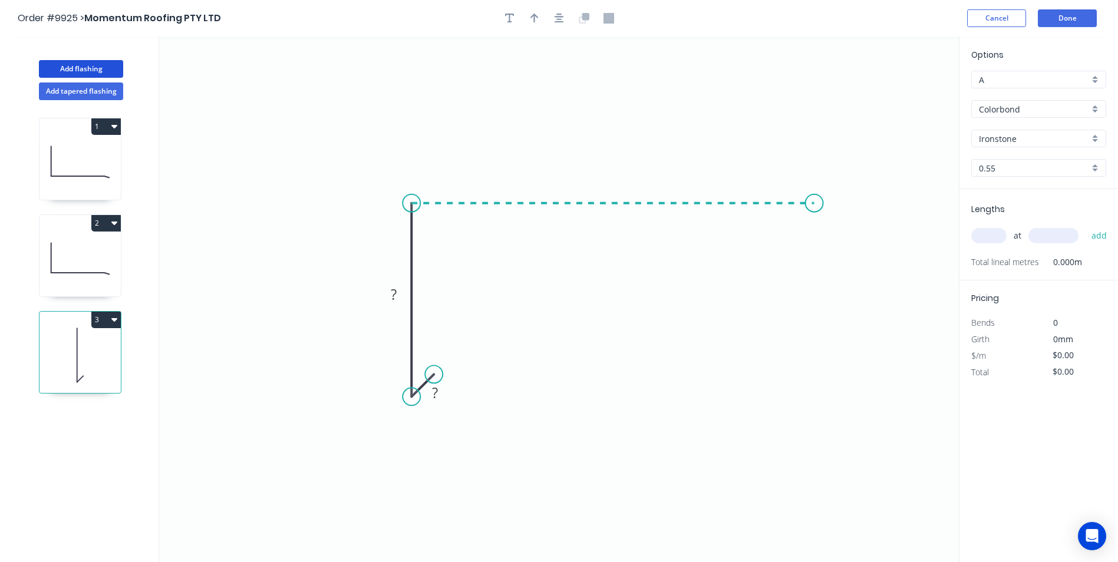
click at [817, 226] on icon "0 ? ?" at bounding box center [559, 300] width 800 height 526
click at [854, 225] on icon "0 ? ? ?" at bounding box center [559, 300] width 800 height 526
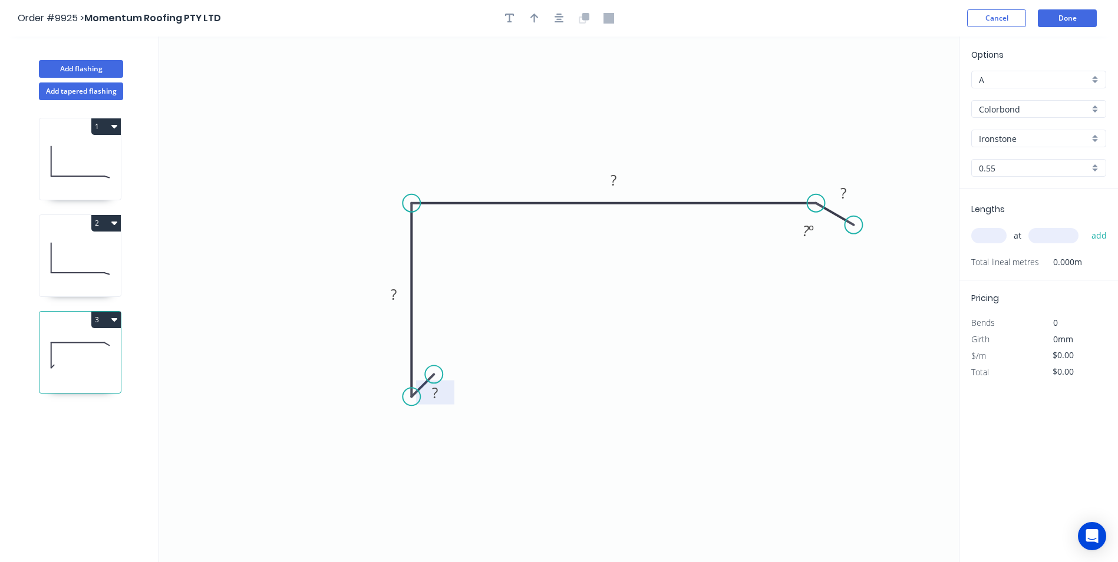
click at [432, 390] on tspan "?" at bounding box center [435, 392] width 6 height 19
click at [613, 214] on icon "0 10 90 190 10 155 º" at bounding box center [559, 300] width 800 height 526
type input "$10.14"
click at [566, 21] on button "button" at bounding box center [560, 18] width 18 height 18
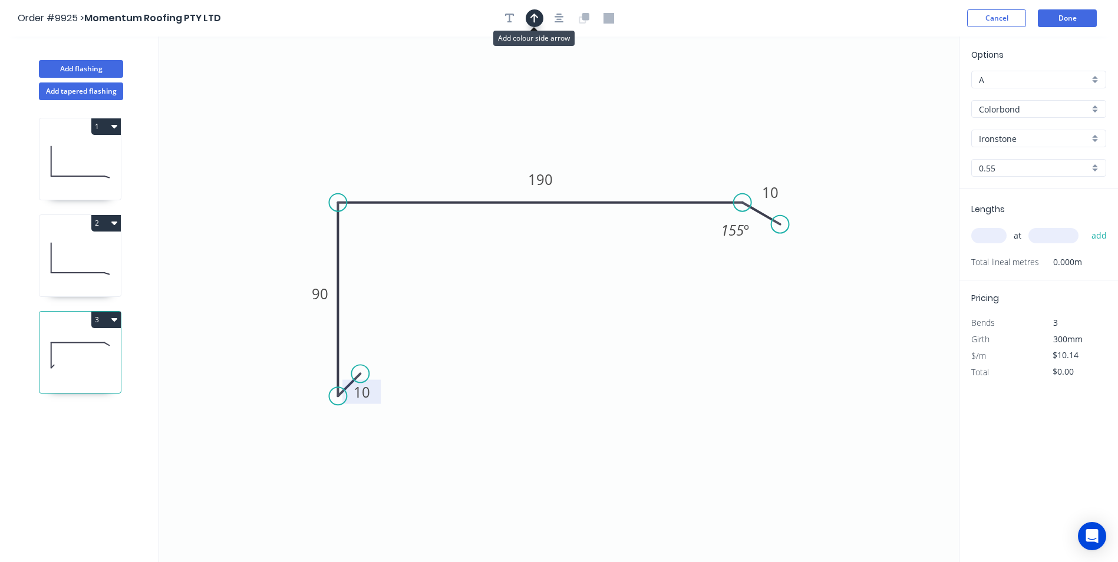
click at [534, 13] on icon "button" at bounding box center [535, 18] width 8 height 11
click at [901, 94] on icon at bounding box center [899, 82] width 11 height 38
drag, startPoint x: 901, startPoint y: 94, endPoint x: 644, endPoint y: 150, distance: 262.5
click at [756, 130] on icon at bounding box center [773, 113] width 34 height 34
click at [982, 232] on input "text" at bounding box center [989, 235] width 35 height 15
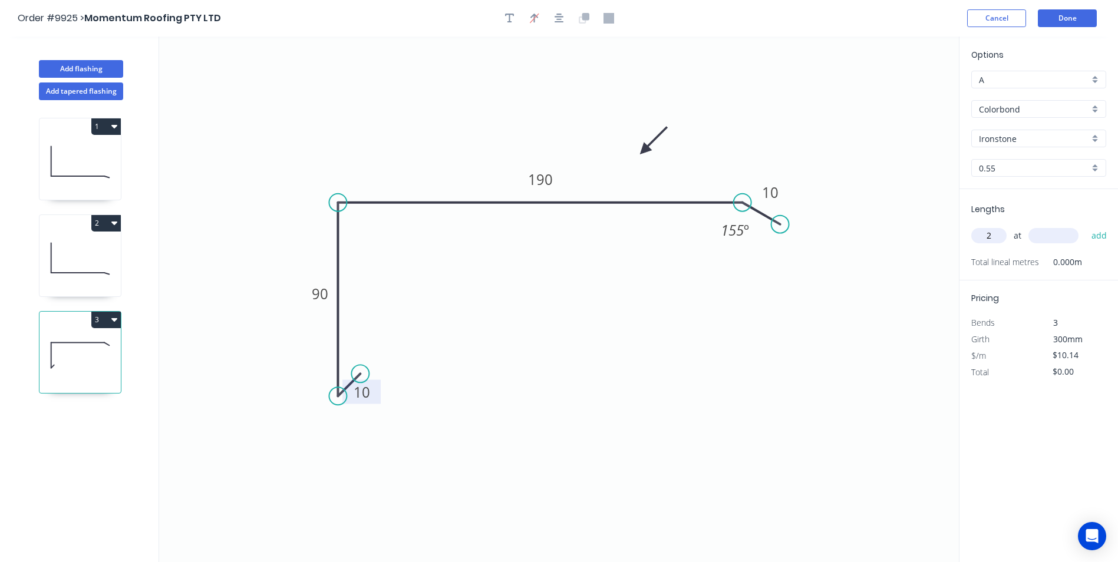
type input "2"
type input "5800"
click at [1086, 226] on button "add" at bounding box center [1100, 236] width 28 height 20
type input "$117.62"
type input "4"
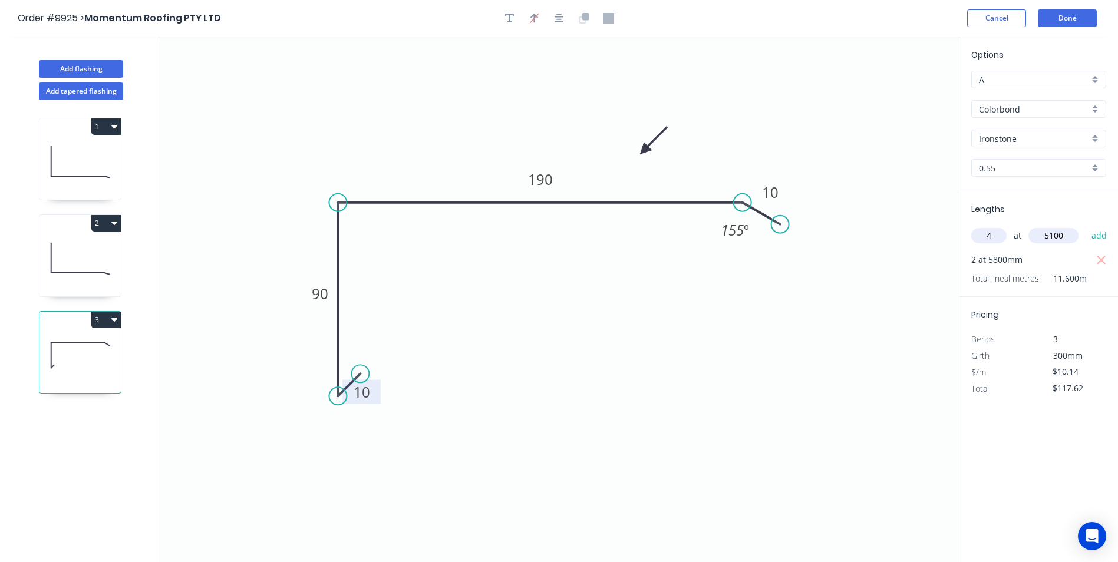
type input "5100"
click at [1086, 226] on button "add" at bounding box center [1100, 236] width 28 height 20
type input "$324.48"
type input "1"
type input "2200"
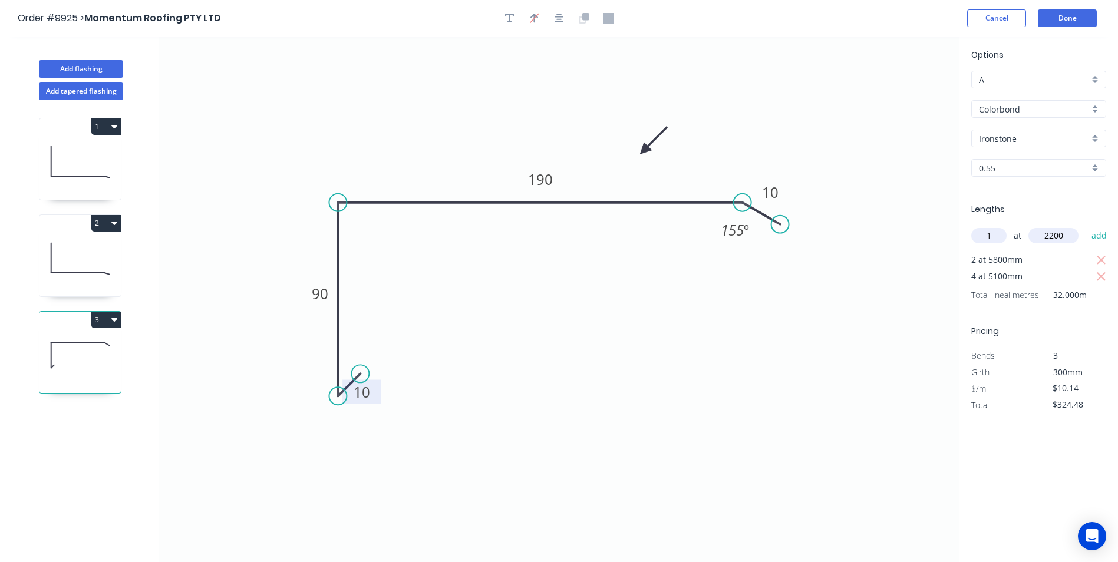
click at [1086, 226] on button "add" at bounding box center [1100, 236] width 28 height 20
type input "$346.79"
type input "1"
type input "800"
click at [1086, 226] on button "add" at bounding box center [1100, 236] width 28 height 20
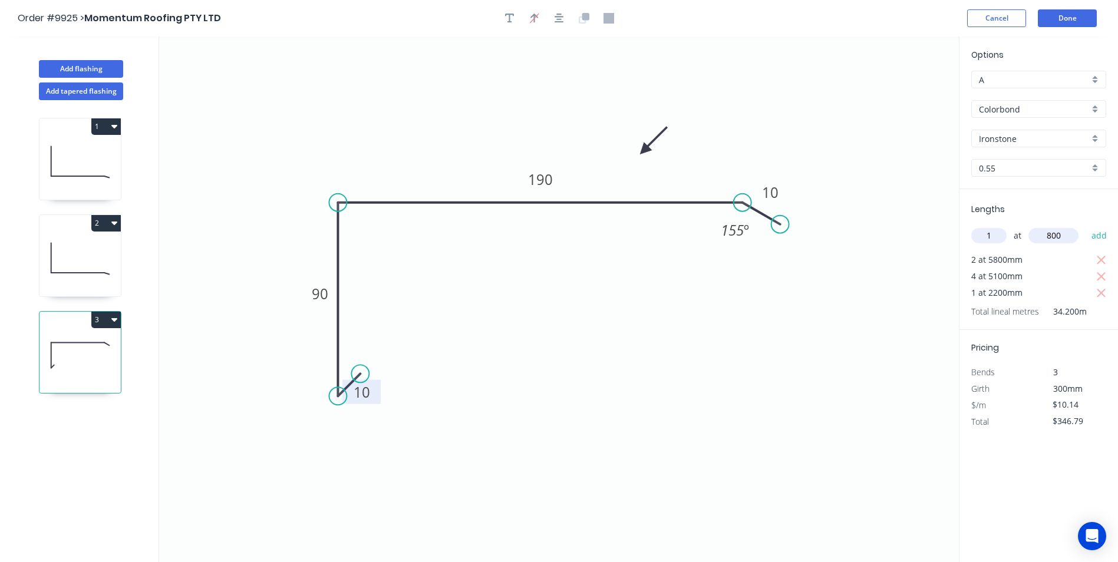
type input "$356.93"
click at [1076, 23] on button "Done" at bounding box center [1067, 18] width 59 height 18
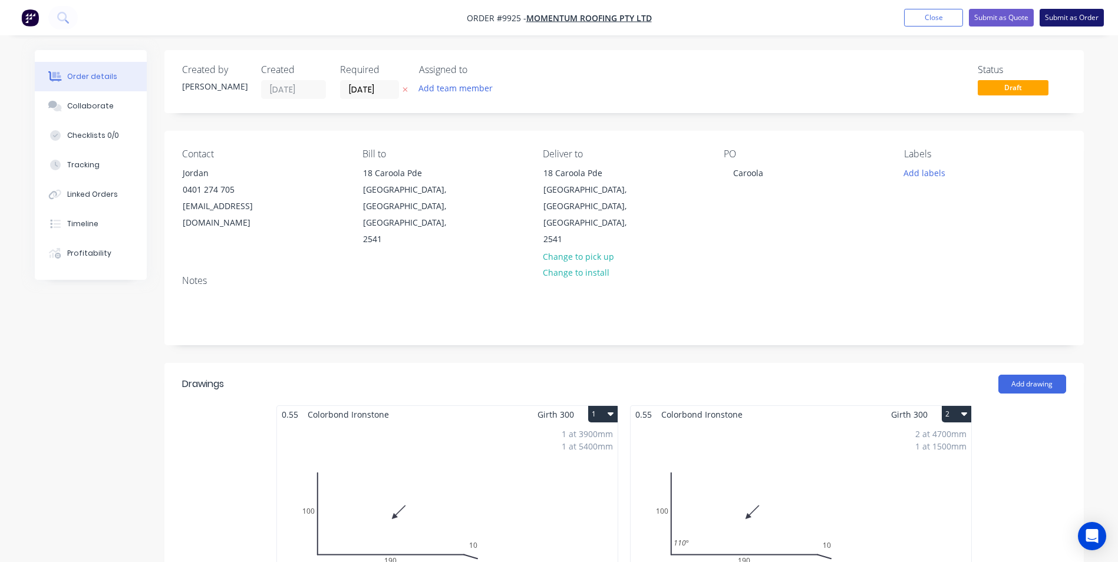
click at [1042, 15] on button "Submit as Order" at bounding box center [1072, 18] width 64 height 18
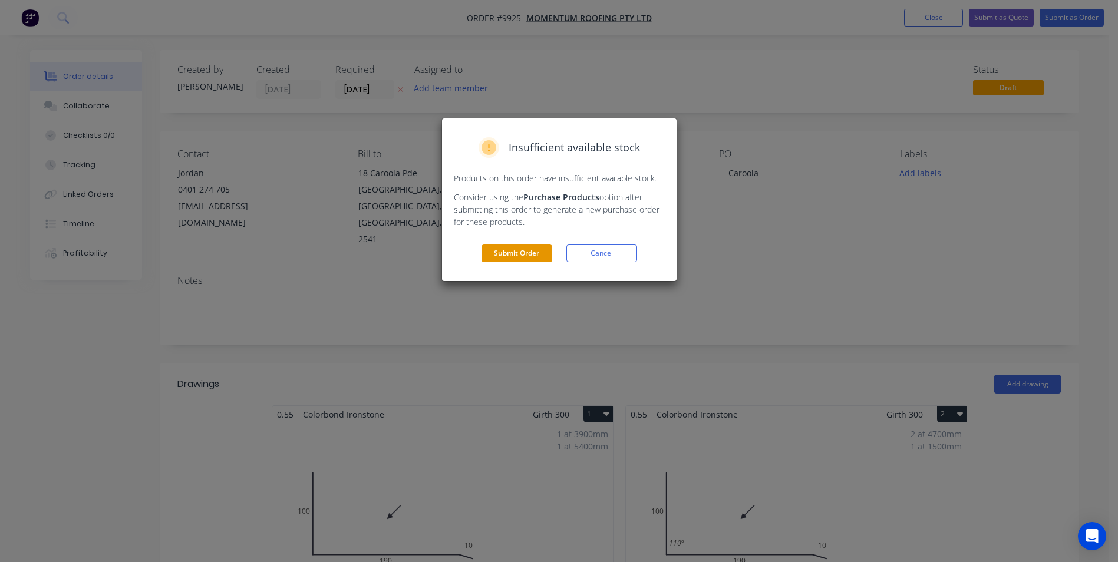
click at [513, 252] on button "Submit Order" at bounding box center [517, 254] width 71 height 18
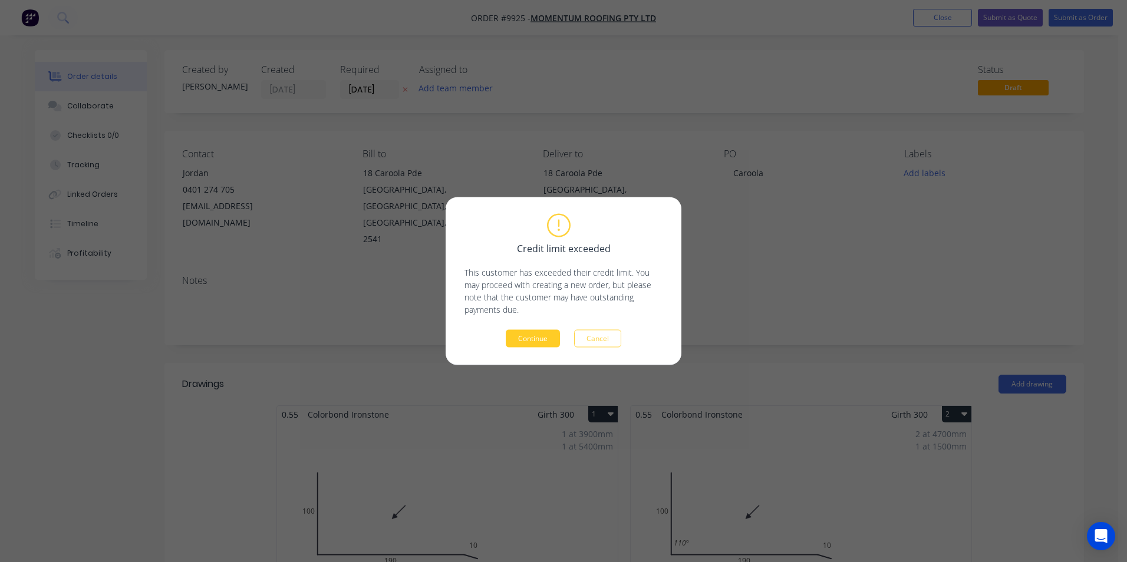
click at [556, 342] on button "Continue" at bounding box center [533, 339] width 54 height 18
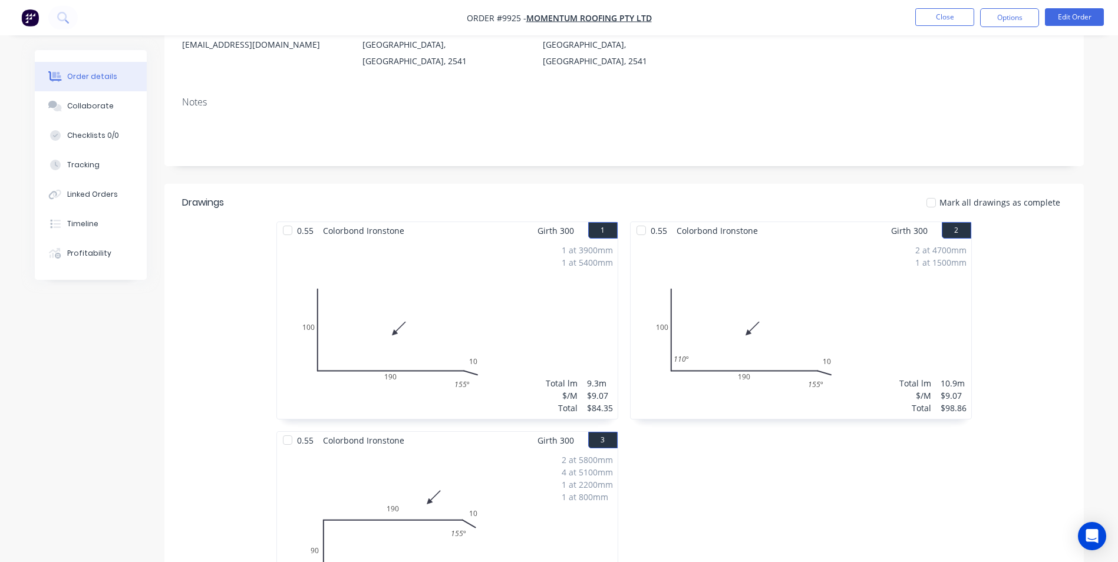
scroll to position [59, 0]
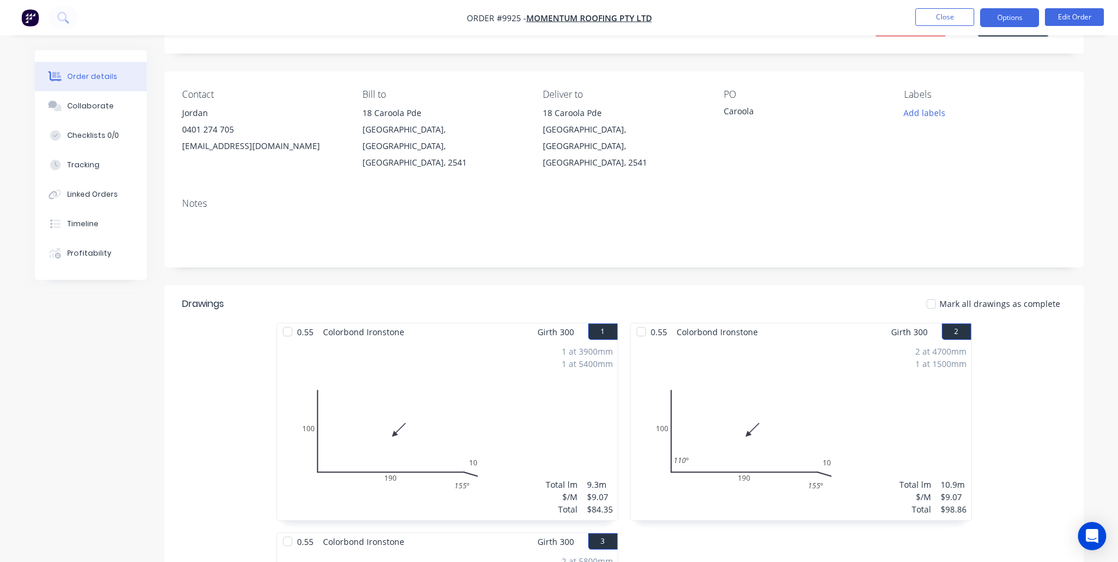
click at [1018, 22] on button "Options" at bounding box center [1009, 17] width 59 height 19
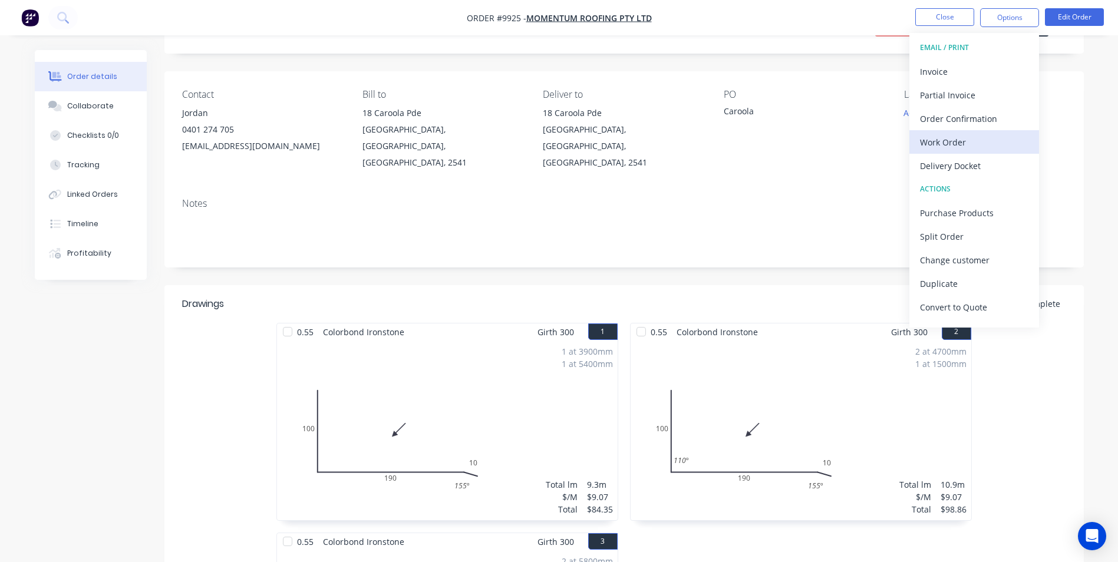
click at [969, 138] on div "Work Order" at bounding box center [974, 142] width 108 height 17
click at [963, 136] on div "Custom" at bounding box center [974, 142] width 108 height 17
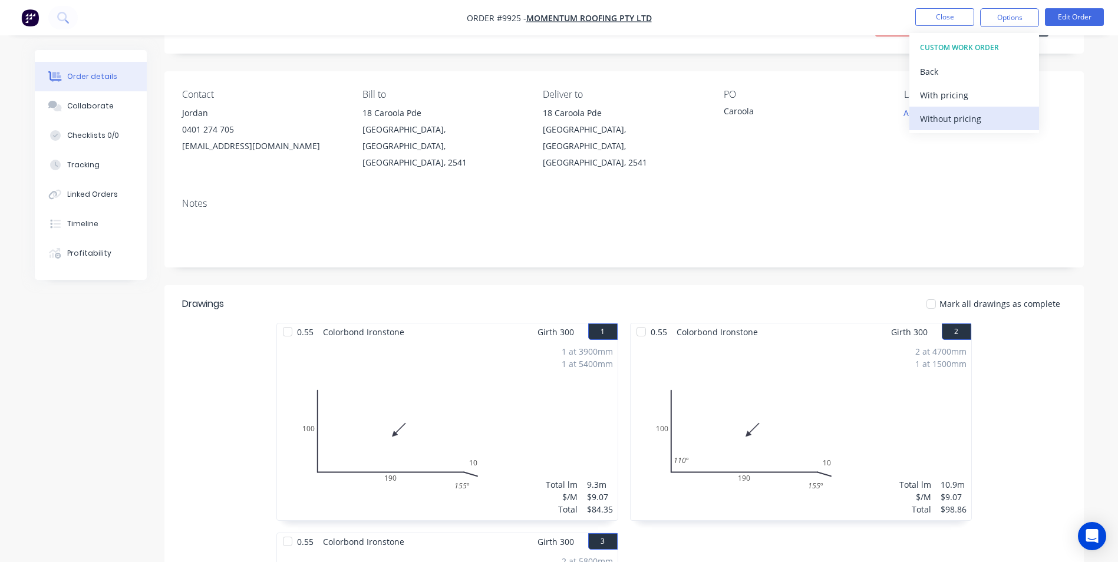
click at [959, 113] on div "Without pricing" at bounding box center [974, 118] width 108 height 17
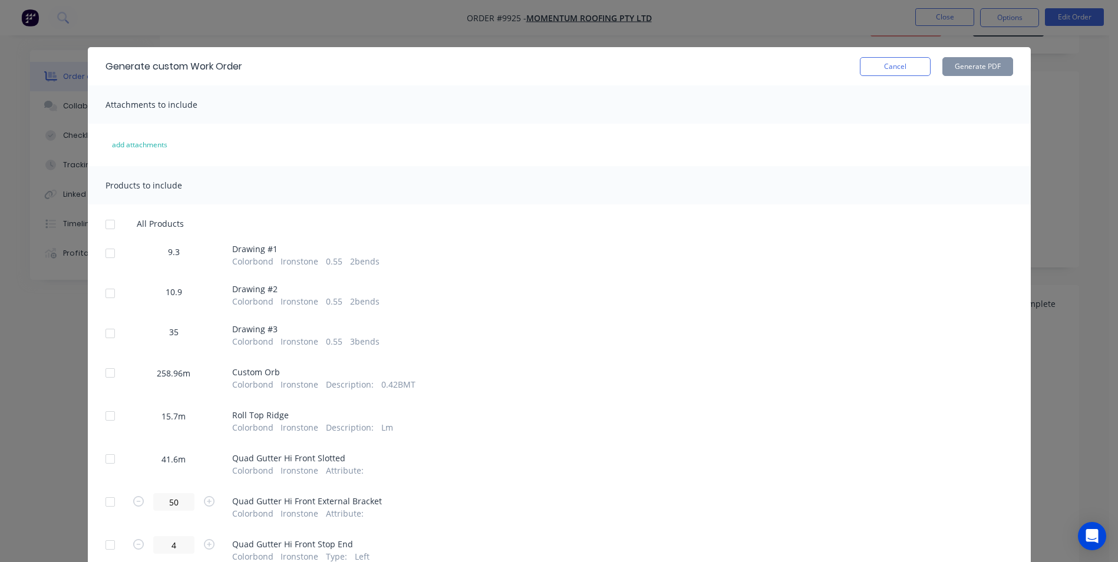
click at [111, 222] on div at bounding box center [110, 225] width 24 height 24
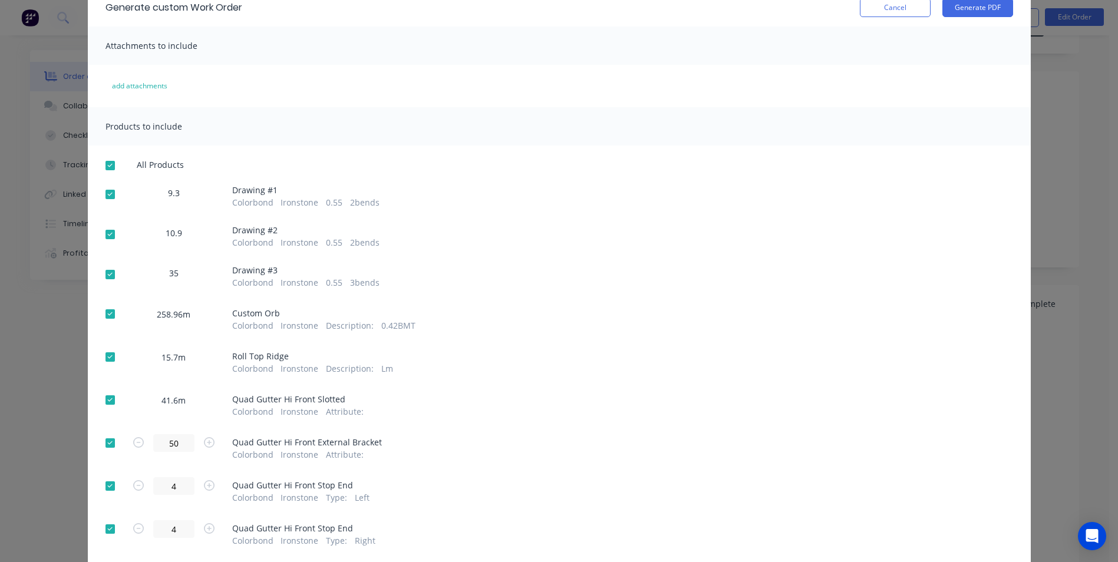
click at [109, 314] on div at bounding box center [110, 314] width 24 height 24
click at [103, 357] on div at bounding box center [110, 357] width 24 height 24
click at [104, 396] on div at bounding box center [110, 401] width 24 height 24
click at [104, 446] on div at bounding box center [110, 444] width 24 height 24
click at [107, 482] on div at bounding box center [110, 487] width 24 height 24
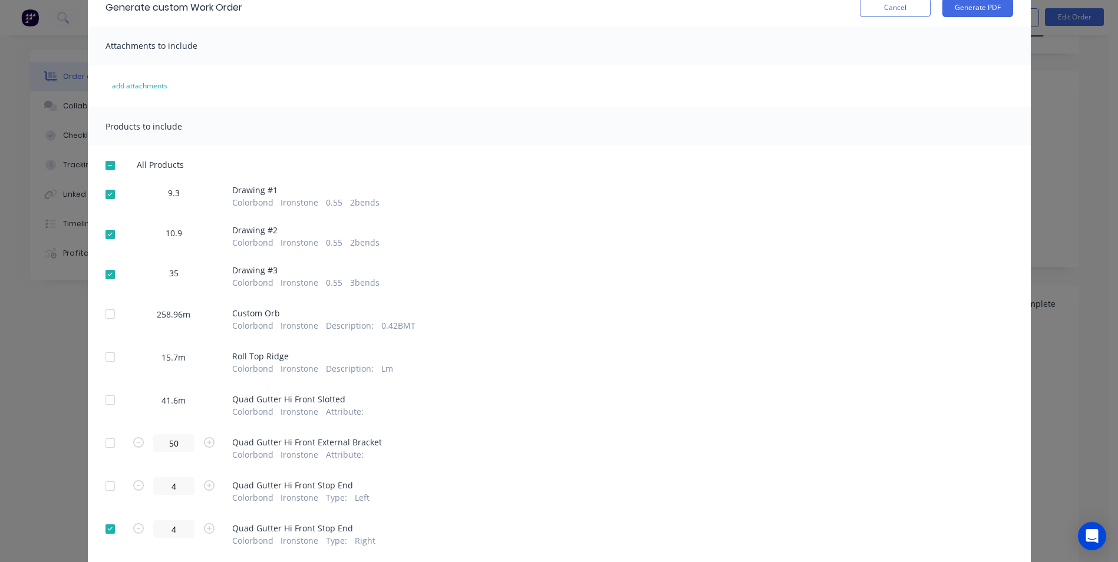
click at [108, 524] on div at bounding box center [110, 530] width 24 height 24
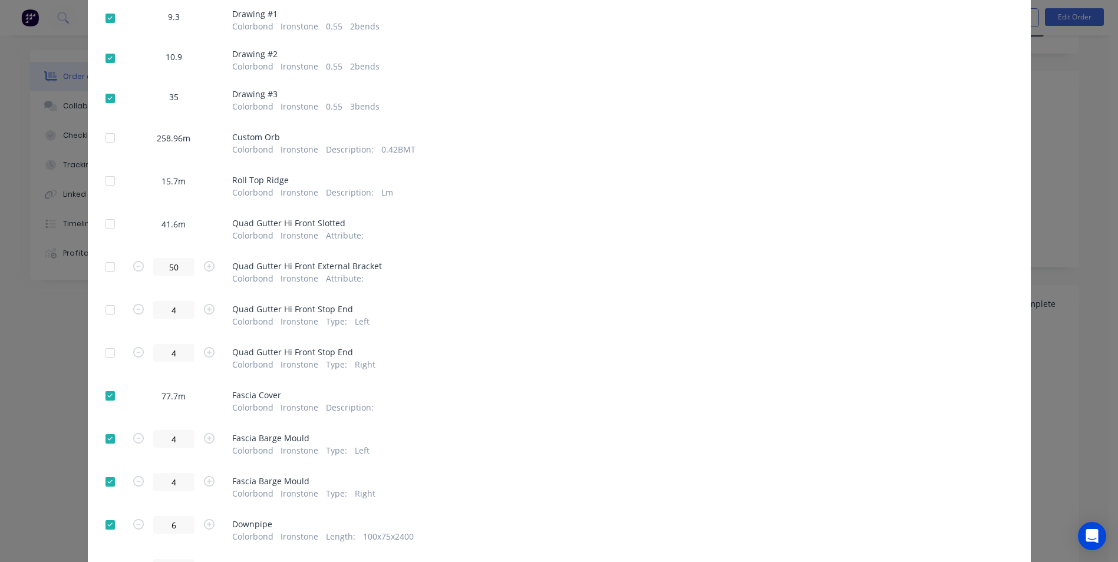
scroll to position [236, 0]
click at [108, 394] on div at bounding box center [110, 396] width 24 height 24
click at [106, 442] on div at bounding box center [110, 439] width 24 height 24
click at [105, 480] on div at bounding box center [110, 482] width 24 height 24
click at [108, 517] on div at bounding box center [110, 525] width 24 height 24
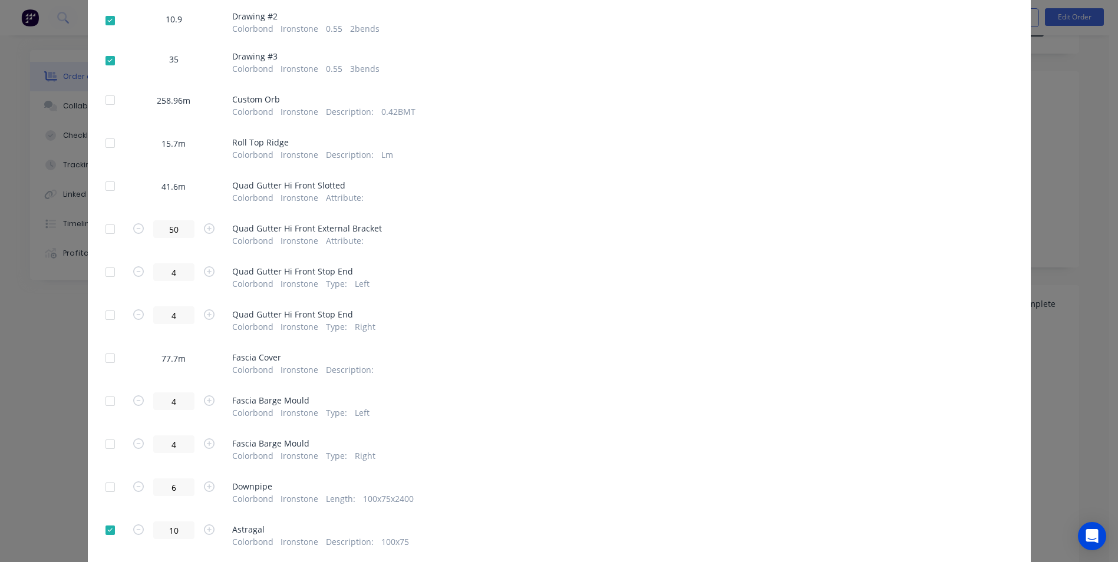
scroll to position [472, 0]
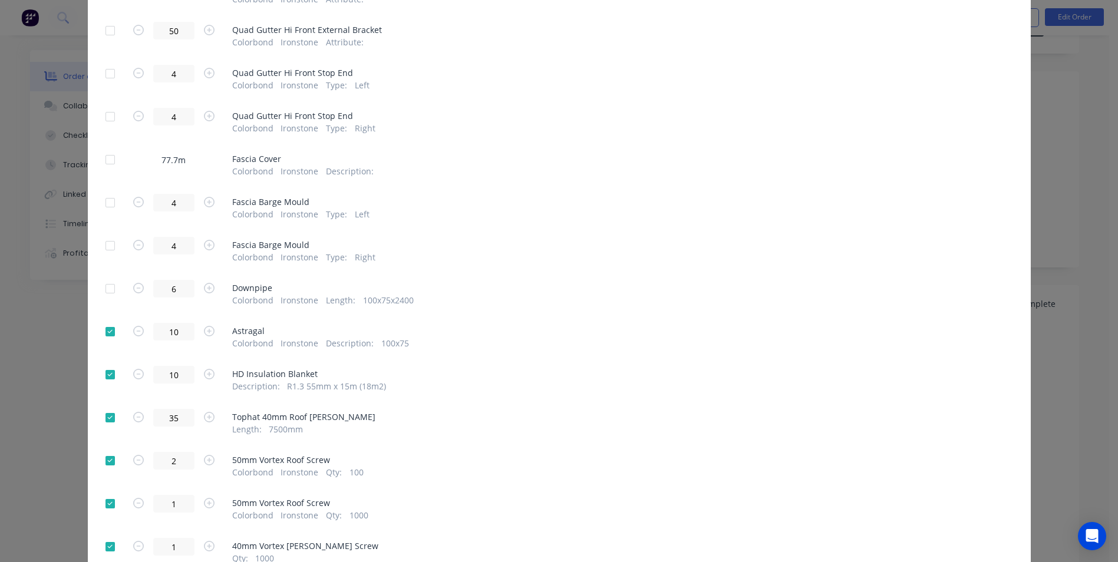
click at [109, 415] on div at bounding box center [110, 418] width 24 height 24
click at [106, 333] on div at bounding box center [110, 332] width 24 height 24
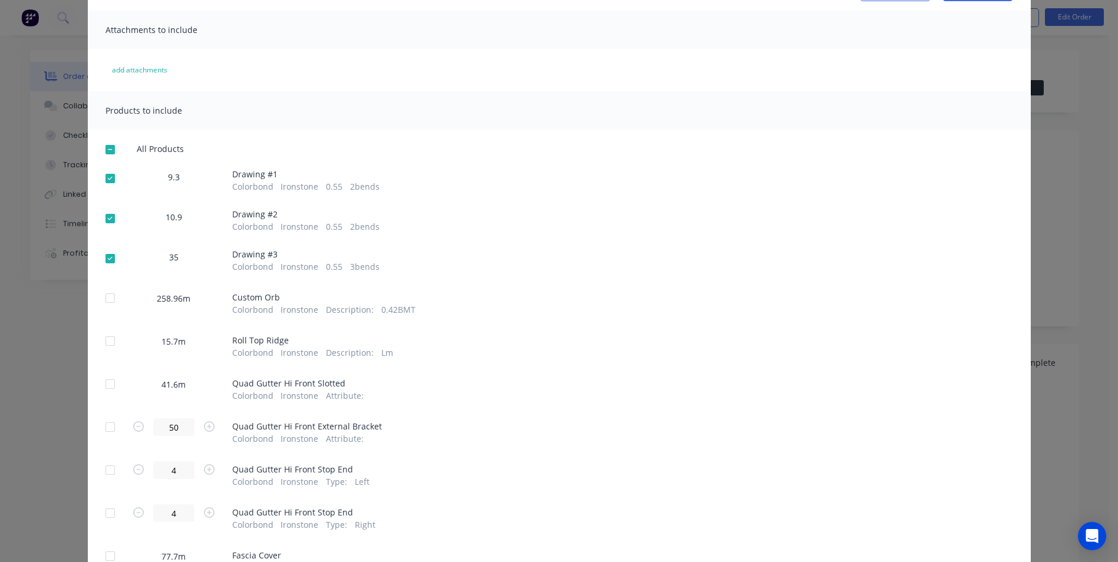
scroll to position [0, 0]
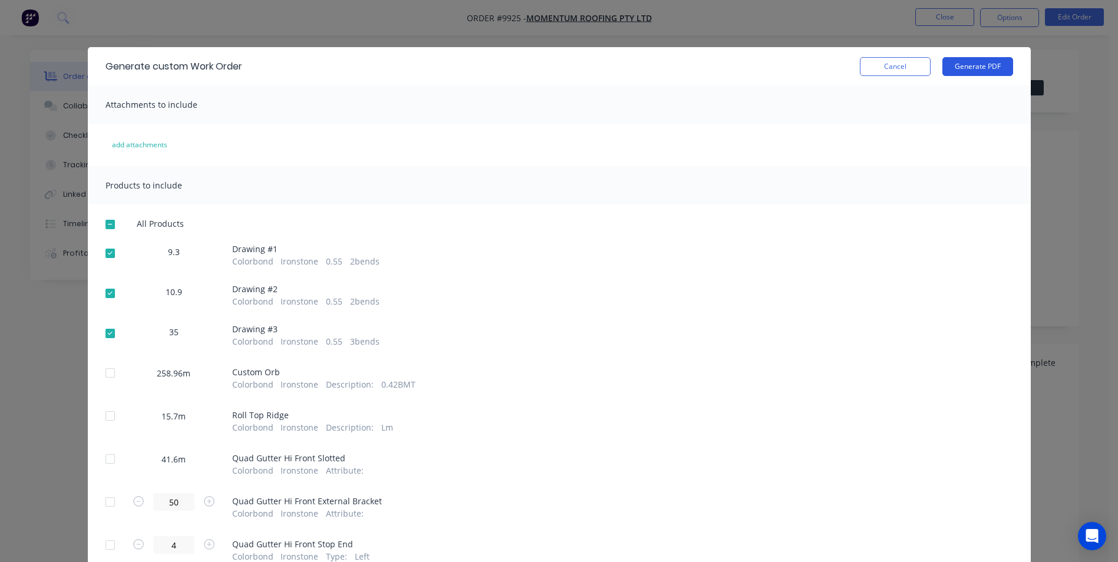
click at [972, 72] on button "Generate PDF" at bounding box center [978, 66] width 71 height 19
click at [919, 74] on button "Cancel" at bounding box center [895, 66] width 71 height 19
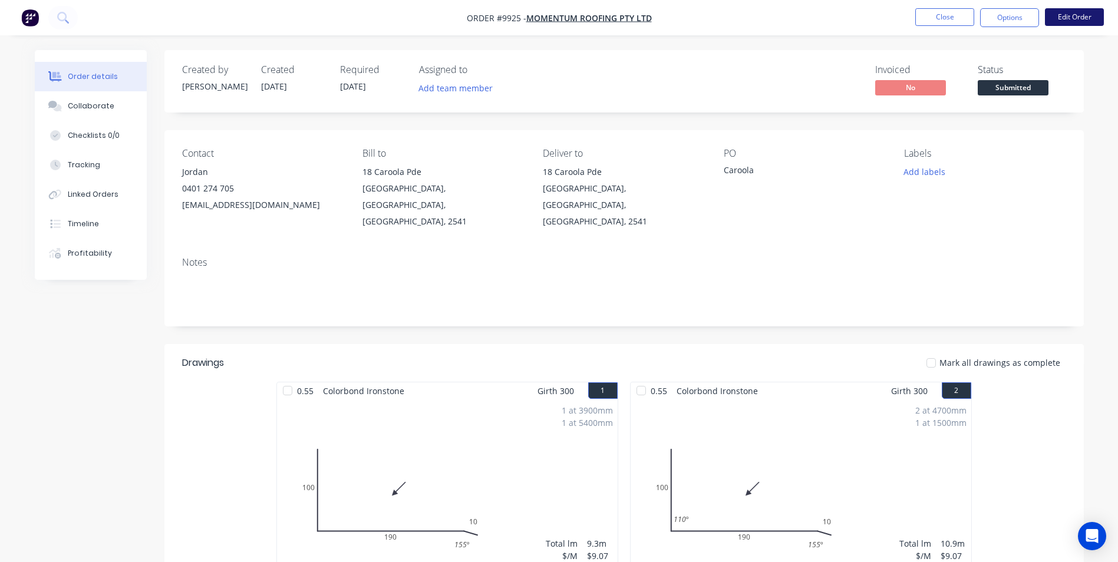
click at [1060, 17] on button "Edit Order" at bounding box center [1074, 17] width 59 height 18
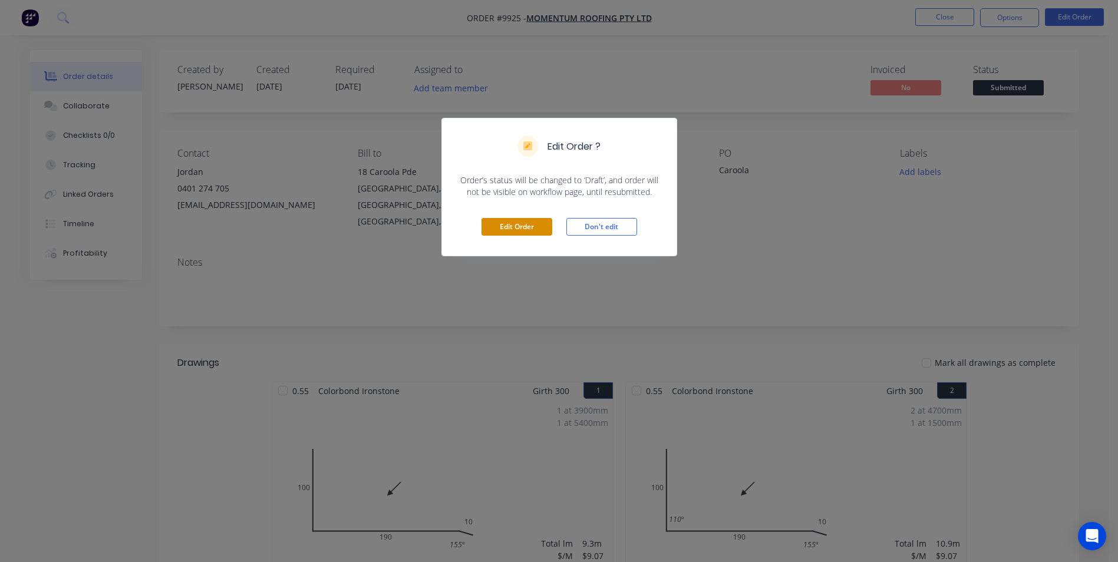
click at [514, 226] on button "Edit Order" at bounding box center [517, 227] width 71 height 18
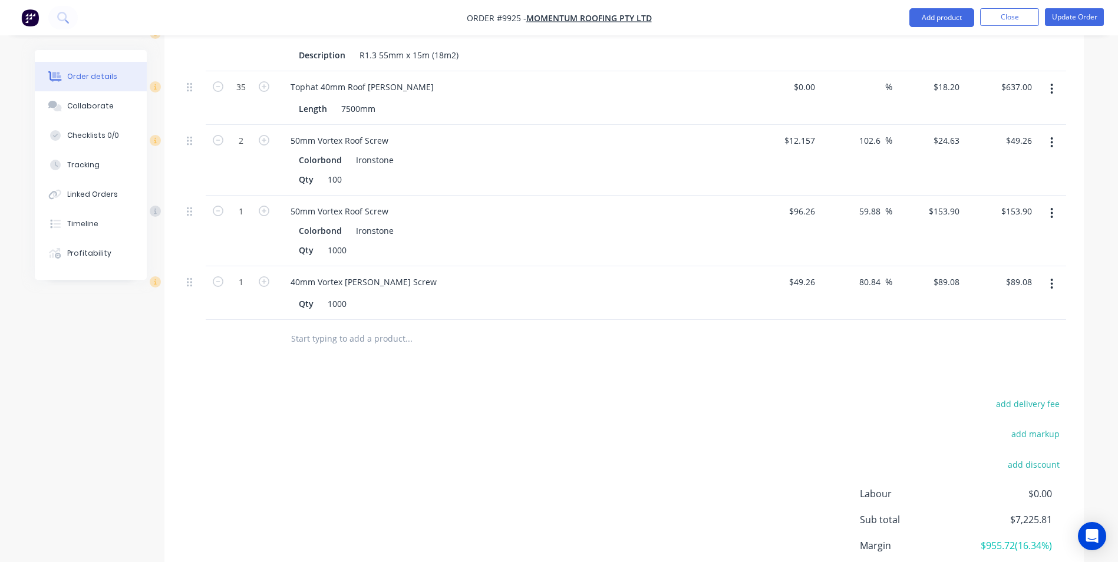
scroll to position [2182, 0]
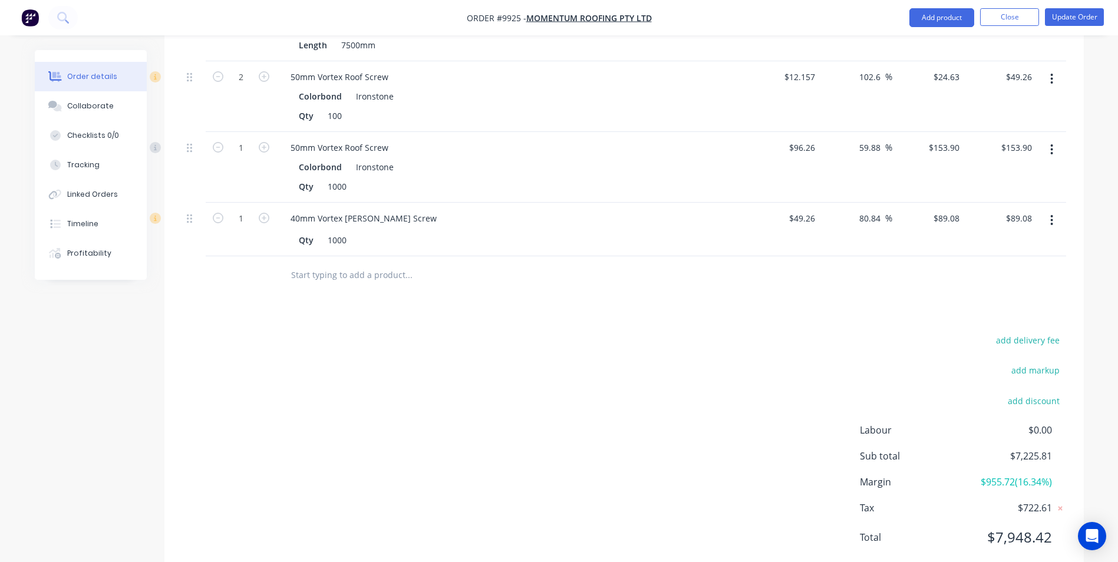
click at [320, 264] on input "text" at bounding box center [409, 276] width 236 height 24
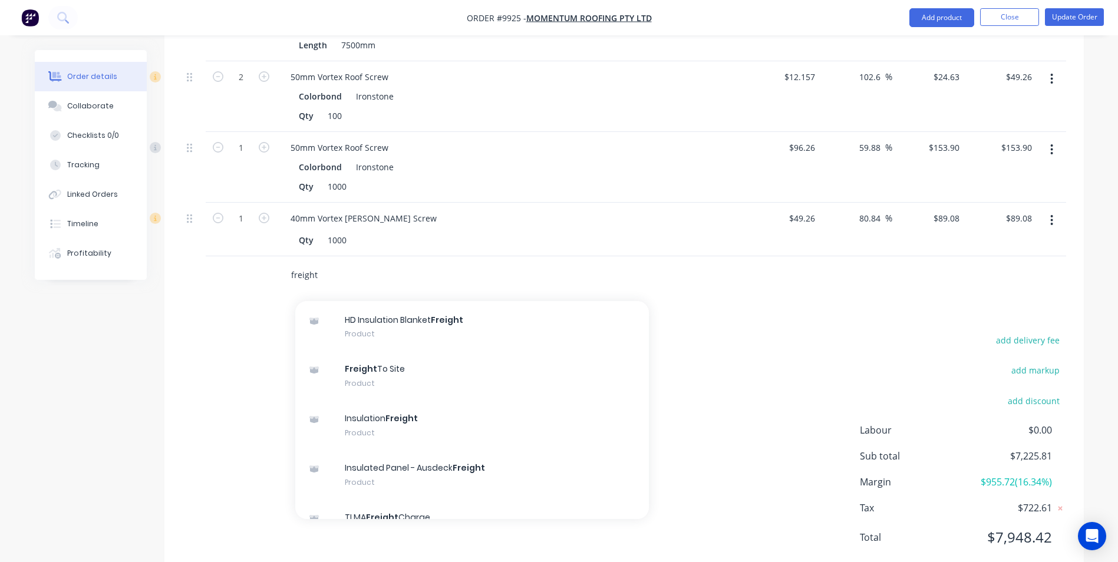
scroll to position [354, 0]
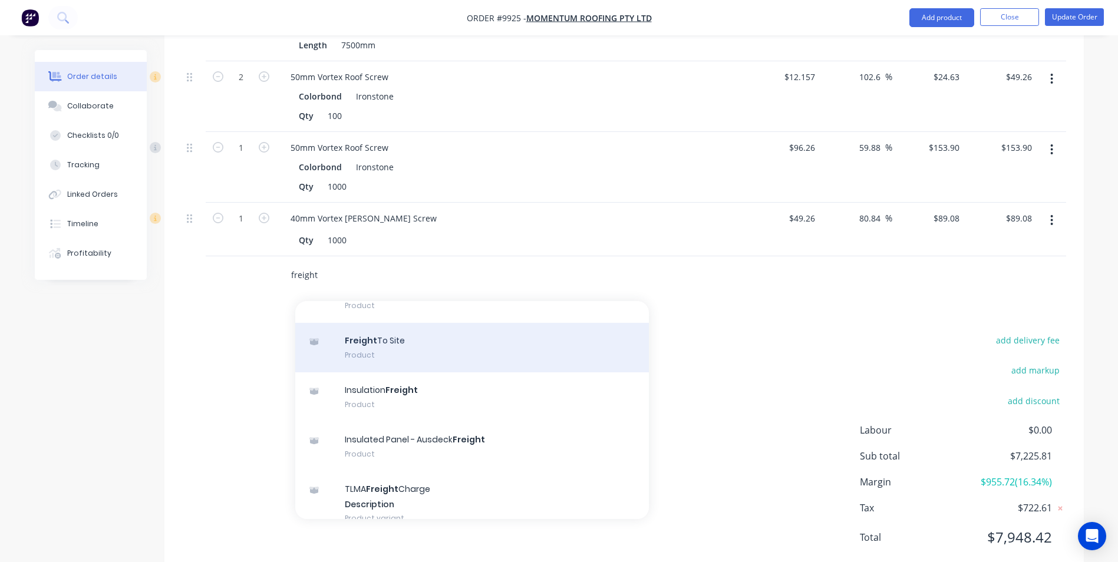
type input "freight"
click at [404, 323] on div "Freight To Site Product" at bounding box center [472, 348] width 354 height 50
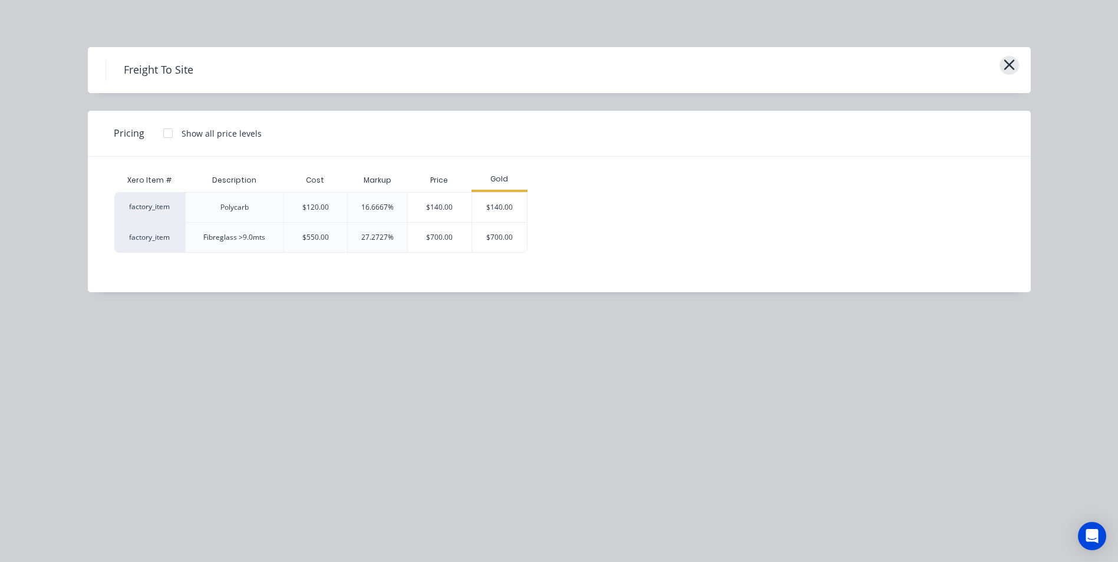
click at [1009, 71] on icon "button" at bounding box center [1009, 65] width 12 height 17
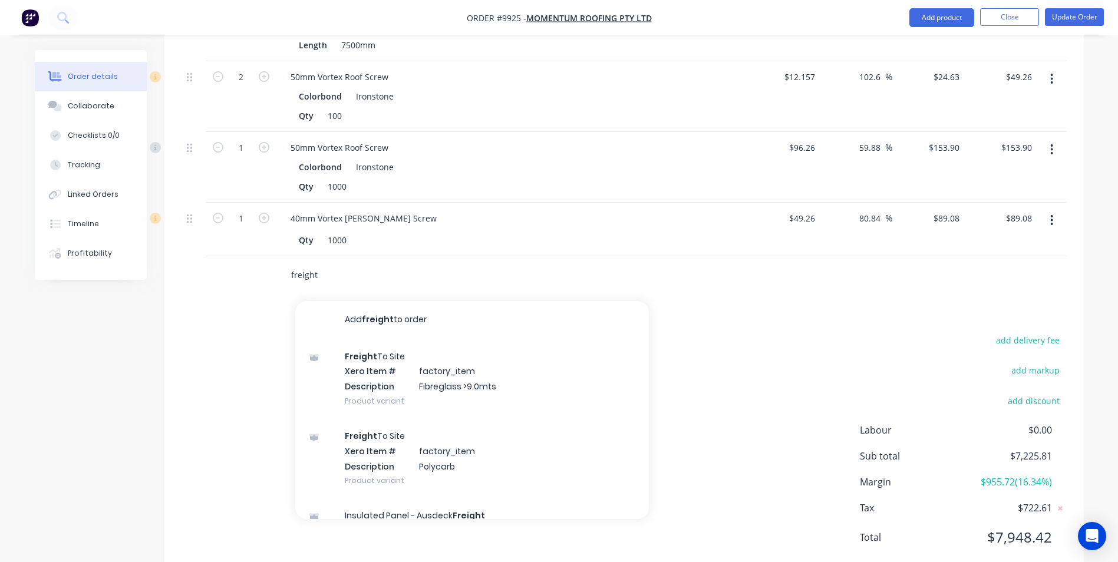
click at [363, 264] on input "freight" at bounding box center [409, 276] width 236 height 24
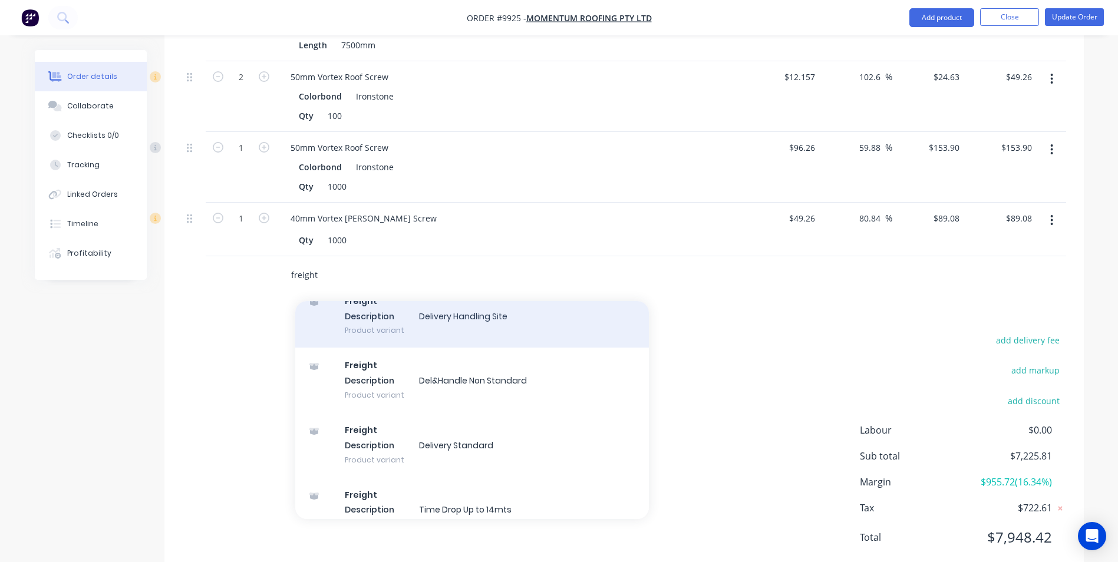
scroll to position [2299, 0]
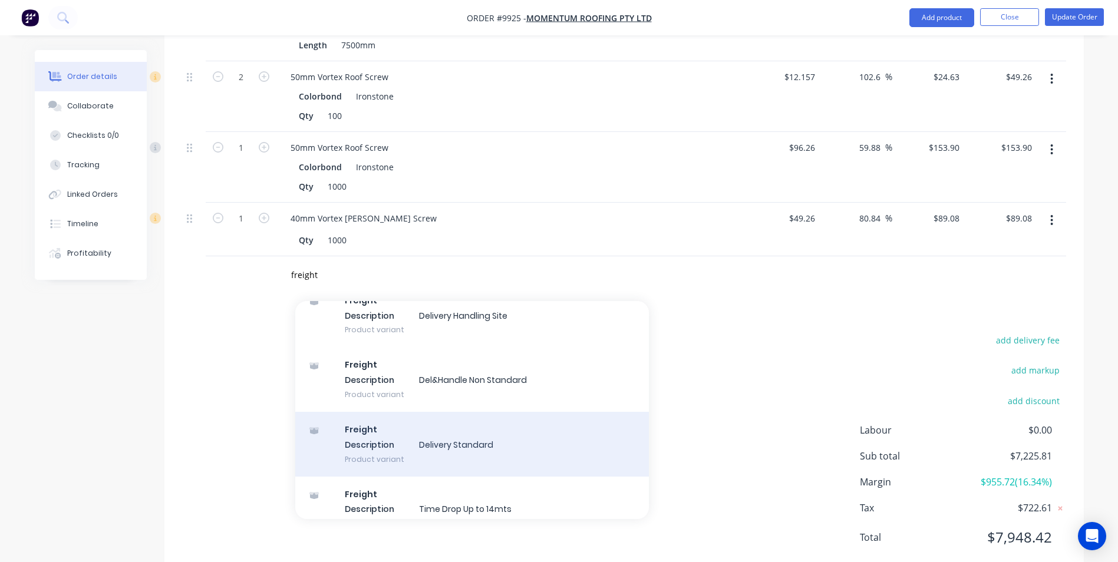
click at [404, 412] on div "Freight Description Delivery Standard Product variant" at bounding box center [472, 444] width 354 height 65
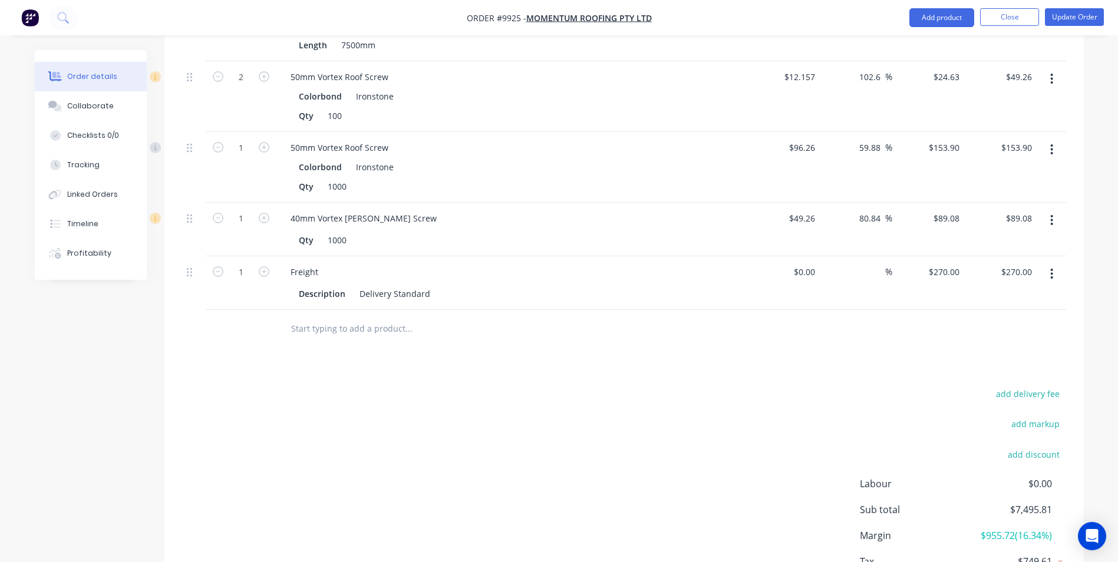
click at [367, 317] on input "text" at bounding box center [409, 329] width 236 height 24
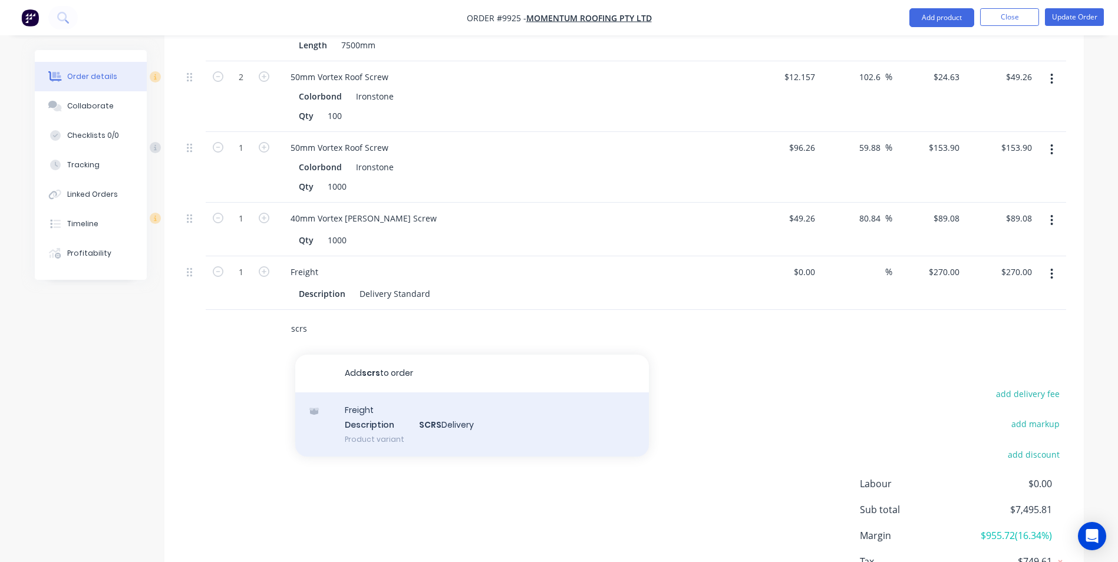
type input "scrs"
click at [402, 393] on div "Freight Description SCRS Delivery Product variant" at bounding box center [472, 425] width 354 height 65
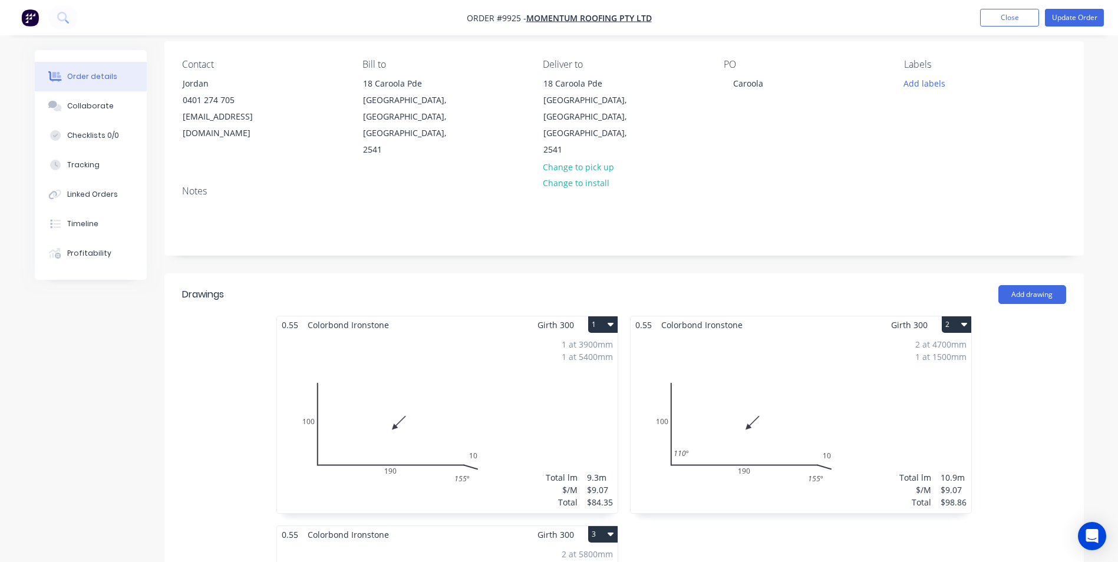
scroll to position [0, 0]
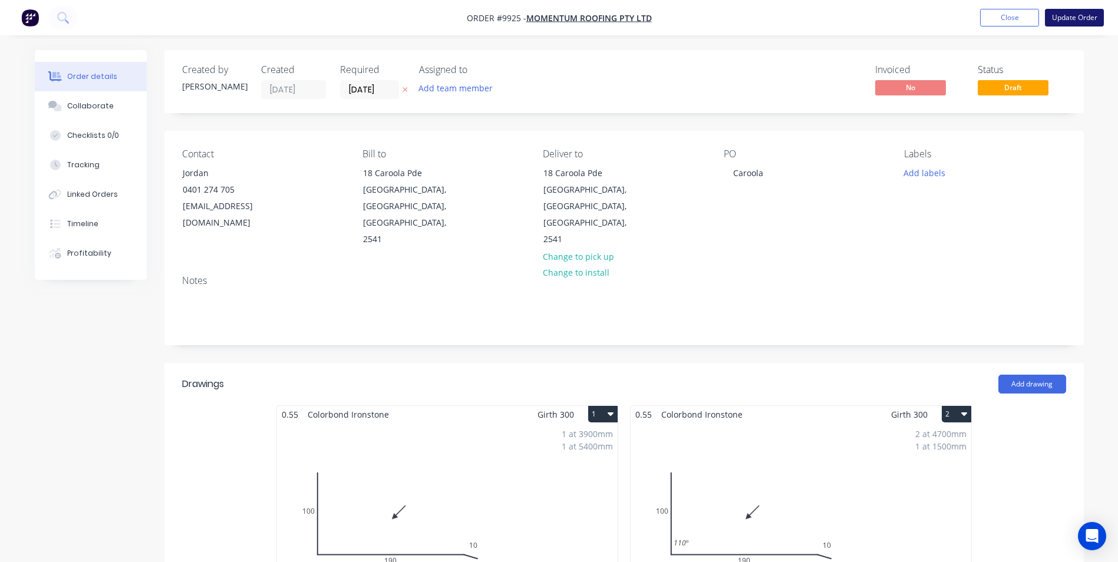
click at [1081, 16] on button "Update Order" at bounding box center [1074, 18] width 59 height 18
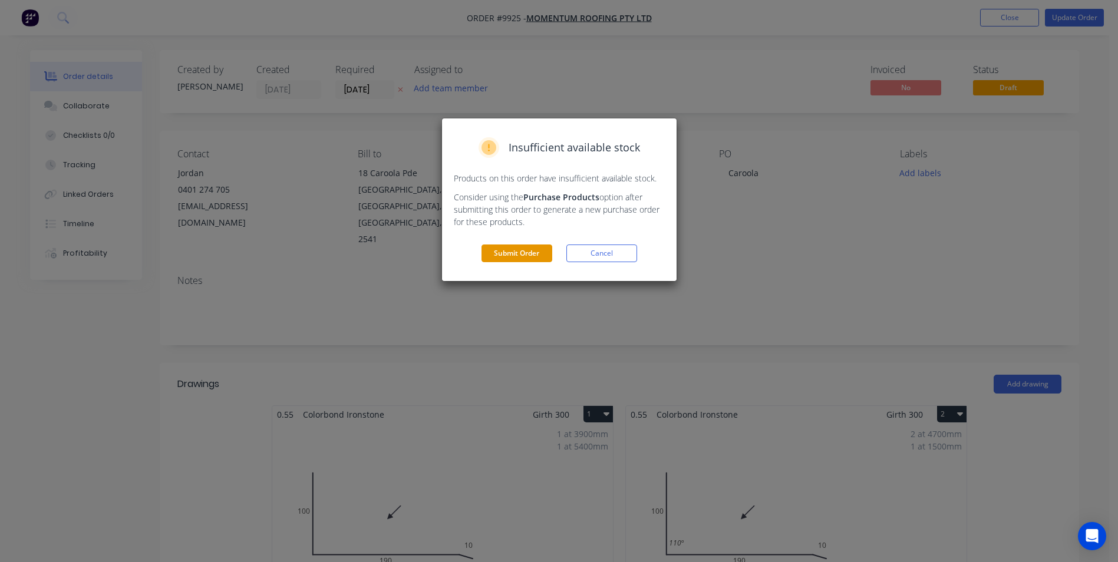
click at [509, 253] on button "Submit Order" at bounding box center [517, 254] width 71 height 18
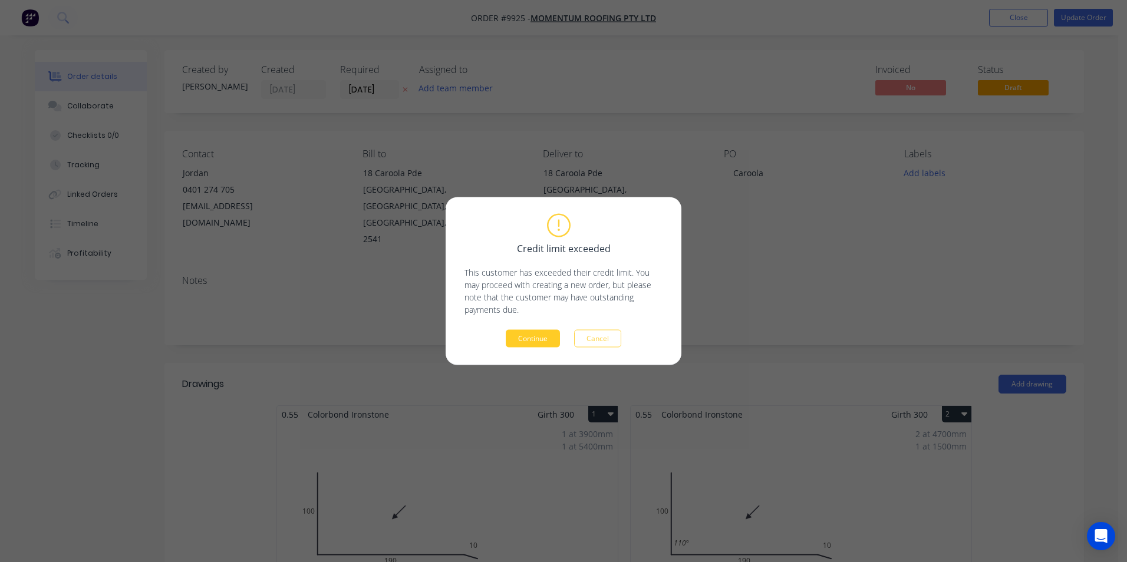
click at [549, 335] on button "Continue" at bounding box center [533, 339] width 54 height 18
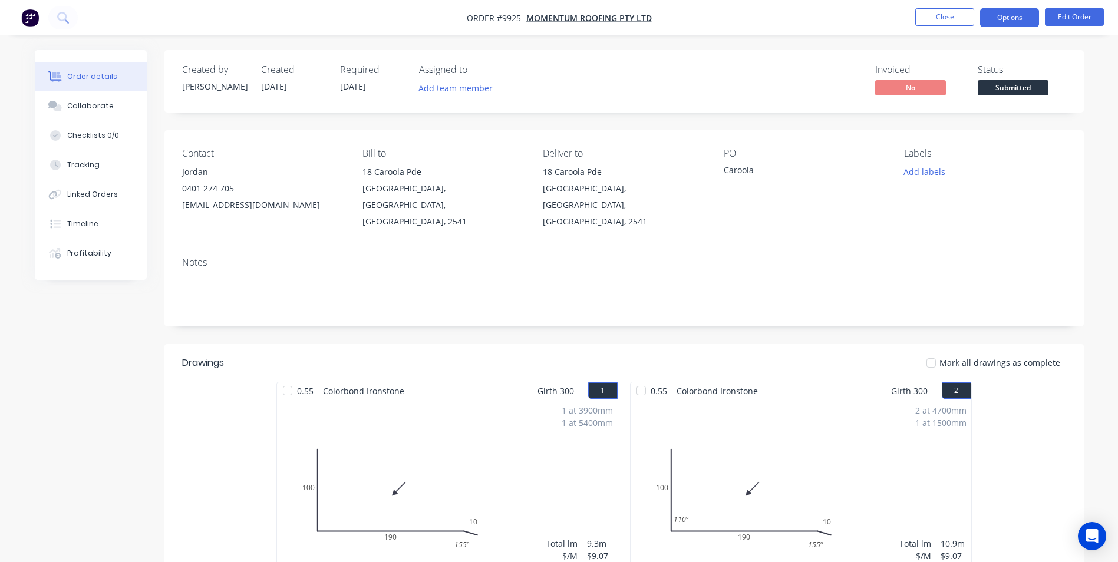
click at [1009, 22] on button "Options" at bounding box center [1009, 17] width 59 height 19
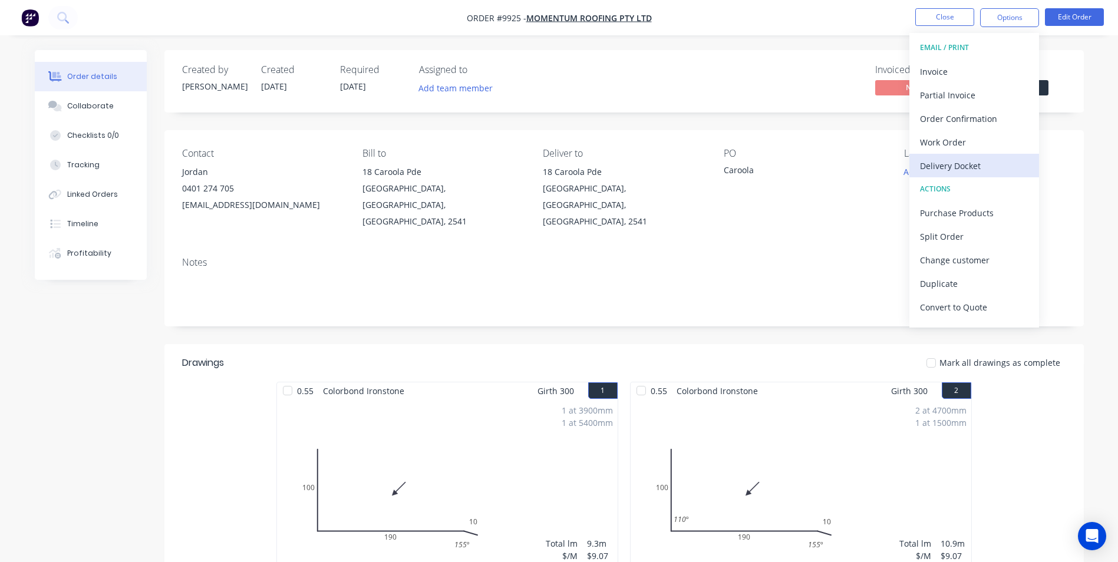
click at [952, 160] on div "Delivery Docket" at bounding box center [974, 165] width 108 height 17
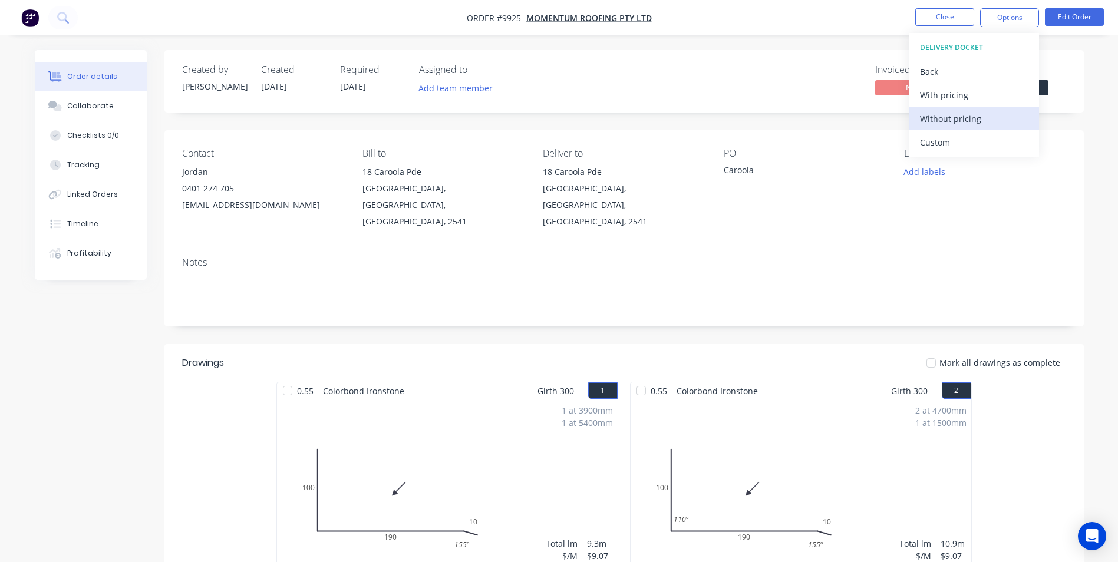
click at [971, 117] on div "Without pricing" at bounding box center [974, 118] width 108 height 17
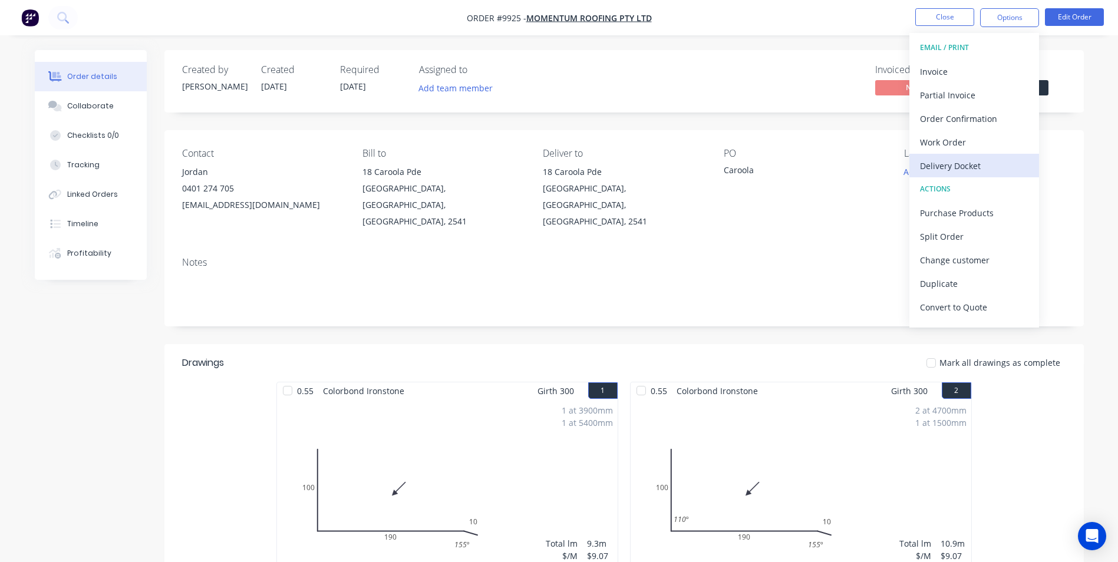
click at [950, 167] on div "Delivery Docket" at bounding box center [974, 165] width 108 height 17
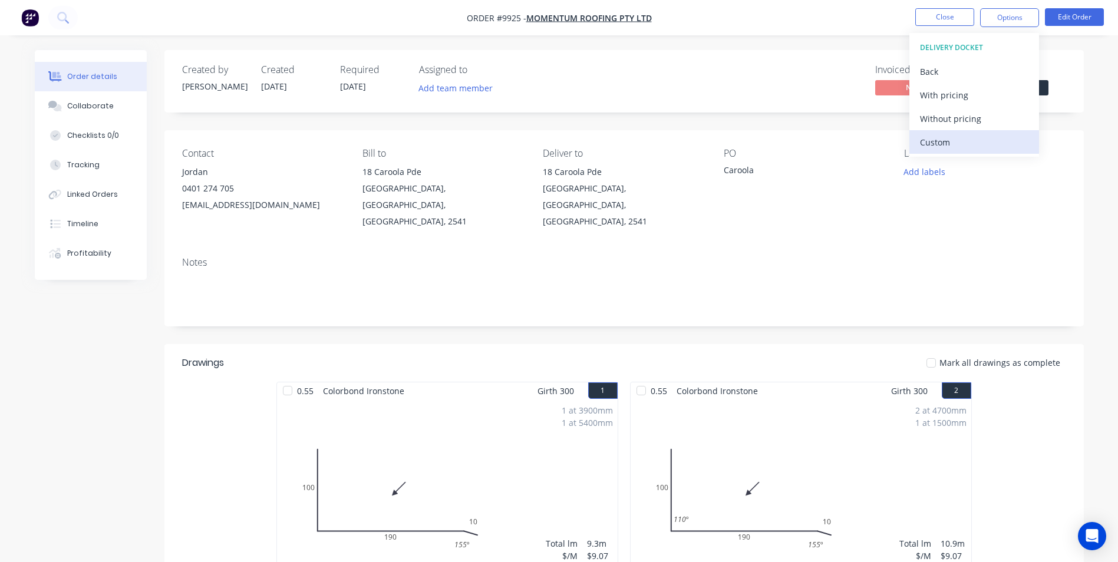
click at [947, 142] on div "Custom" at bounding box center [974, 142] width 108 height 17
click at [947, 117] on div "Without pricing" at bounding box center [974, 118] width 108 height 17
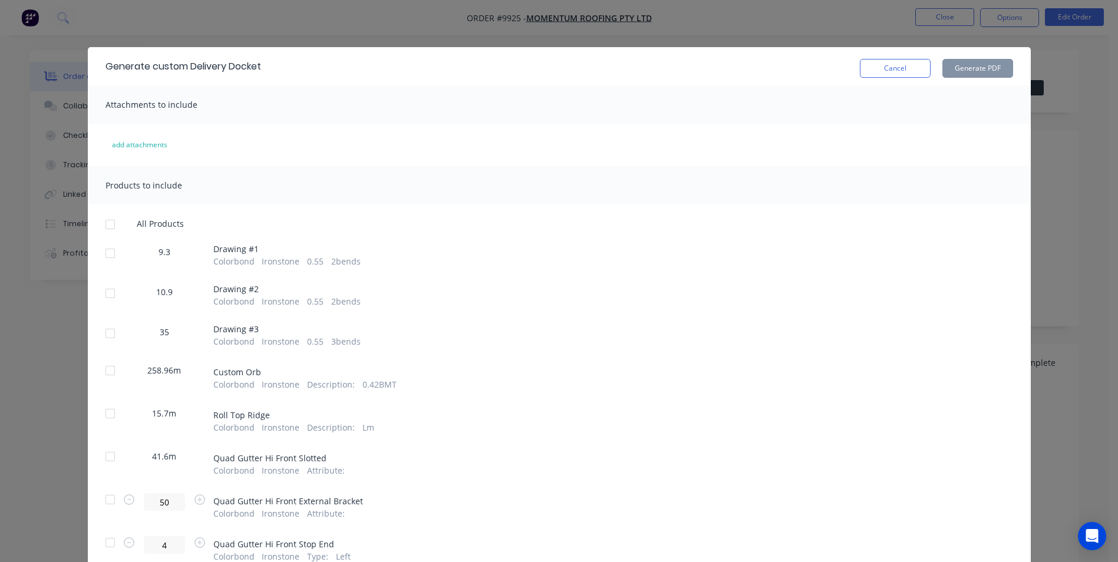
click at [111, 228] on div at bounding box center [110, 225] width 24 height 24
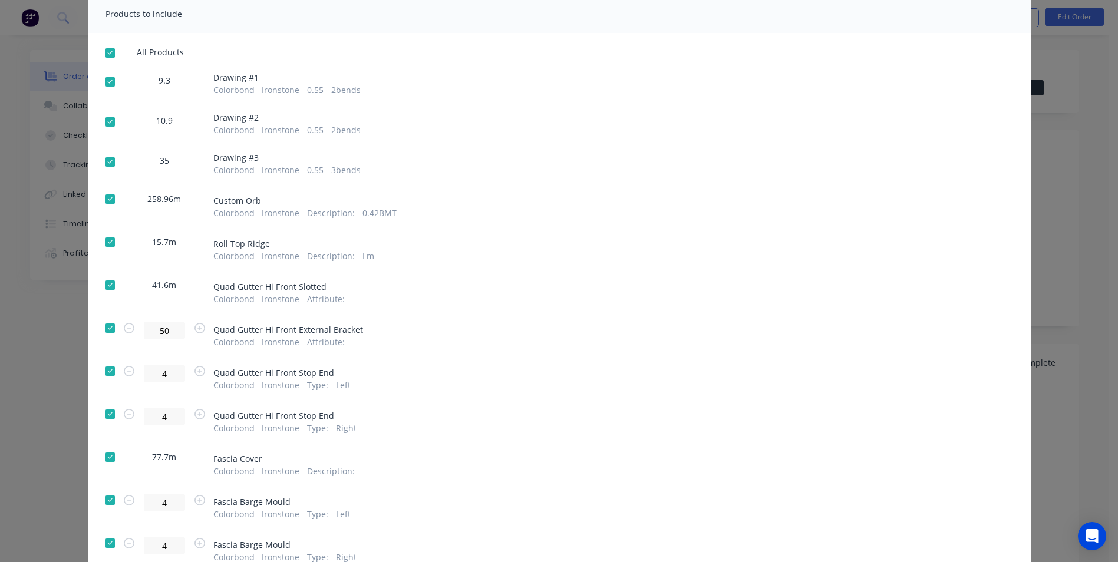
scroll to position [177, 0]
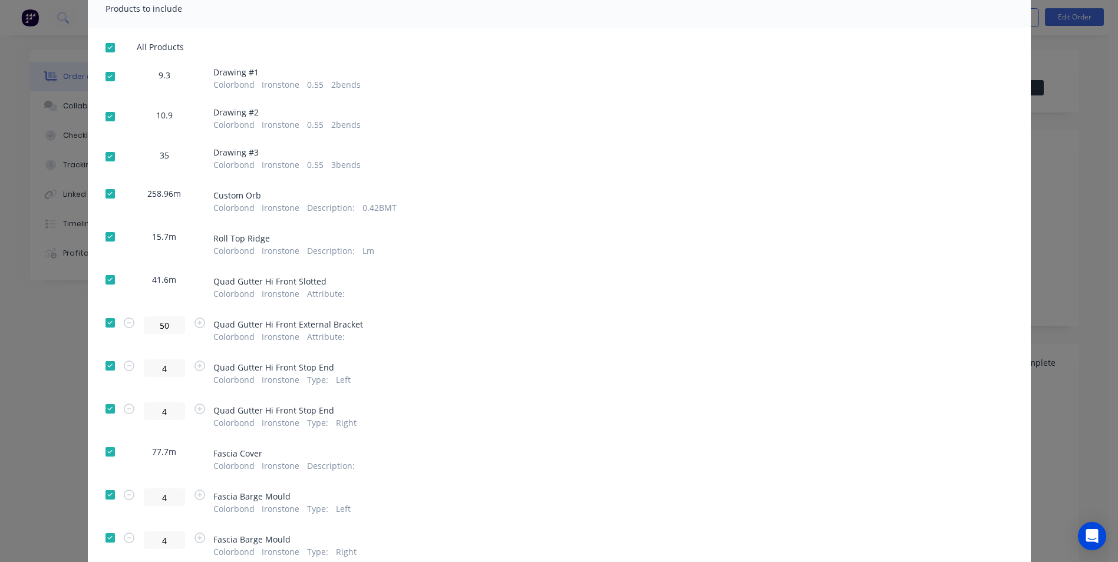
click at [104, 238] on div at bounding box center [110, 237] width 24 height 24
click at [106, 276] on div at bounding box center [110, 280] width 24 height 24
click at [102, 318] on div at bounding box center [110, 323] width 24 height 24
click at [105, 196] on div at bounding box center [110, 194] width 24 height 24
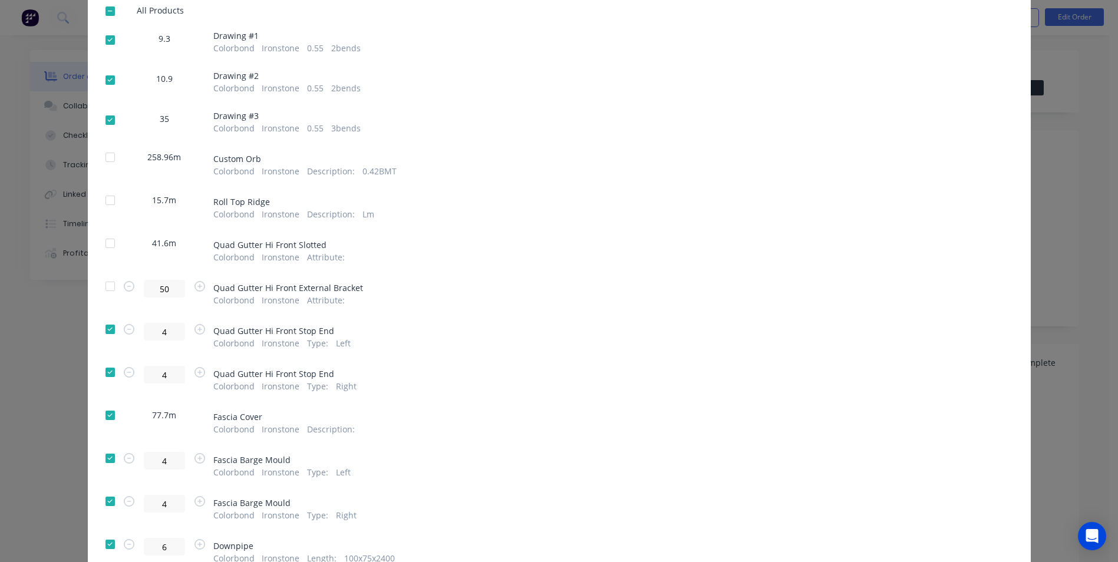
scroll to position [295, 0]
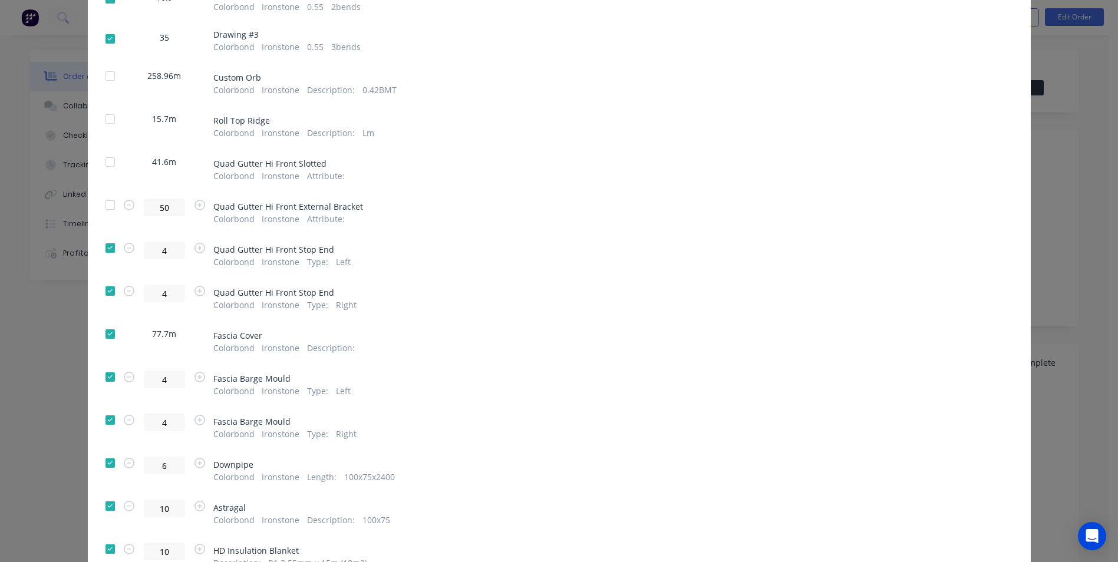
click at [107, 245] on div at bounding box center [110, 248] width 24 height 24
click at [106, 292] on div at bounding box center [110, 291] width 24 height 24
click at [104, 330] on div at bounding box center [110, 334] width 24 height 24
click at [107, 380] on div at bounding box center [110, 378] width 24 height 24
click at [104, 414] on div at bounding box center [110, 421] width 24 height 24
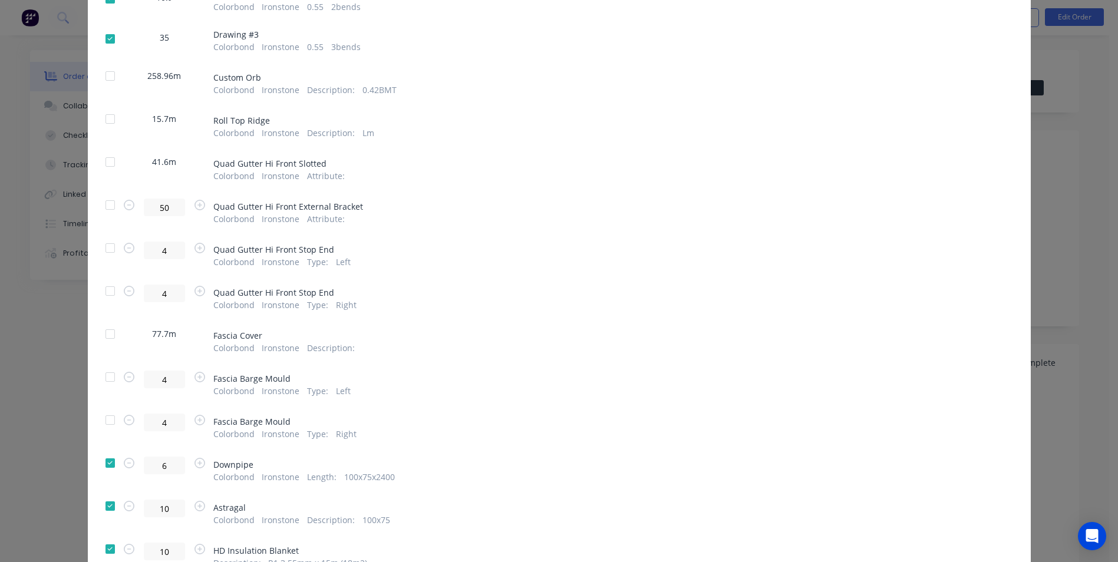
click at [103, 459] on div at bounding box center [110, 464] width 24 height 24
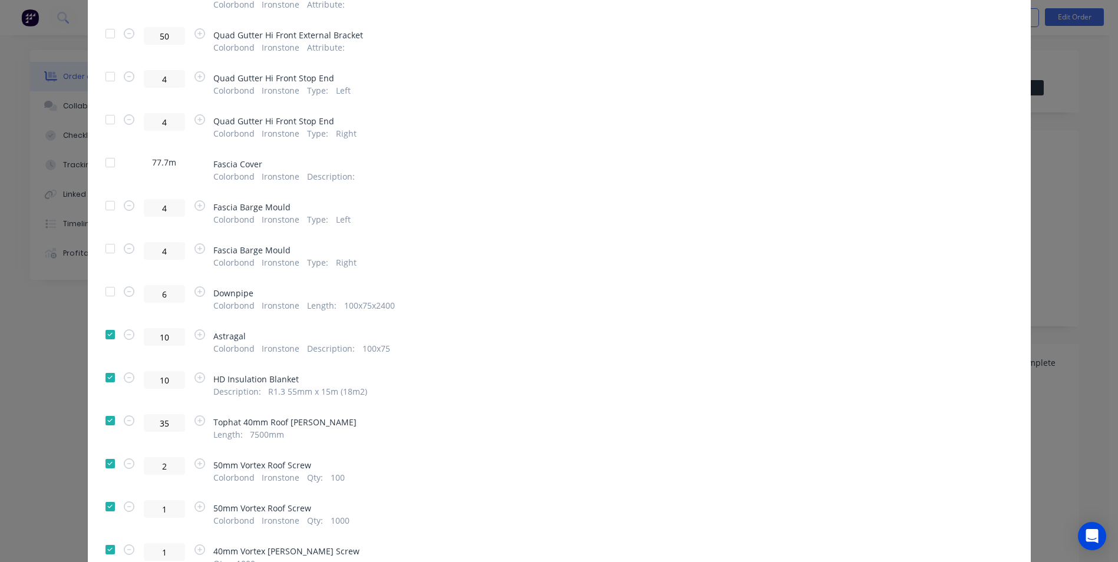
scroll to position [472, 0]
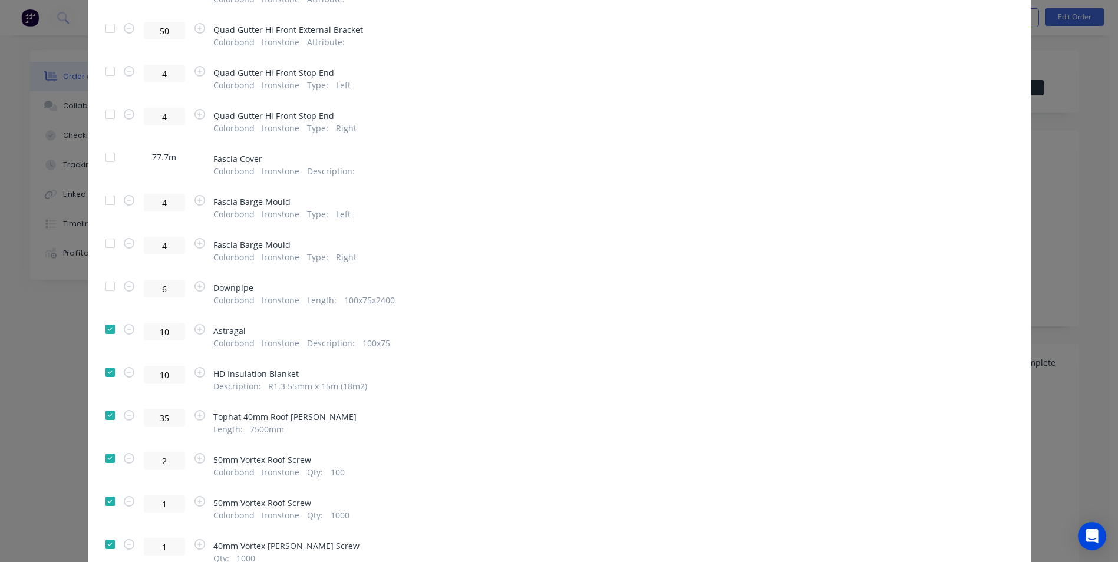
click at [105, 334] on div at bounding box center [110, 330] width 24 height 24
click at [105, 370] on div at bounding box center [110, 373] width 24 height 24
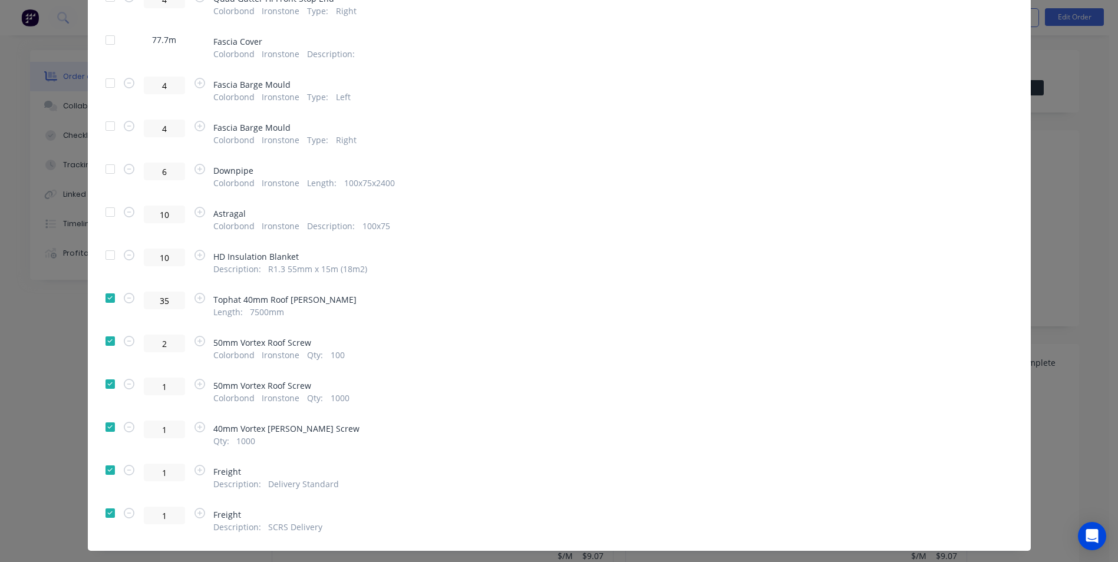
scroll to position [590, 0]
click at [102, 298] on div at bounding box center [110, 298] width 24 height 24
click at [106, 473] on div at bounding box center [110, 470] width 24 height 24
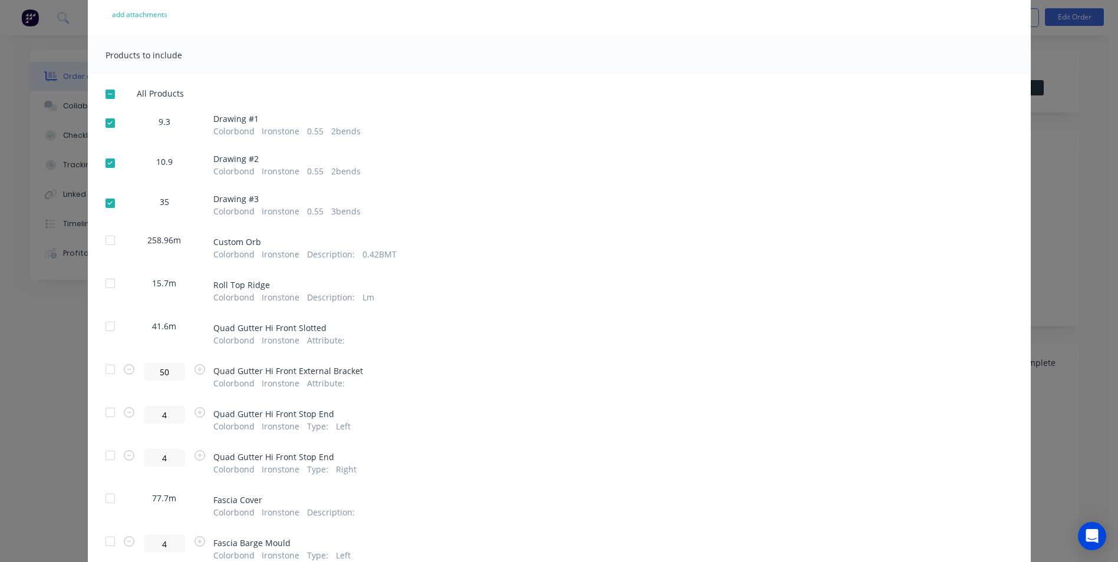
scroll to position [0, 0]
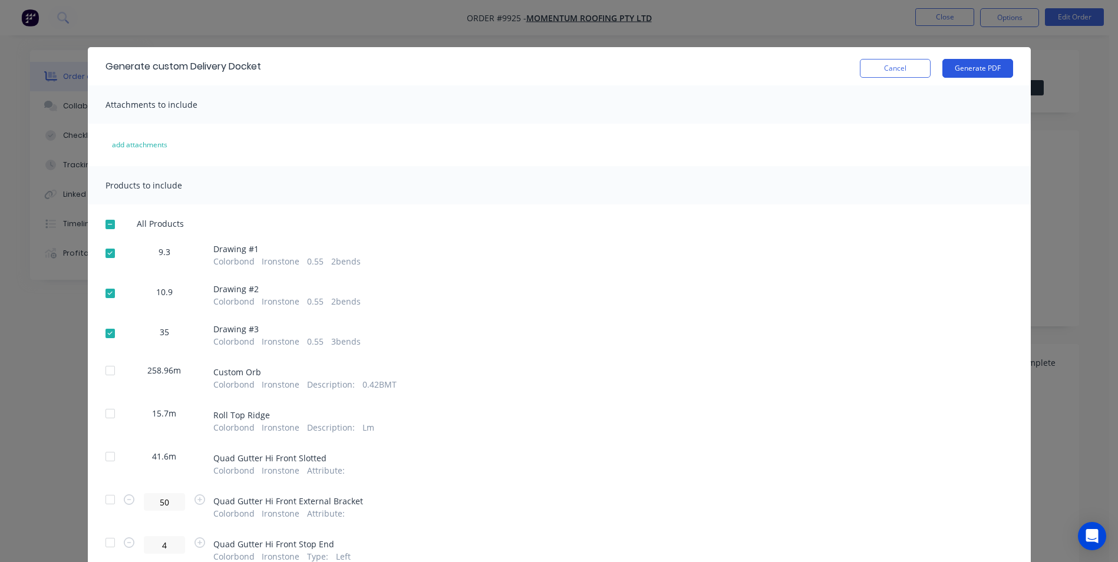
click at [970, 72] on button "Generate PDF" at bounding box center [978, 68] width 71 height 19
click at [904, 65] on button "Cancel" at bounding box center [895, 68] width 71 height 19
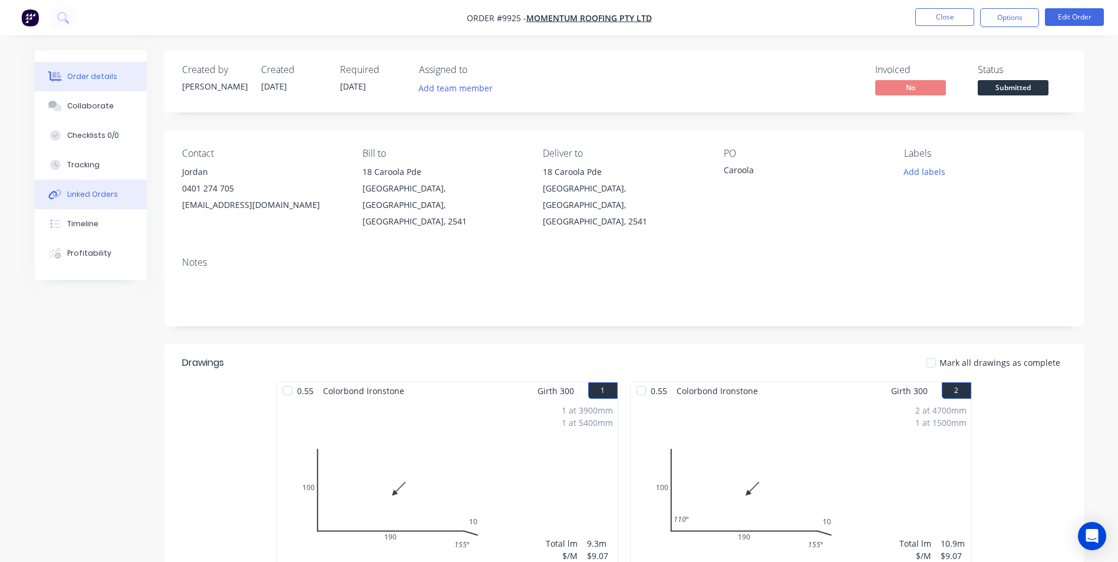
click at [120, 187] on button "Linked Orders" at bounding box center [91, 194] width 112 height 29
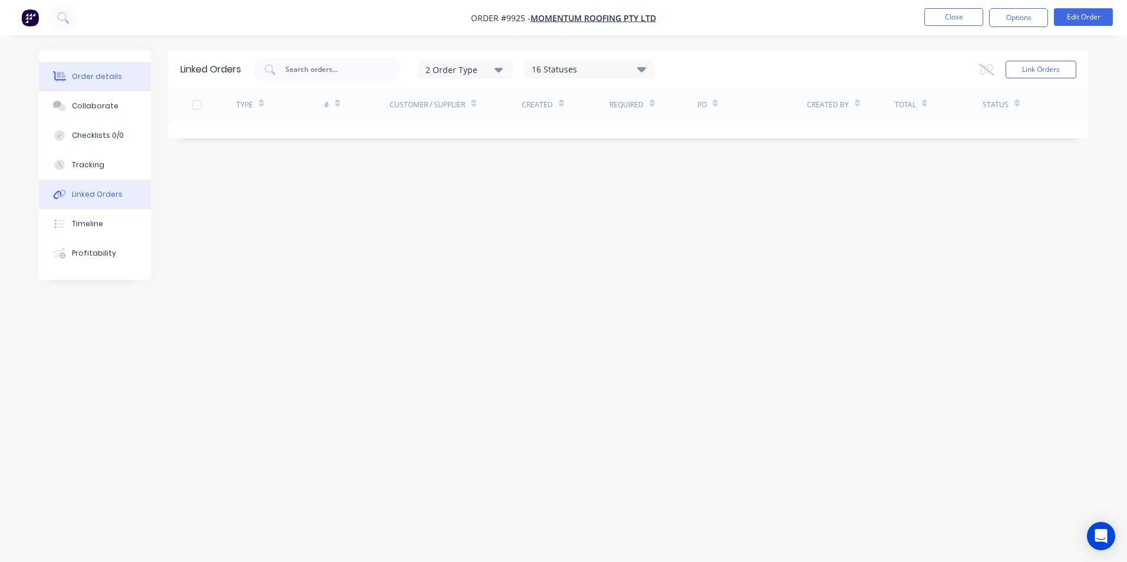
click at [130, 76] on button "Order details" at bounding box center [95, 76] width 112 height 29
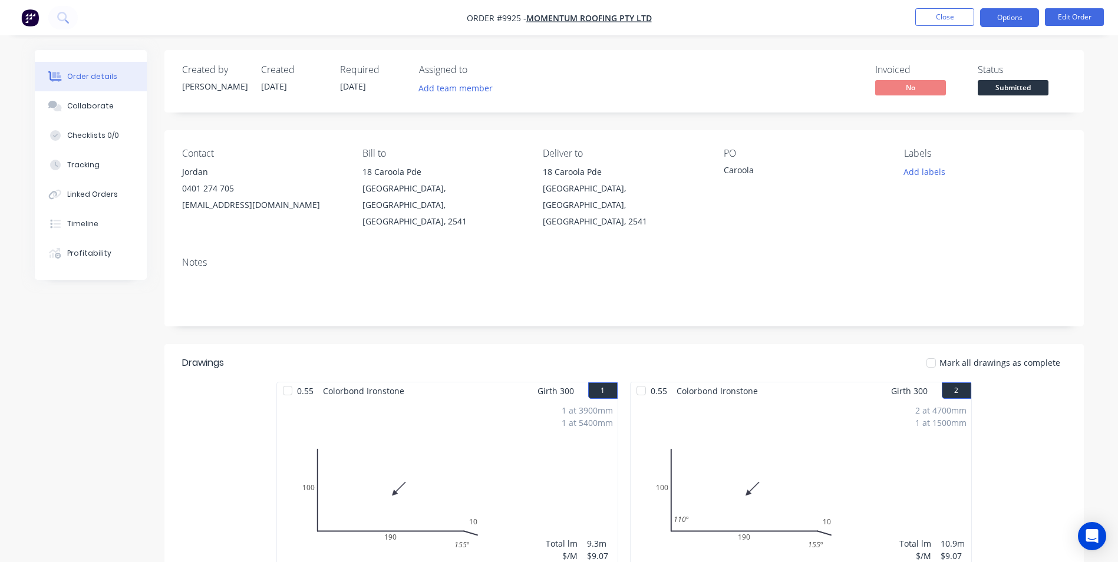
click at [1014, 17] on button "Options" at bounding box center [1009, 17] width 59 height 19
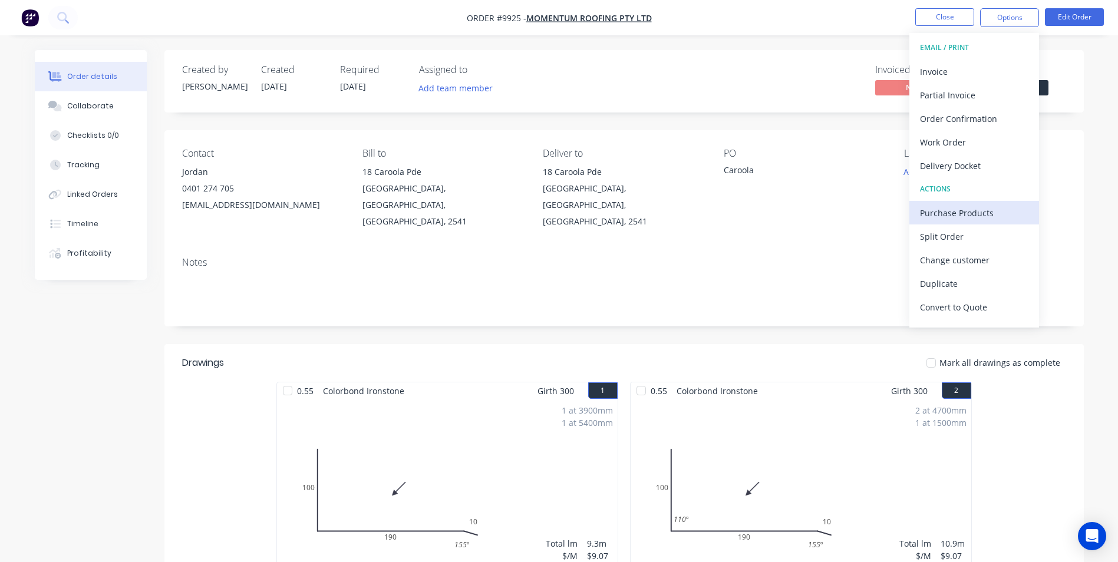
click at [962, 217] on div "Purchase Products" at bounding box center [974, 213] width 108 height 17
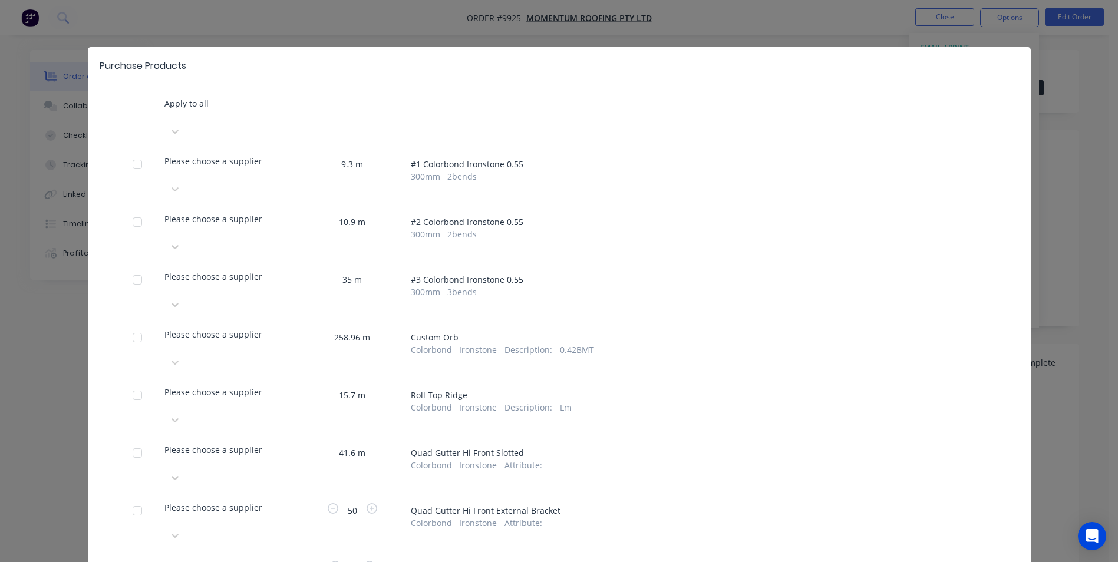
click at [238, 341] on div at bounding box center [229, 347] width 130 height 12
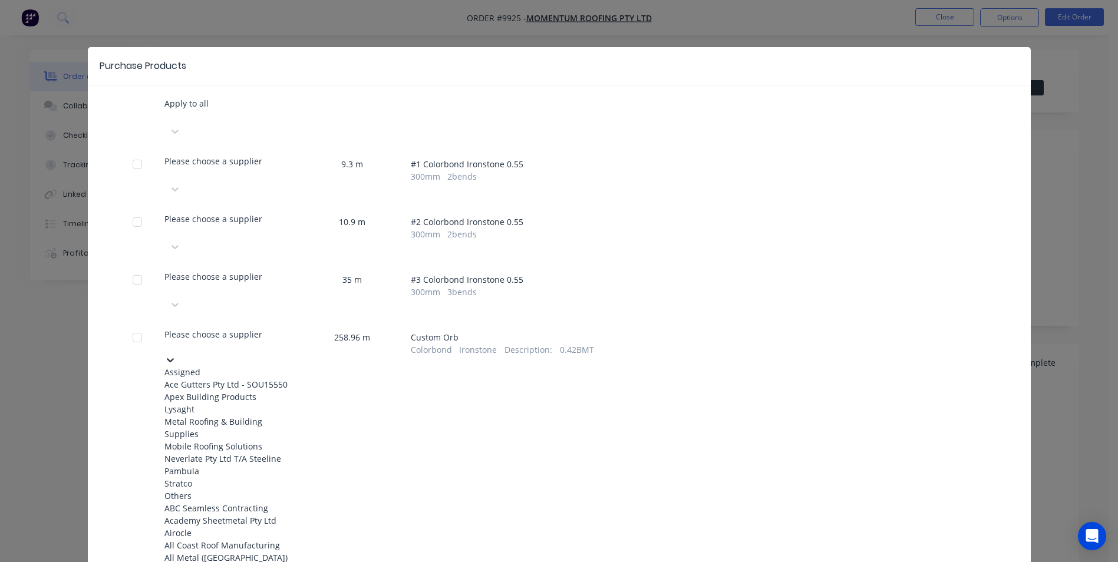
click at [212, 440] on div "Mobile Roofing Solutions" at bounding box center [229, 446] width 130 height 12
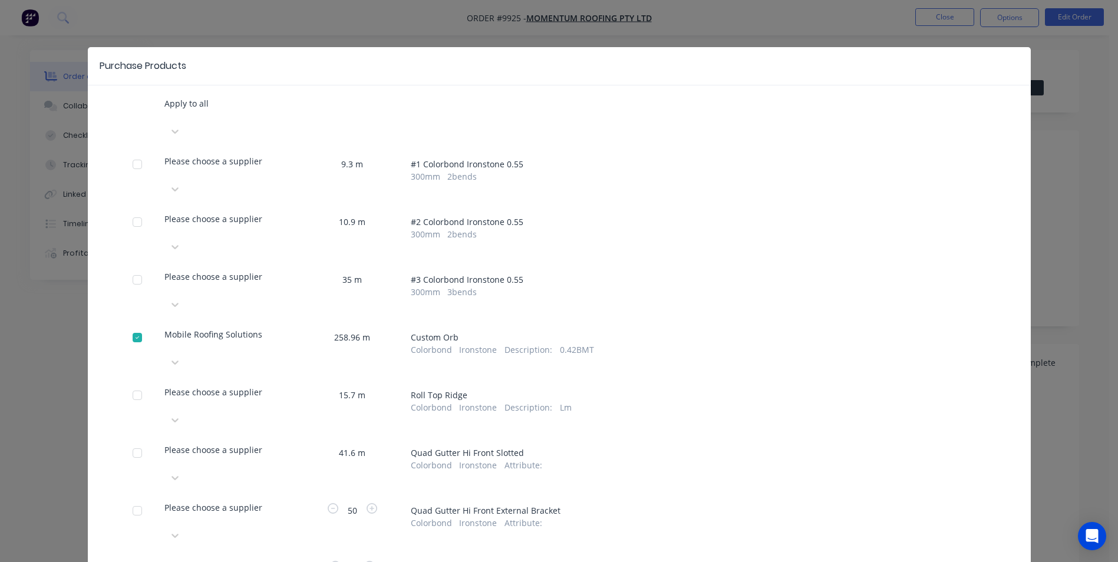
click at [235, 399] on div at bounding box center [229, 405] width 130 height 12
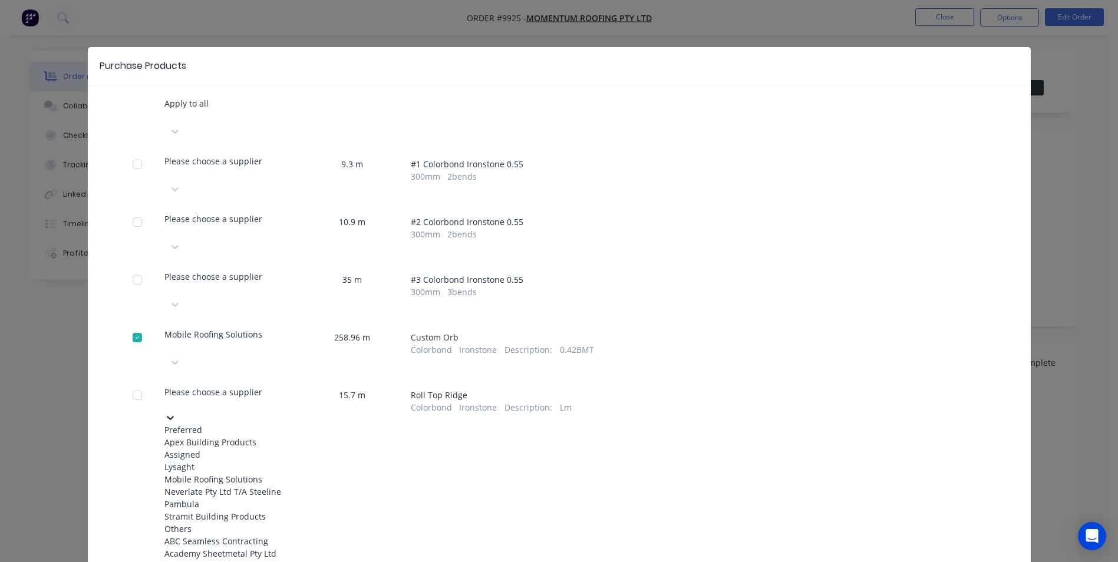
click at [206, 473] on div "Mobile Roofing Solutions" at bounding box center [229, 479] width 130 height 12
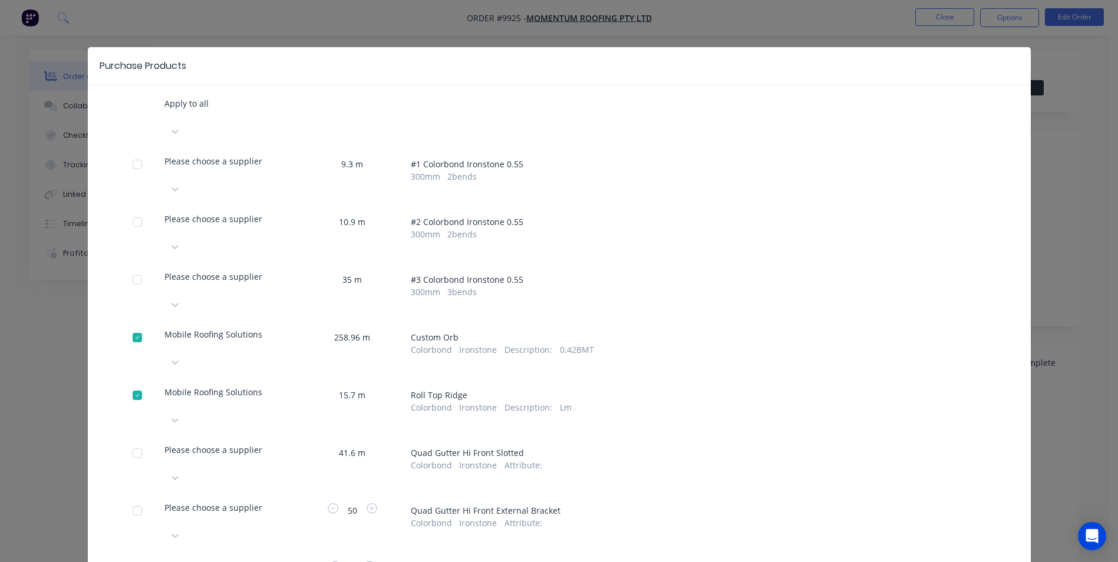
click at [221, 456] on div at bounding box center [229, 462] width 130 height 12
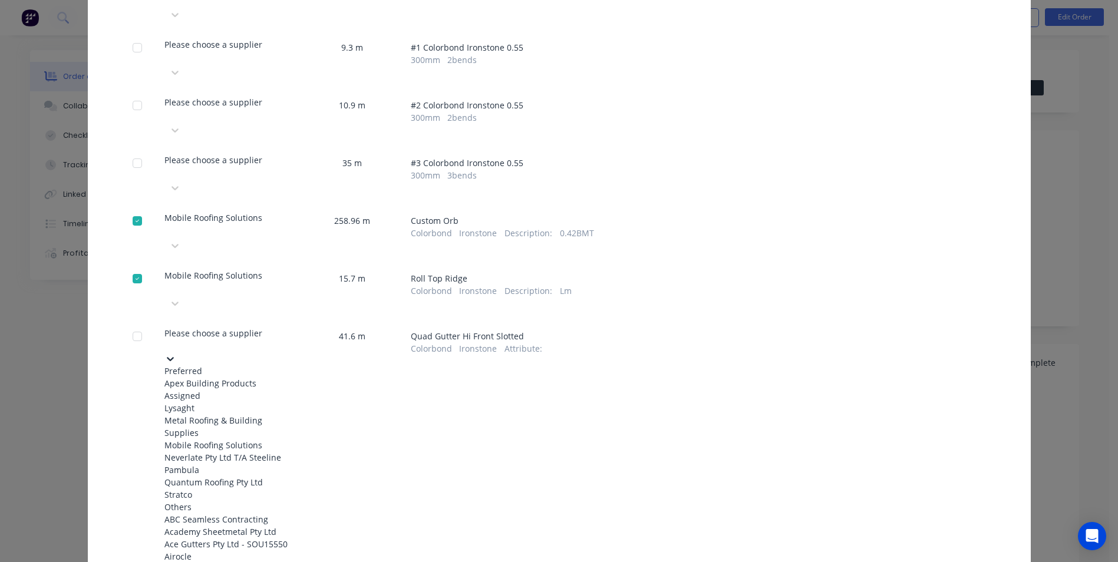
scroll to position [118, 0]
click at [255, 438] on div "Mobile Roofing Solutions" at bounding box center [229, 444] width 130 height 12
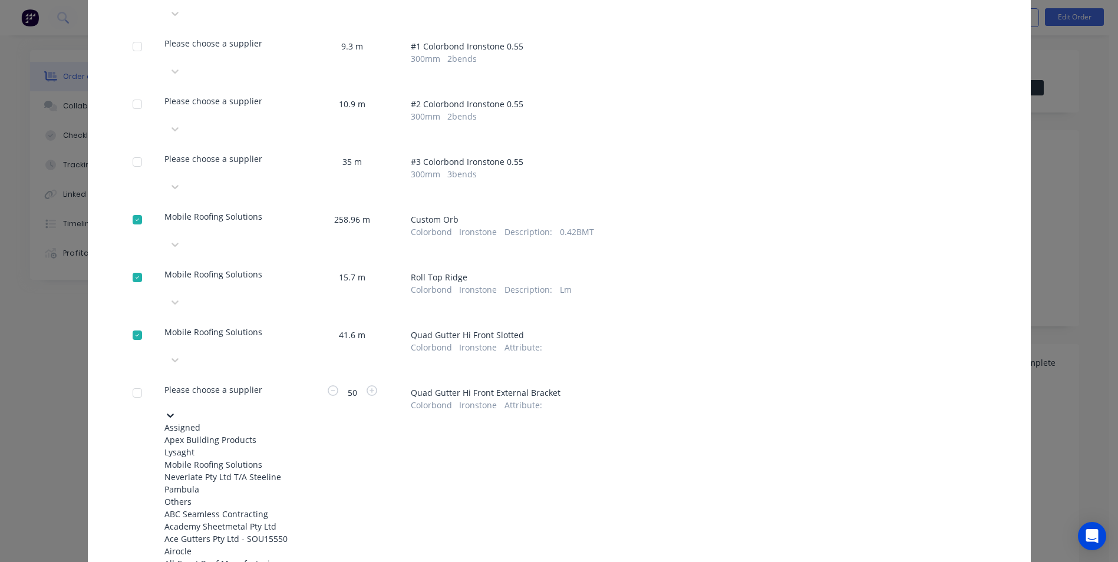
click at [246, 396] on div at bounding box center [229, 402] width 130 height 12
click at [216, 459] on div "Mobile Roofing Solutions" at bounding box center [229, 465] width 130 height 12
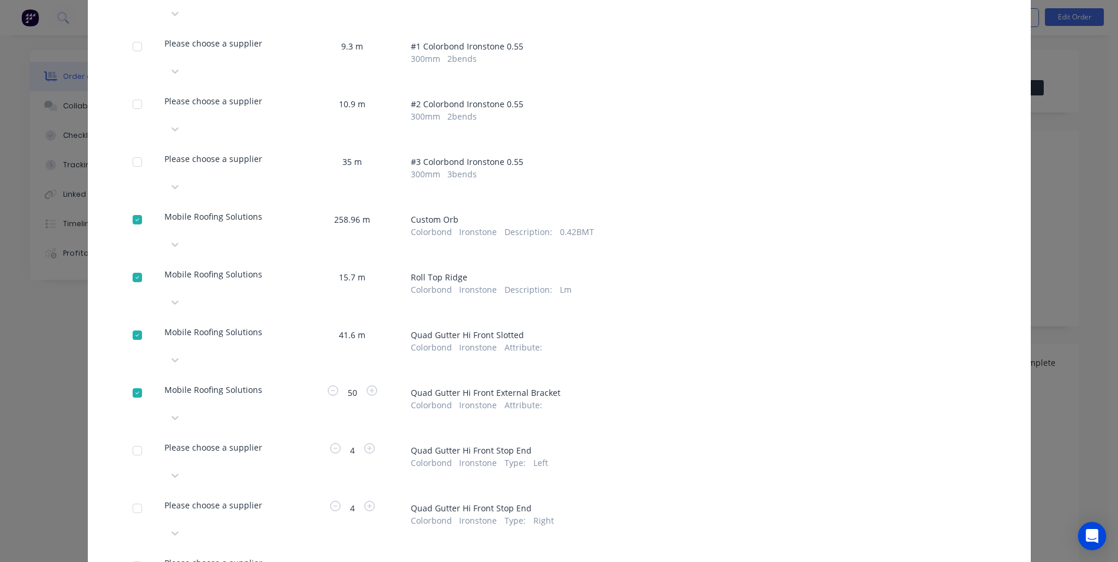
click at [231, 454] on div at bounding box center [229, 460] width 130 height 12
click at [219, 529] on div "Metal Roofing & Building Supplies" at bounding box center [229, 541] width 130 height 25
click at [254, 466] on div at bounding box center [229, 472] width 130 height 12
click at [226, 562] on div "Mobile Roofing Solutions" at bounding box center [229, 572] width 130 height 12
click at [218, 512] on div at bounding box center [229, 518] width 130 height 12
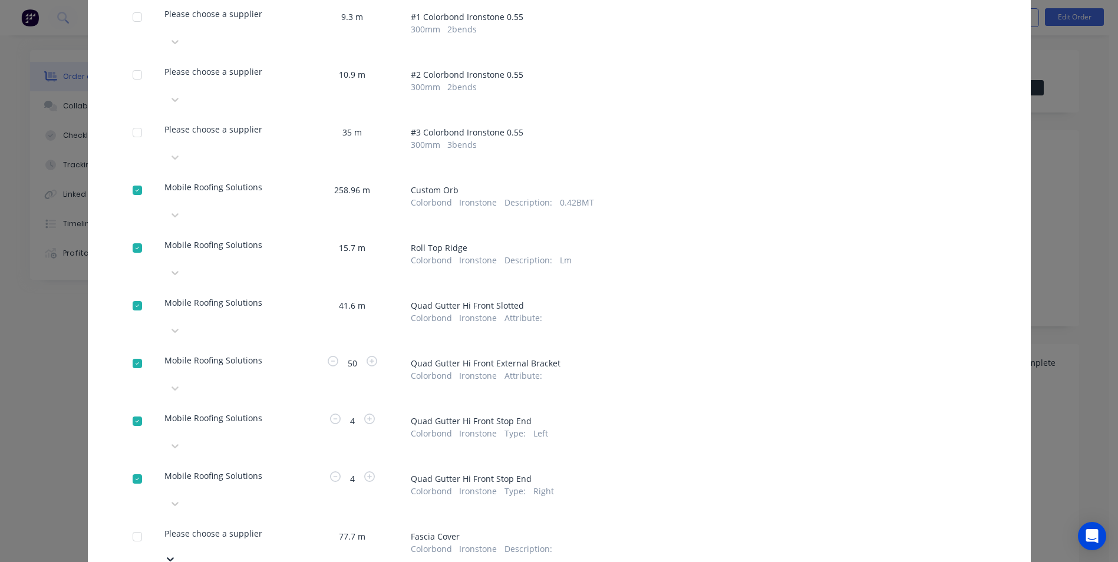
scroll to position [59, 0]
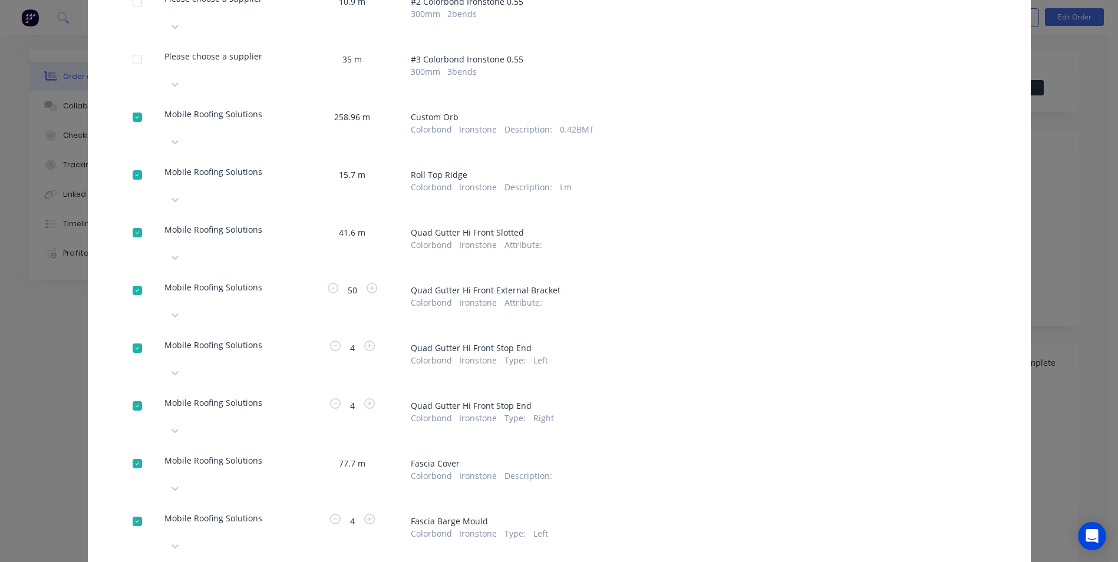
scroll to position [248, 0]
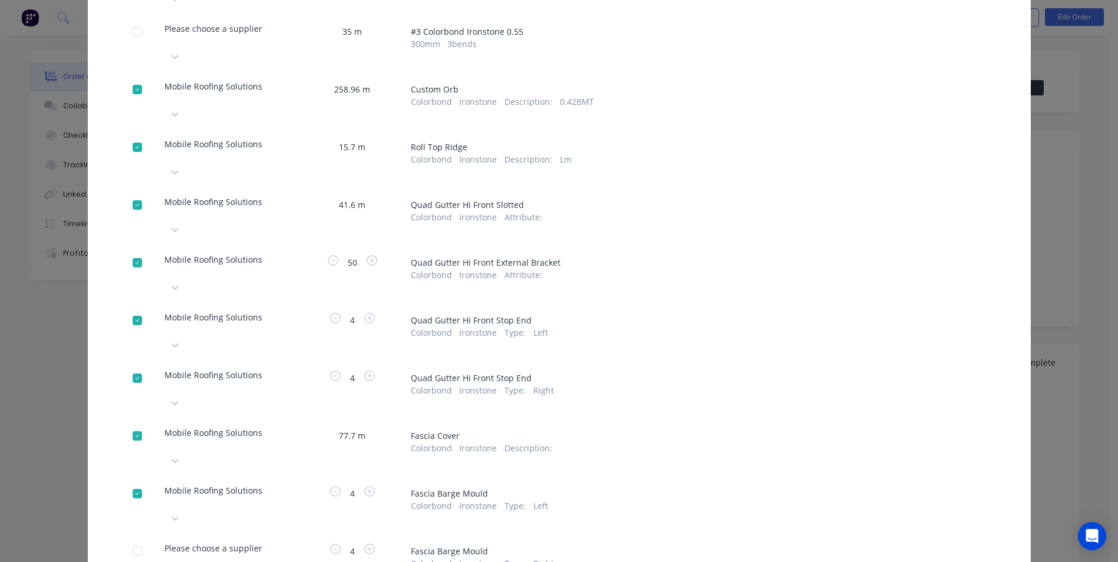
click at [214, 555] on div at bounding box center [229, 561] width 130 height 12
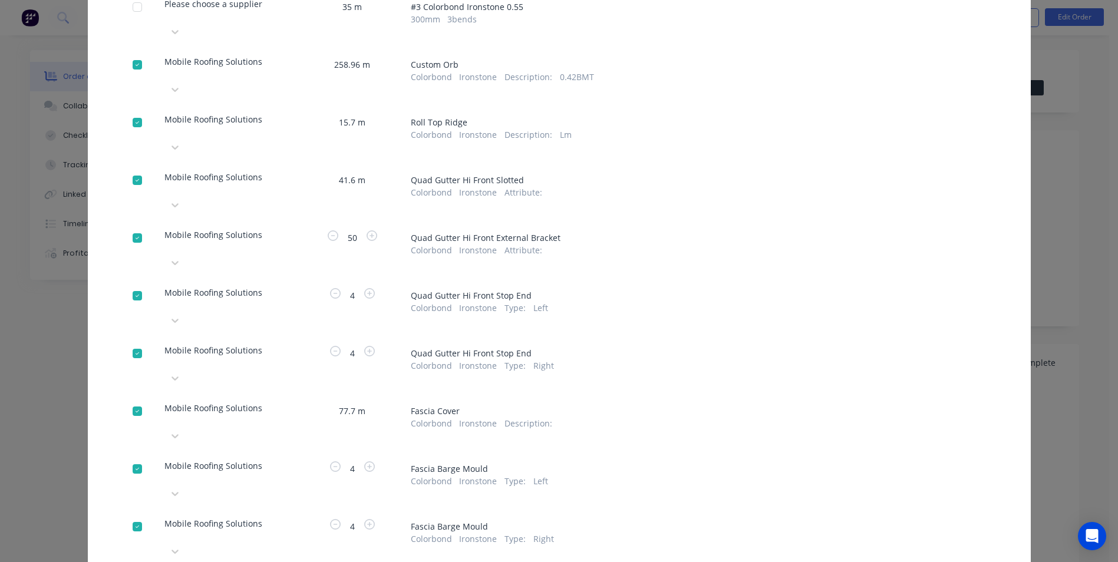
scroll to position [118, 0]
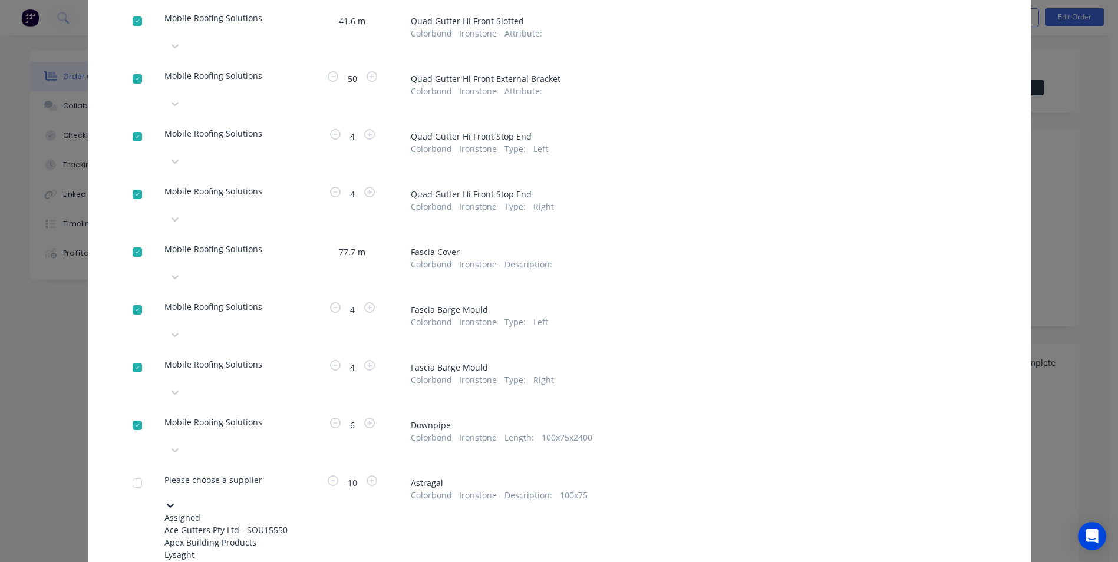
scroll to position [433, 0]
click at [213, 561] on div "Mobile Roofing Solutions" at bounding box center [229, 567] width 130 height 12
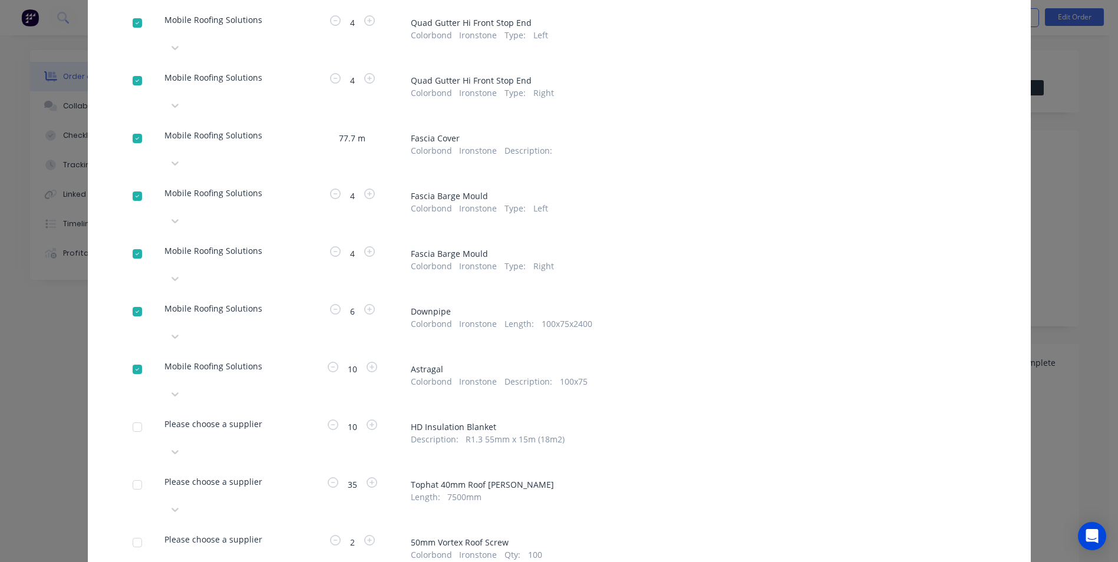
scroll to position [551, 0]
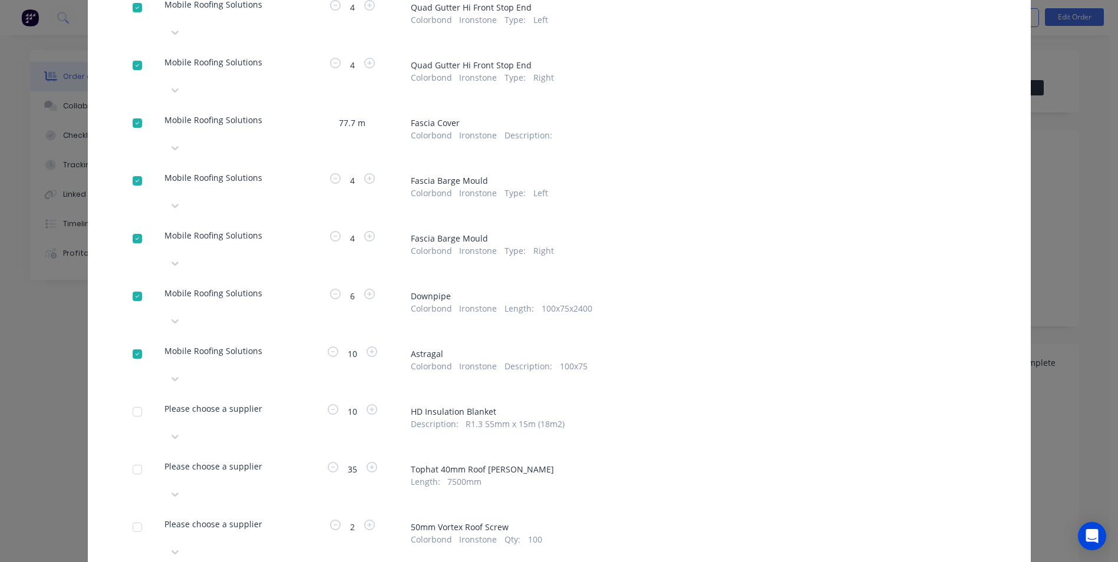
scroll to position [177, 0]
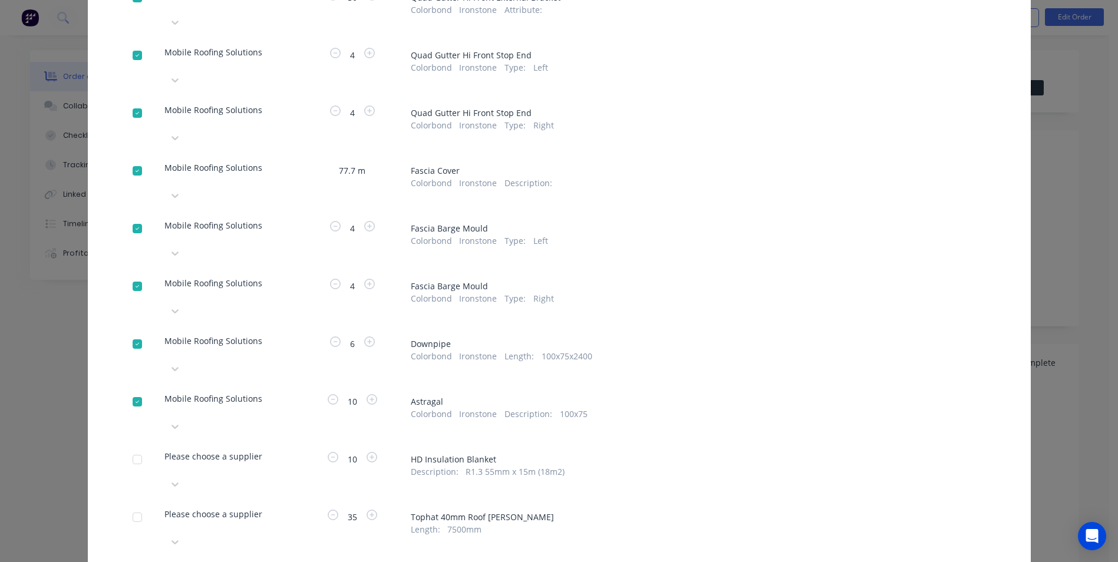
scroll to position [531, 0]
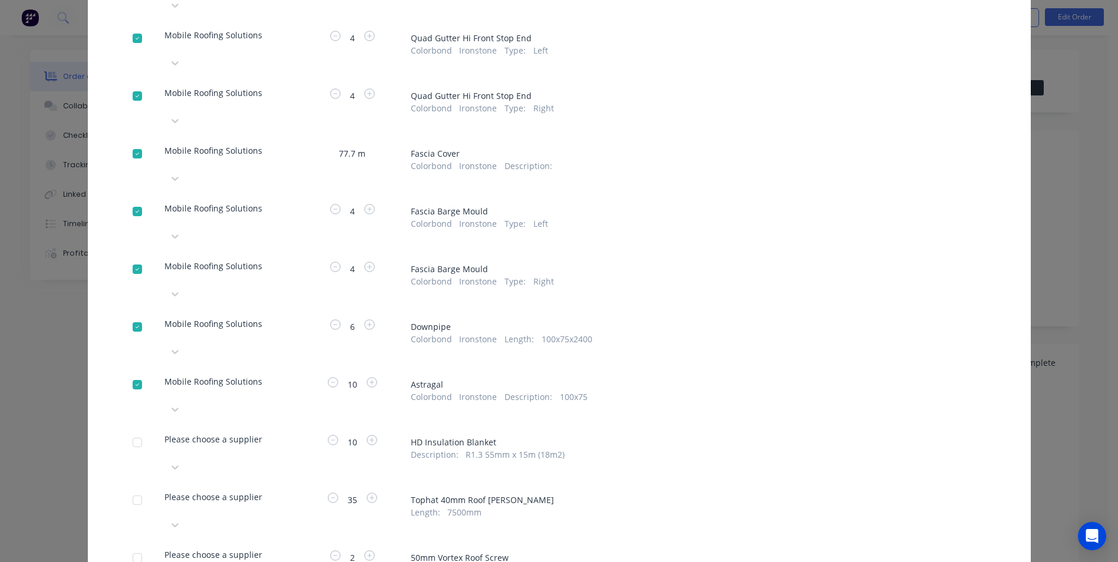
click at [267, 503] on div at bounding box center [229, 509] width 130 height 12
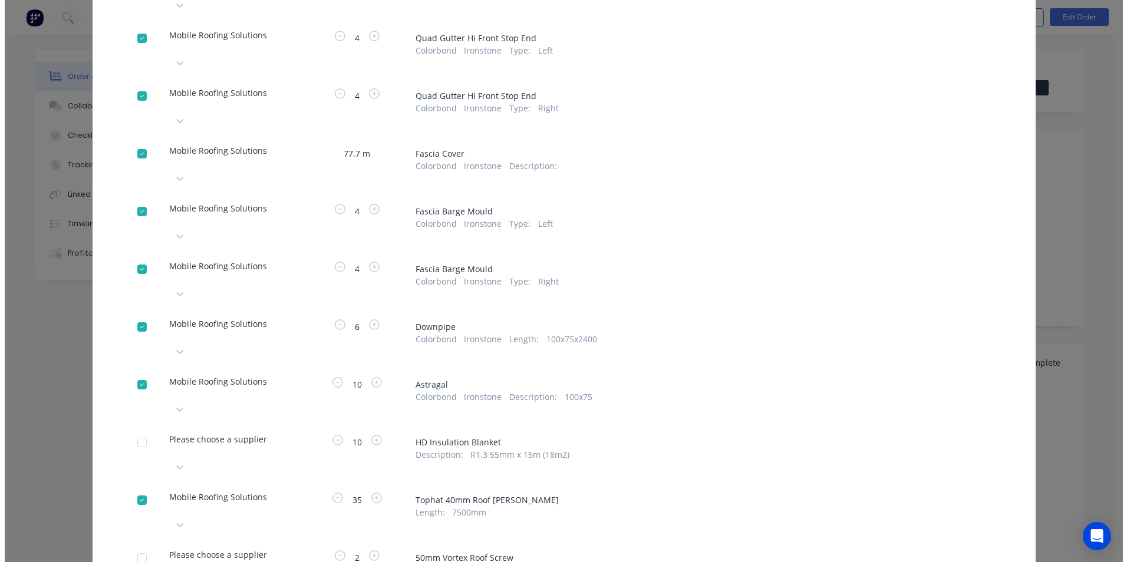
scroll to position [557, 0]
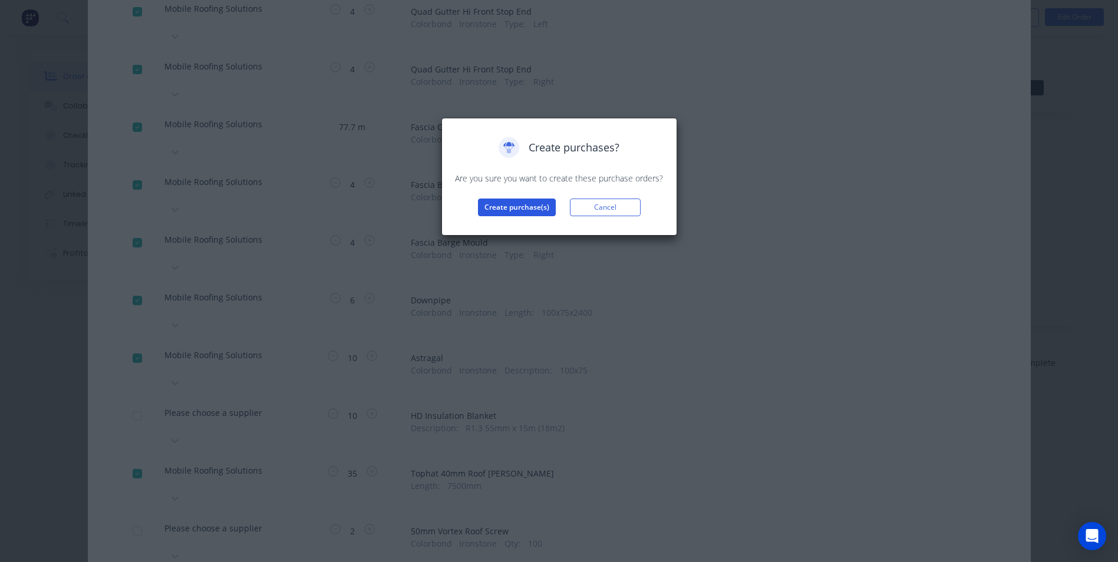
click at [520, 206] on button "Create purchase(s)" at bounding box center [517, 208] width 78 height 18
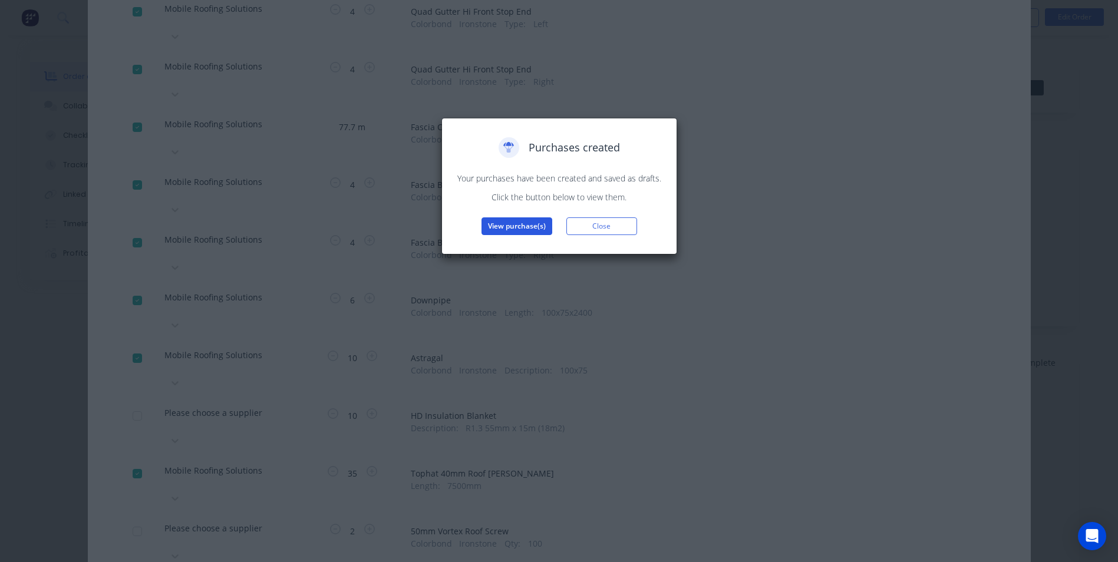
click at [515, 229] on button "View purchase(s)" at bounding box center [517, 227] width 71 height 18
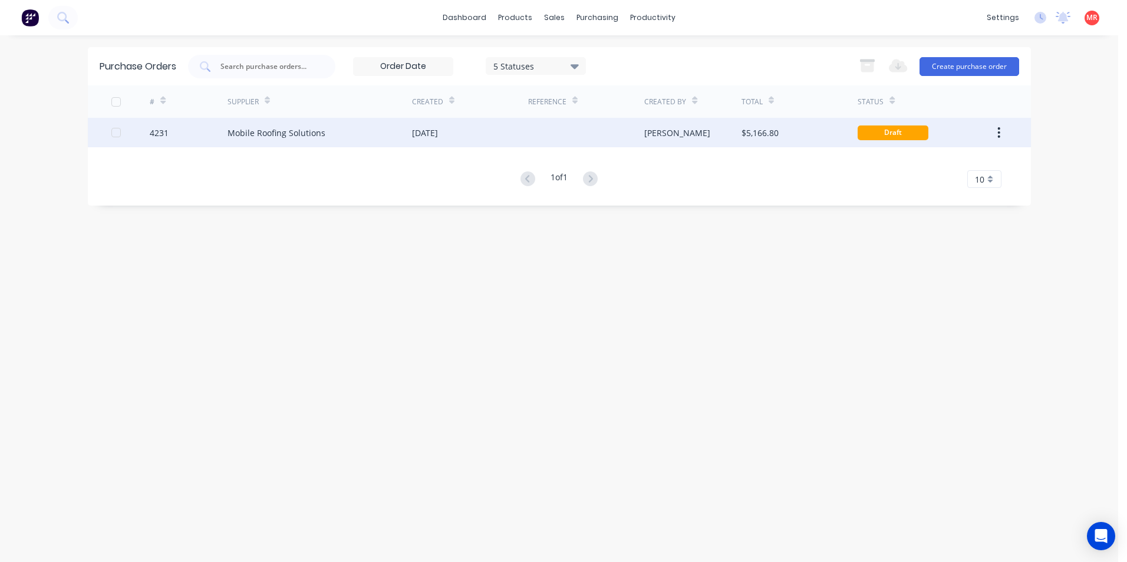
click at [761, 129] on div "$5,166.80" at bounding box center [760, 133] width 37 height 12
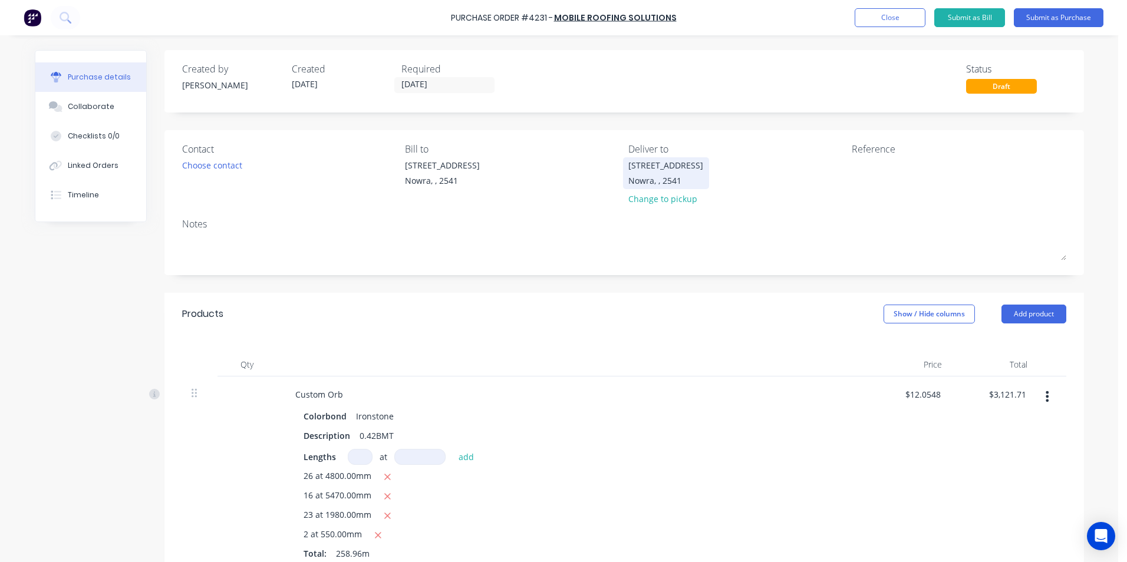
click at [648, 183] on div "Nowra, , 2541" at bounding box center [665, 181] width 75 height 12
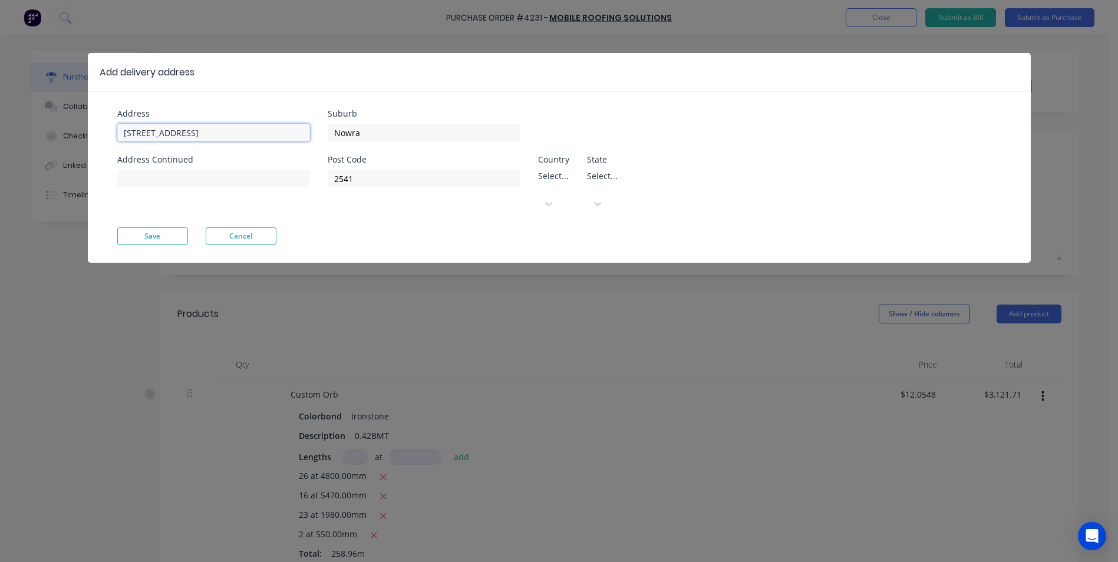
drag, startPoint x: 222, startPoint y: 131, endPoint x: 21, endPoint y: 134, distance: 200.5
click at [21, 134] on div "Add delivery address Address Unit 6/53 Albatross Road Address Continued Suburb …" at bounding box center [559, 281] width 1118 height 562
type input "18 Caroola Pl"
type input "North Nowra"
click at [141, 219] on div "Address 18 Caroola Pl Address Continued Suburb North Nowra Post Code 2541 Count…" at bounding box center [559, 177] width 943 height 172
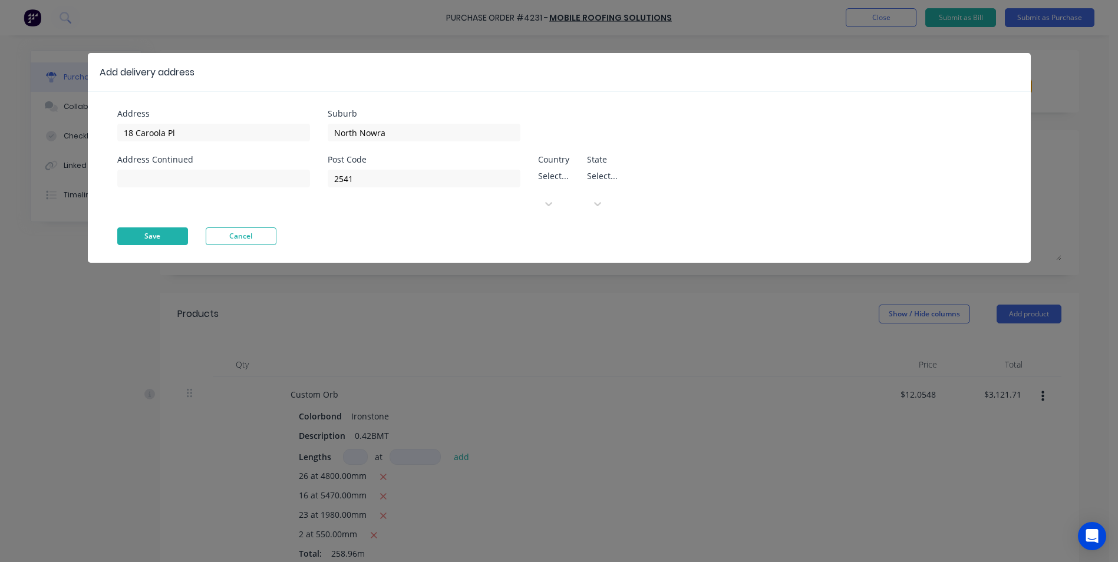
click at [146, 228] on button "Save" at bounding box center [152, 237] width 71 height 18
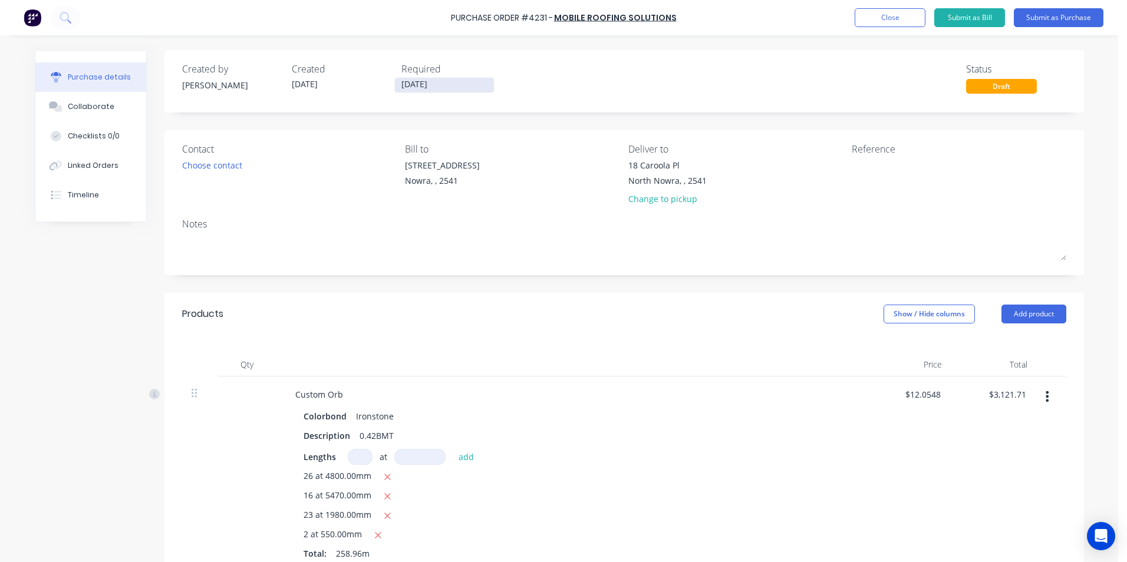
click at [449, 86] on input "[DATE]" at bounding box center [444, 85] width 99 height 15
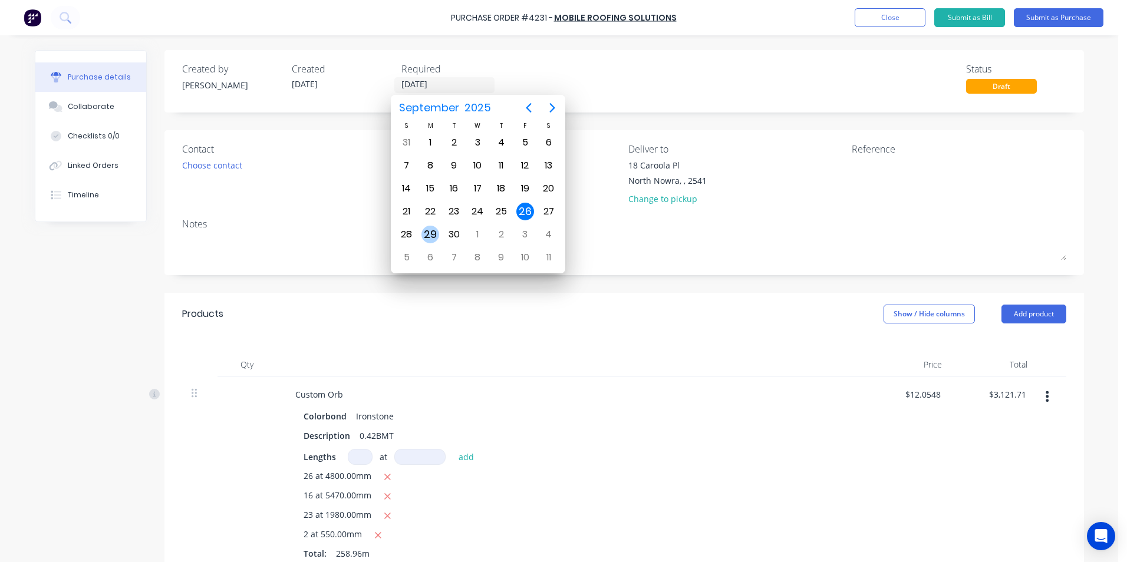
click at [442, 237] on div "29" at bounding box center [431, 234] width 24 height 22
type input "[DATE]"
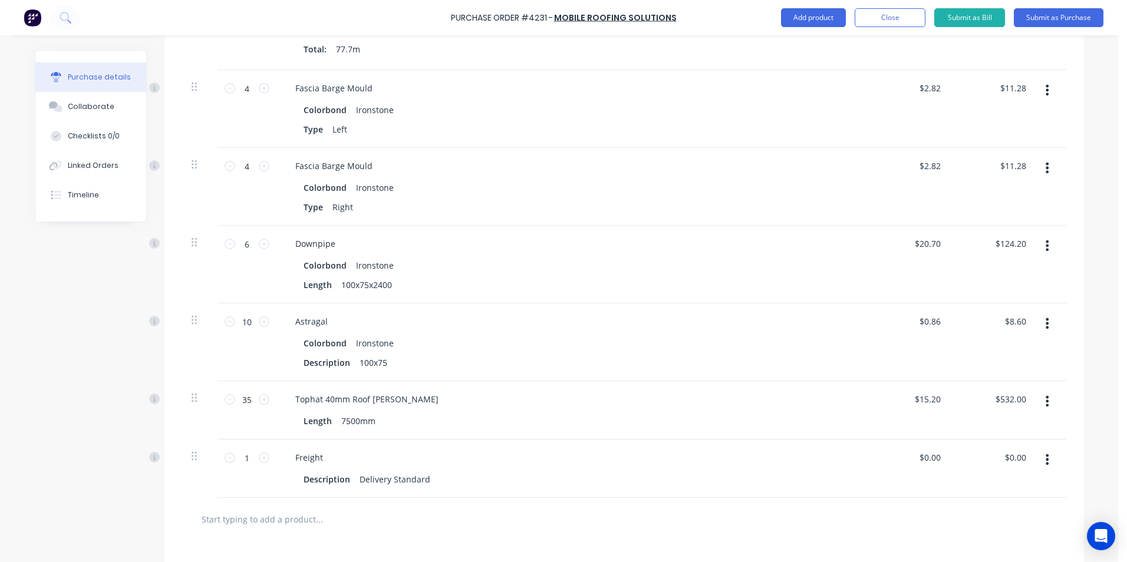
scroll to position [1458, 0]
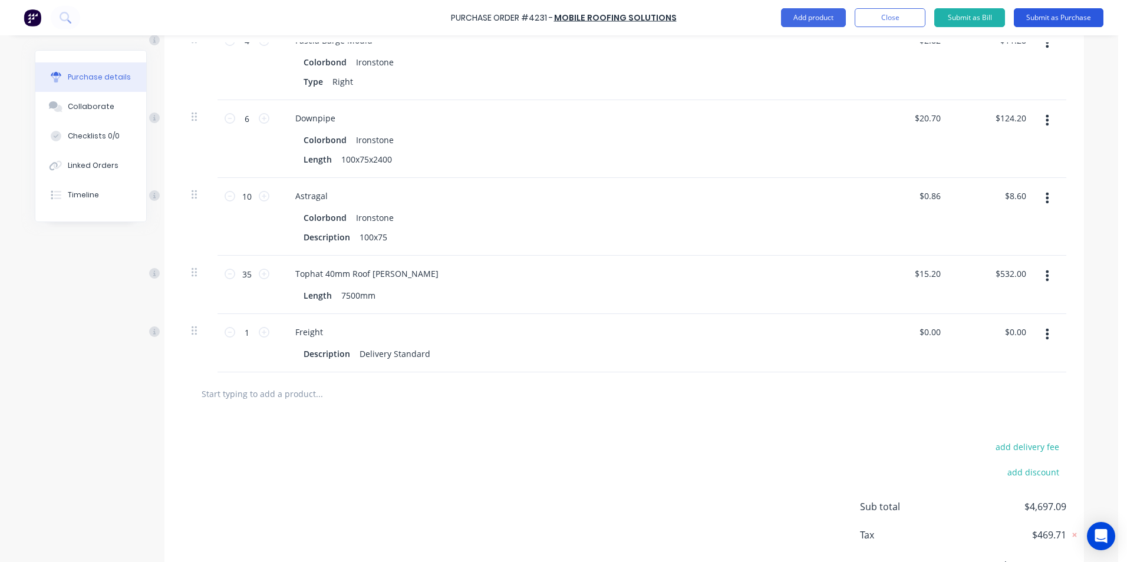
click at [1031, 18] on button "Submit as Purchase" at bounding box center [1059, 17] width 90 height 19
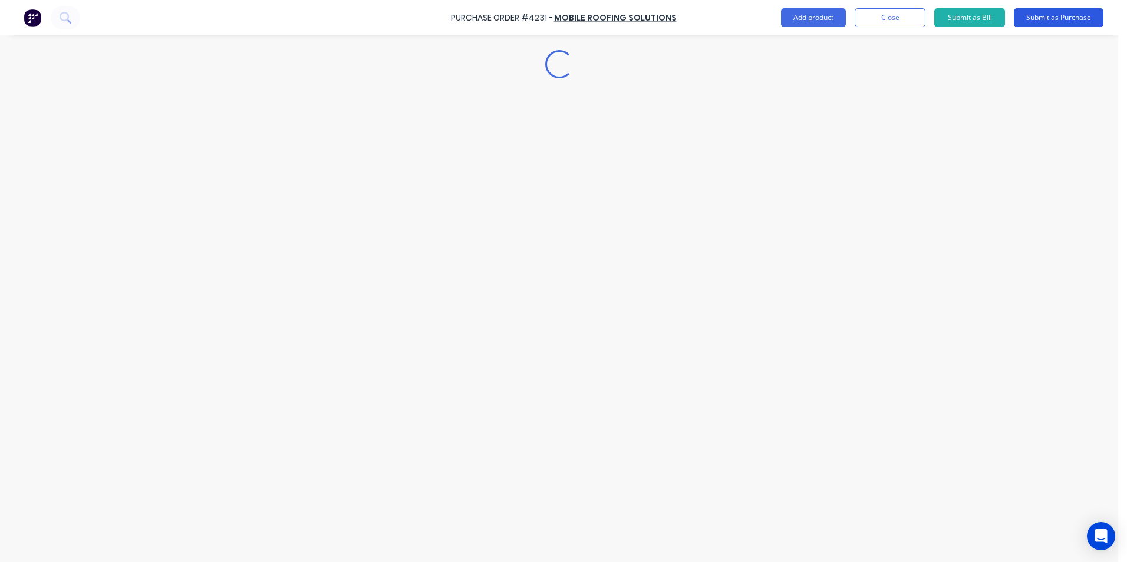
scroll to position [0, 0]
click at [1013, 23] on button "Options" at bounding box center [994, 17] width 59 height 19
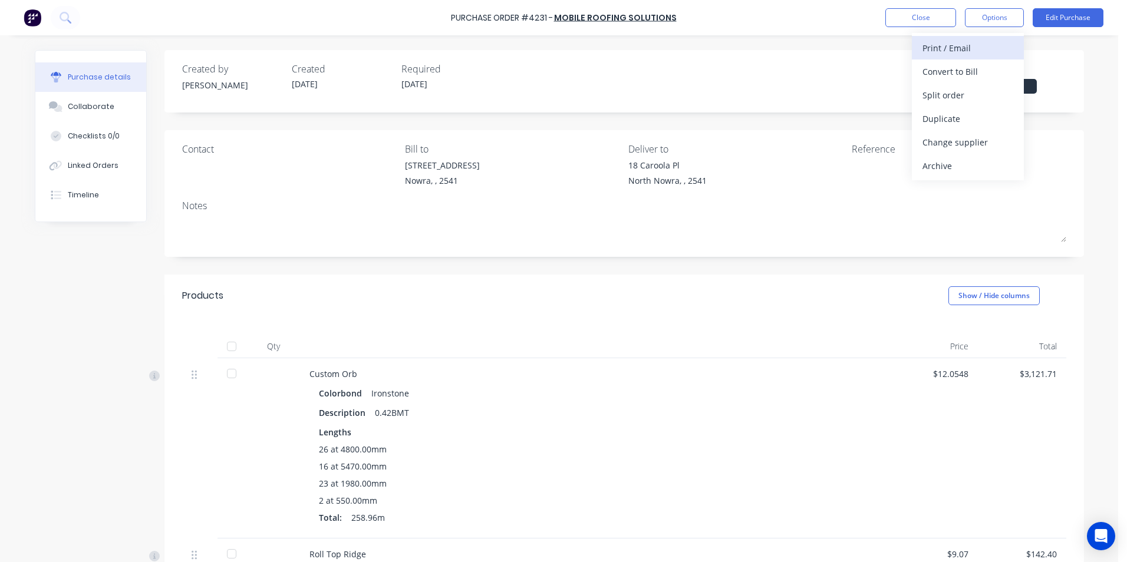
click at [980, 46] on div "Print / Email" at bounding box center [968, 47] width 91 height 17
click at [964, 75] on div "With pricing" at bounding box center [968, 71] width 91 height 17
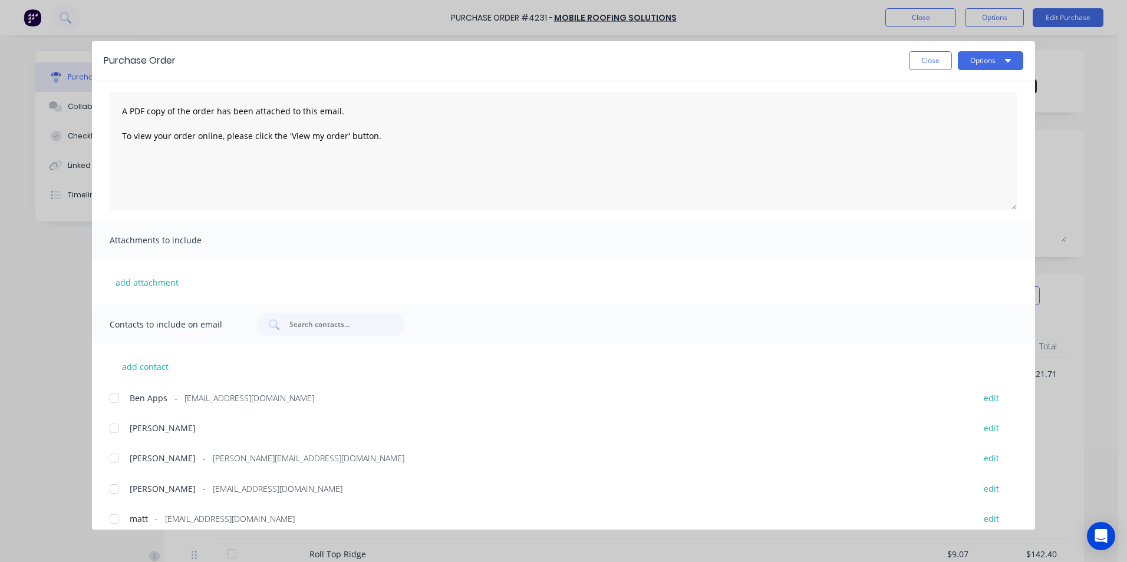
scroll to position [78, 0]
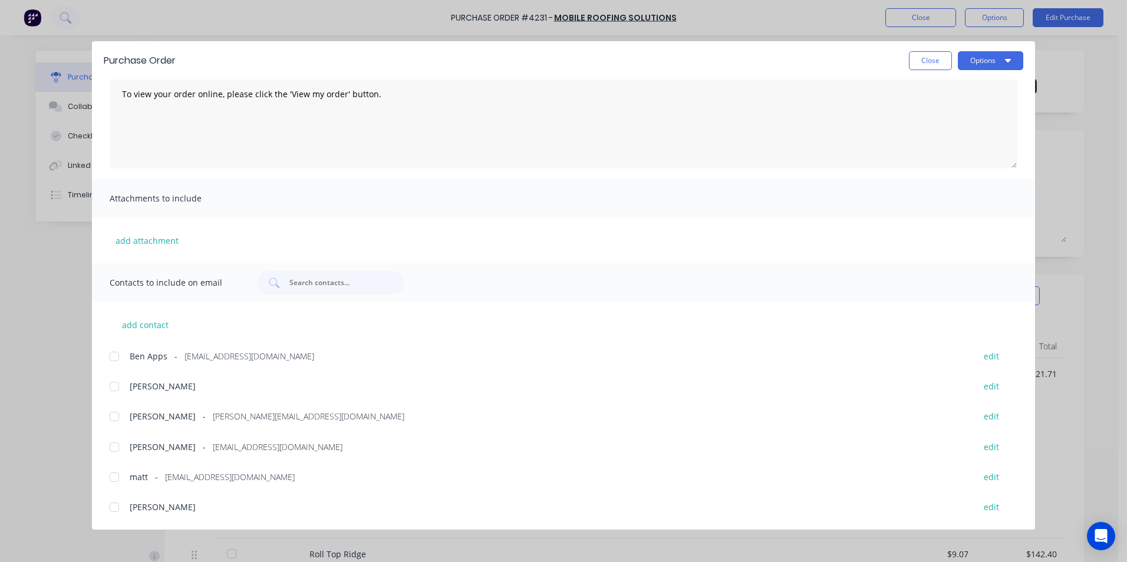
click at [119, 443] on div at bounding box center [115, 448] width 24 height 24
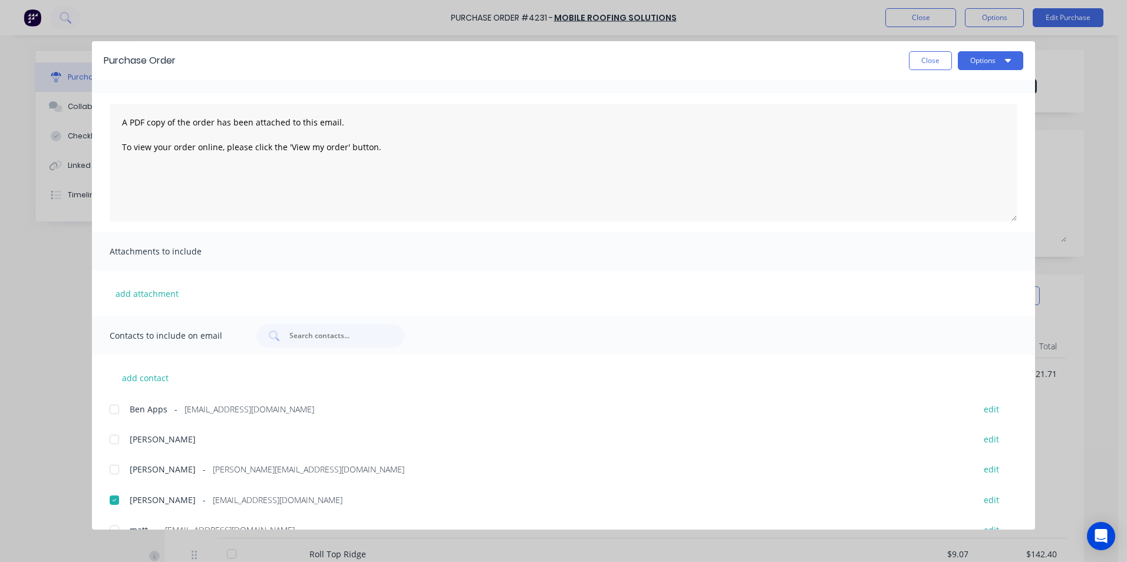
scroll to position [0, 0]
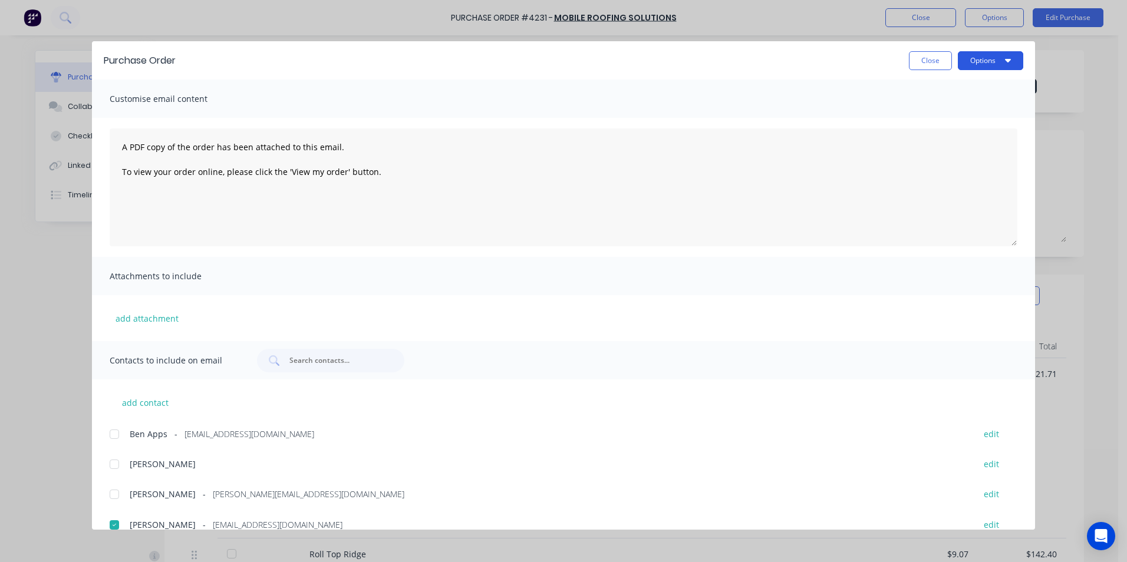
click at [997, 63] on button "Options" at bounding box center [990, 60] width 65 height 19
click at [987, 131] on div "Email" at bounding box center [967, 137] width 91 height 17
click at [940, 60] on button "Close" at bounding box center [930, 60] width 43 height 19
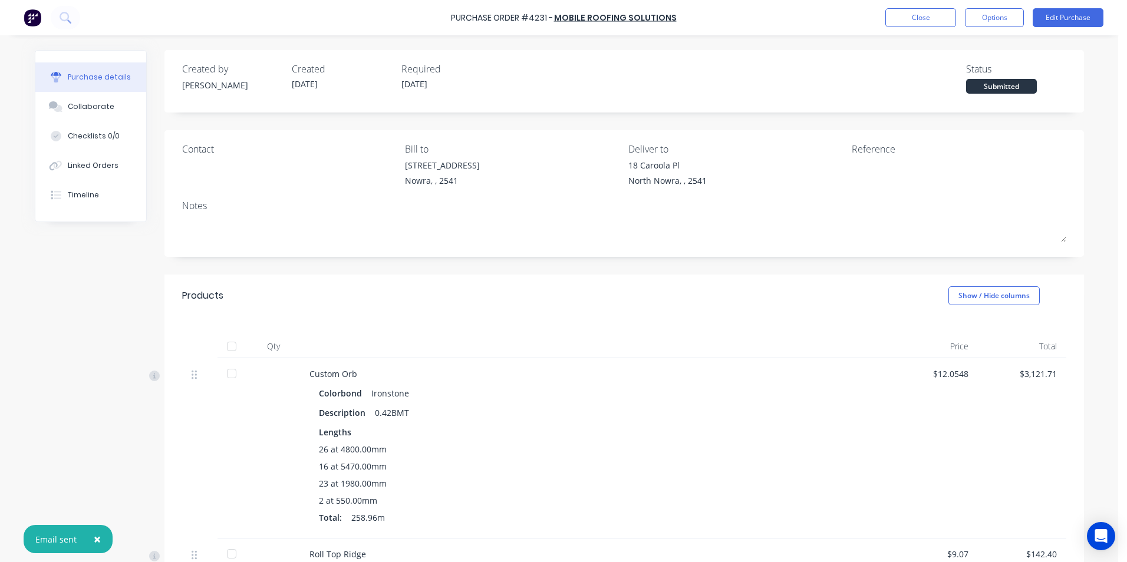
click at [36, 22] on img at bounding box center [33, 18] width 18 height 18
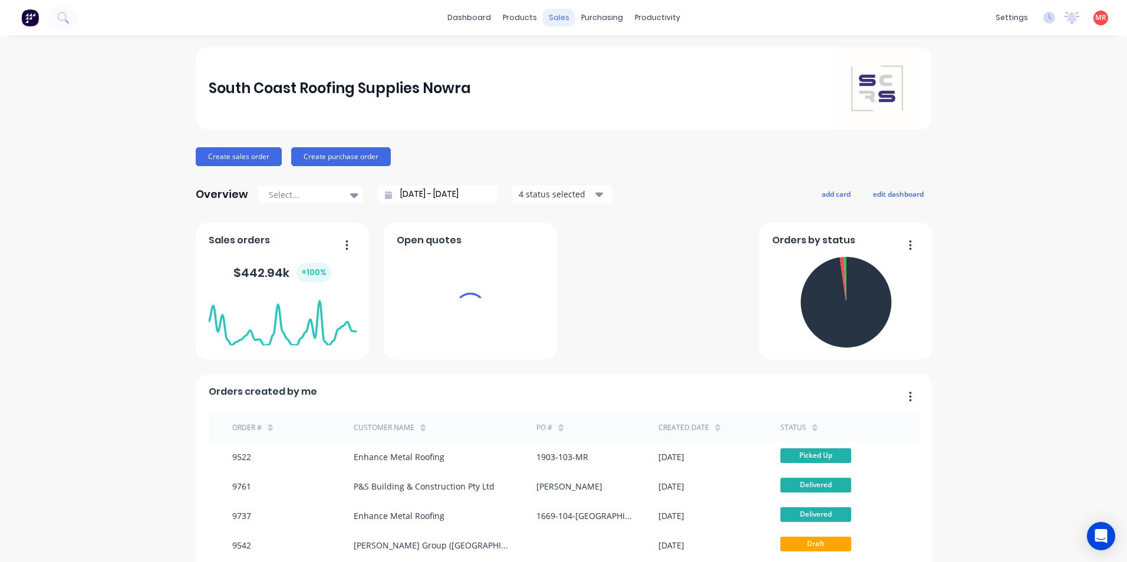
click at [561, 17] on div "sales" at bounding box center [559, 18] width 32 height 18
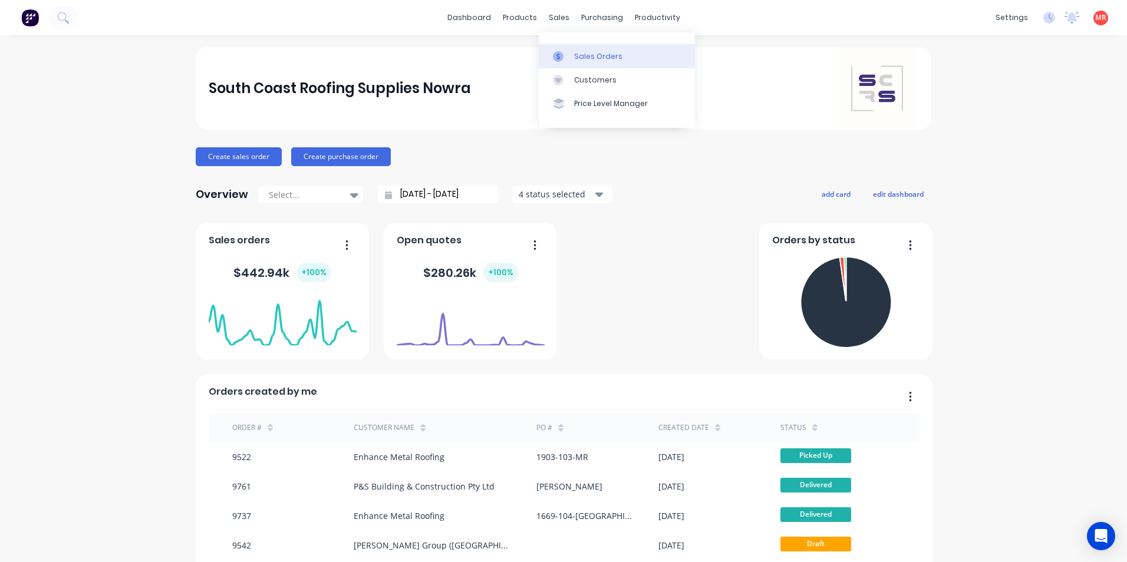
click at [584, 55] on div "Sales Orders" at bounding box center [598, 56] width 48 height 11
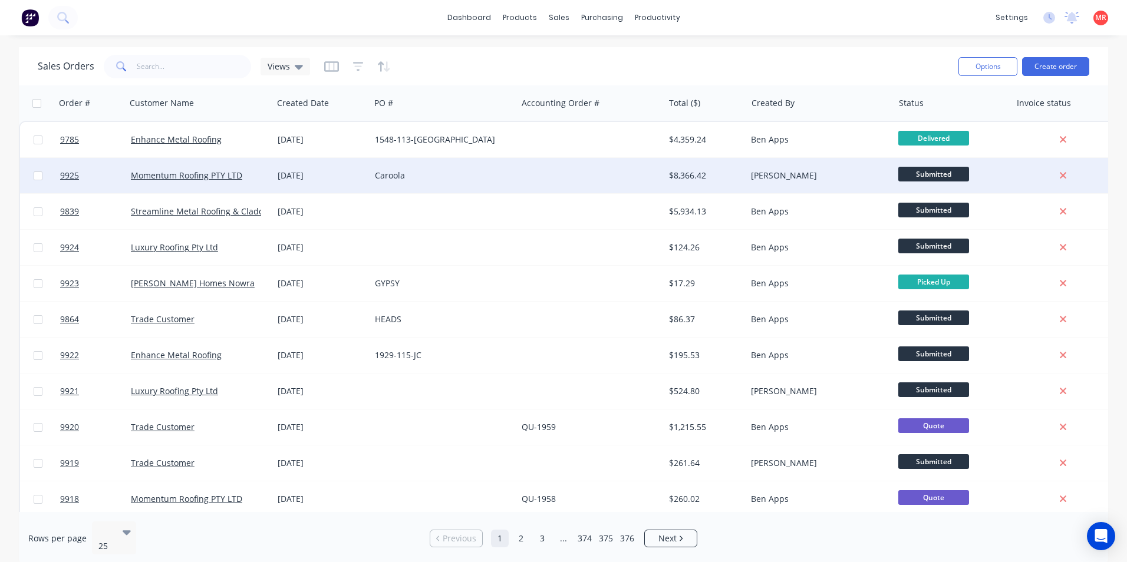
click at [539, 173] on div at bounding box center [590, 175] width 147 height 35
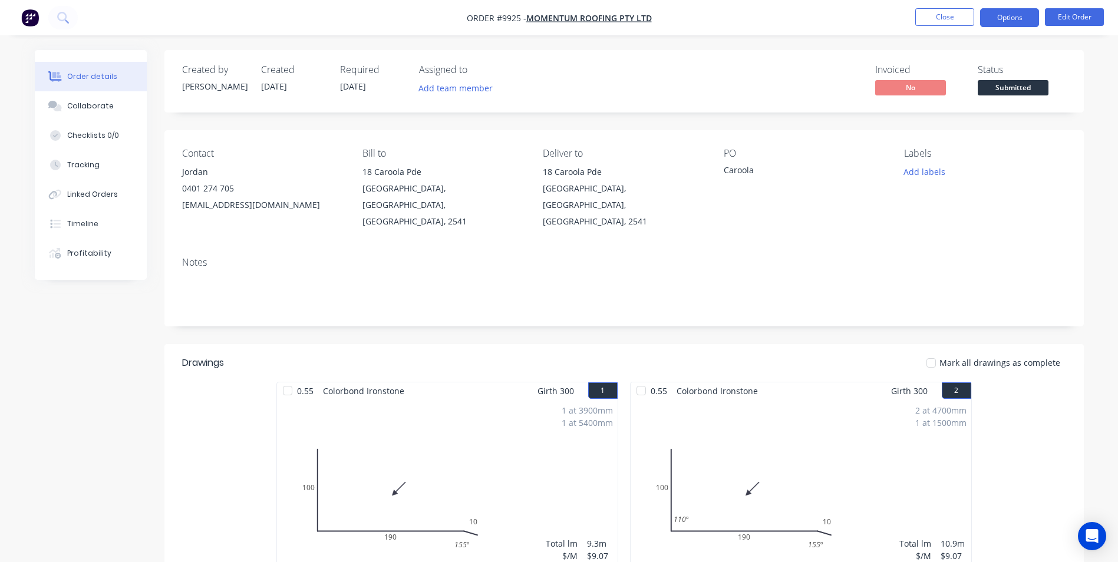
click at [997, 25] on button "Options" at bounding box center [1009, 17] width 59 height 19
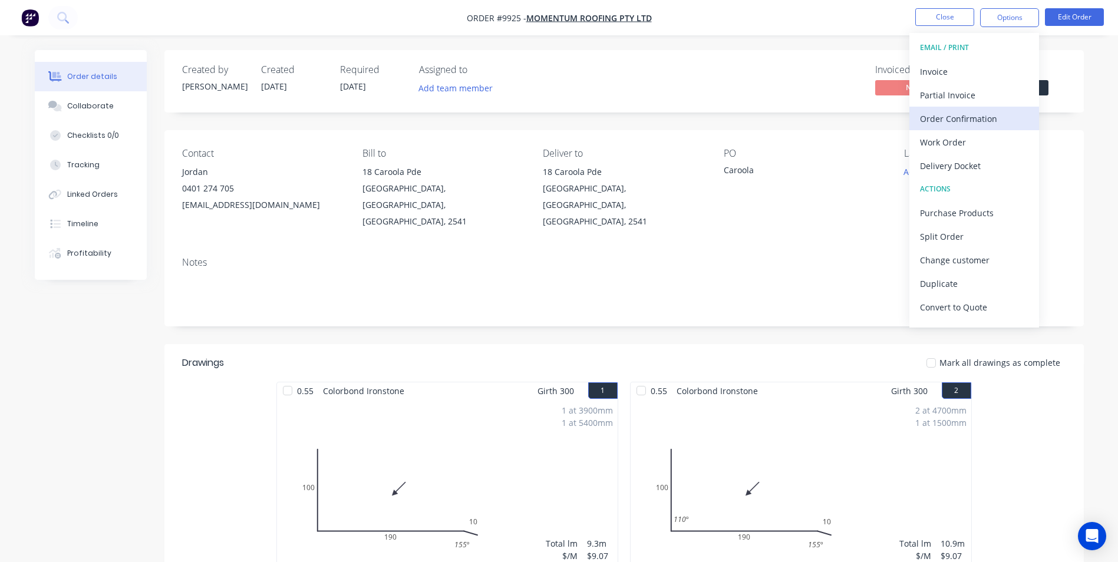
click at [956, 120] on div "Order Confirmation" at bounding box center [974, 118] width 108 height 17
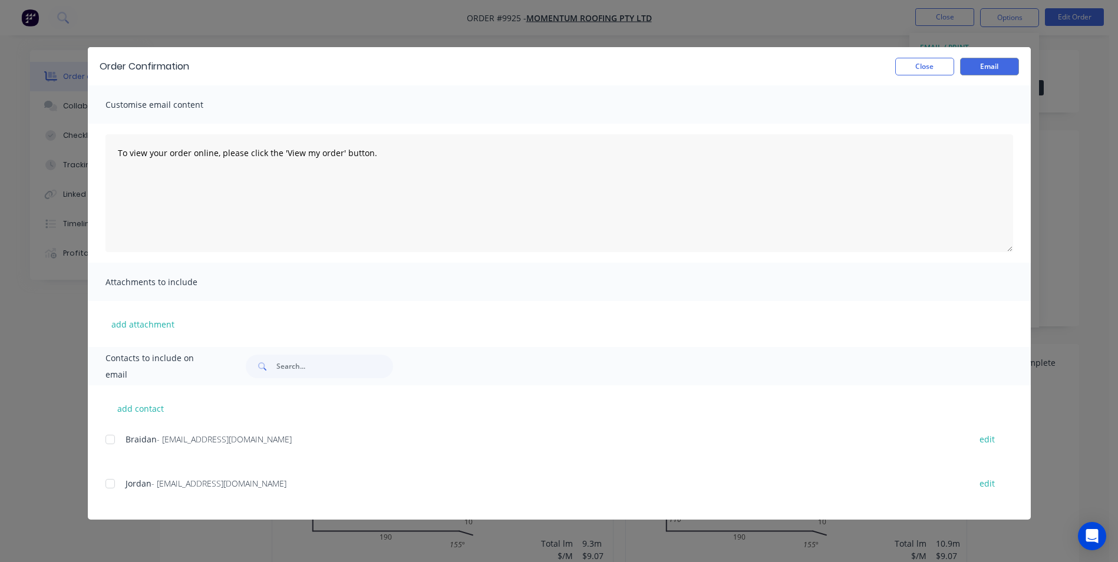
click at [114, 482] on div at bounding box center [110, 484] width 24 height 24
drag, startPoint x: 987, startPoint y: 65, endPoint x: 941, endPoint y: 77, distance: 47.5
click at [987, 65] on button "Email" at bounding box center [989, 67] width 59 height 18
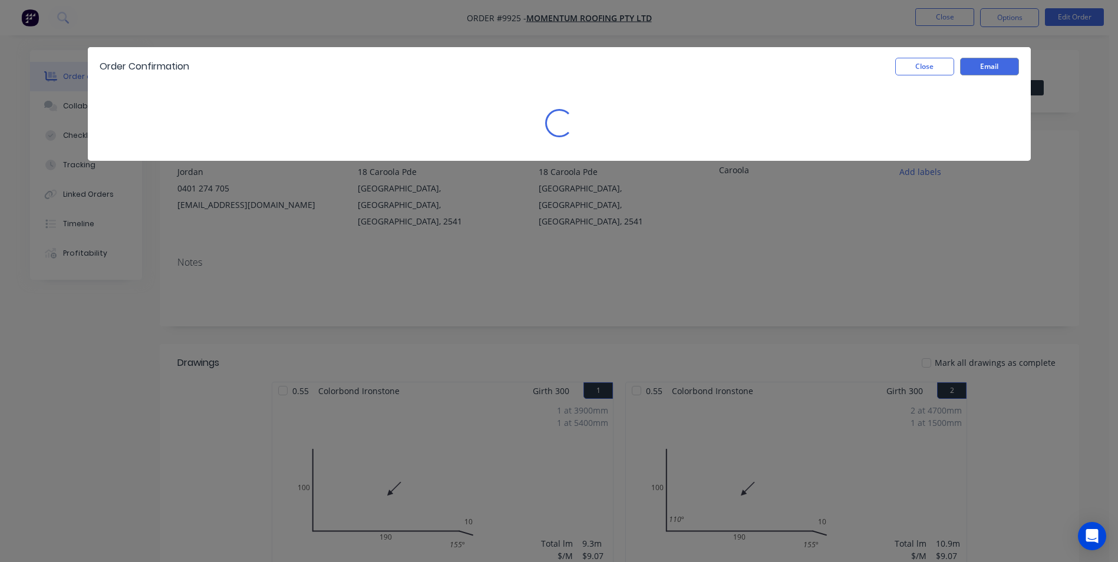
click at [923, 77] on div "Order Confirmation Close Email" at bounding box center [559, 66] width 943 height 38
click at [924, 70] on button "Close" at bounding box center [925, 67] width 59 height 18
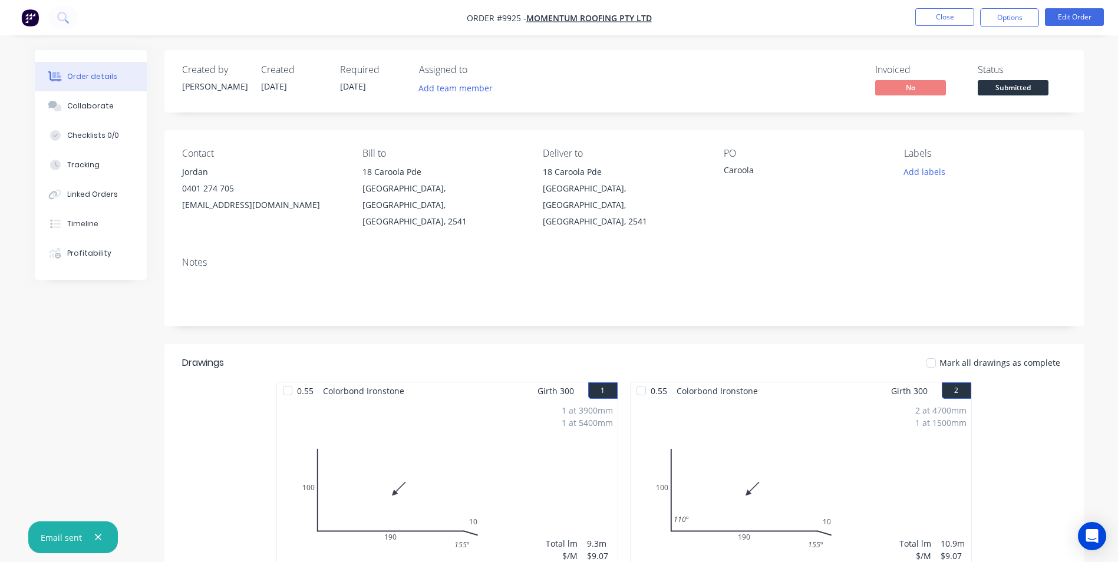
click at [35, 19] on img "button" at bounding box center [30, 18] width 18 height 18
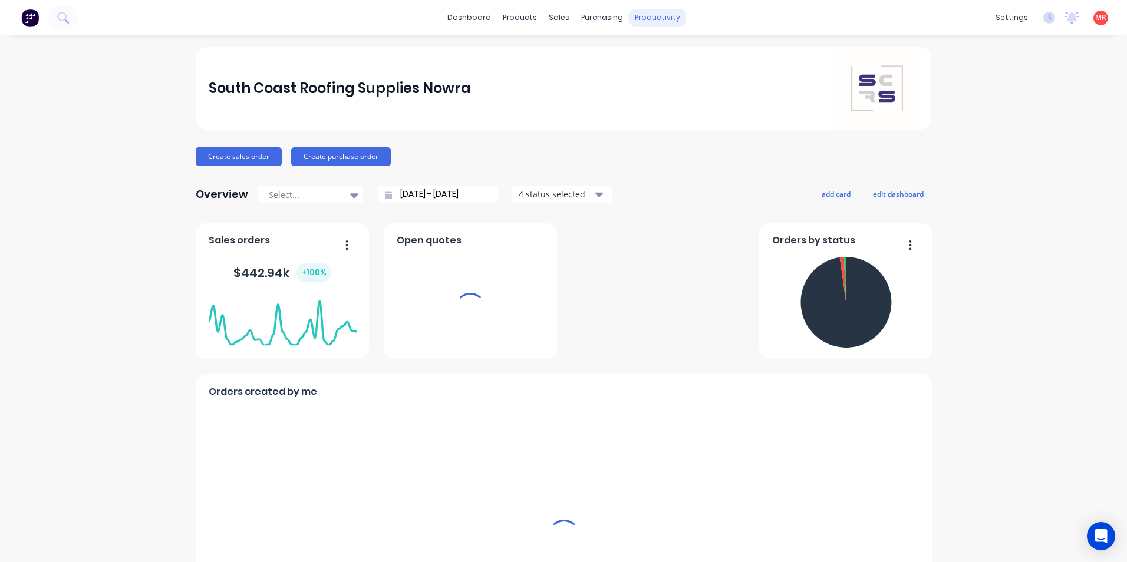
click at [643, 16] on div "productivity" at bounding box center [657, 18] width 57 height 18
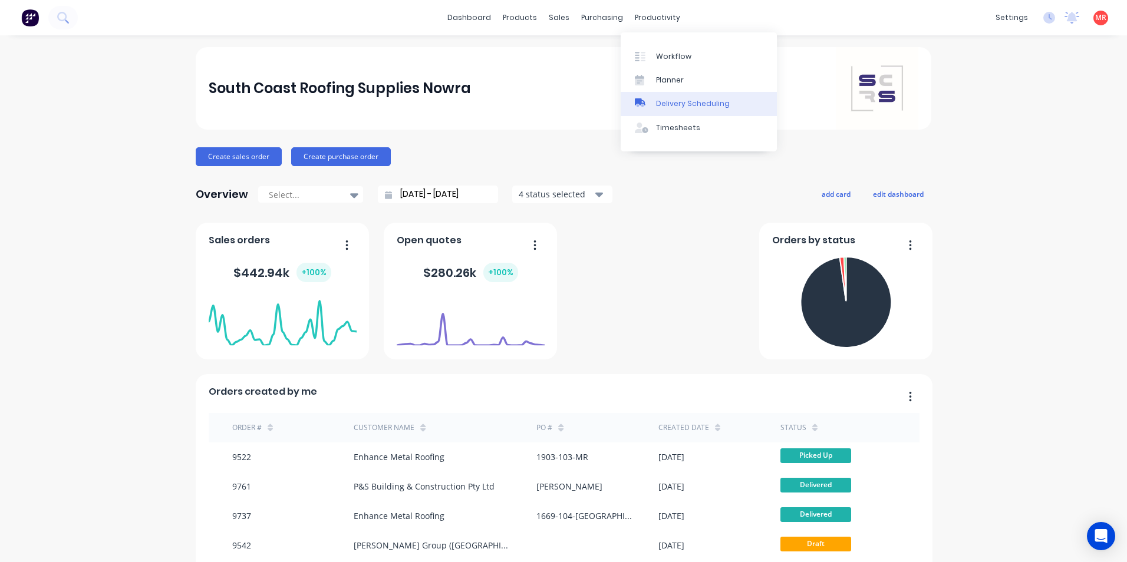
click at [669, 100] on div "Delivery Scheduling" at bounding box center [693, 103] width 74 height 11
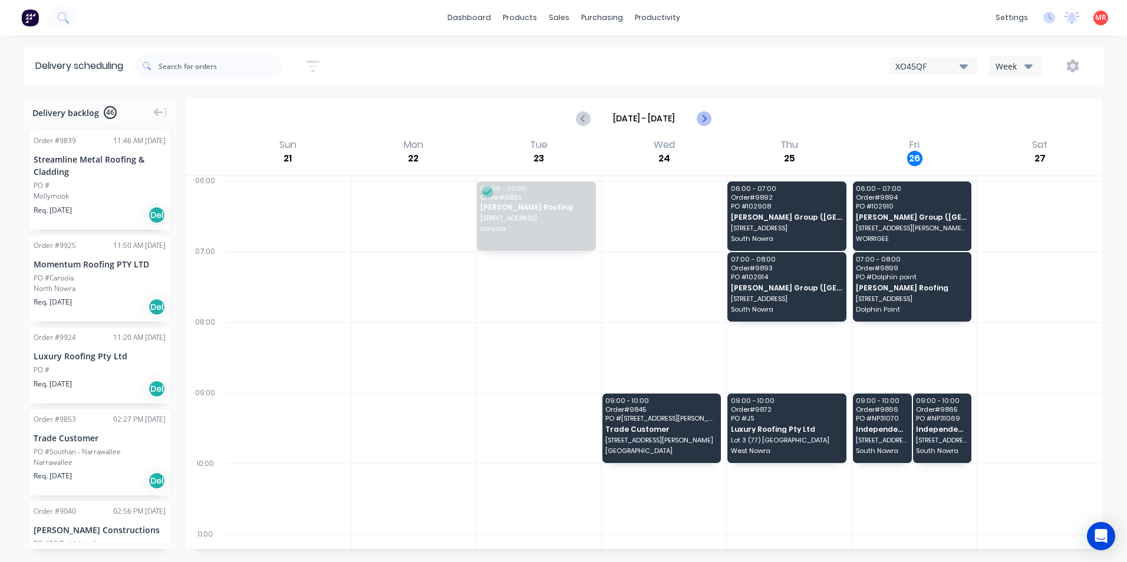
click at [700, 123] on icon "Next page" at bounding box center [704, 118] width 14 height 14
type input "[DATE] - [DATE]"
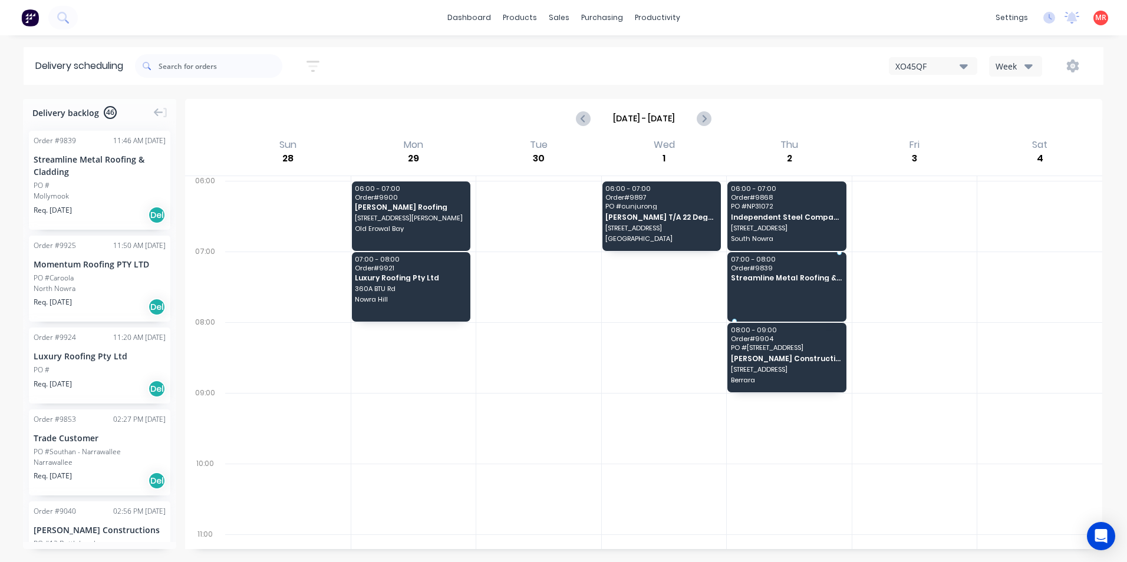
drag, startPoint x: 88, startPoint y: 196, endPoint x: 790, endPoint y: 267, distance: 705.7
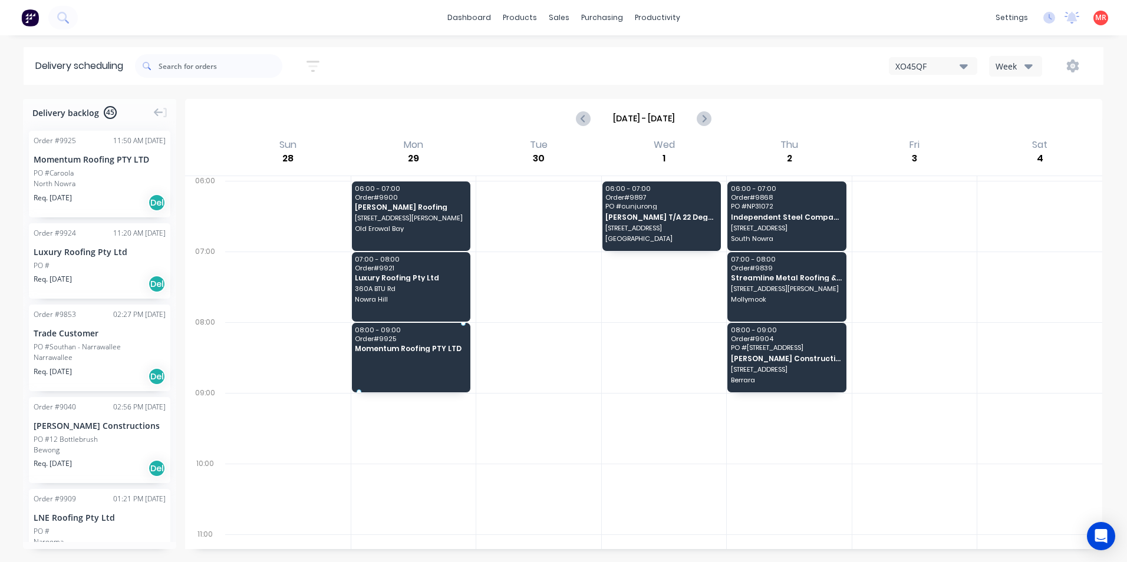
drag, startPoint x: 84, startPoint y: 164, endPoint x: 400, endPoint y: 329, distance: 355.7
